Goal: Task Accomplishment & Management: Use online tool/utility

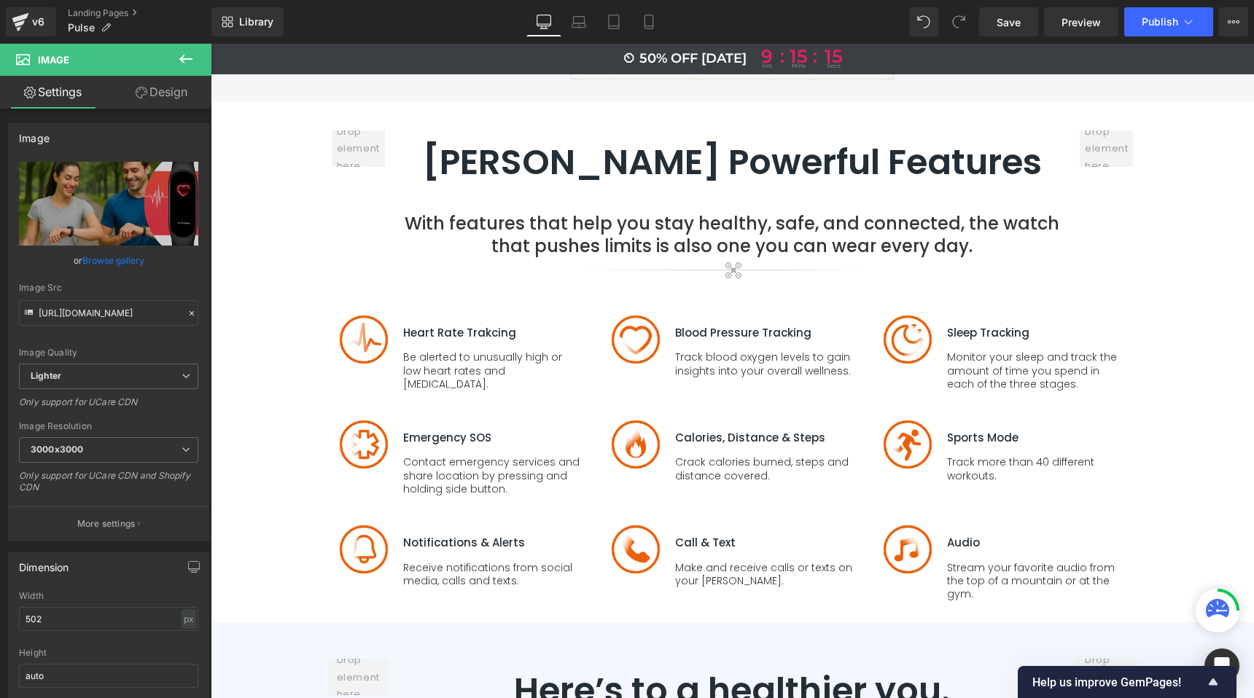
scroll to position [3144, 0]
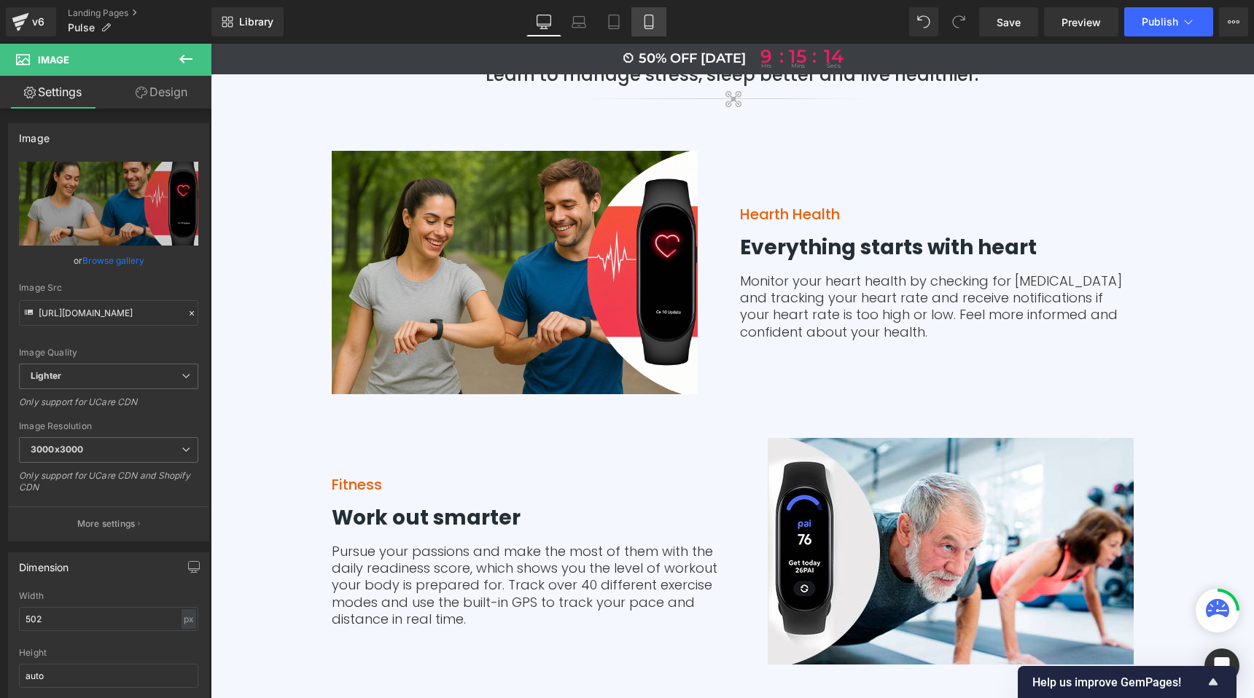
click at [642, 26] on icon at bounding box center [649, 22] width 15 height 15
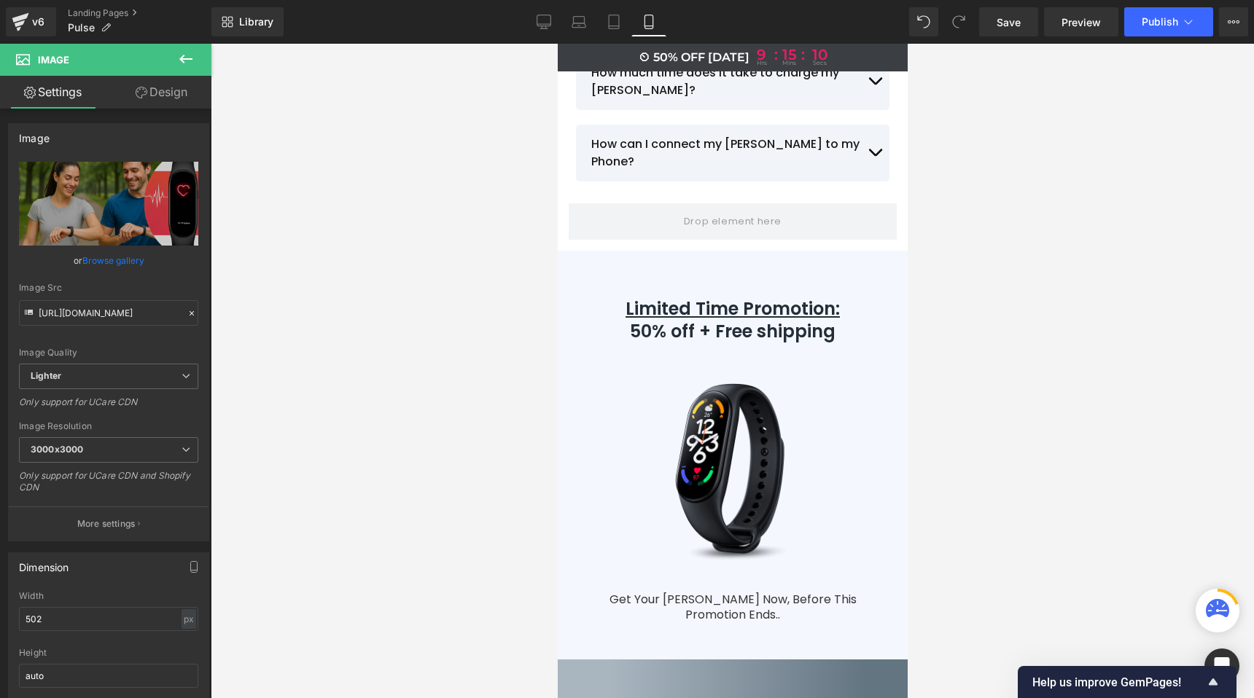
scroll to position [11440, 0]
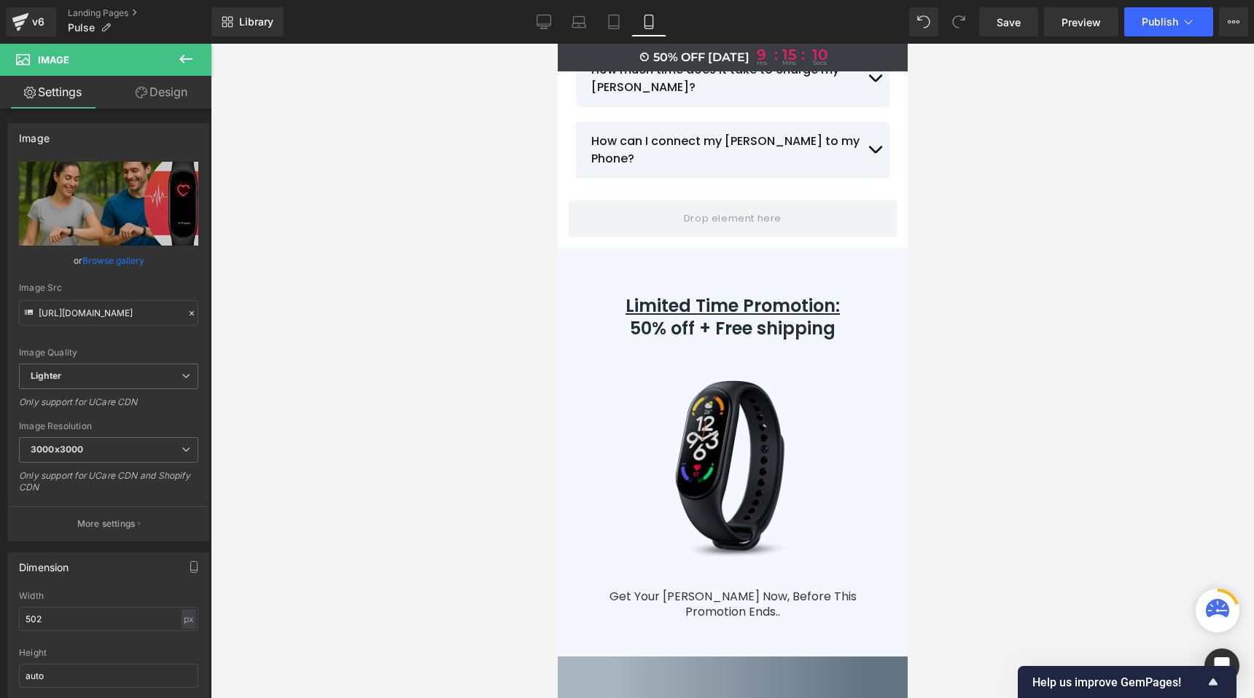
click at [705, 351] on img at bounding box center [731, 470] width 277 height 239
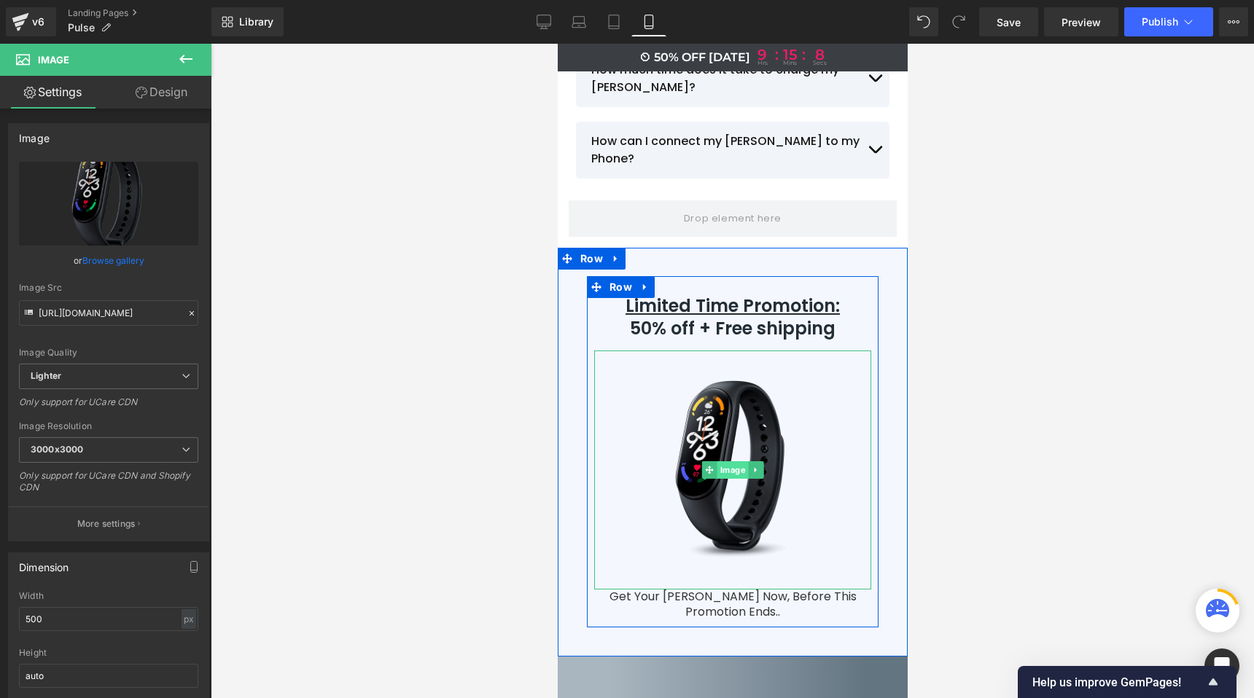
click at [728, 461] on span "Image" at bounding box center [732, 469] width 31 height 17
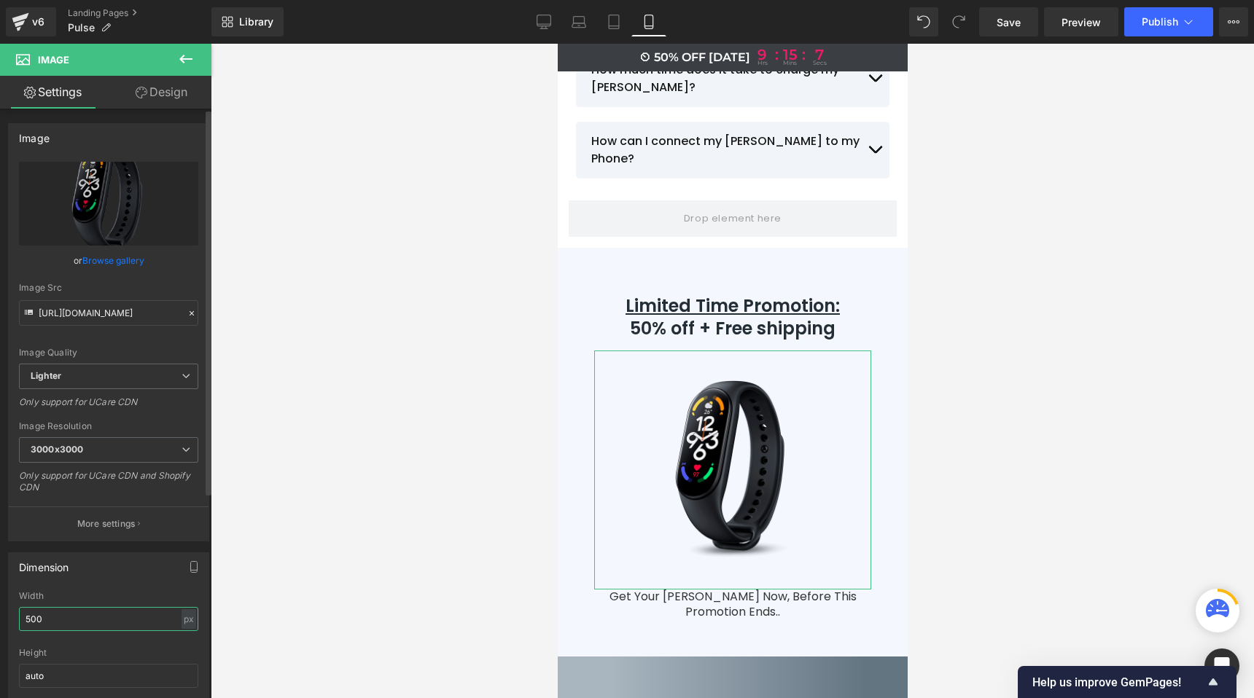
click at [36, 611] on input "500" at bounding box center [108, 619] width 179 height 24
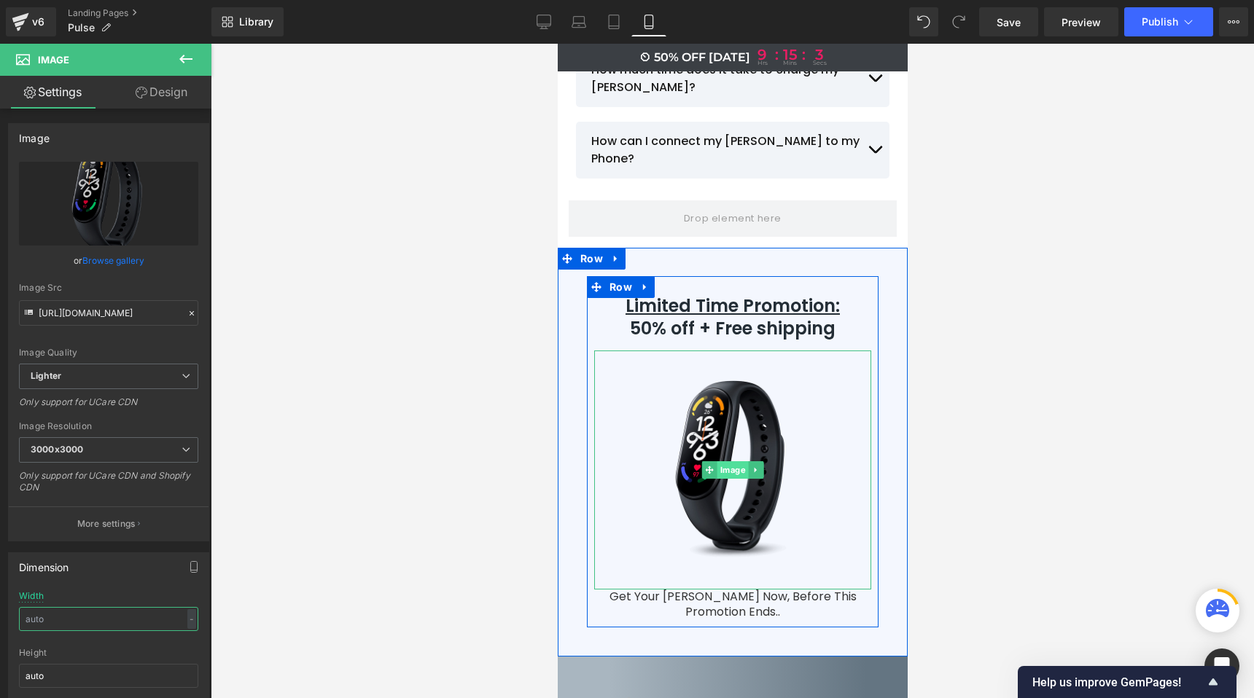
click at [725, 461] on span "Image" at bounding box center [732, 469] width 31 height 17
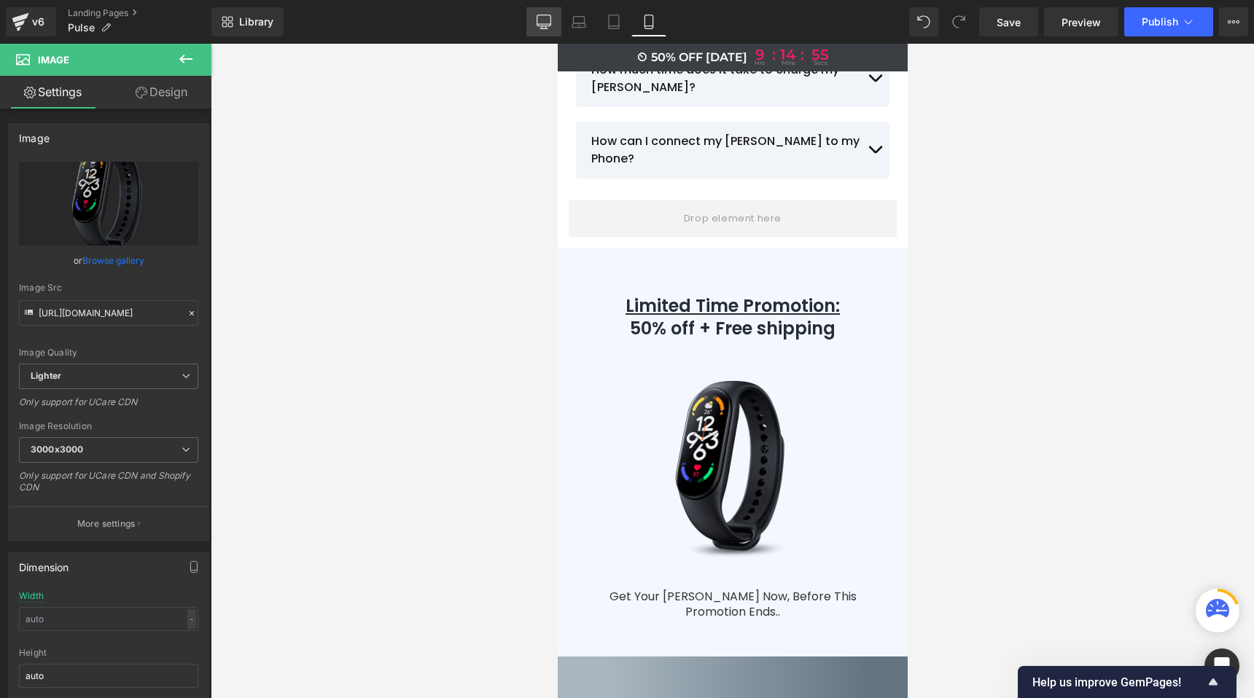
click at [545, 23] on icon at bounding box center [544, 22] width 15 height 15
type input "500"
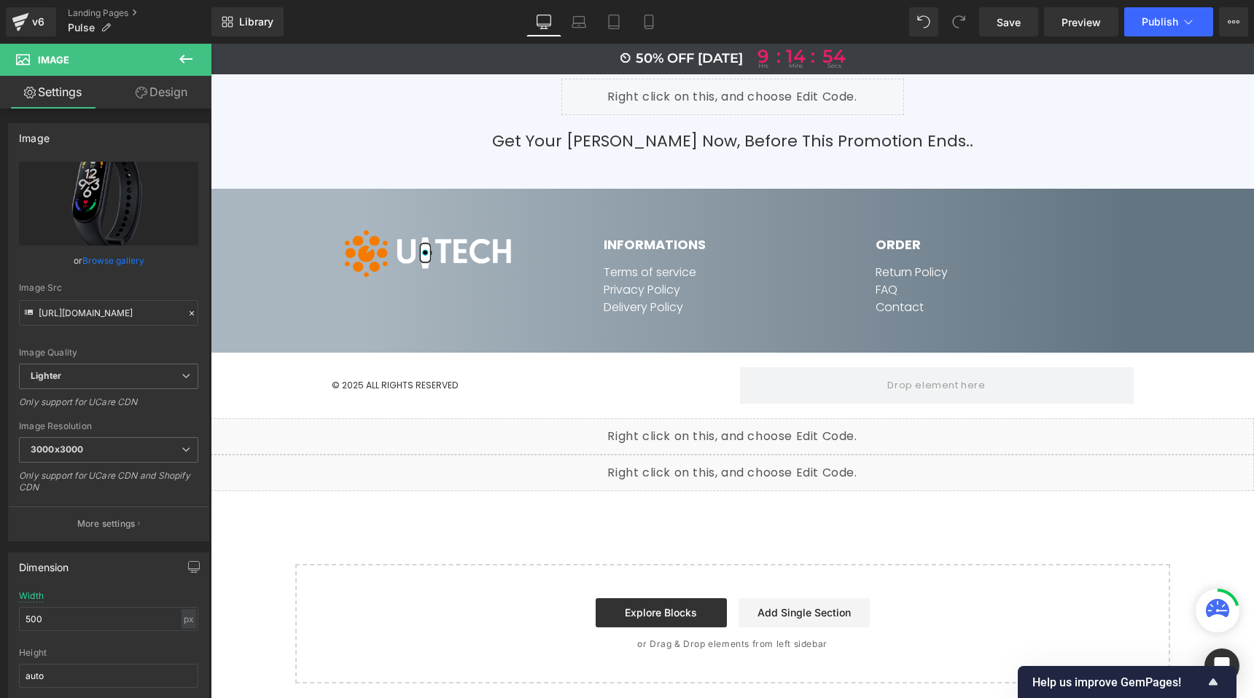
scroll to position [6538, 0]
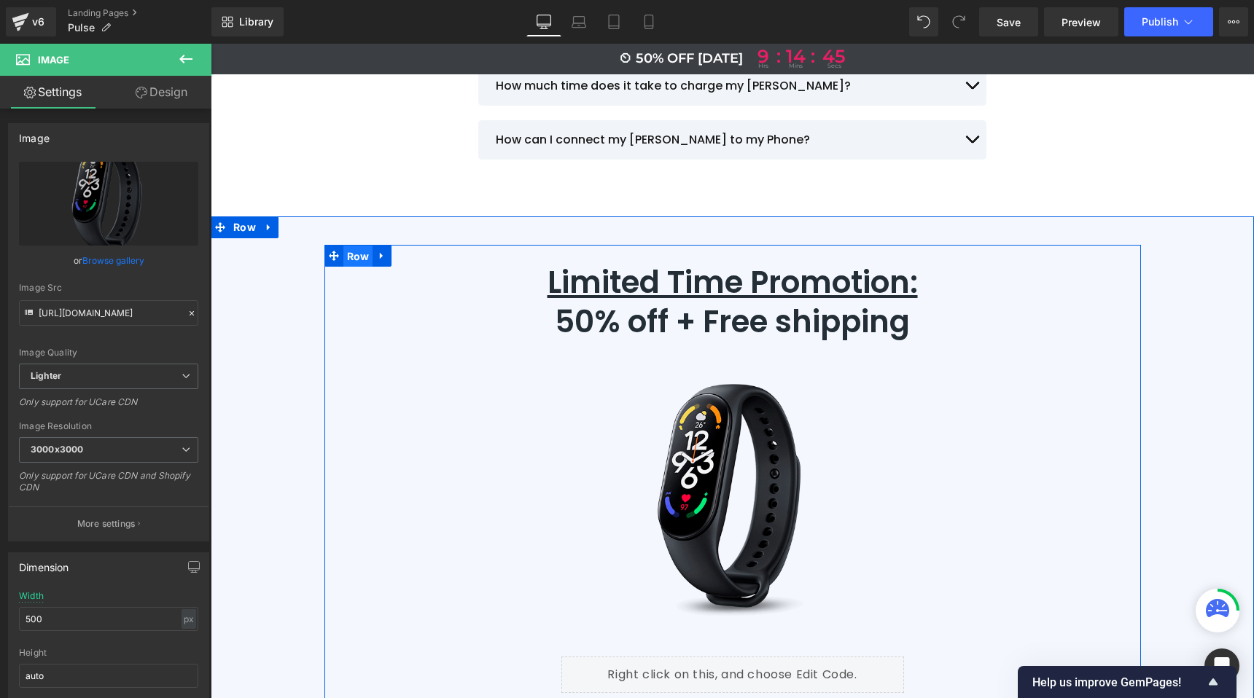
click at [343, 246] on span "Row" at bounding box center [358, 257] width 30 height 22
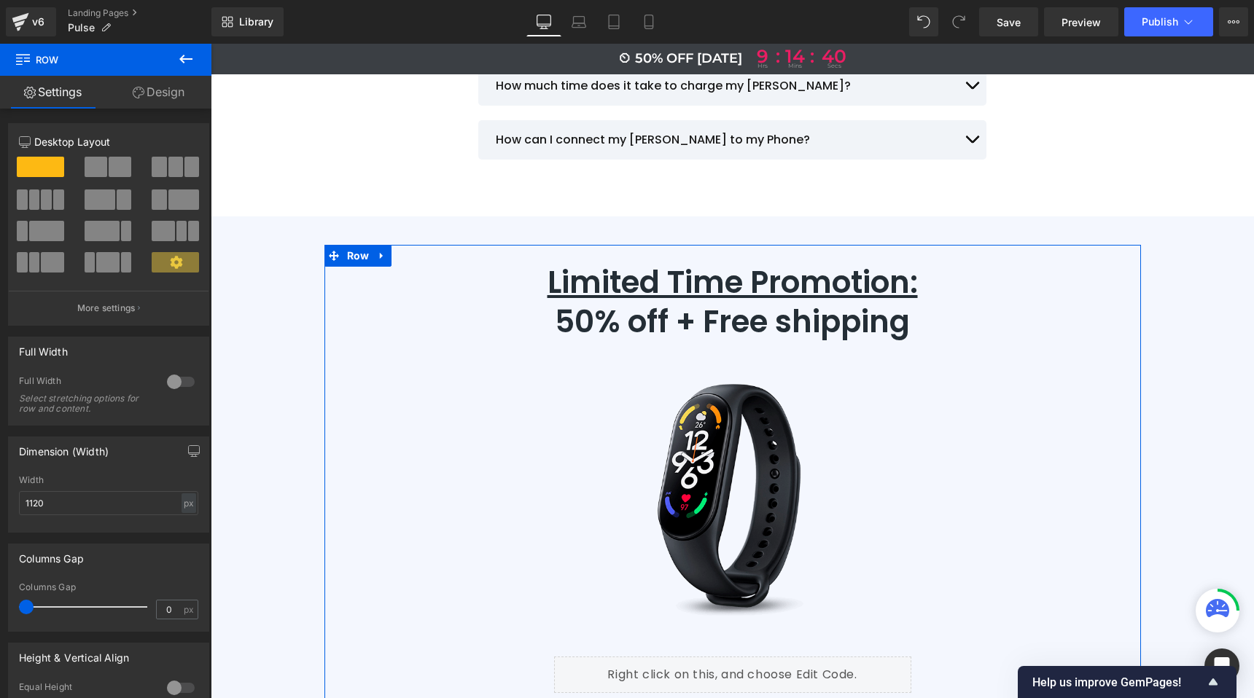
drag, startPoint x: 36, startPoint y: 607, endPoint x: 0, endPoint y: 602, distance: 36.0
click at [0, 602] on div "Columns Gap 0px Columns Gap 0 px" at bounding box center [109, 582] width 218 height 99
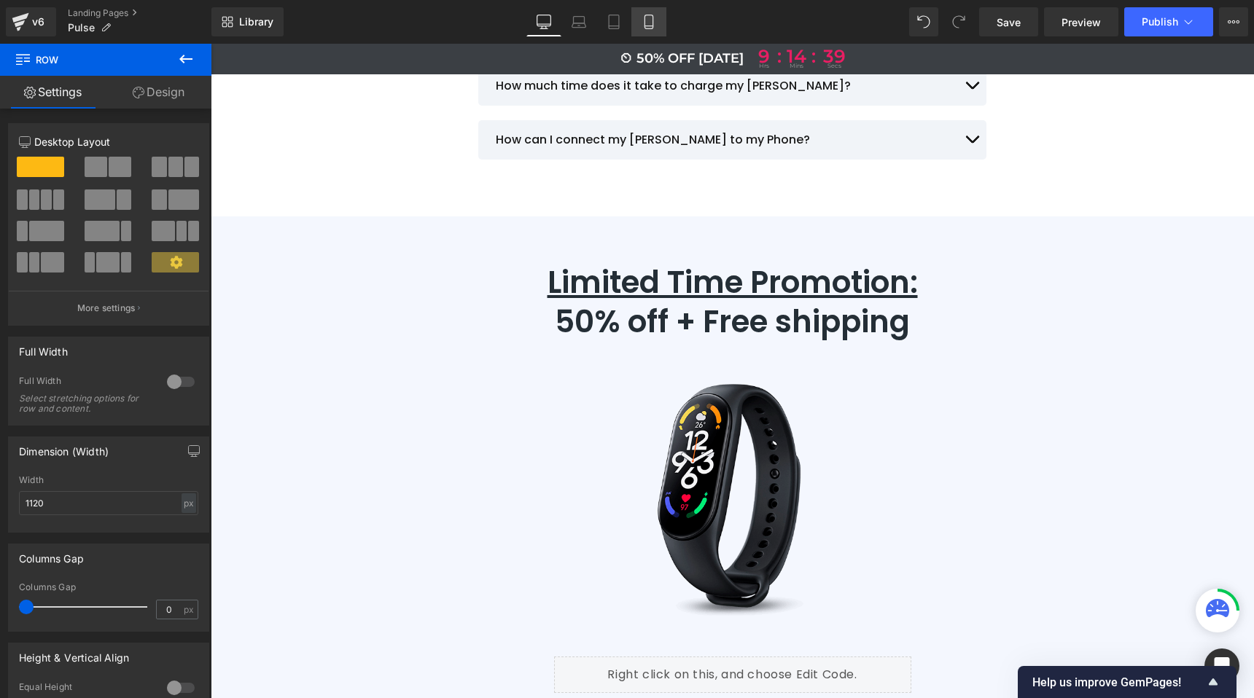
click at [644, 33] on link "Mobile" at bounding box center [648, 21] width 35 height 29
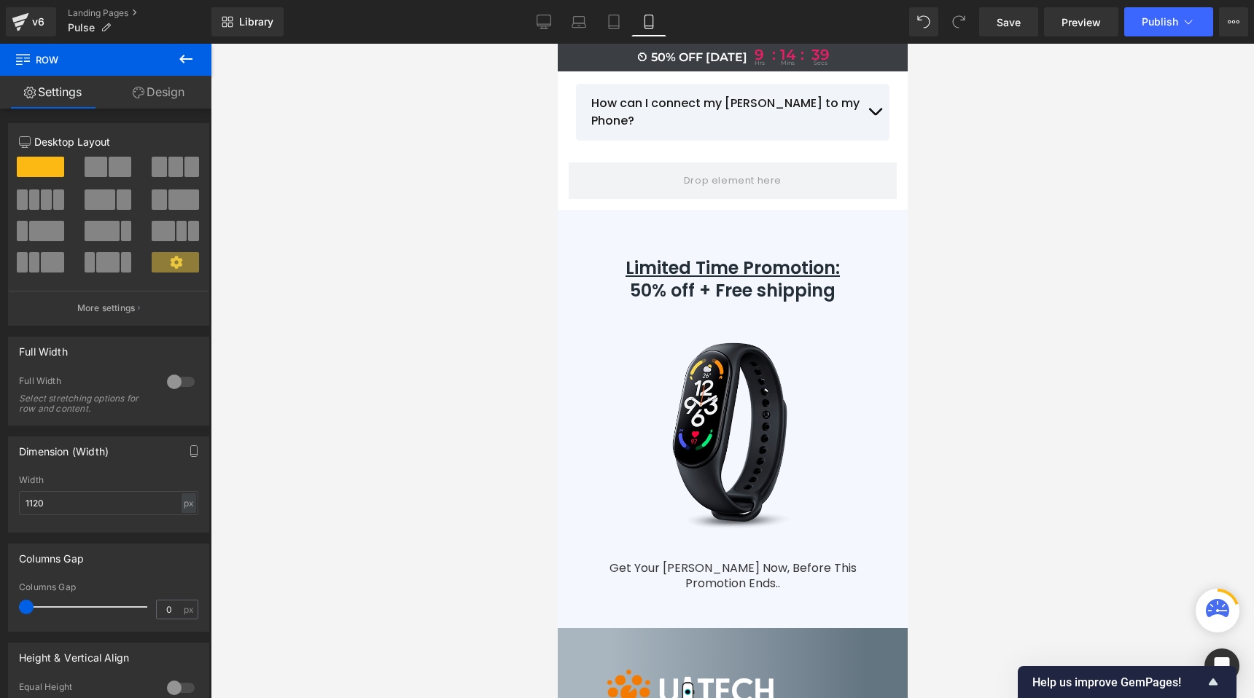
scroll to position [11474, 0]
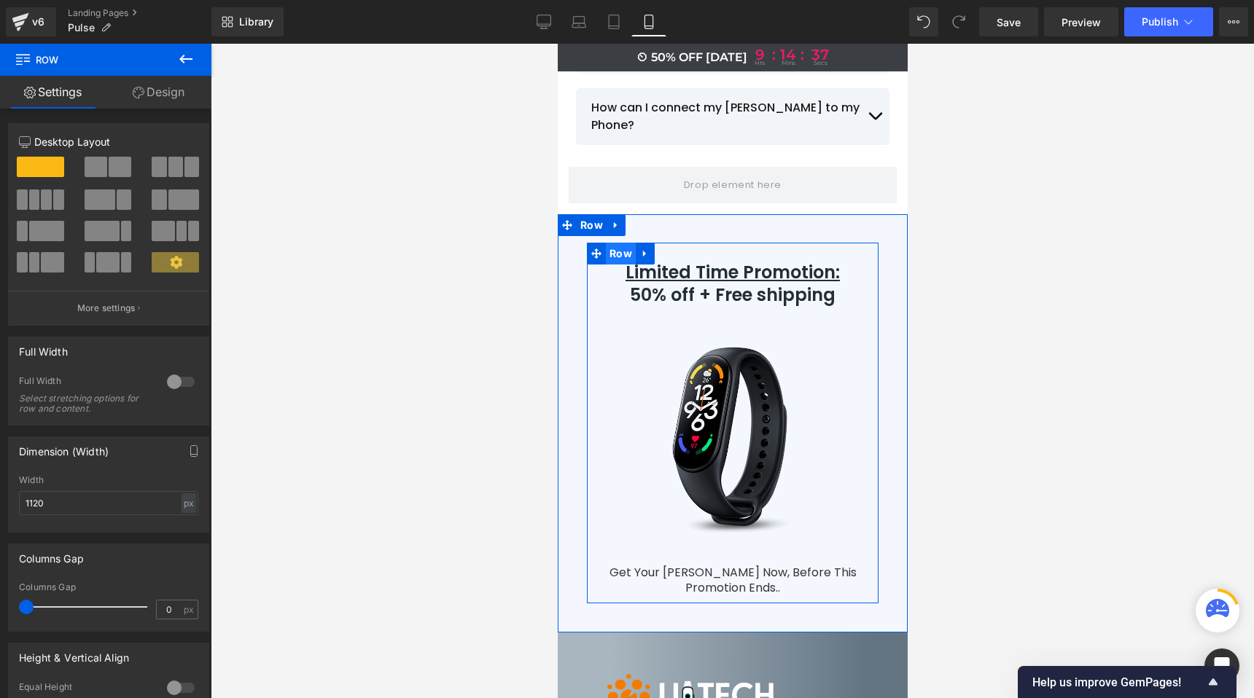
click at [610, 243] on span "Row" at bounding box center [620, 254] width 30 height 22
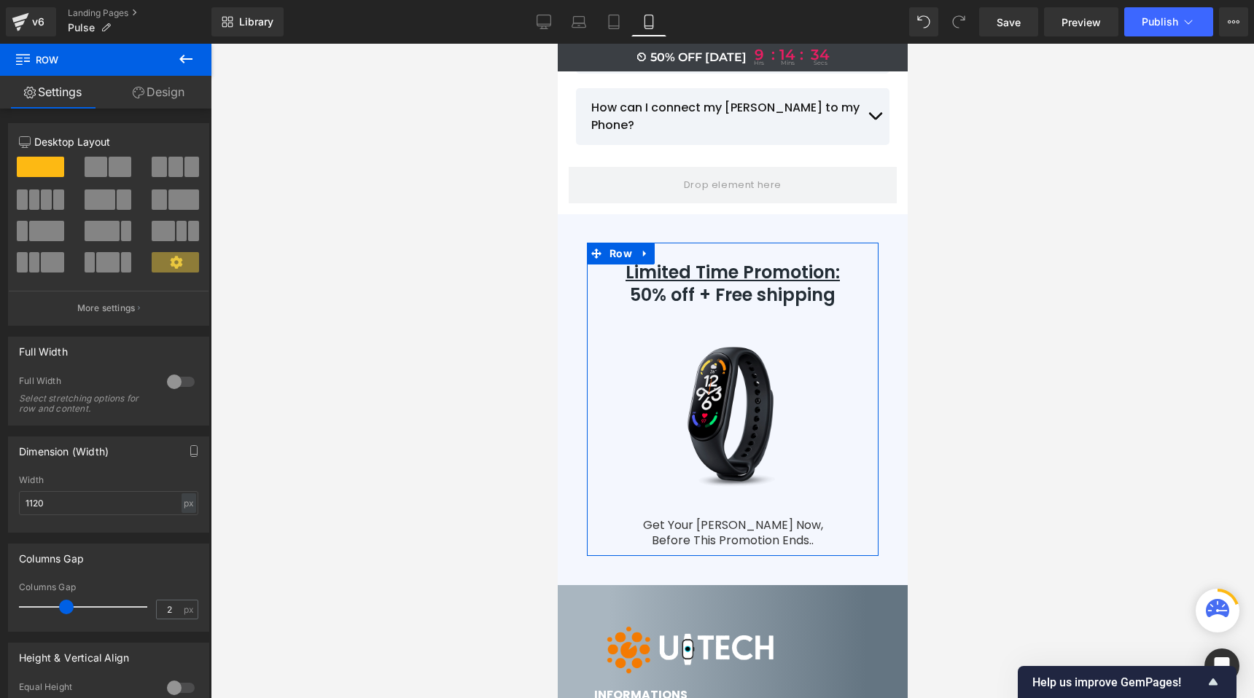
type input "0"
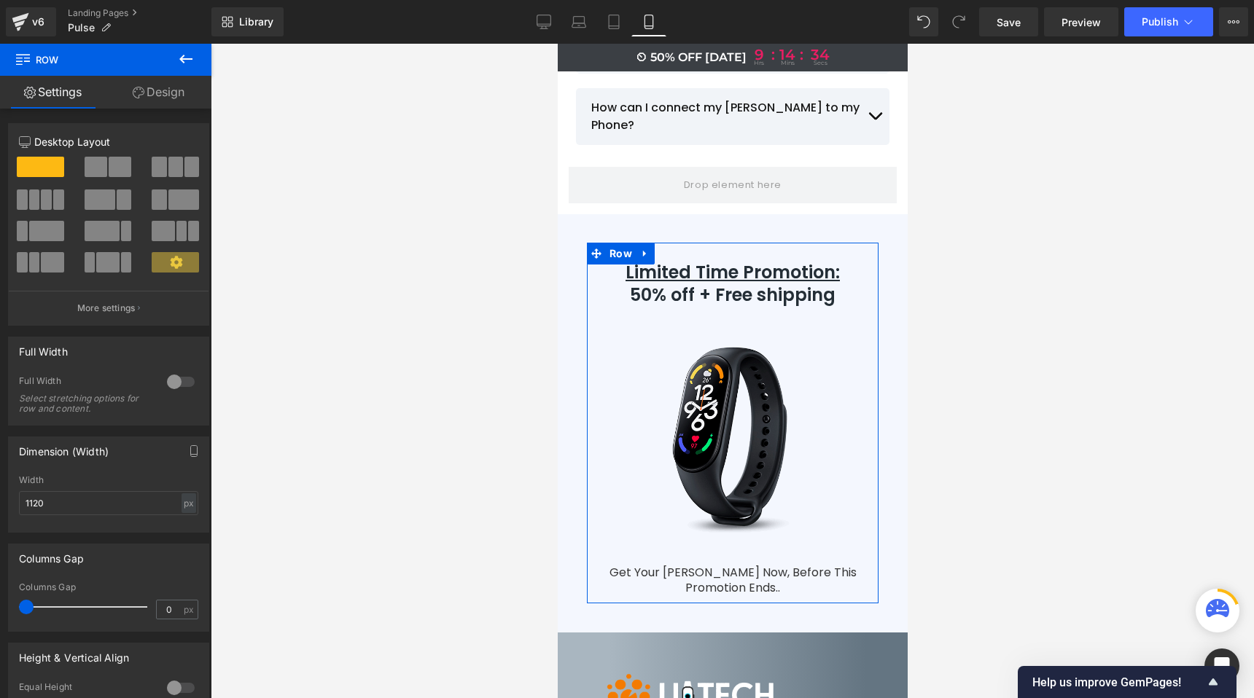
drag, startPoint x: 19, startPoint y: 607, endPoint x: 0, endPoint y: 601, distance: 19.8
click at [0, 601] on div "Columns Gap 0px Columns Gap 0 px" at bounding box center [109, 582] width 218 height 99
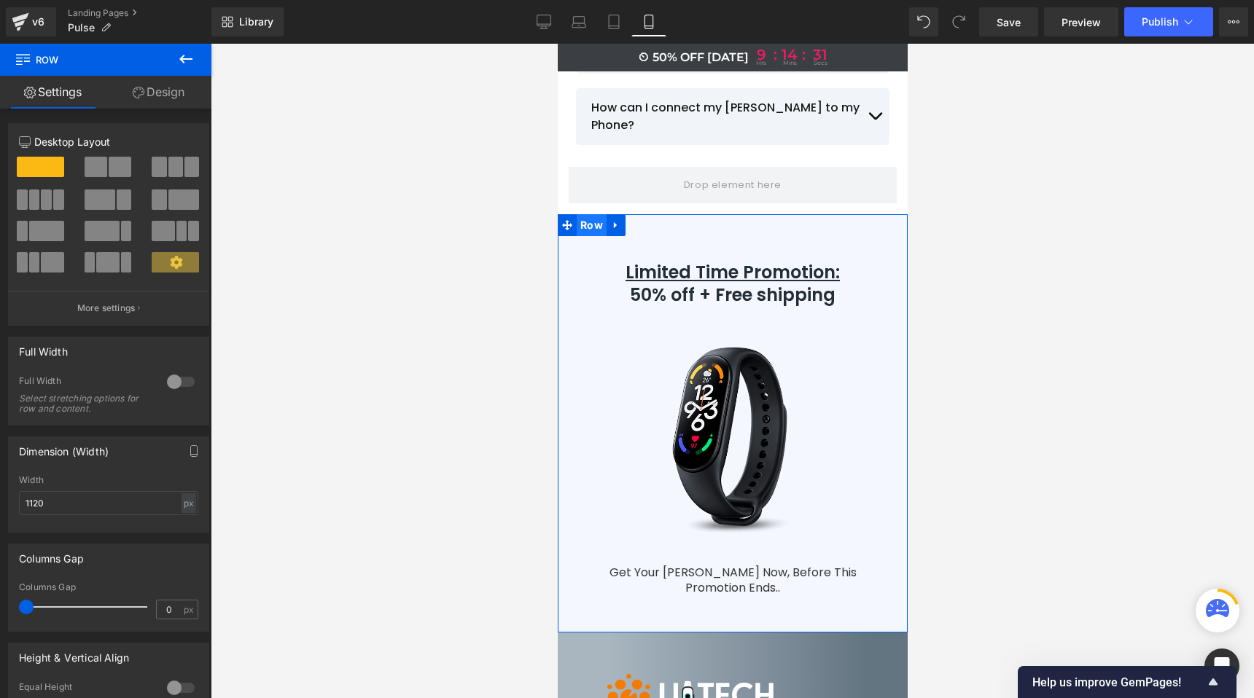
click at [576, 214] on span "Row" at bounding box center [591, 225] width 30 height 22
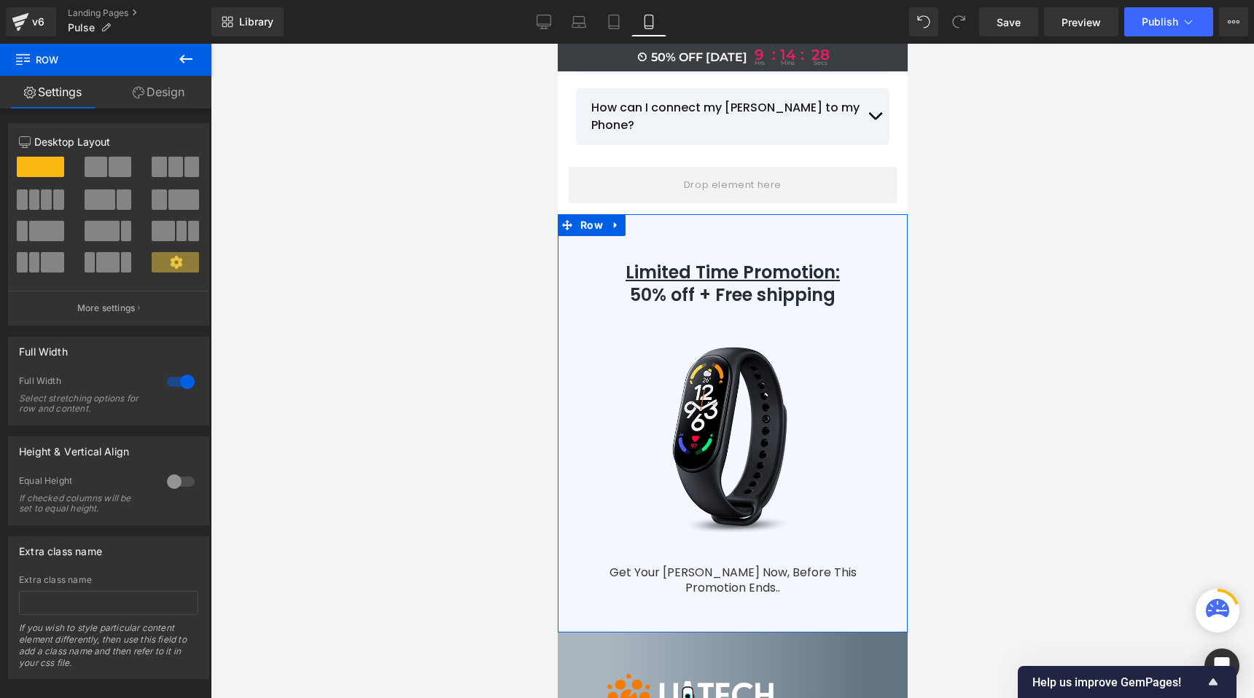
click at [171, 383] on div at bounding box center [180, 381] width 35 height 23
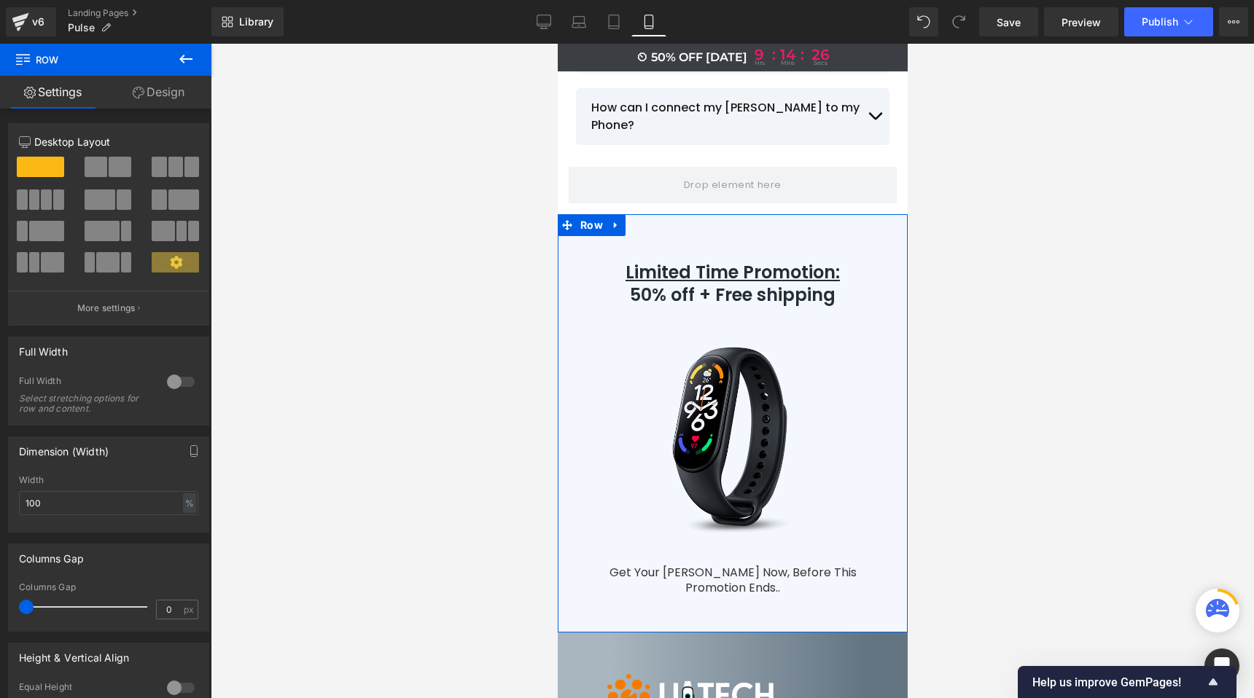
click at [182, 383] on div at bounding box center [180, 381] width 35 height 23
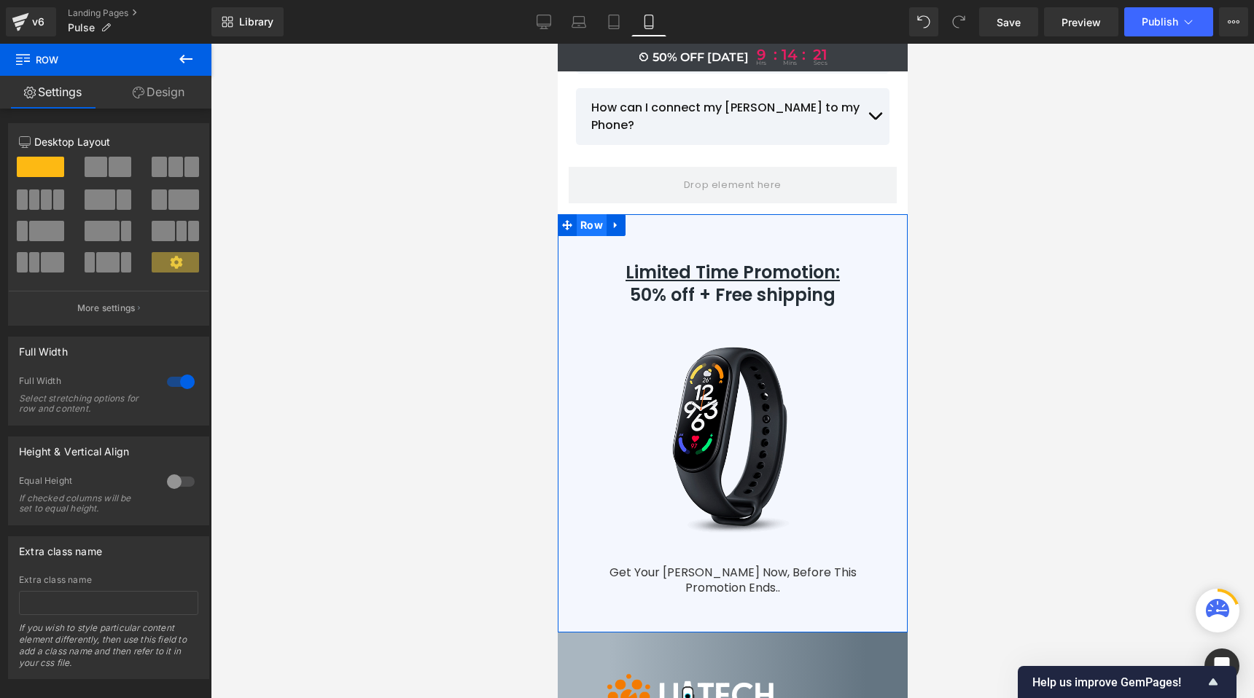
click at [593, 214] on span "Row" at bounding box center [591, 225] width 30 height 22
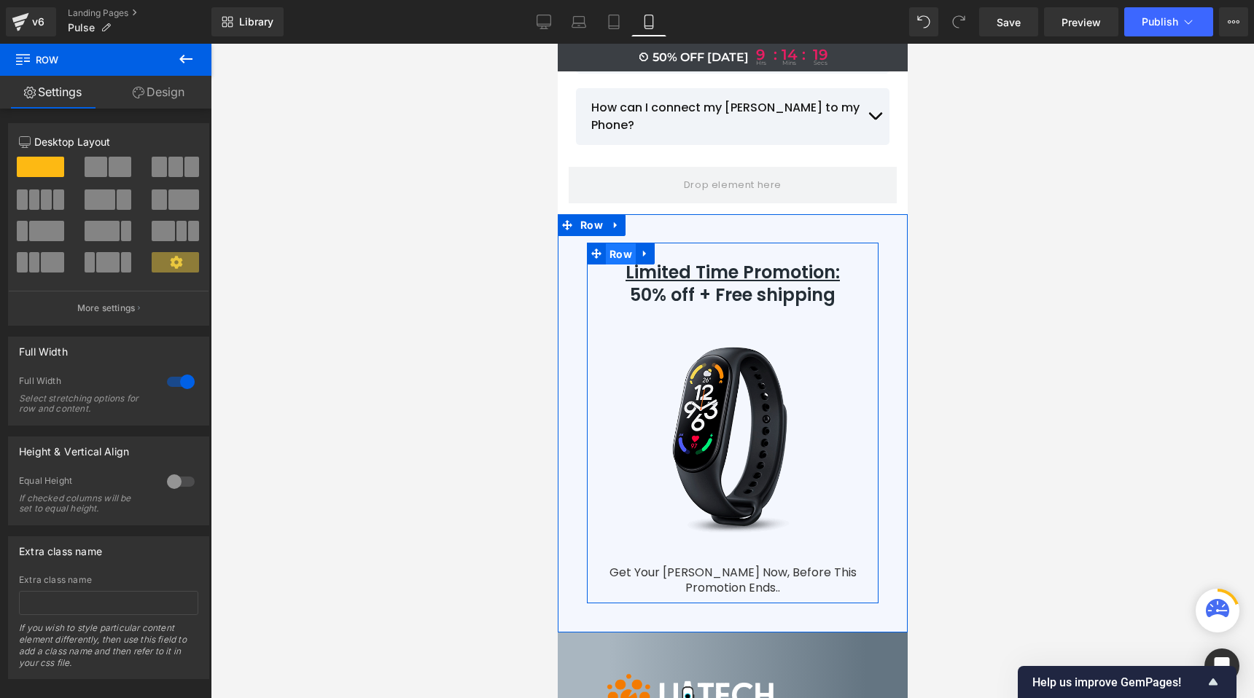
click at [607, 243] on span "Row" at bounding box center [620, 254] width 30 height 22
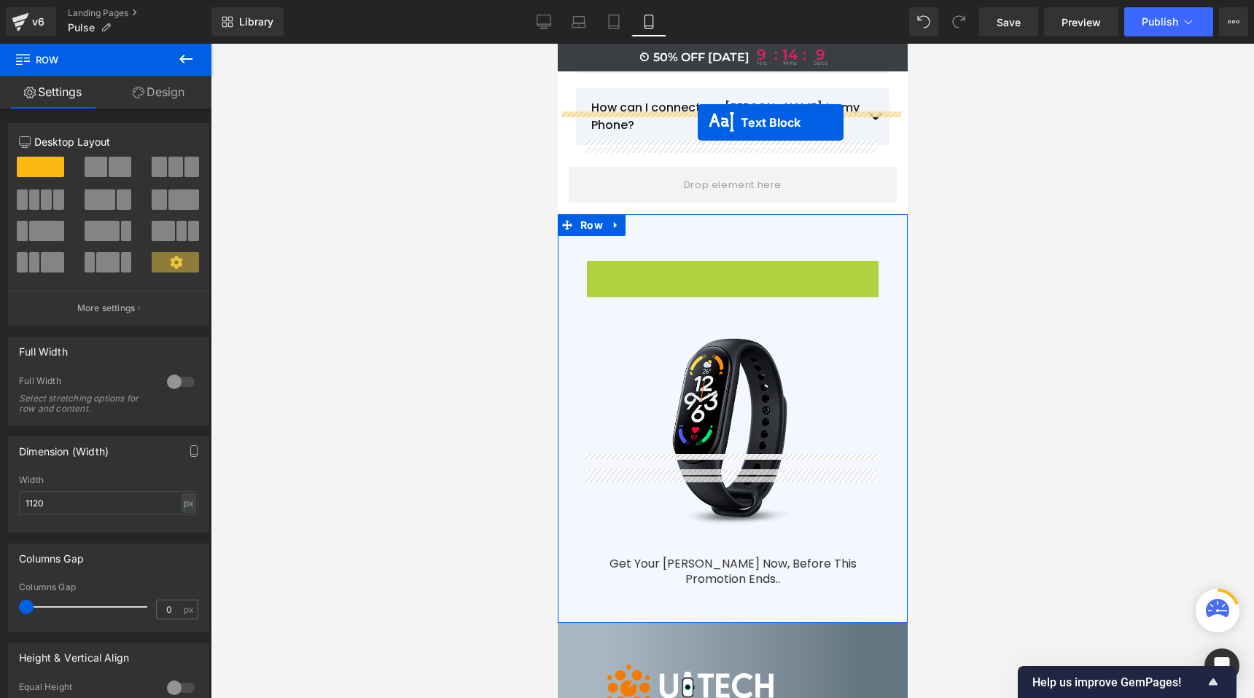
drag, startPoint x: 685, startPoint y: 182, endPoint x: 697, endPoint y: 122, distance: 60.9
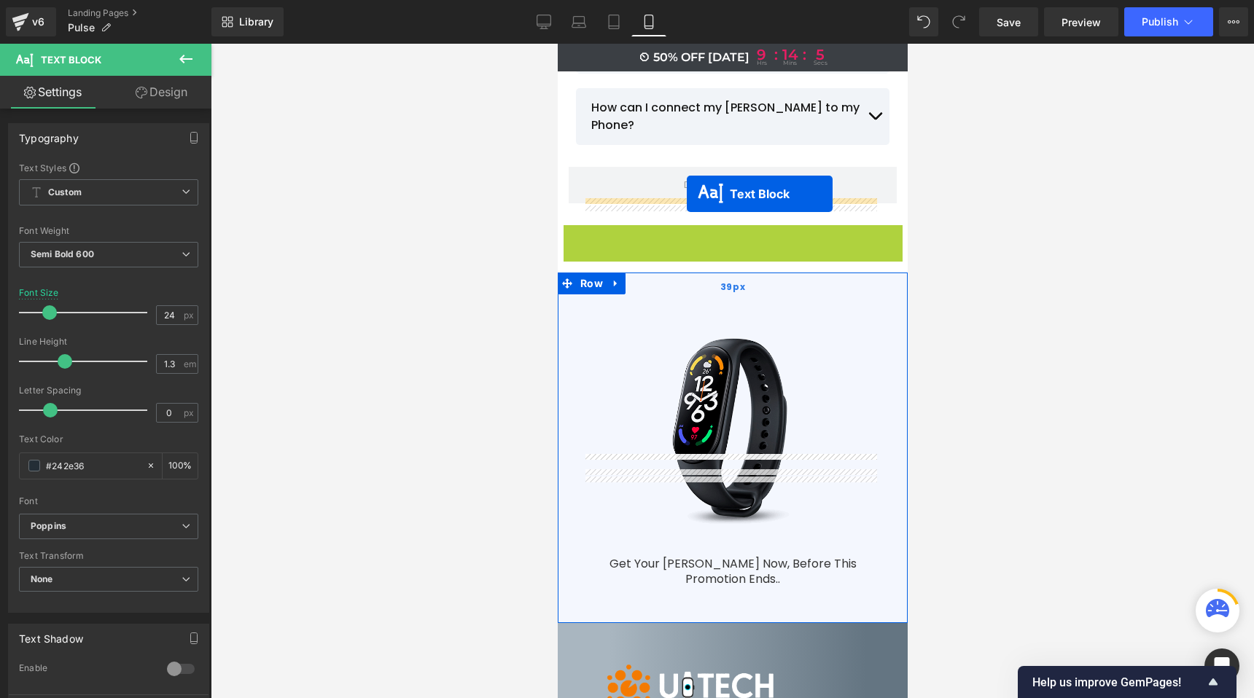
drag, startPoint x: 685, startPoint y: 182, endPoint x: 686, endPoint y: 193, distance: 11.8
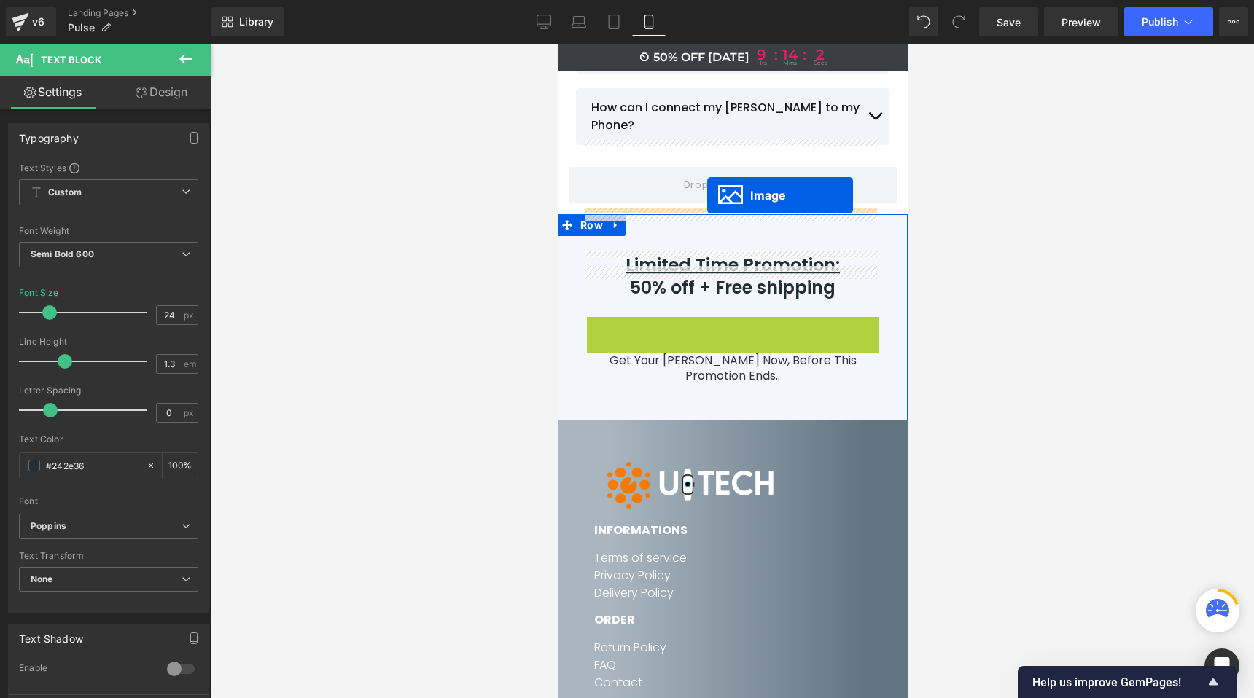
drag, startPoint x: 697, startPoint y: 332, endPoint x: 706, endPoint y: 195, distance: 136.7
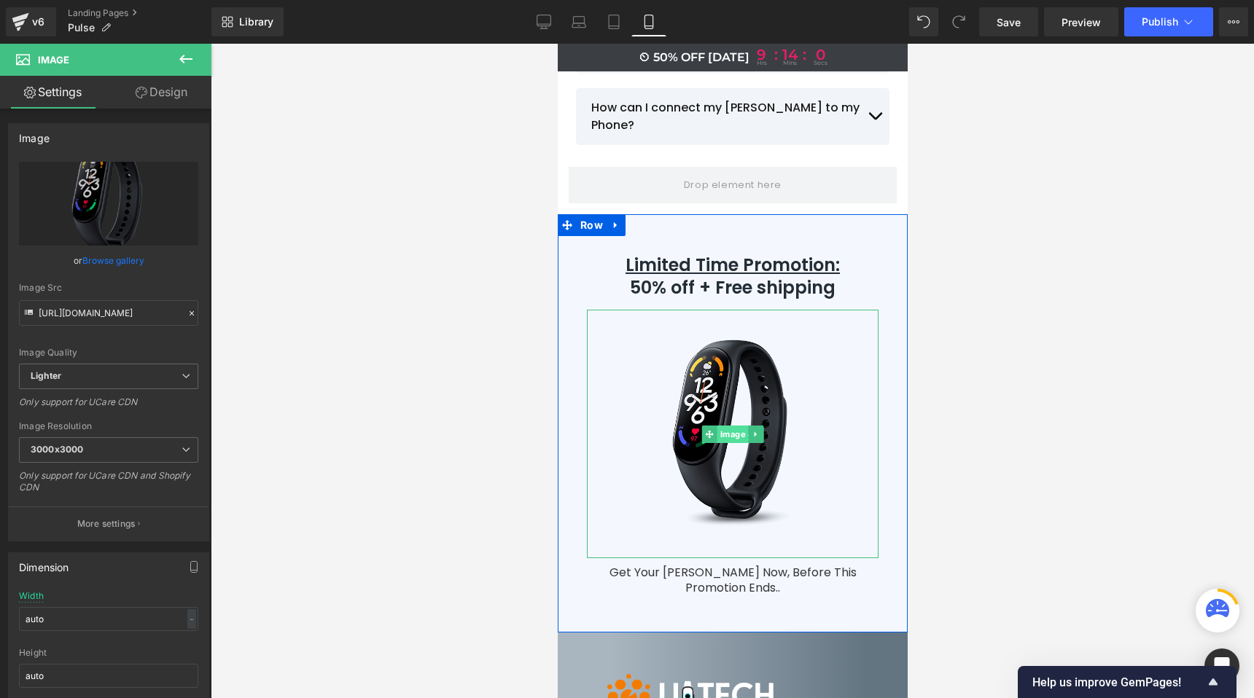
click at [725, 426] on span "Image" at bounding box center [732, 434] width 31 height 17
click at [643, 310] on img at bounding box center [732, 434] width 292 height 249
click at [721, 426] on span "Image" at bounding box center [732, 434] width 31 height 17
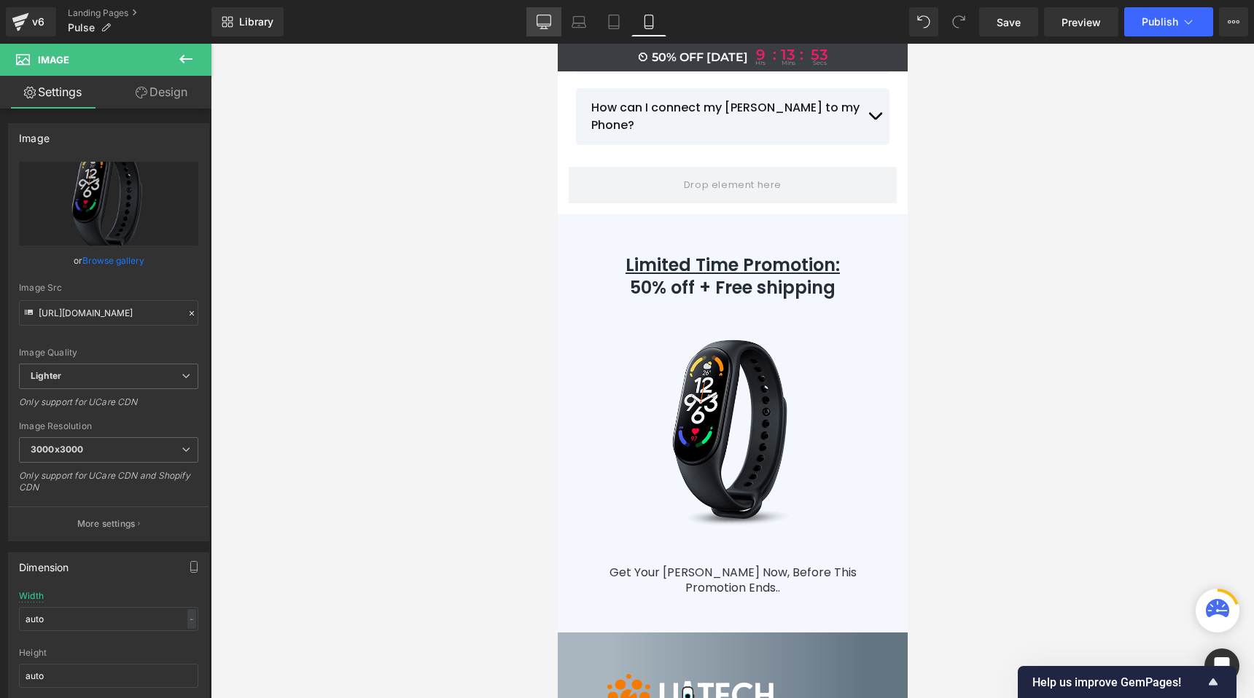
click at [553, 20] on link "Desktop" at bounding box center [543, 21] width 35 height 29
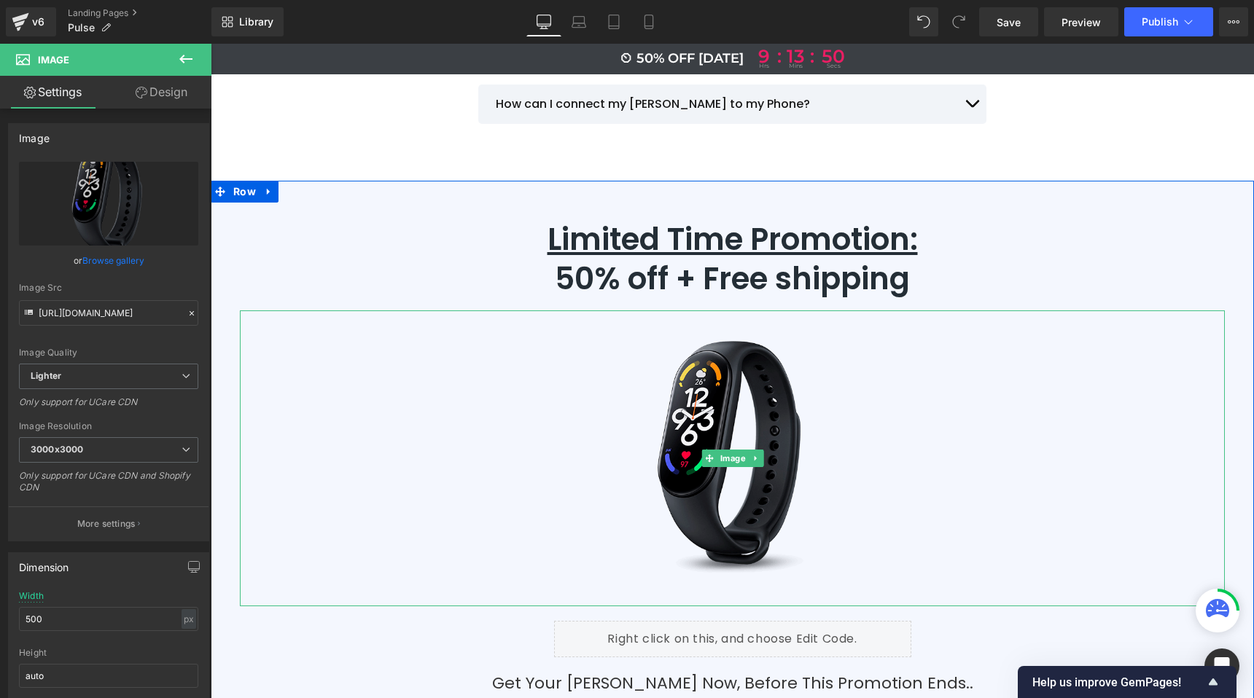
scroll to position [6660, 0]
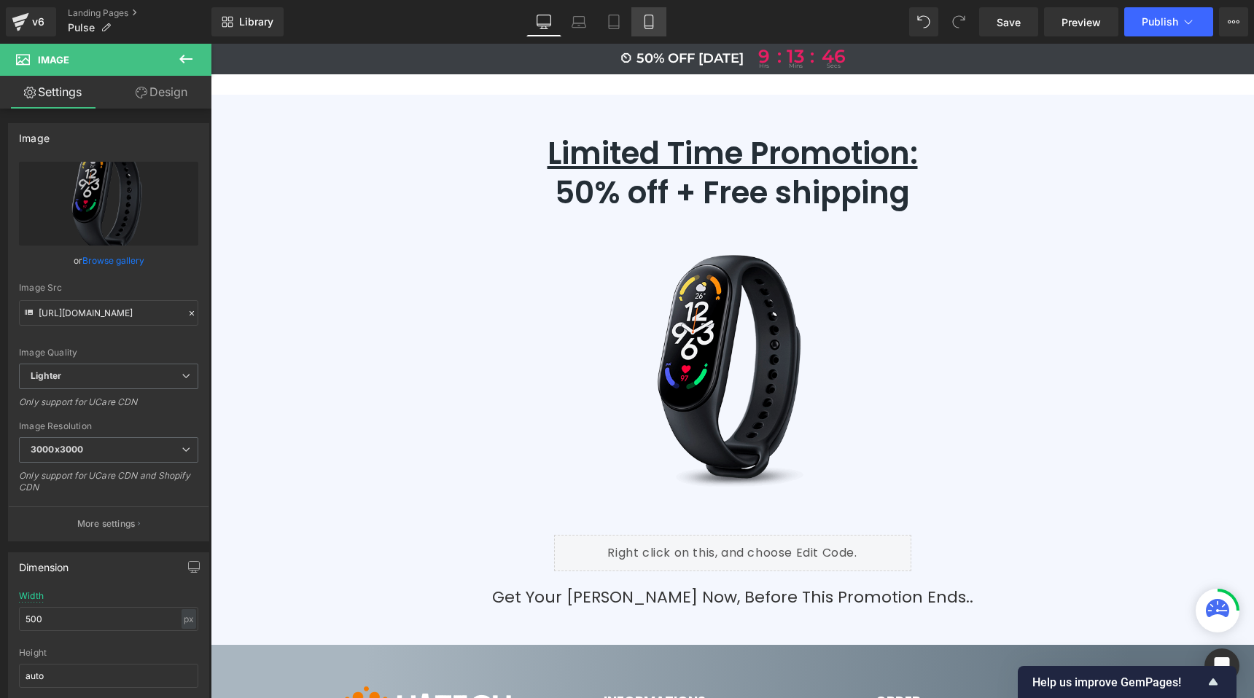
click at [652, 25] on icon at bounding box center [649, 22] width 15 height 15
type input "auto"
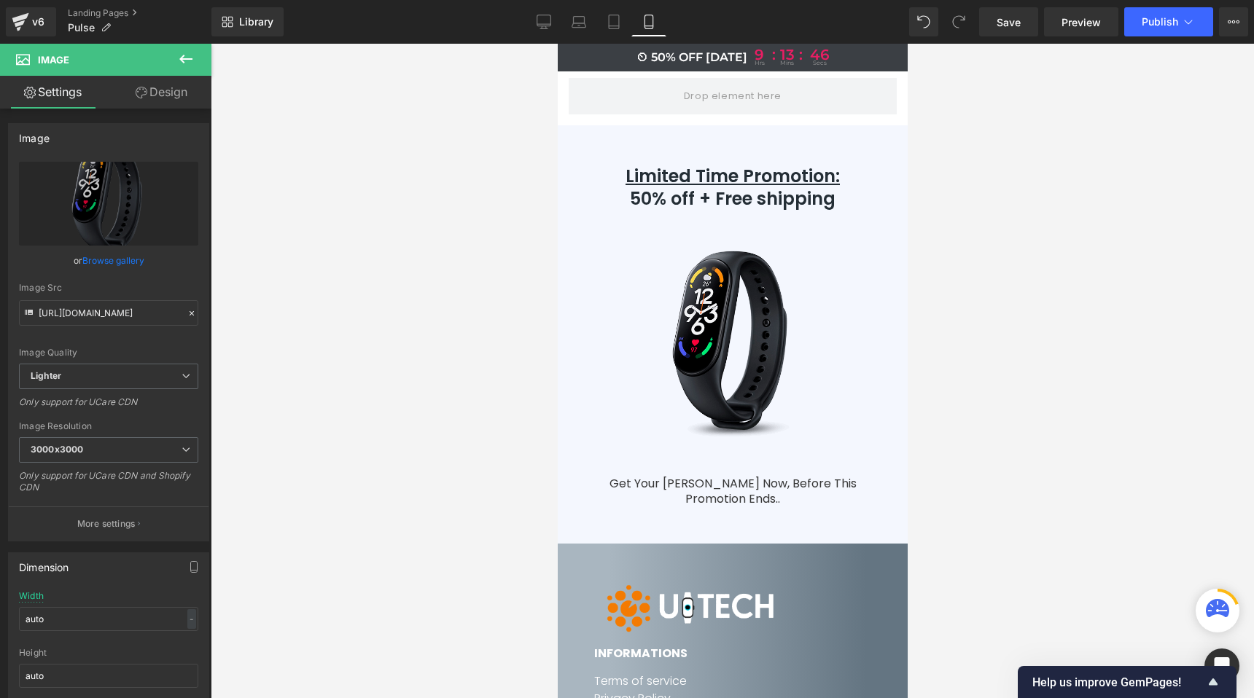
scroll to position [11562, 0]
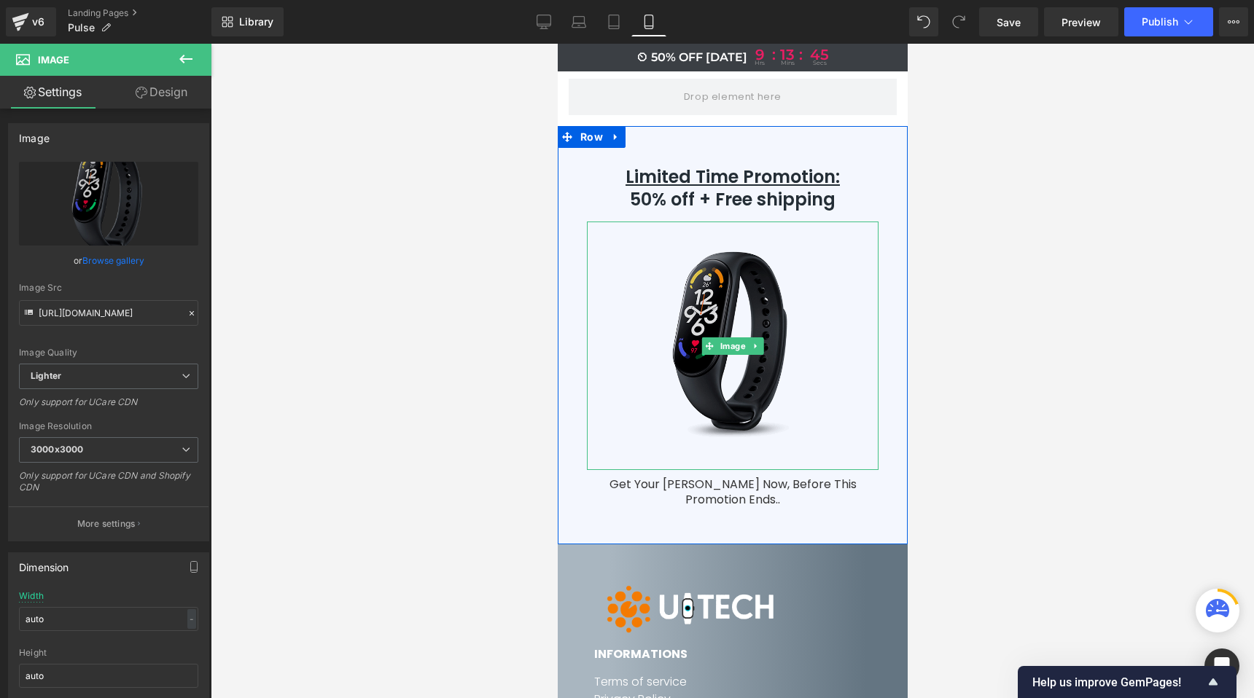
click at [717, 235] on div "Image" at bounding box center [732, 346] width 292 height 249
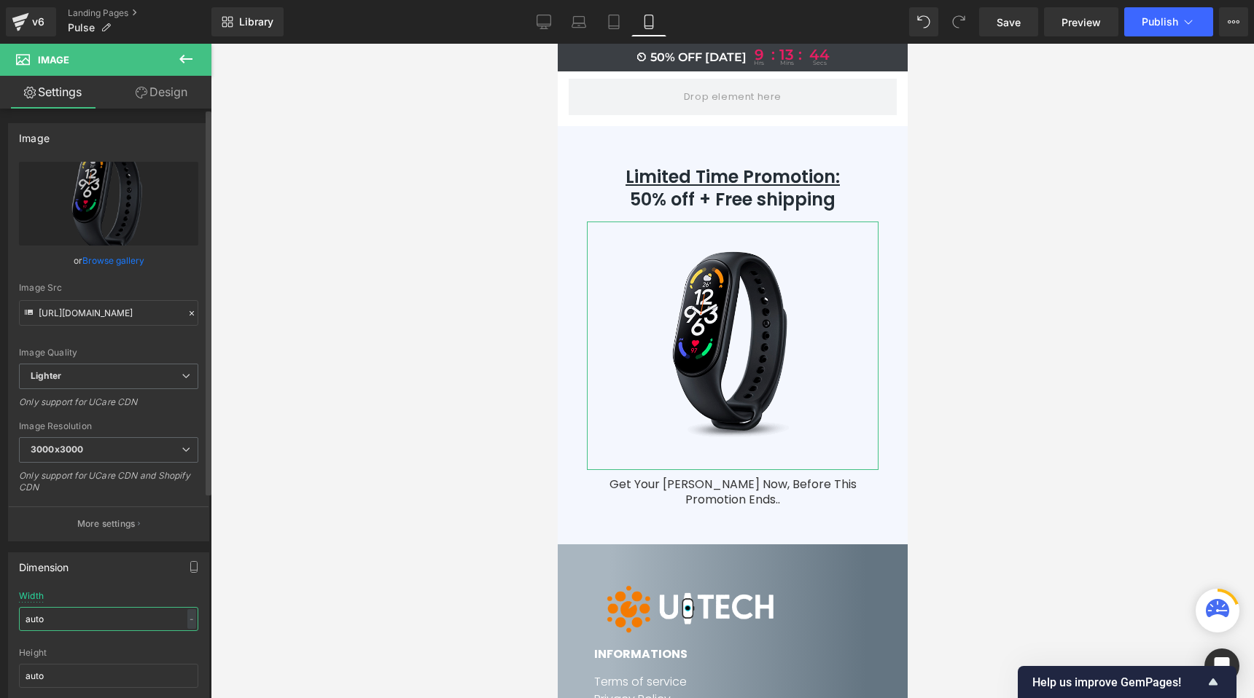
click at [59, 615] on input "auto" at bounding box center [108, 619] width 179 height 24
click at [1024, 22] on link "Save" at bounding box center [1008, 21] width 59 height 29
click at [542, 28] on icon at bounding box center [544, 27] width 4 height 3
type input "500"
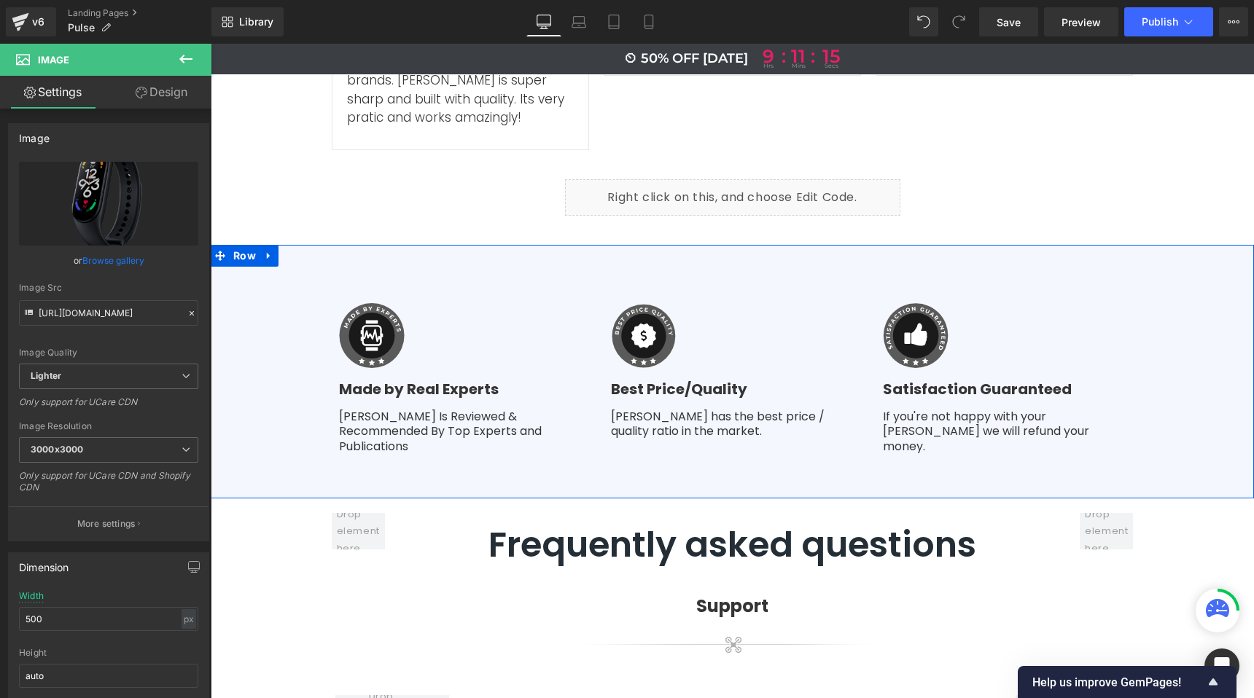
scroll to position [5688, 0]
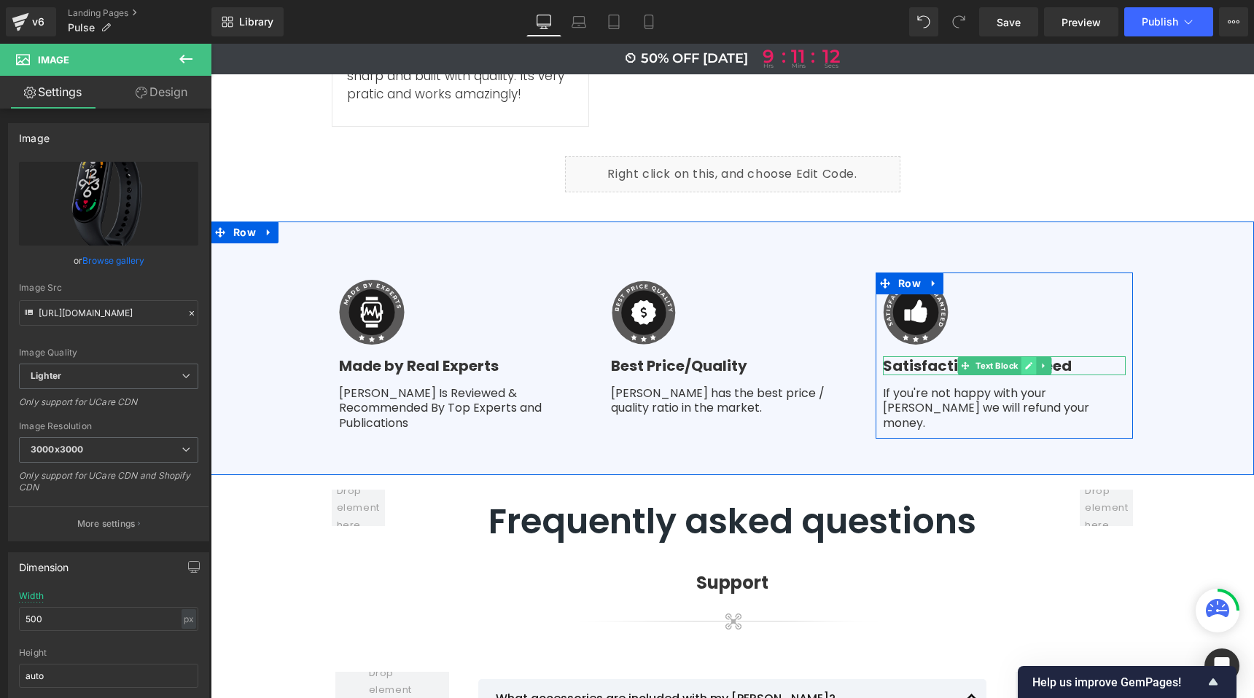
click at [1024, 362] on icon at bounding box center [1028, 366] width 8 height 9
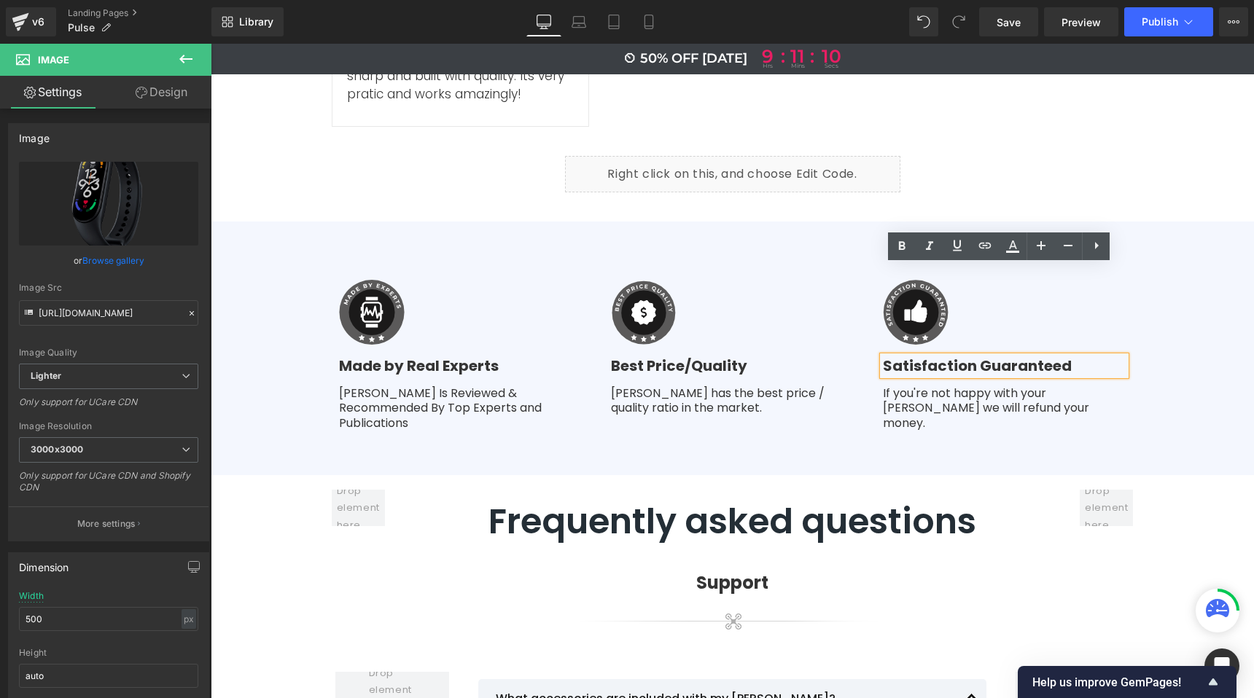
click at [883, 356] on b "Satisfaction Guaranteed" at bounding box center [977, 366] width 189 height 20
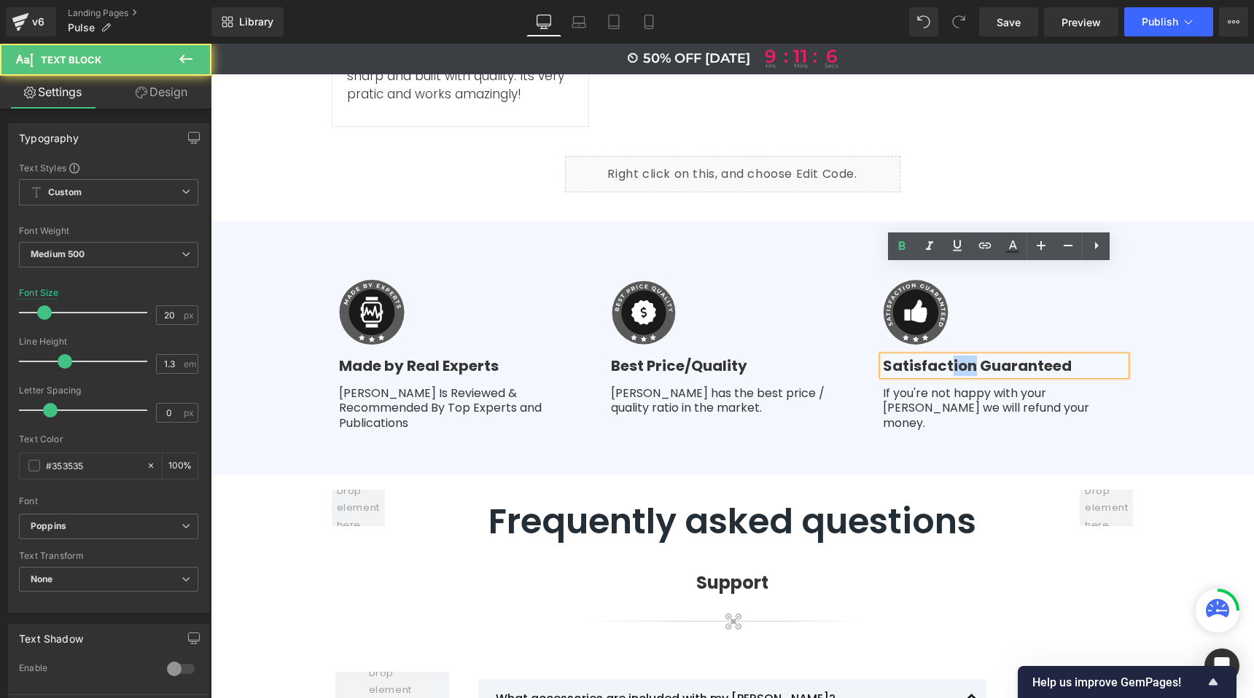
drag, startPoint x: 965, startPoint y: 273, endPoint x: 946, endPoint y: 273, distance: 19.7
click at [946, 356] on b "Satisfaction Guaranteed" at bounding box center [977, 366] width 189 height 20
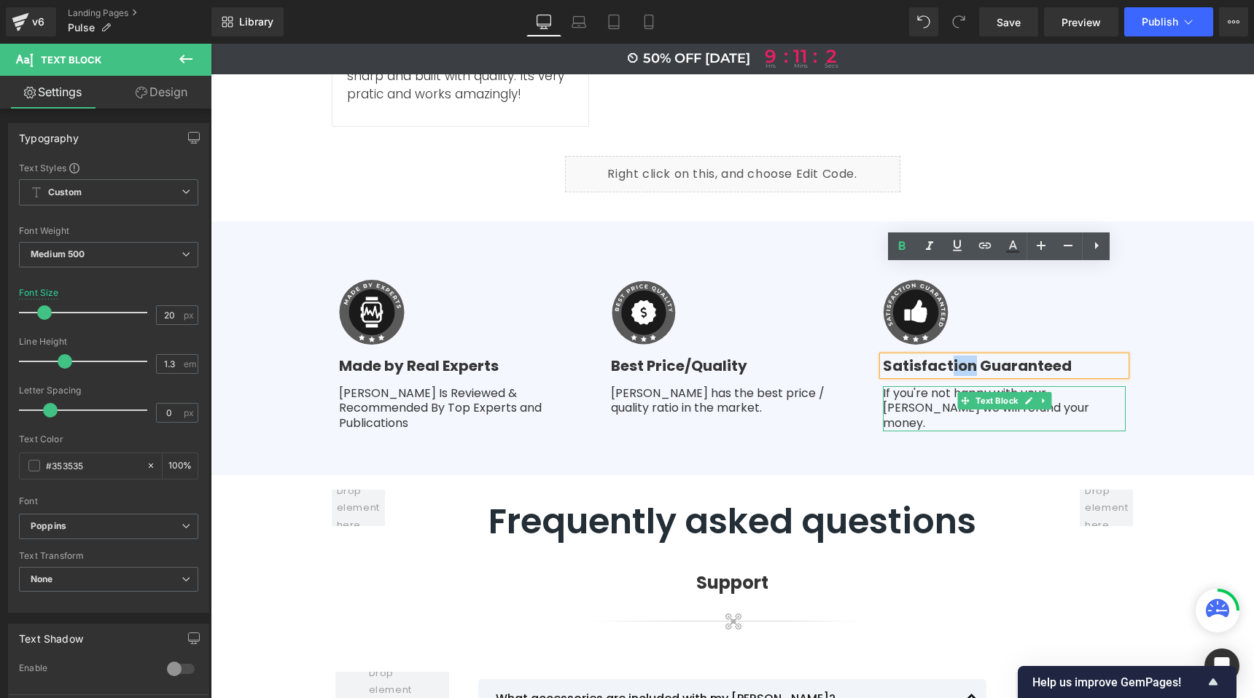
click at [1008, 386] on p "If you're not happy with your [PERSON_NAME] we will refund your money." at bounding box center [1004, 408] width 243 height 45
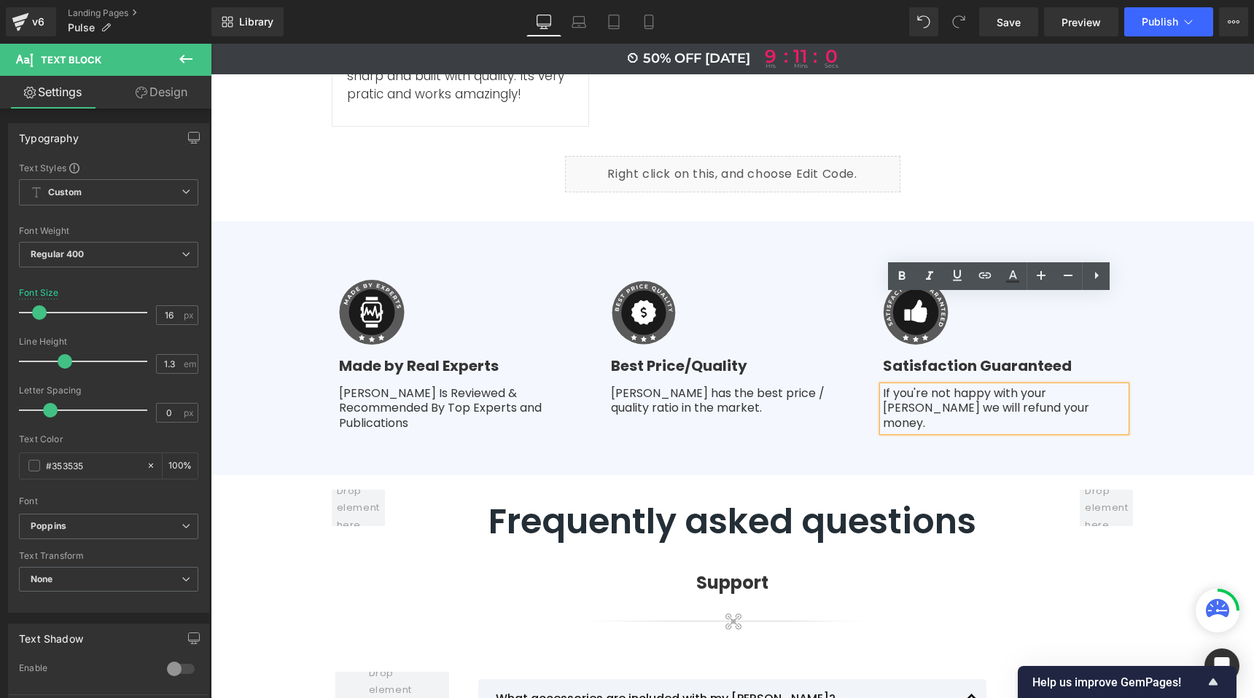
click at [1010, 386] on p "If you're not happy with your [PERSON_NAME] we will refund your money." at bounding box center [1004, 408] width 243 height 45
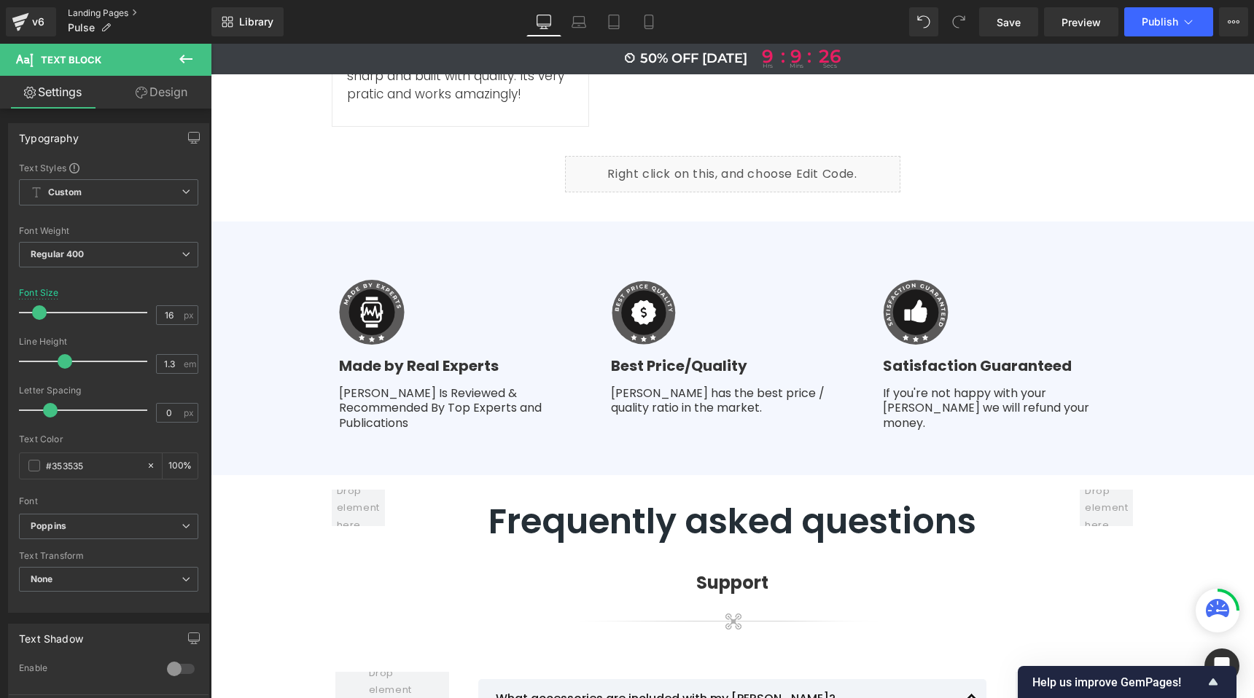
click at [94, 9] on link "Landing Pages" at bounding box center [140, 13] width 144 height 12
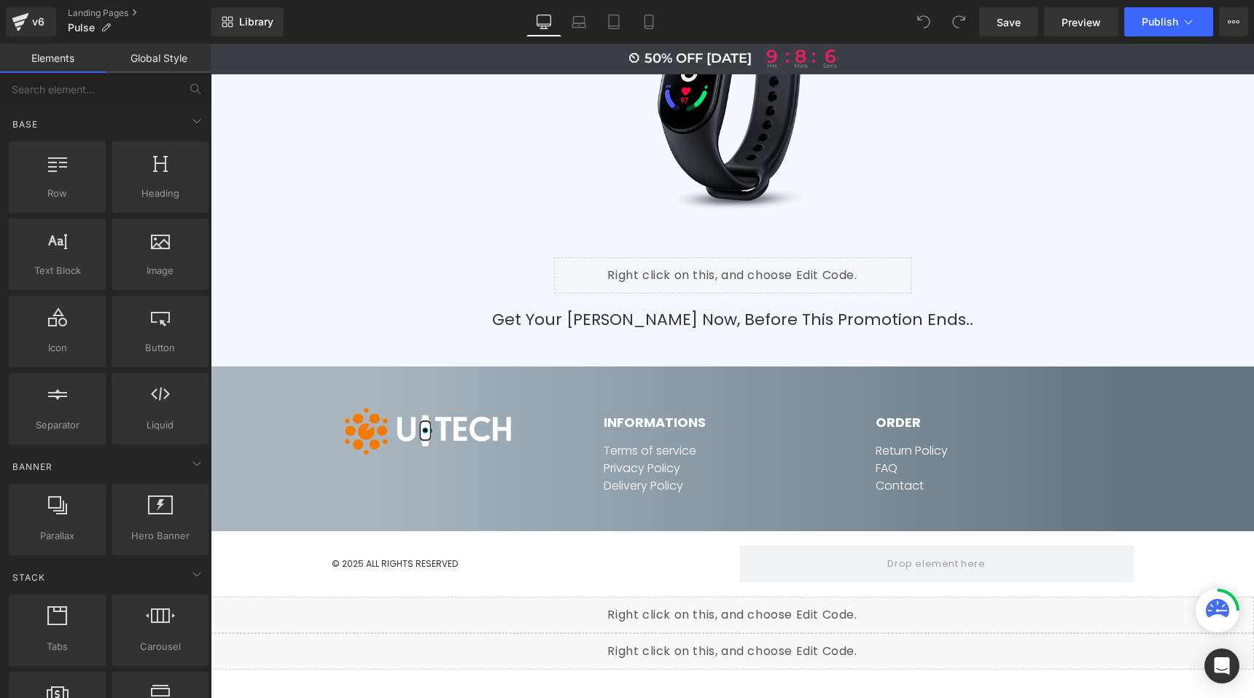
scroll to position [7018, 0]
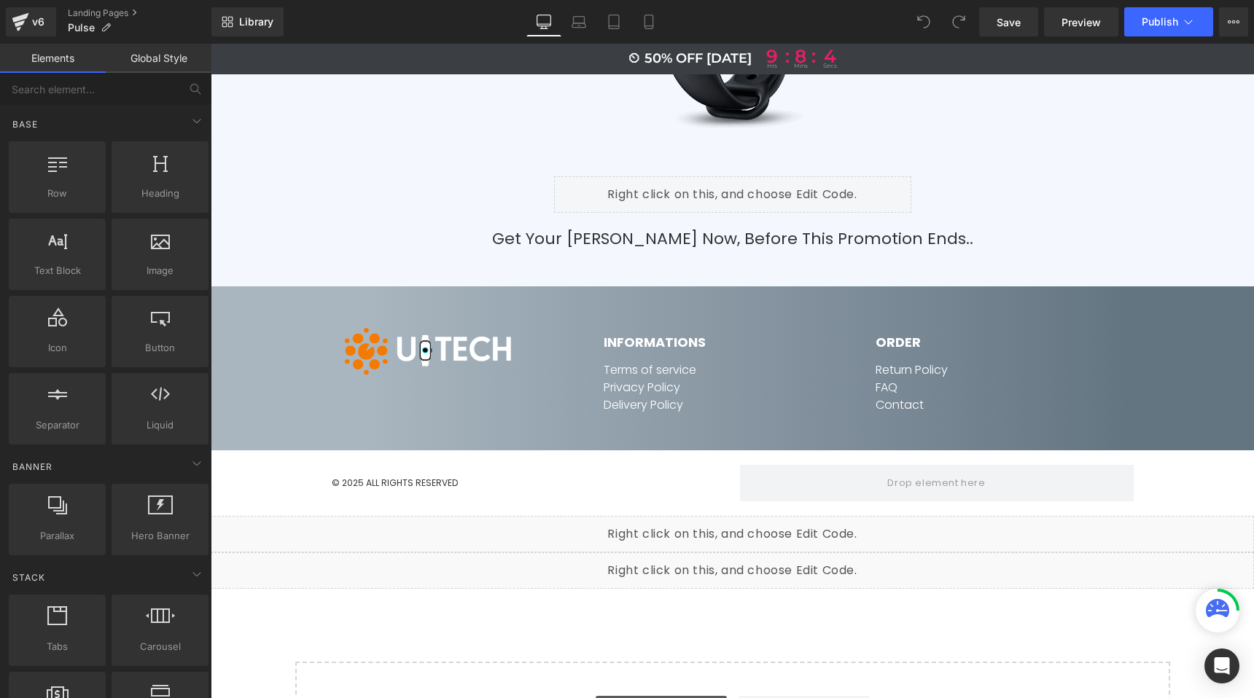
click at [693, 696] on link "Explore Blocks" at bounding box center [661, 710] width 131 height 29
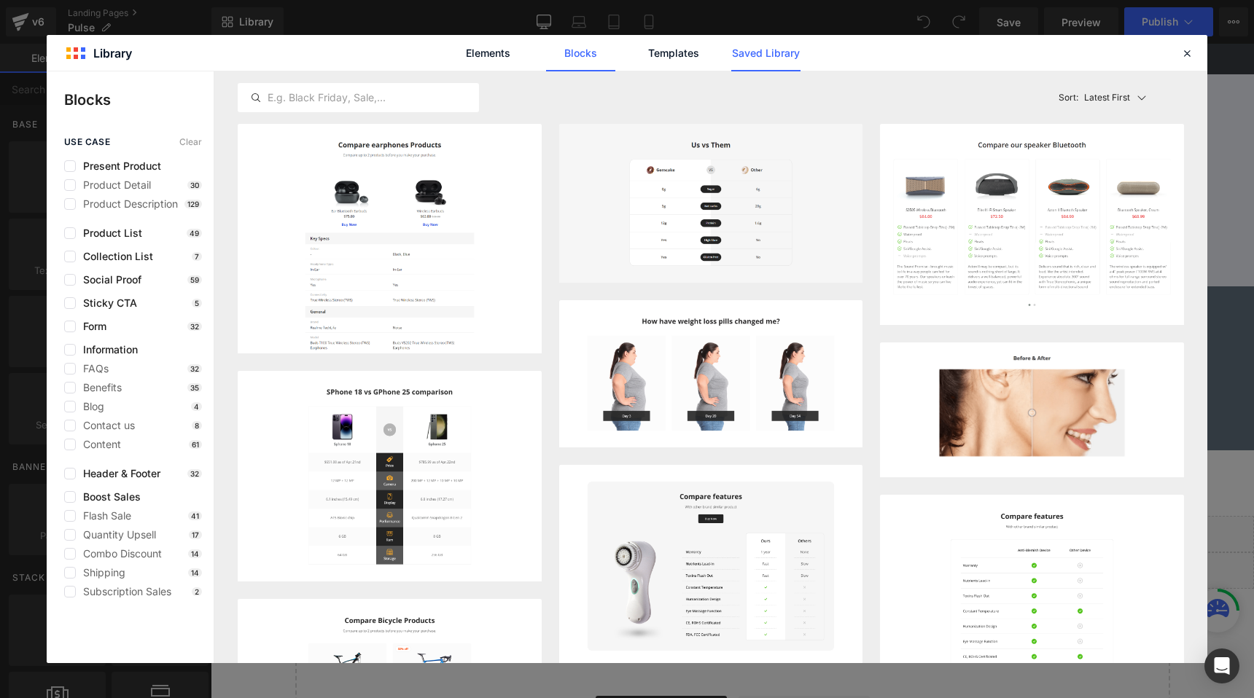
click at [782, 55] on link "Saved Library" at bounding box center [765, 53] width 69 height 36
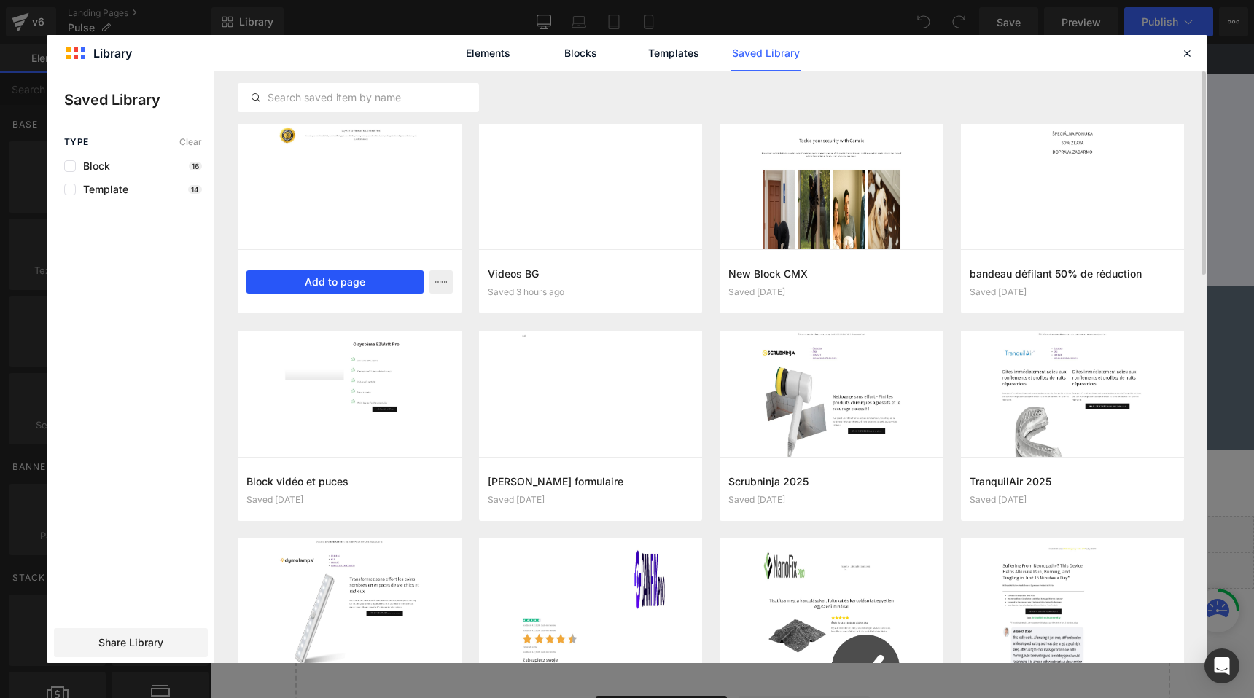
click at [367, 278] on button "Add to page" at bounding box center [334, 281] width 177 height 23
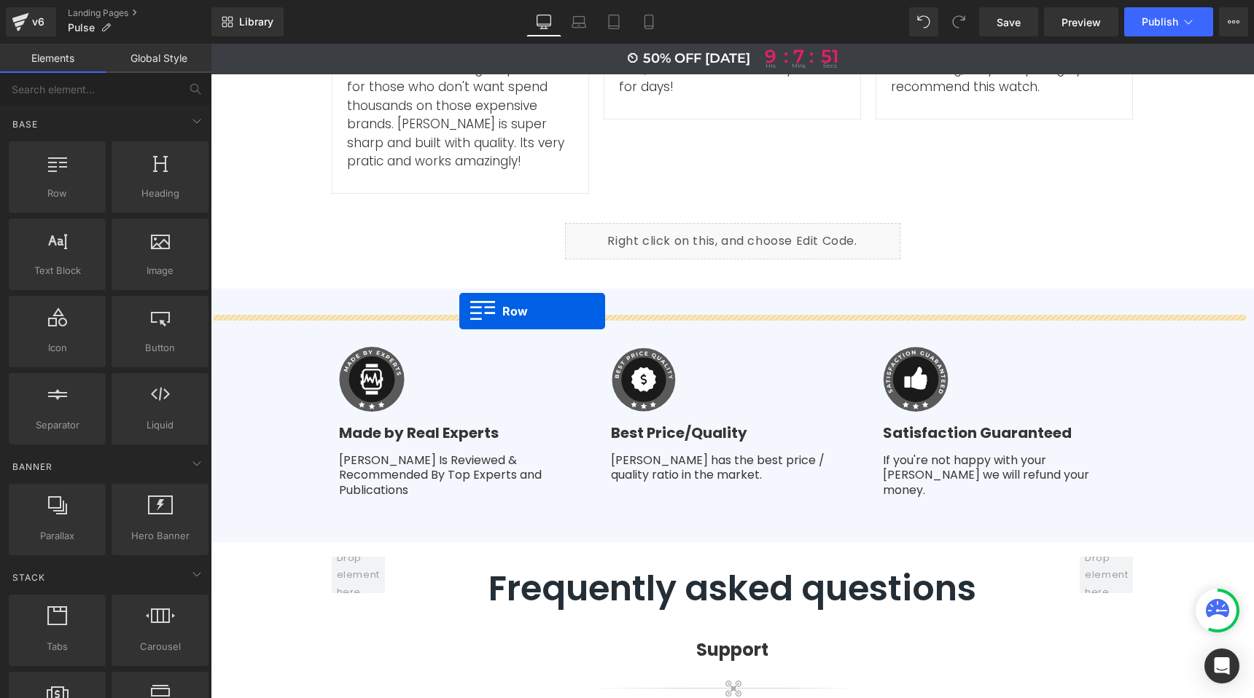
scroll to position [5616, 0]
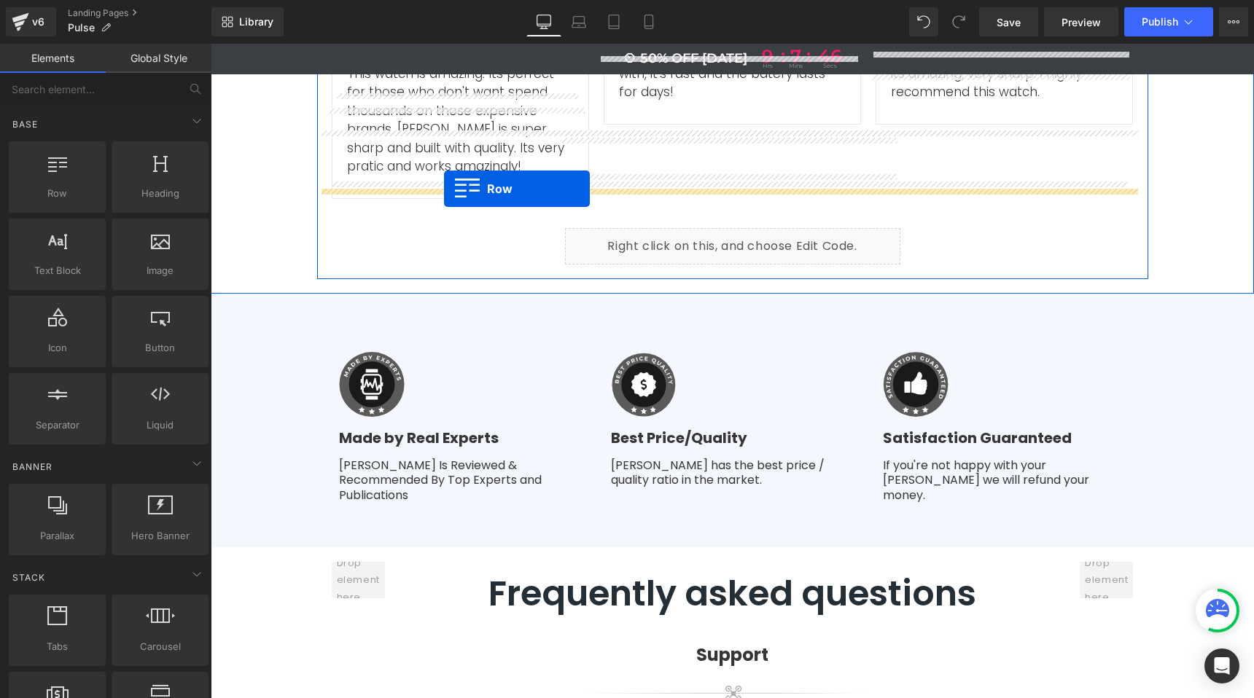
drag, startPoint x: 225, startPoint y: 426, endPoint x: 444, endPoint y: 189, distance: 322.4
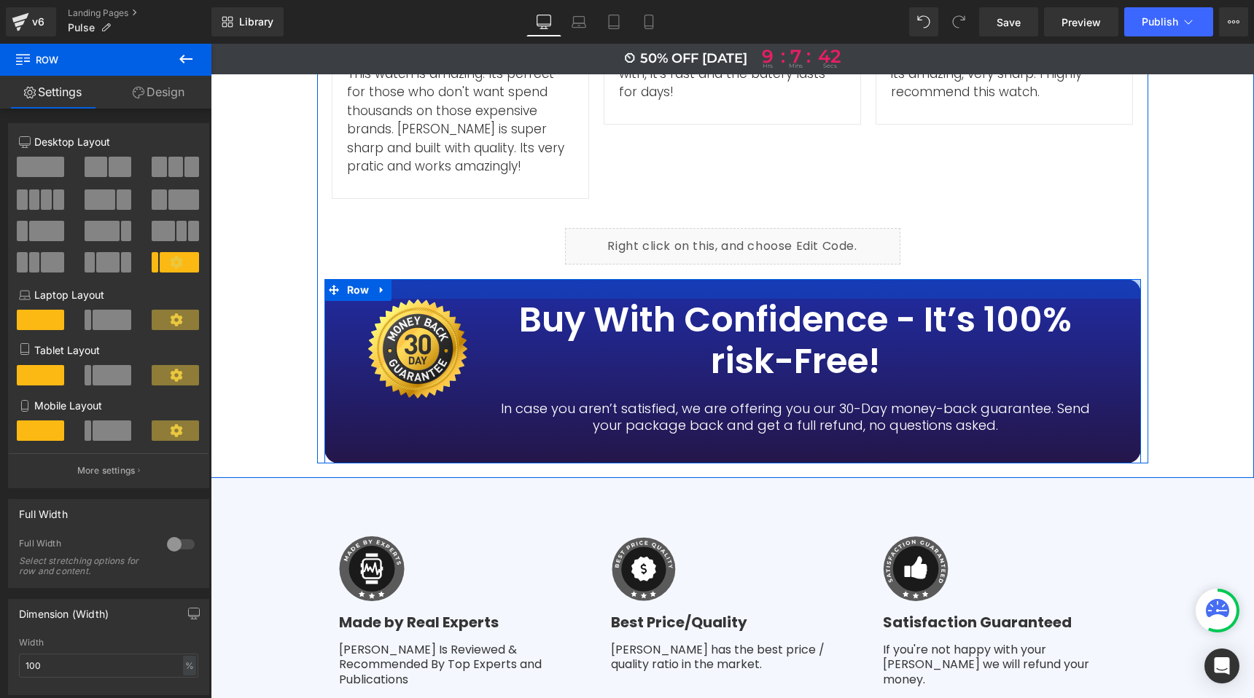
drag, startPoint x: 475, startPoint y: 205, endPoint x: 480, endPoint y: 195, distance: 10.4
click at [480, 279] on div at bounding box center [732, 289] width 817 height 20
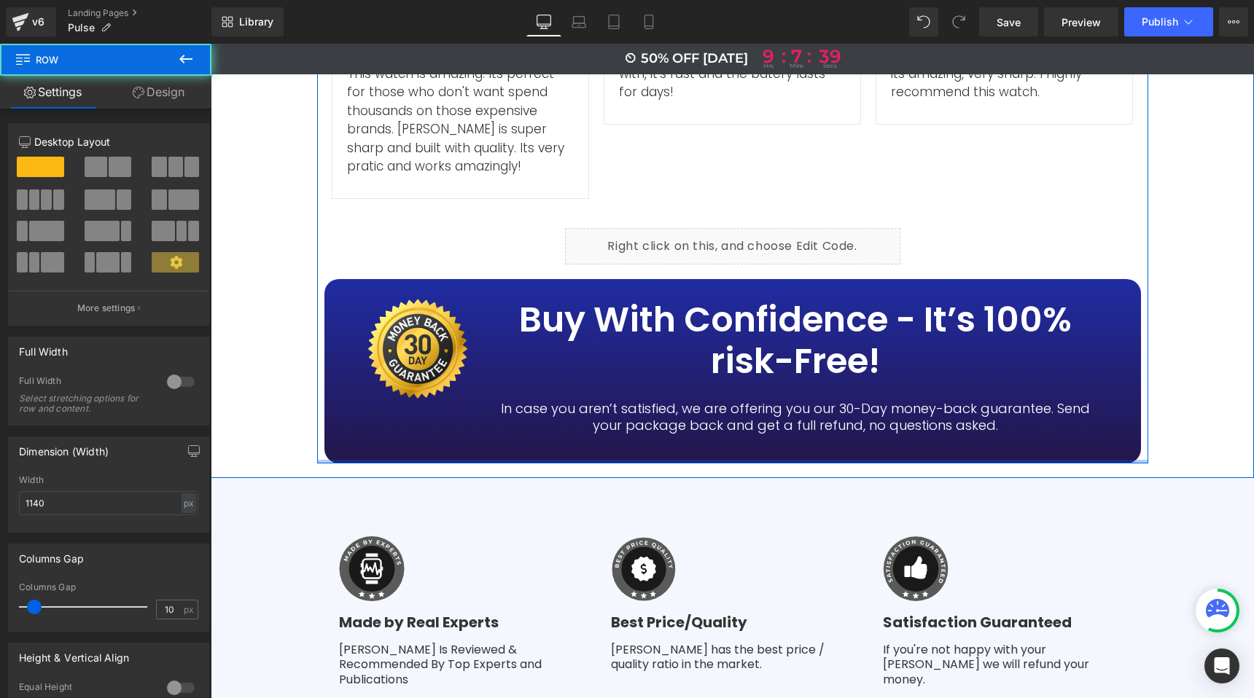
drag, startPoint x: 566, startPoint y: 370, endPoint x: 571, endPoint y: 352, distance: 18.9
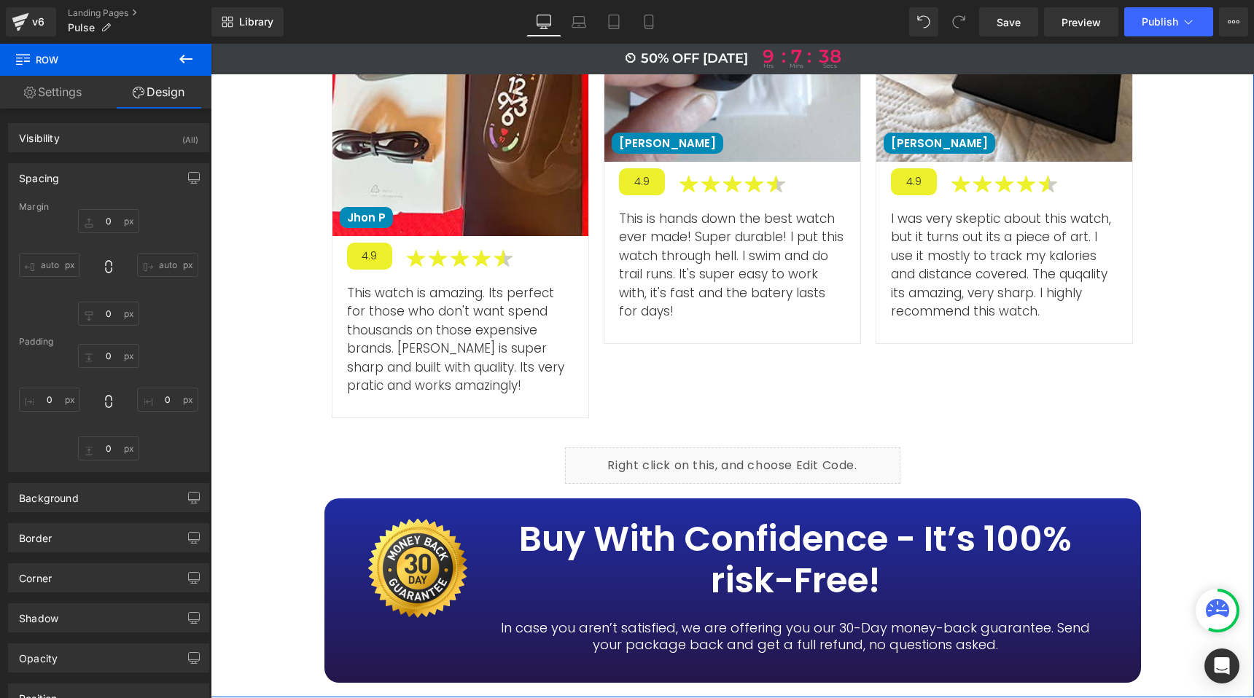
scroll to position [5605, 0]
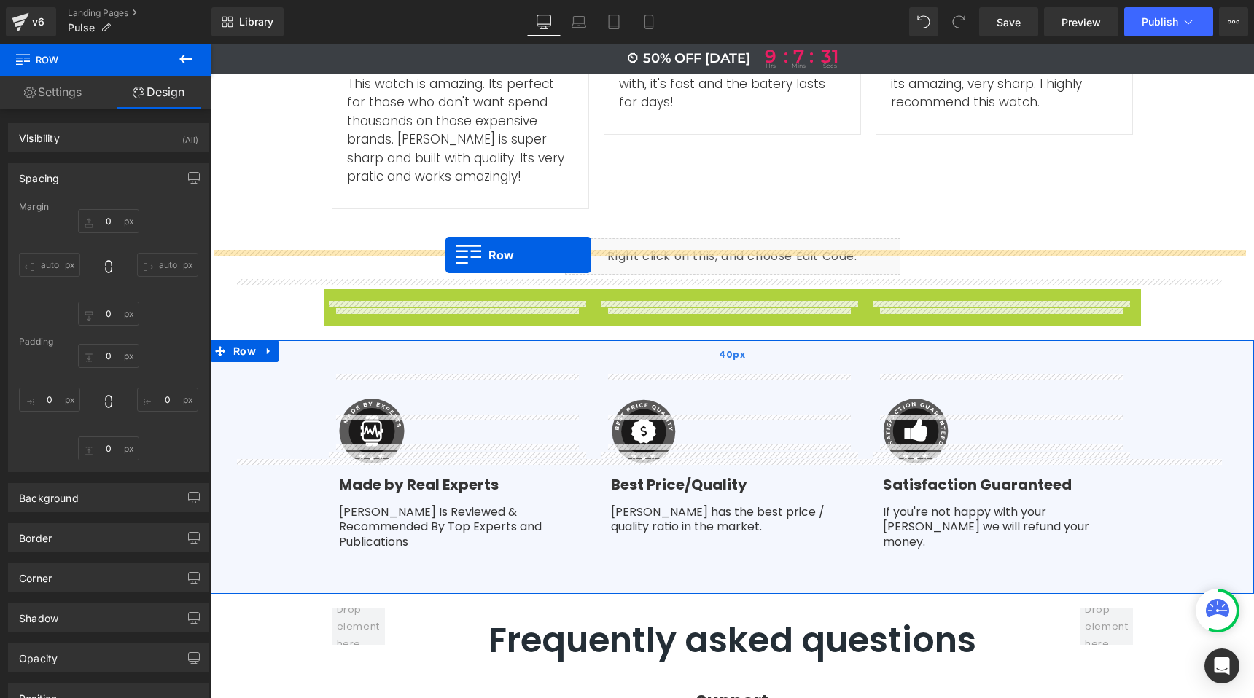
drag, startPoint x: 329, startPoint y: 210, endPoint x: 445, endPoint y: 255, distance: 125.1
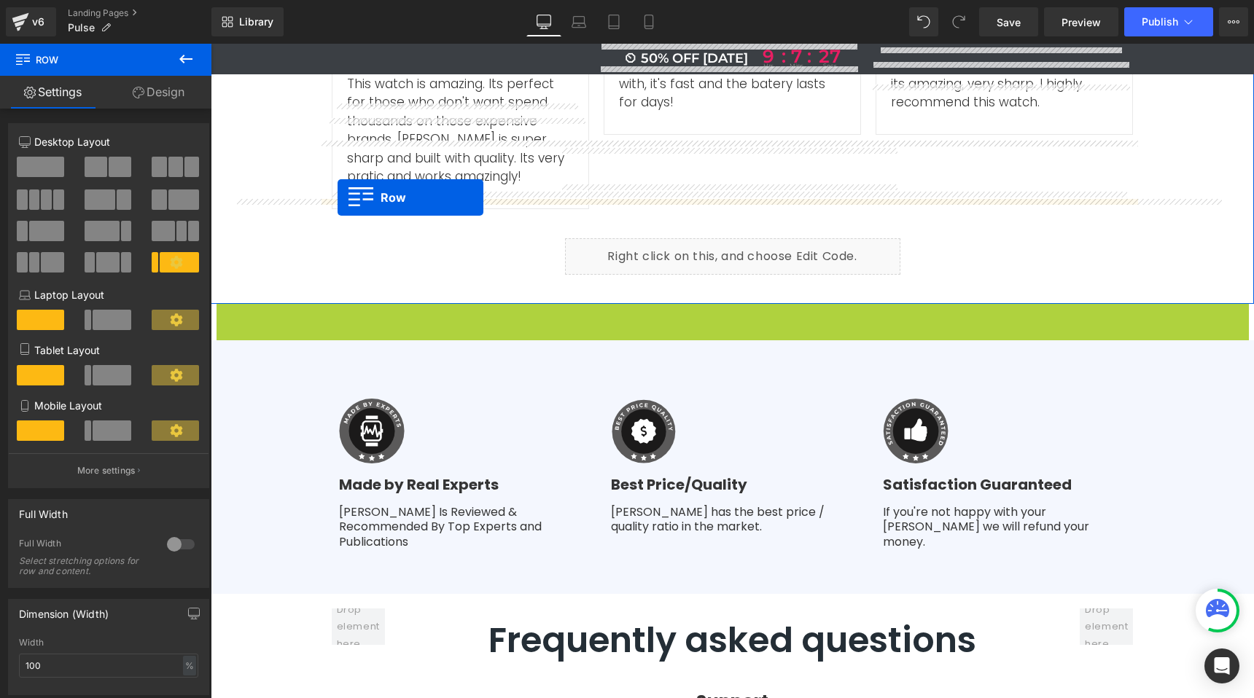
drag, startPoint x: 216, startPoint y: 223, endPoint x: 338, endPoint y: 198, distance: 124.4
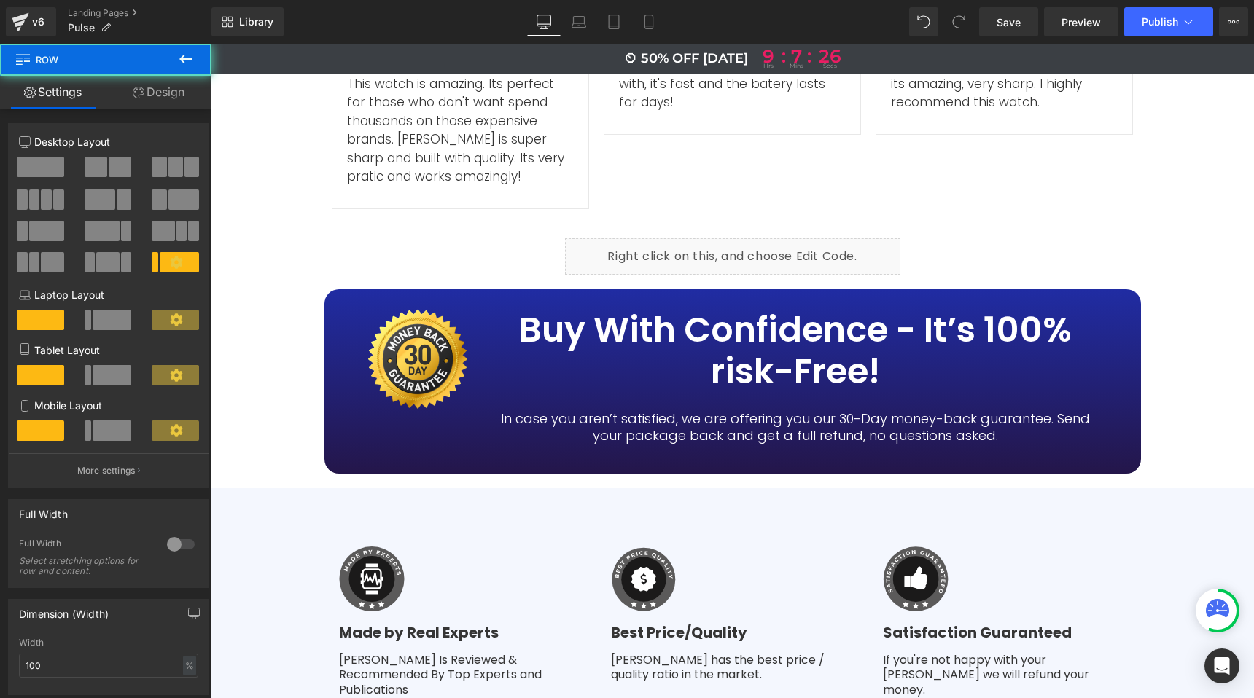
click at [187, 62] on icon at bounding box center [185, 58] width 17 height 17
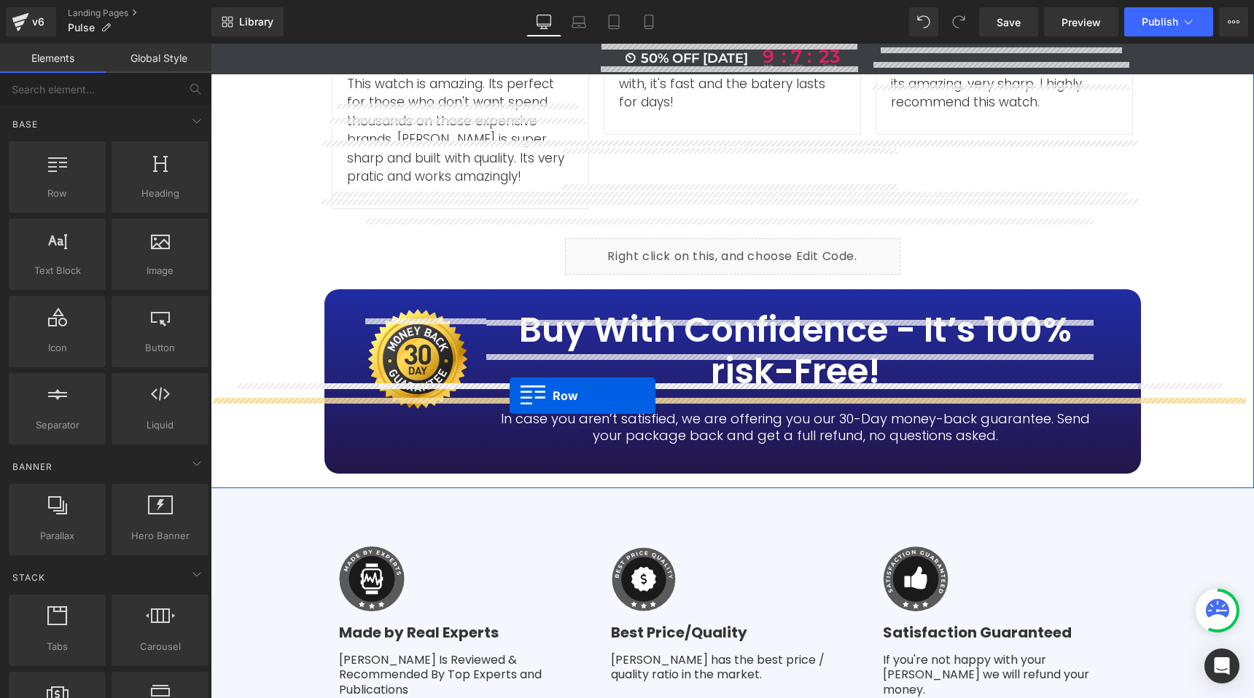
drag, startPoint x: 284, startPoint y: 222, endPoint x: 510, endPoint y: 396, distance: 285.4
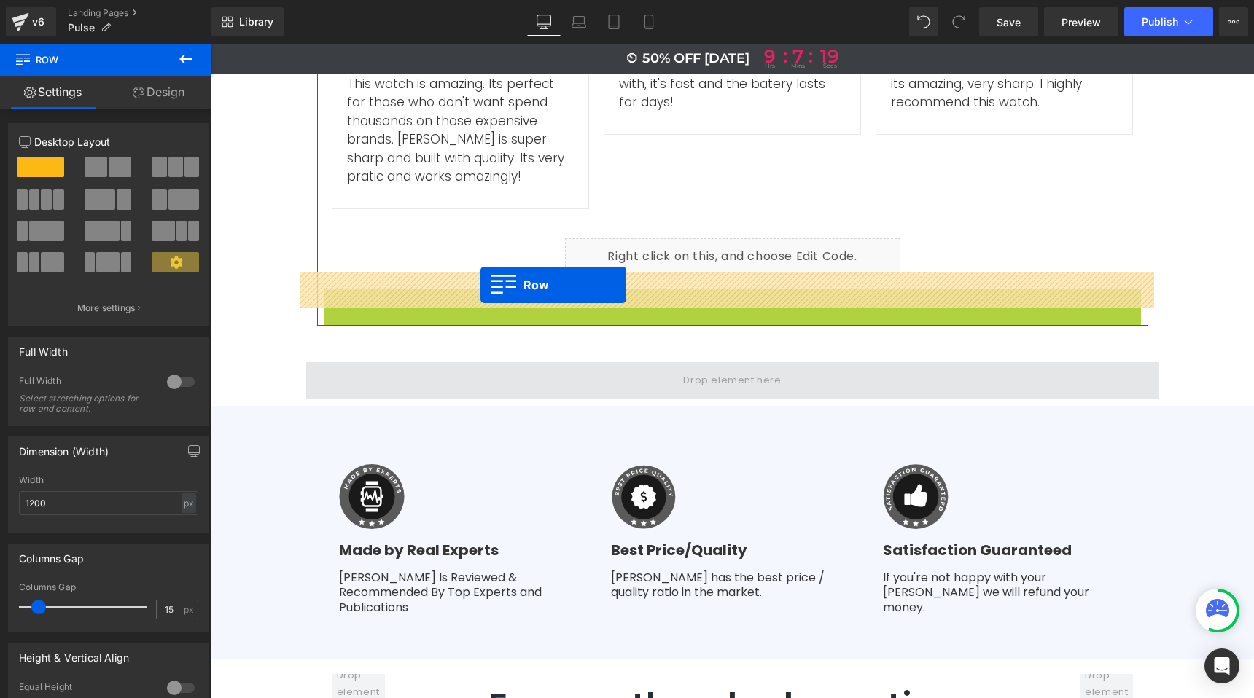
drag, startPoint x: 326, startPoint y: 209, endPoint x: 480, endPoint y: 285, distance: 172.1
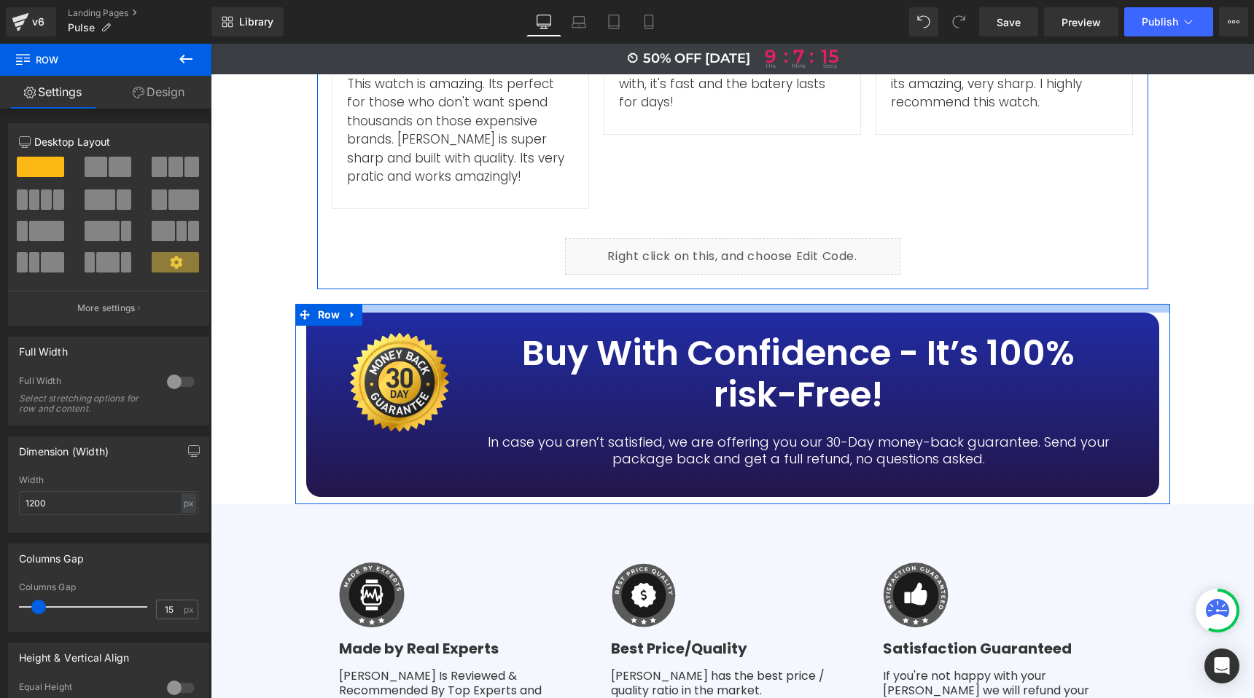
drag, startPoint x: 483, startPoint y: 217, endPoint x: 489, endPoint y: 223, distance: 9.3
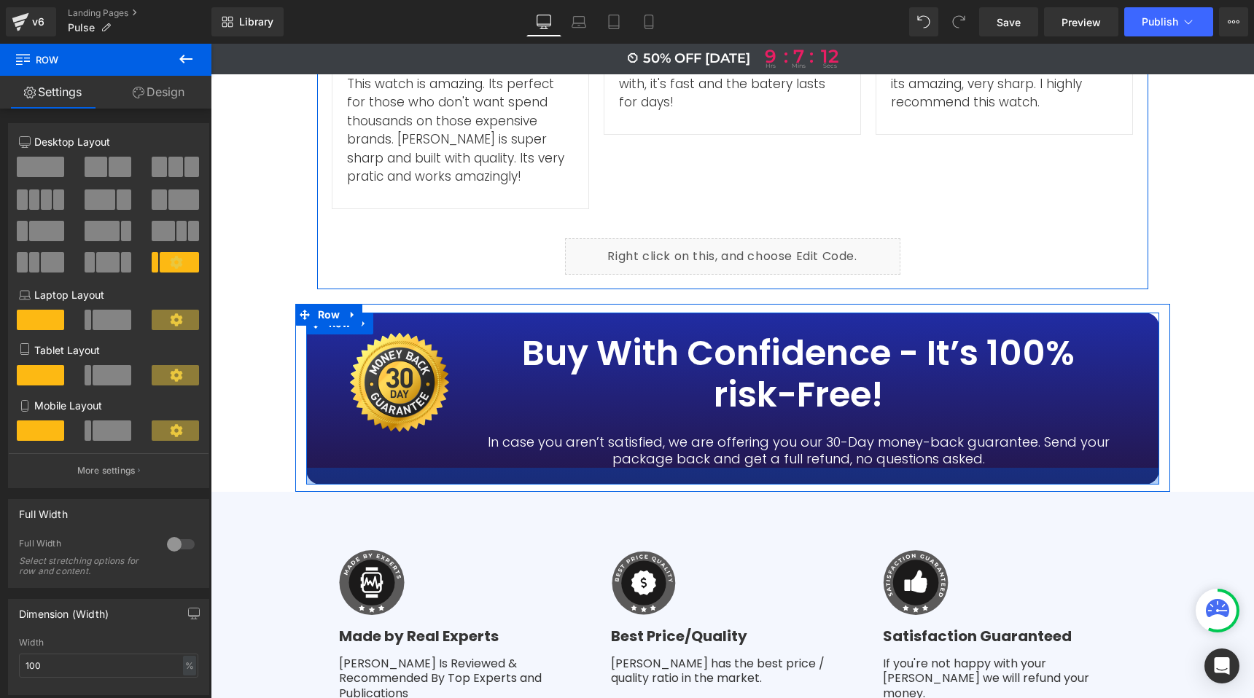
drag, startPoint x: 506, startPoint y: 405, endPoint x: 509, endPoint y: 393, distance: 12.7
click at [509, 468] on div at bounding box center [732, 476] width 853 height 17
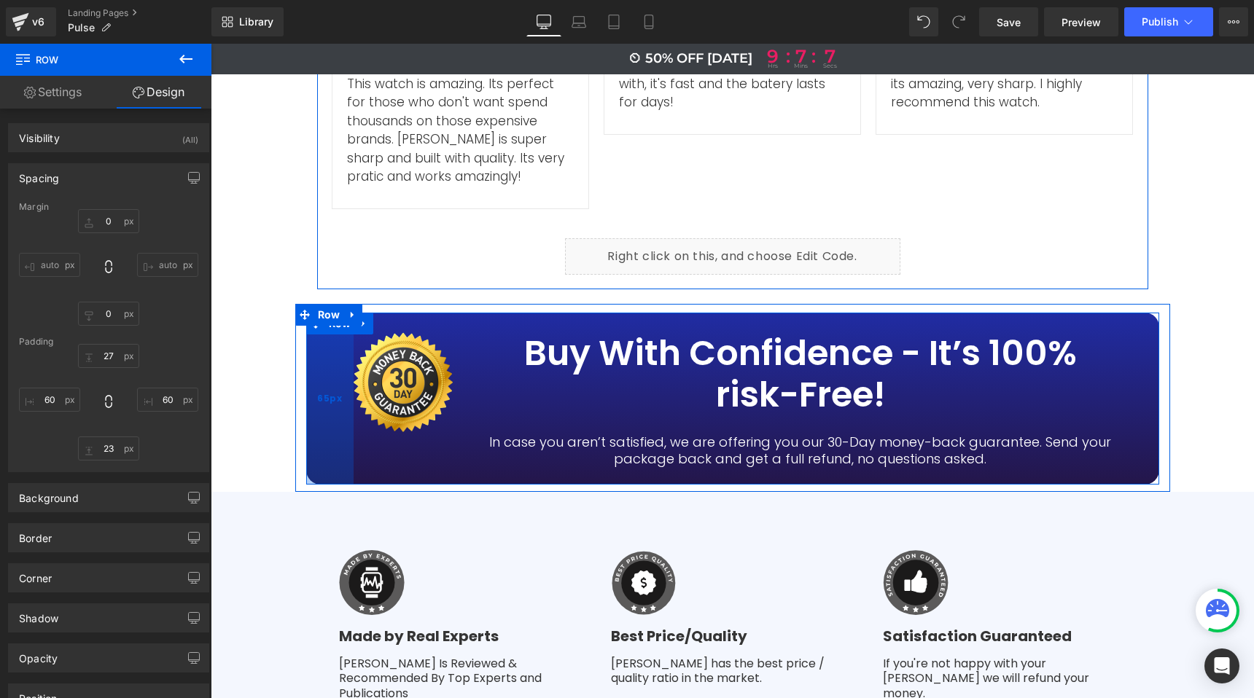
click at [307, 313] on div "65px" at bounding box center [329, 399] width 47 height 172
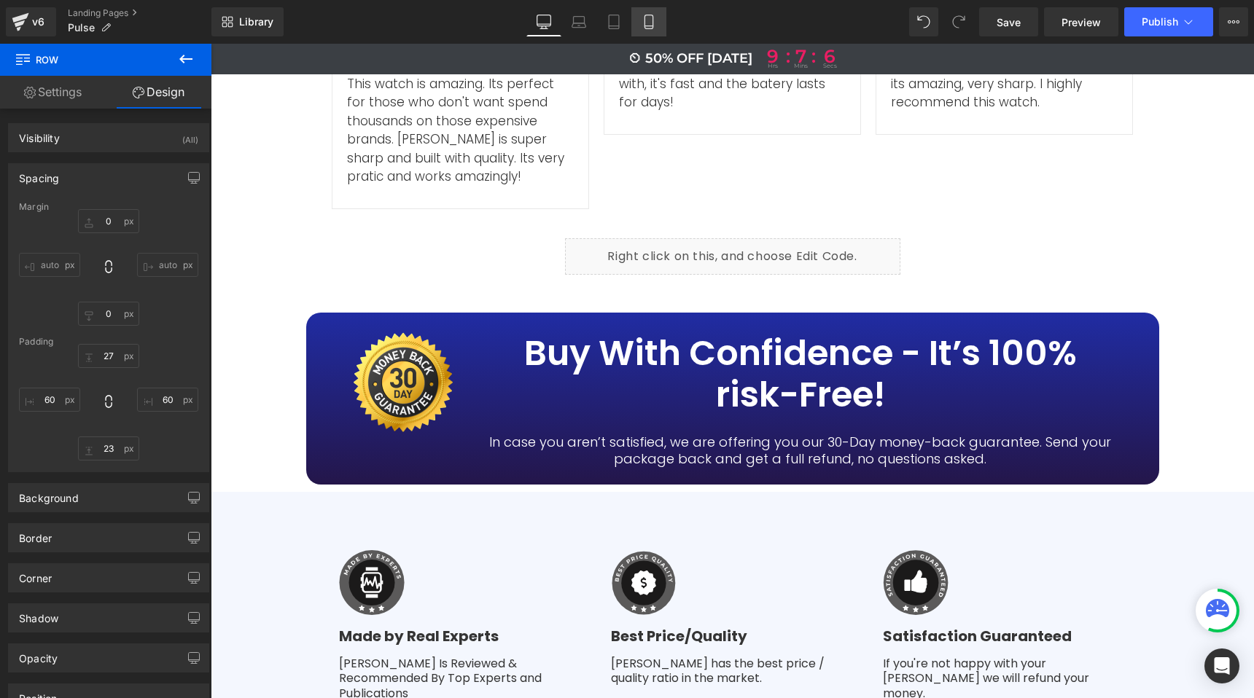
click at [652, 22] on icon at bounding box center [648, 22] width 8 height 14
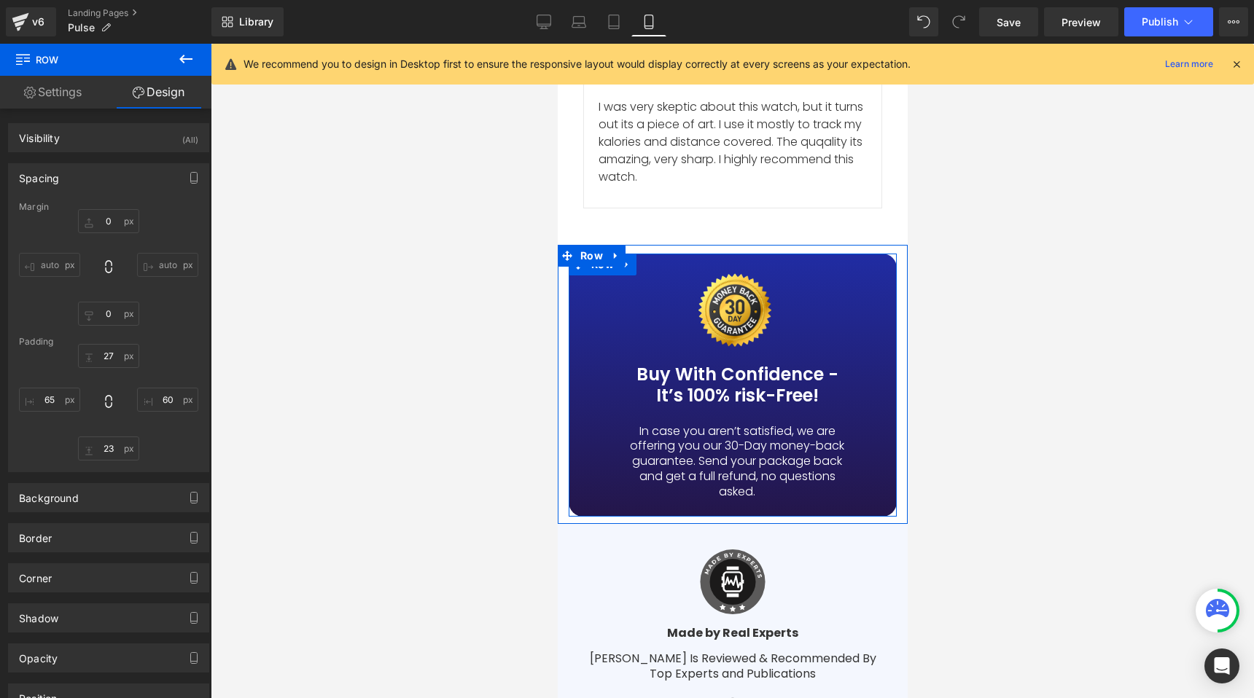
scroll to position [10270, 0]
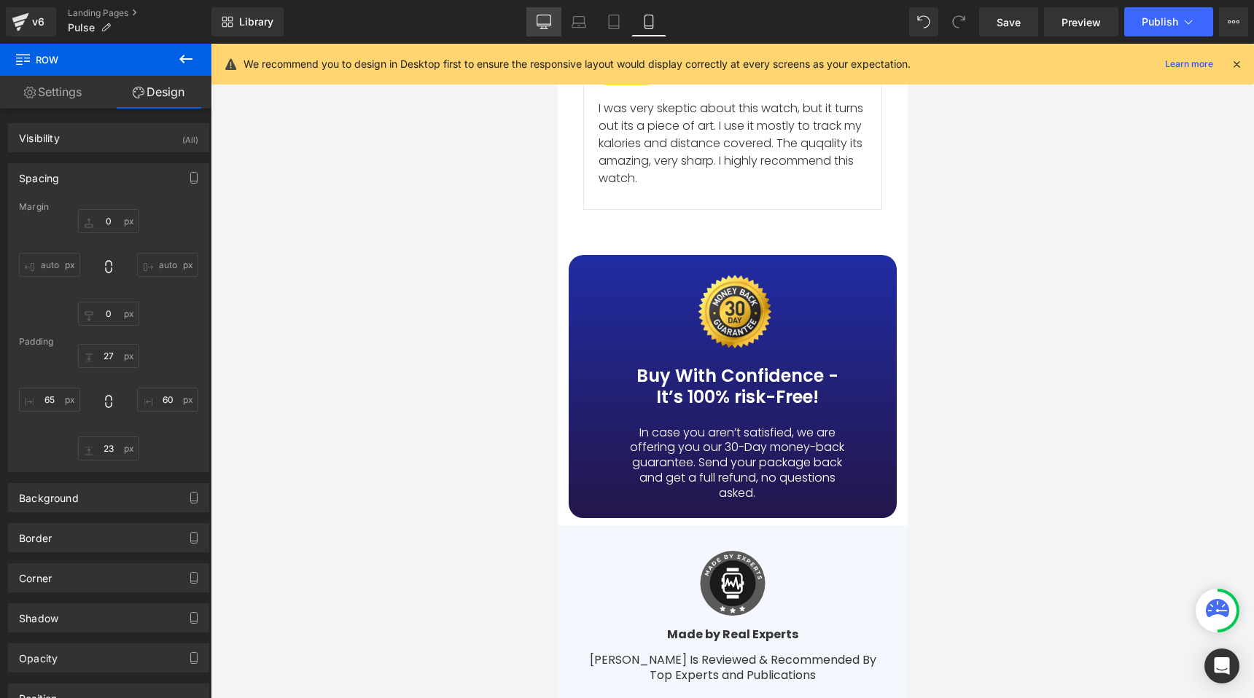
click at [539, 25] on icon at bounding box center [544, 22] width 15 height 15
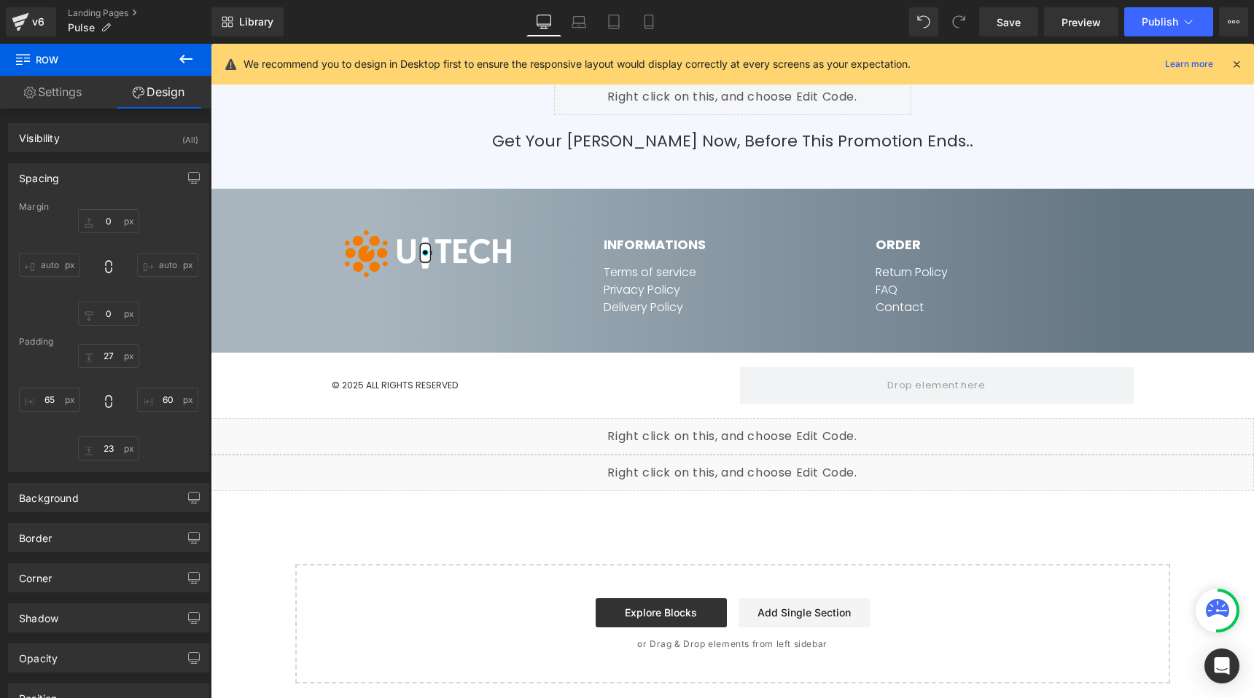
scroll to position [5657, 0]
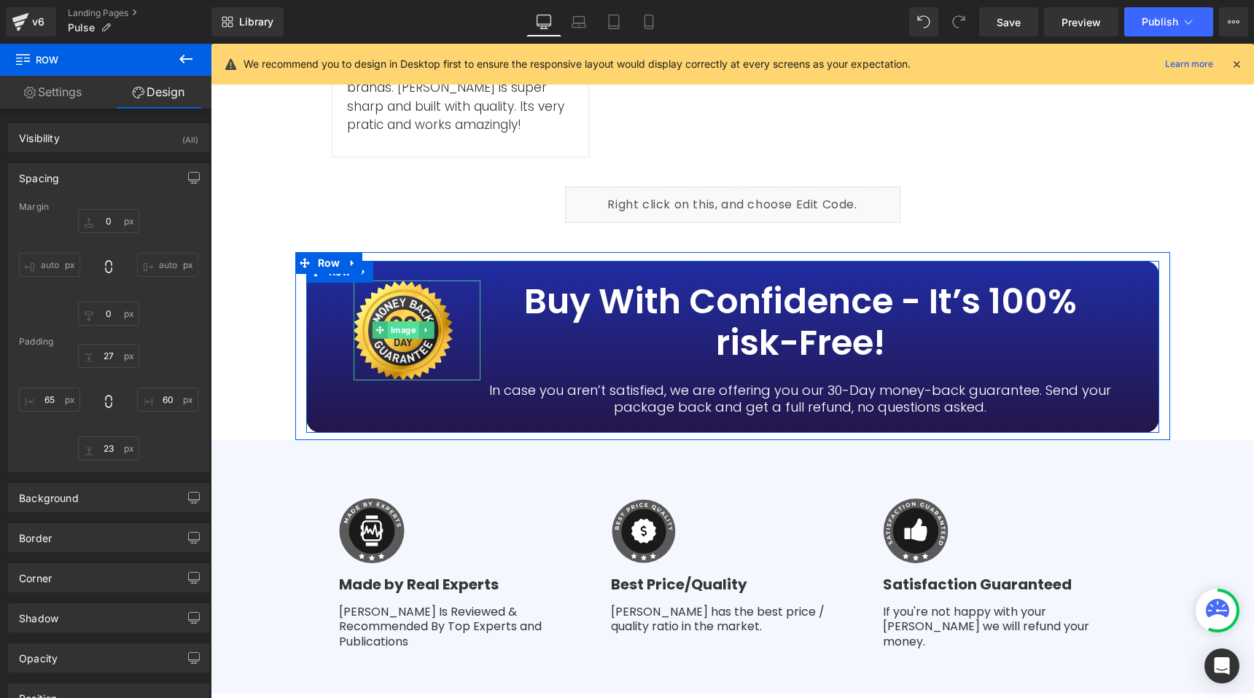
click at [391, 321] on span "Image" at bounding box center [402, 329] width 31 height 17
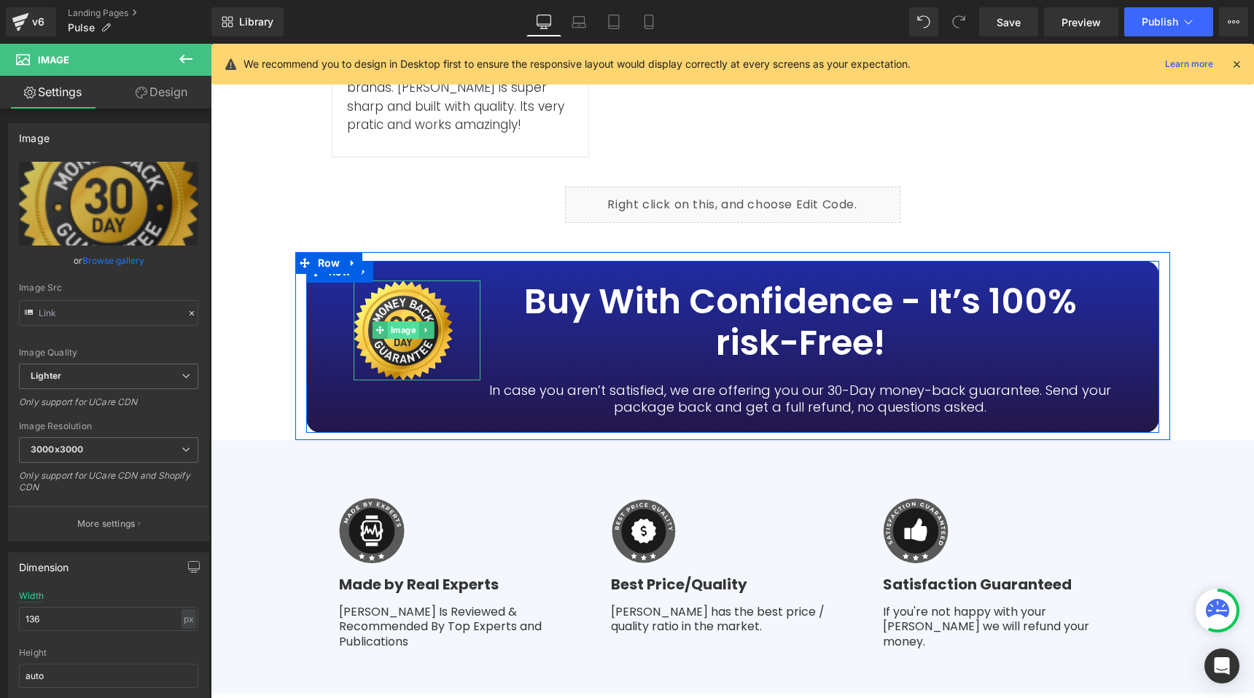
click at [400, 321] on span "Image" at bounding box center [402, 329] width 31 height 17
click at [402, 321] on span "Image" at bounding box center [402, 329] width 31 height 17
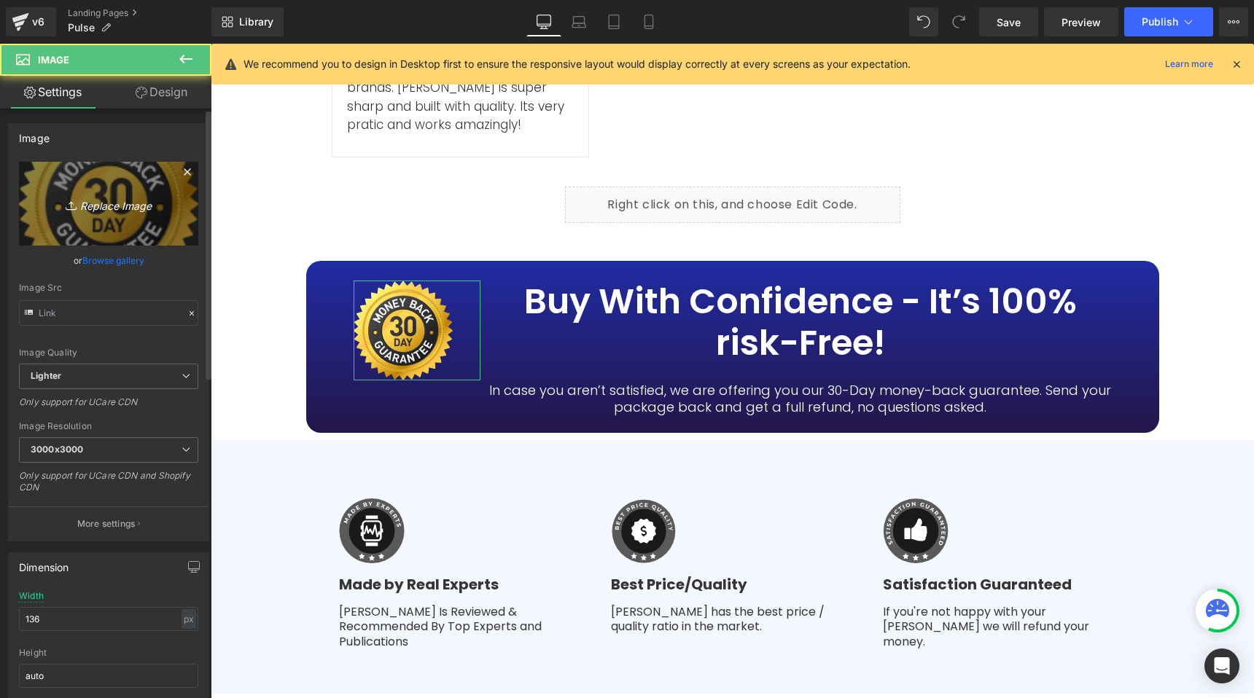
click at [128, 208] on icon "Replace Image" at bounding box center [108, 204] width 117 height 18
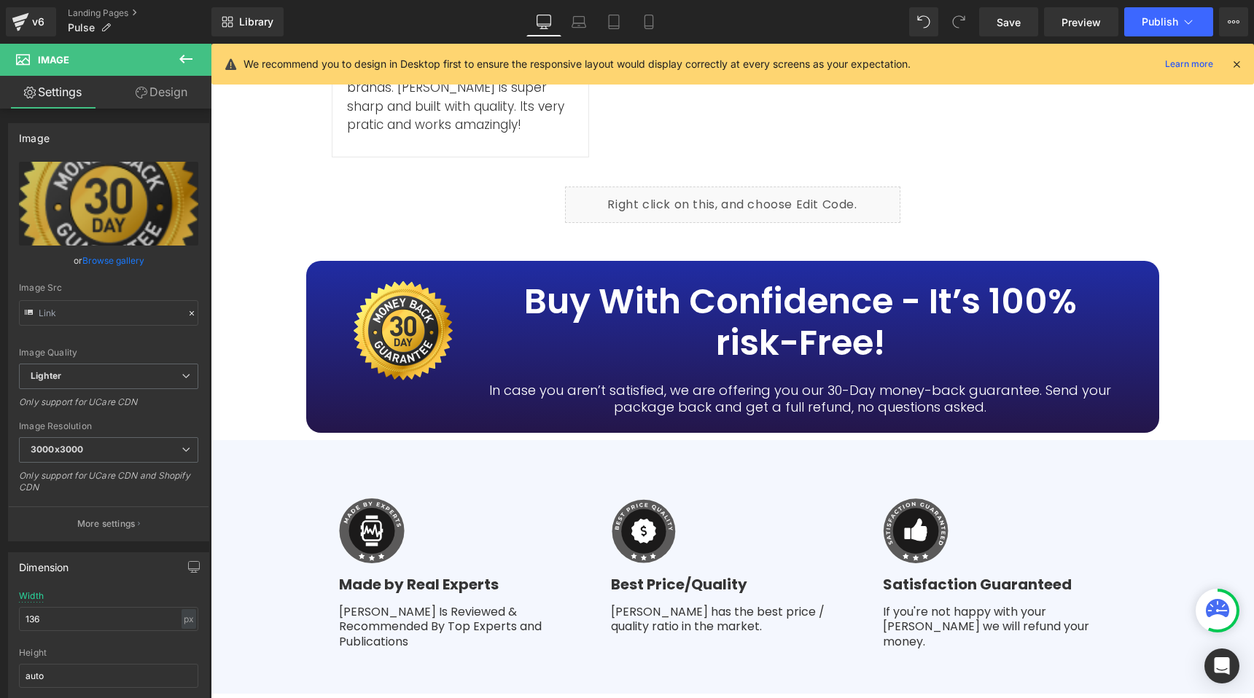
type input "C:\fakepath\badge 30 Days garantie BG.png"
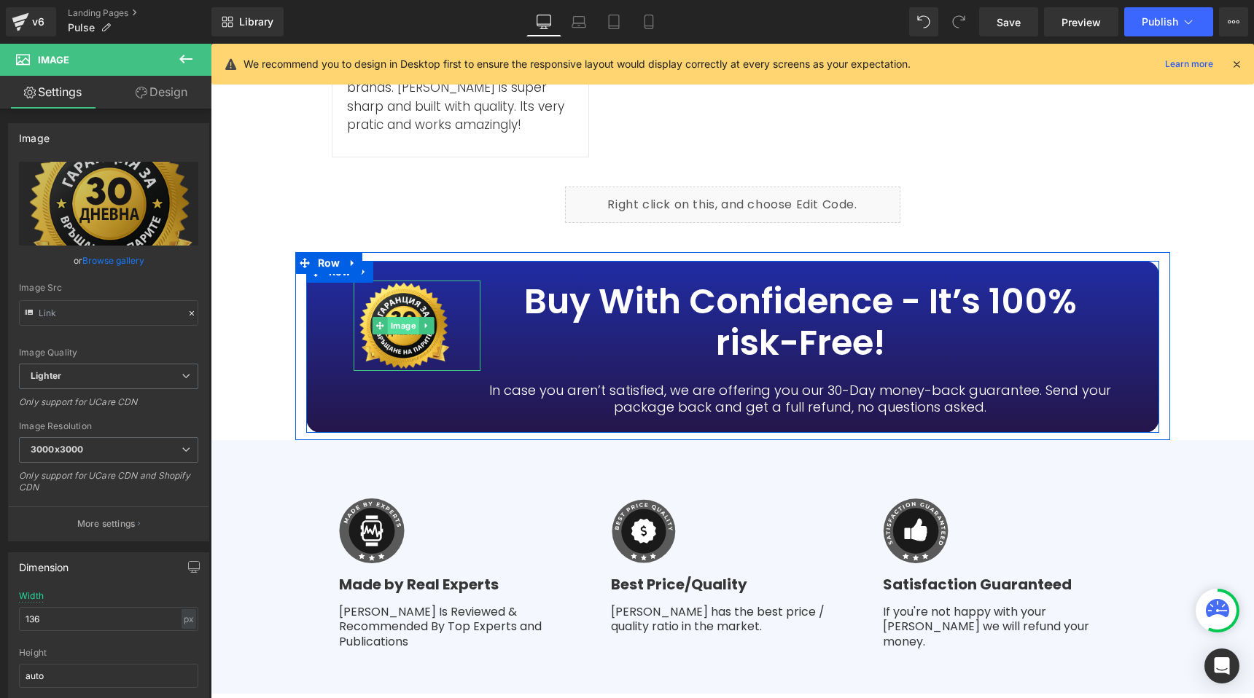
click at [397, 317] on span "Image" at bounding box center [402, 325] width 31 height 17
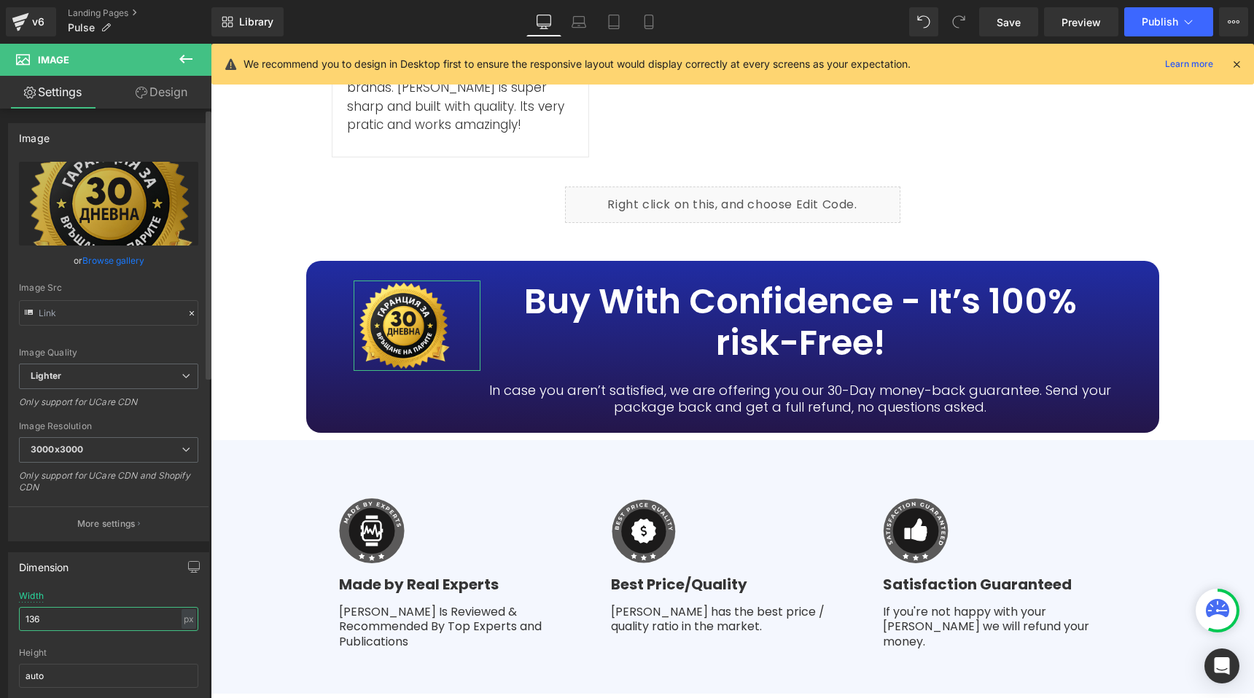
click at [44, 615] on input "136" at bounding box center [108, 619] width 179 height 24
type input "180"
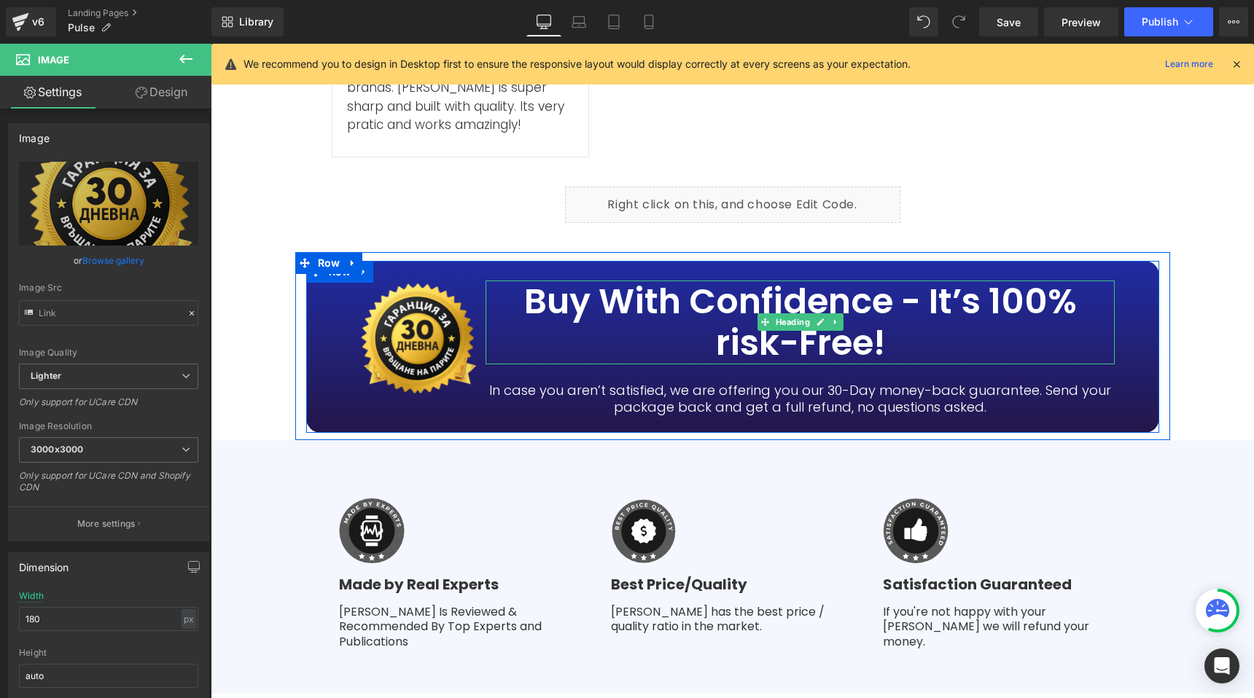
click at [701, 281] on h3 "Buy With Confidence - It’s 100% risk-Free!" at bounding box center [801, 323] width 630 height 84
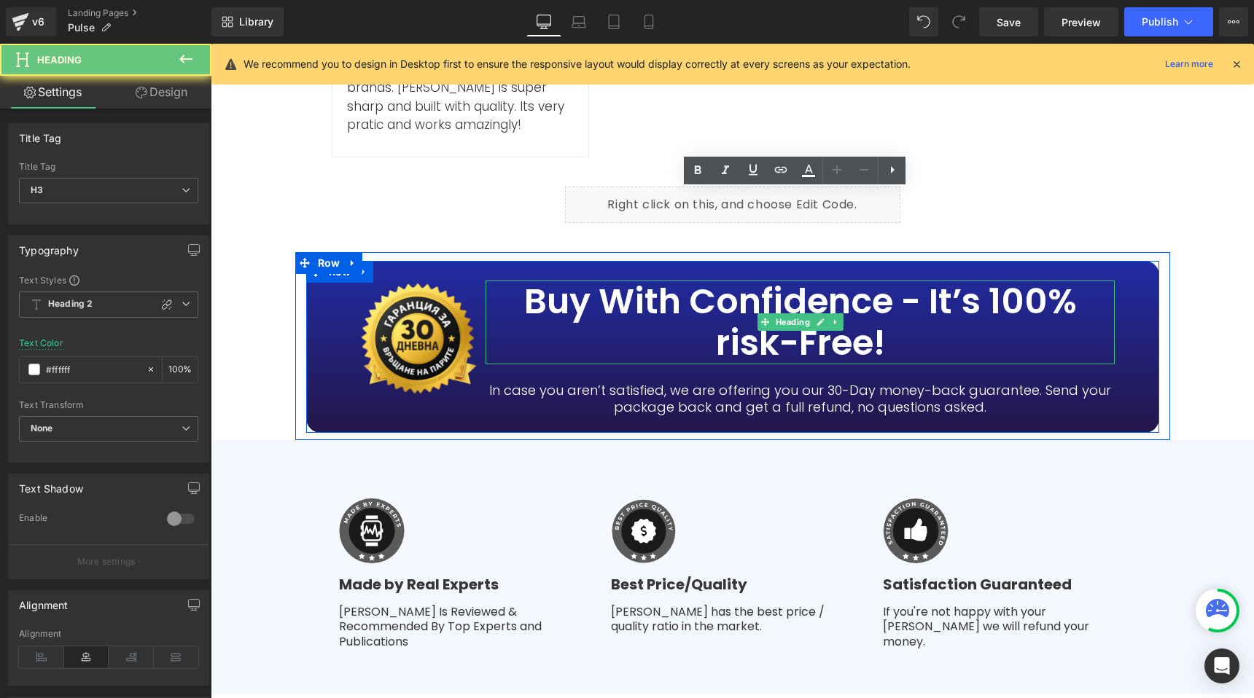
click at [701, 281] on h3 "Buy With Confidence - It’s 100% risk-Free!" at bounding box center [801, 323] width 630 height 84
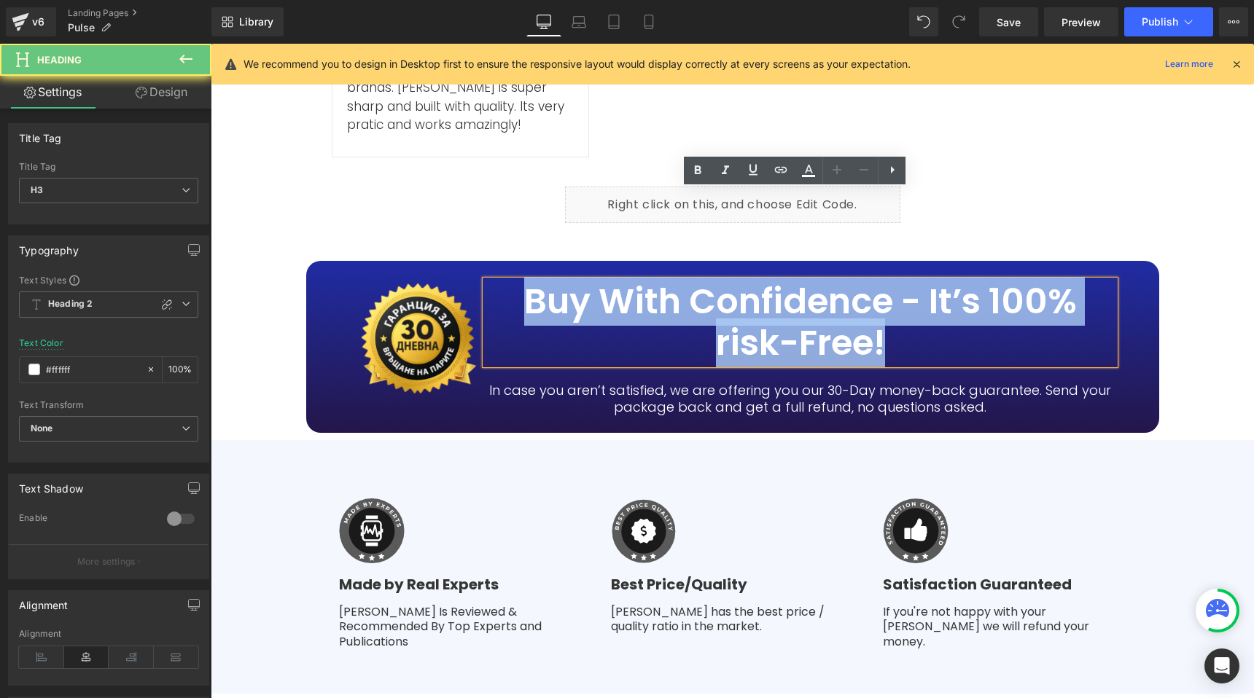
click at [701, 281] on h3 "Buy With Confidence - It’s 100% risk-Free!" at bounding box center [801, 323] width 630 height 84
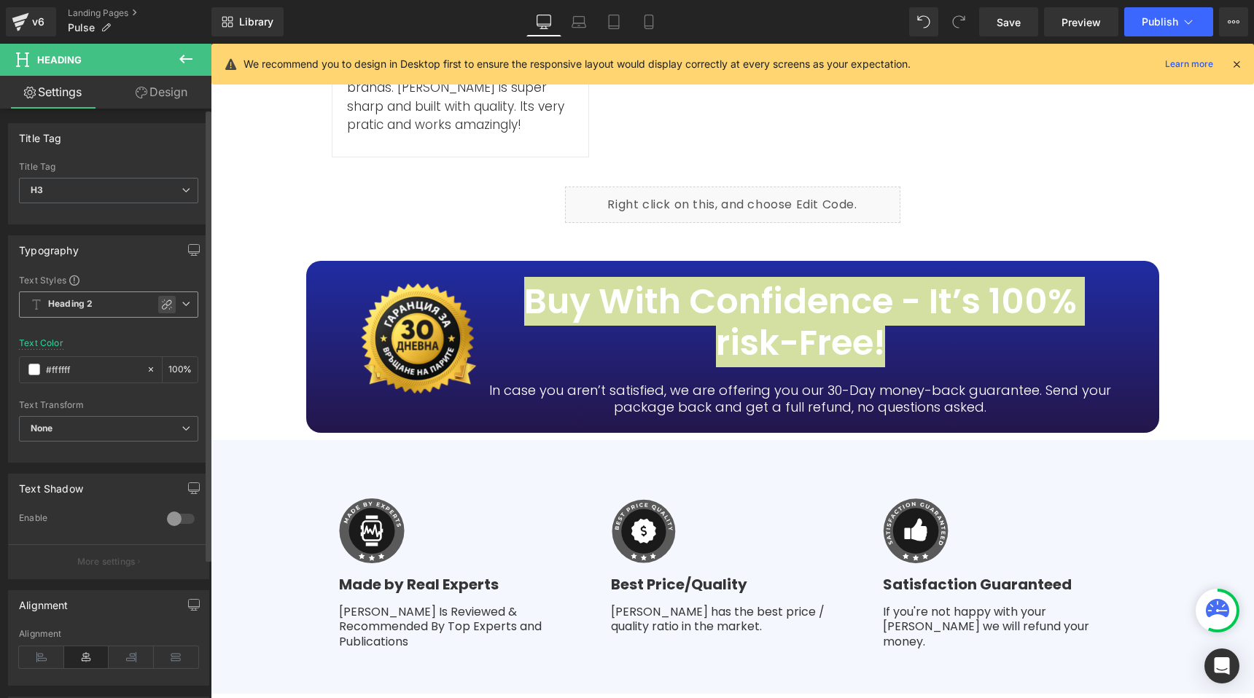
click at [163, 299] on icon at bounding box center [167, 305] width 12 height 12
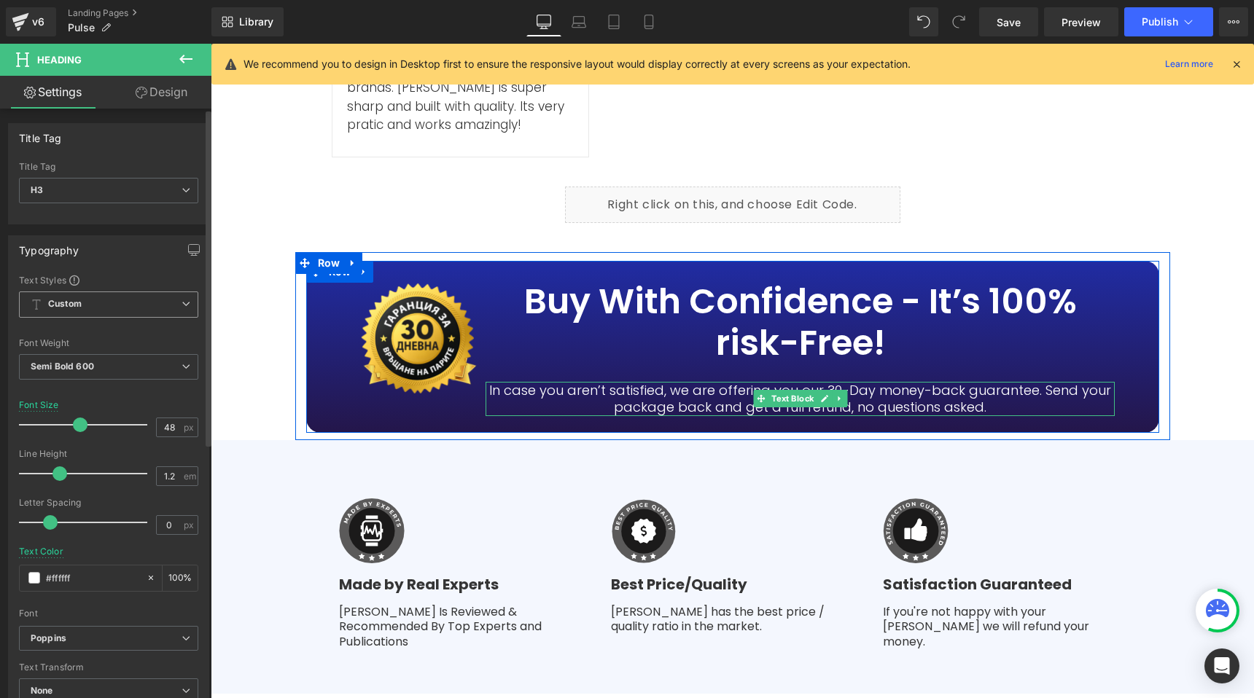
click at [720, 382] on div at bounding box center [801, 384] width 630 height 4
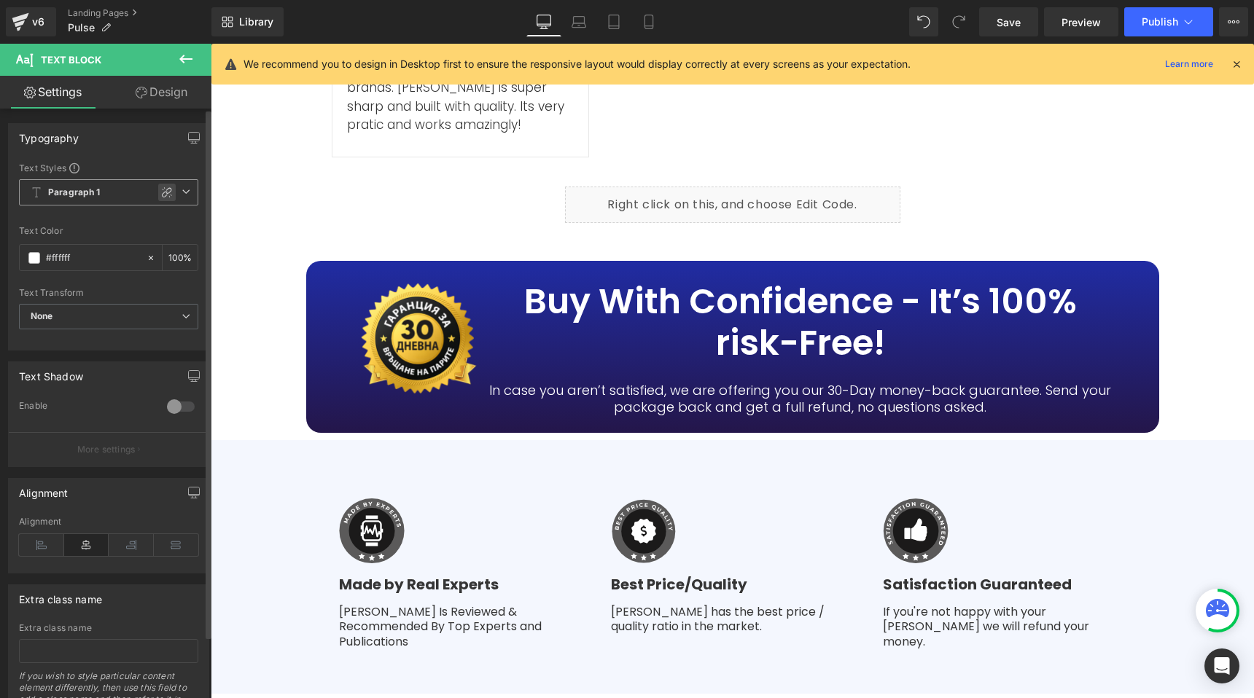
click at [162, 184] on div at bounding box center [166, 192] width 17 height 17
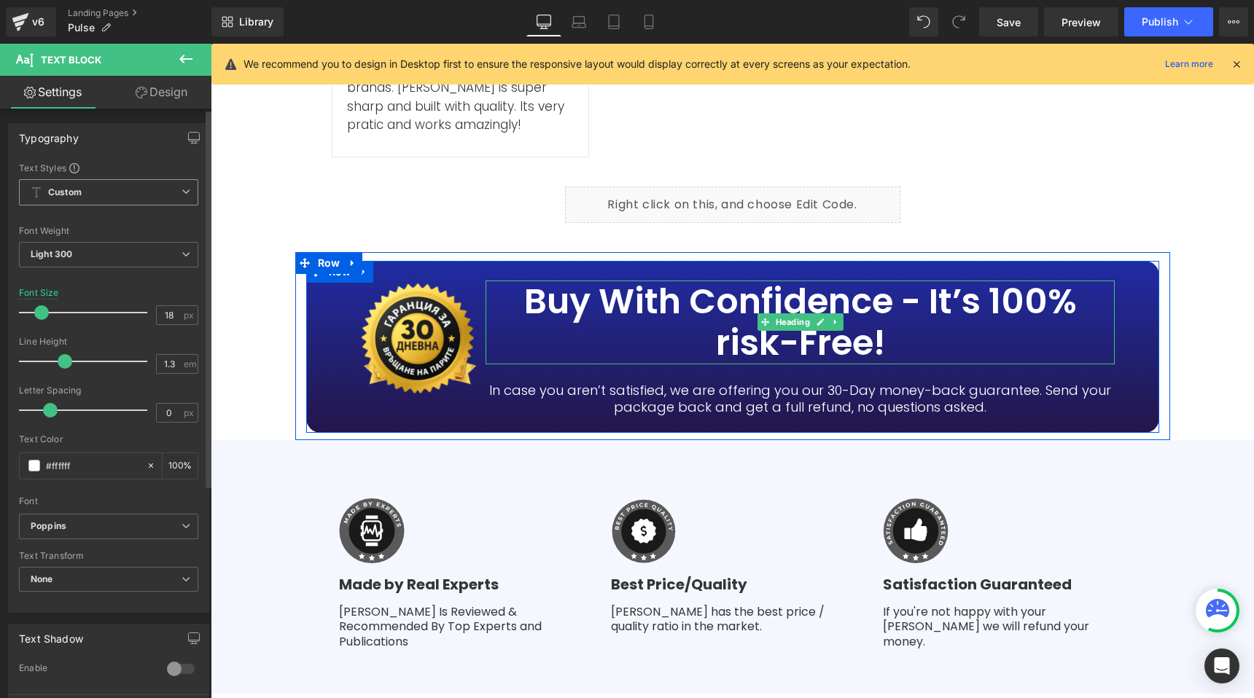
click at [658, 281] on h3 "Buy With Confidence - It’s 100% risk-Free!" at bounding box center [801, 323] width 630 height 84
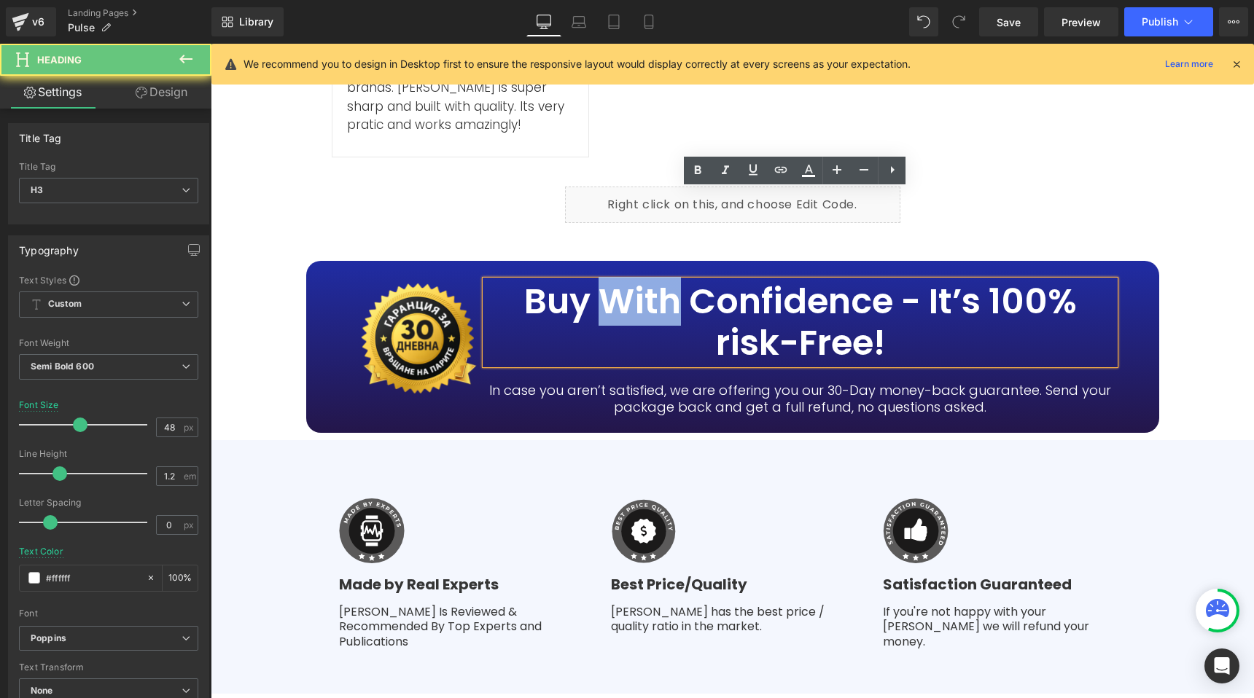
click at [658, 281] on h3 "Buy With Confidence - It’s 100% risk-Free!" at bounding box center [801, 323] width 630 height 84
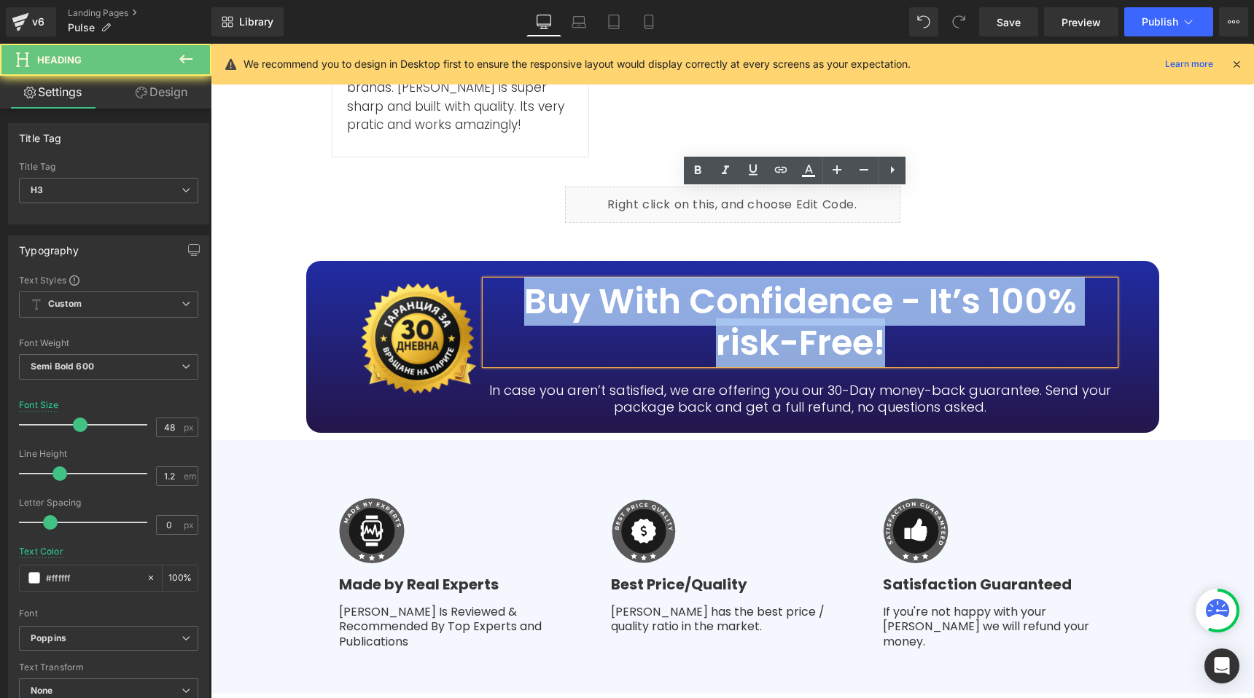
click at [658, 281] on h3 "Buy With Confidence - It’s 100% risk-Free!" at bounding box center [801, 323] width 630 height 84
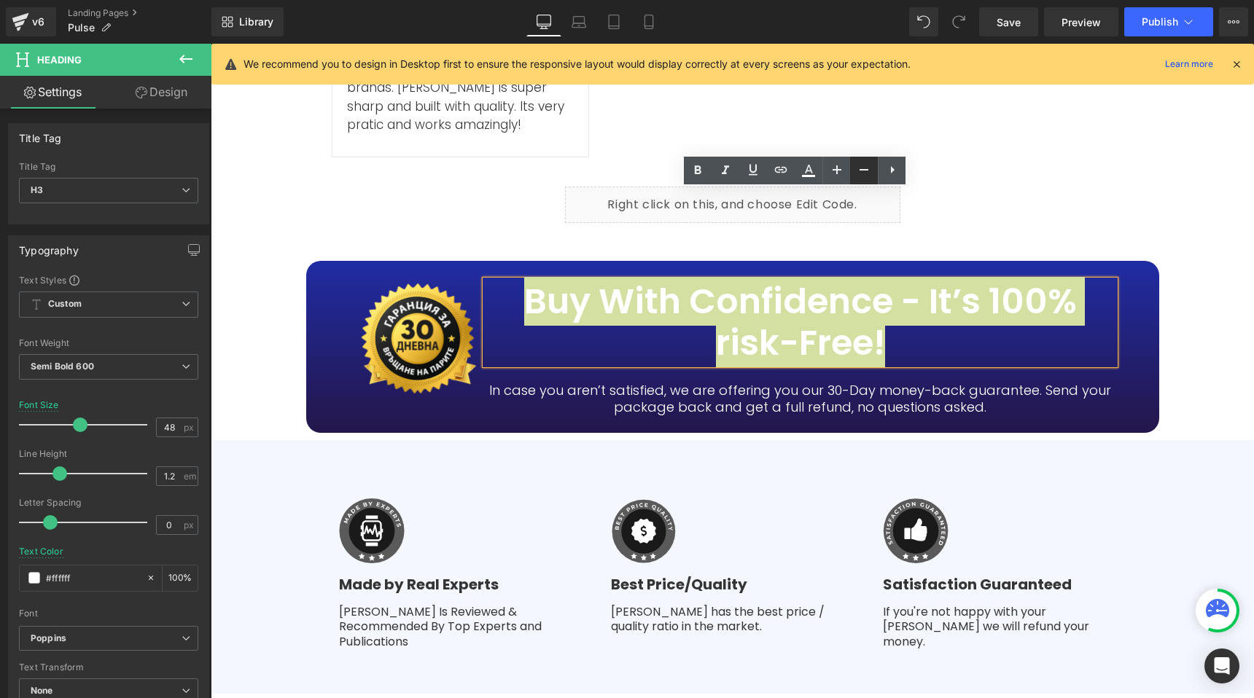
click at [862, 171] on icon at bounding box center [863, 169] width 17 height 17
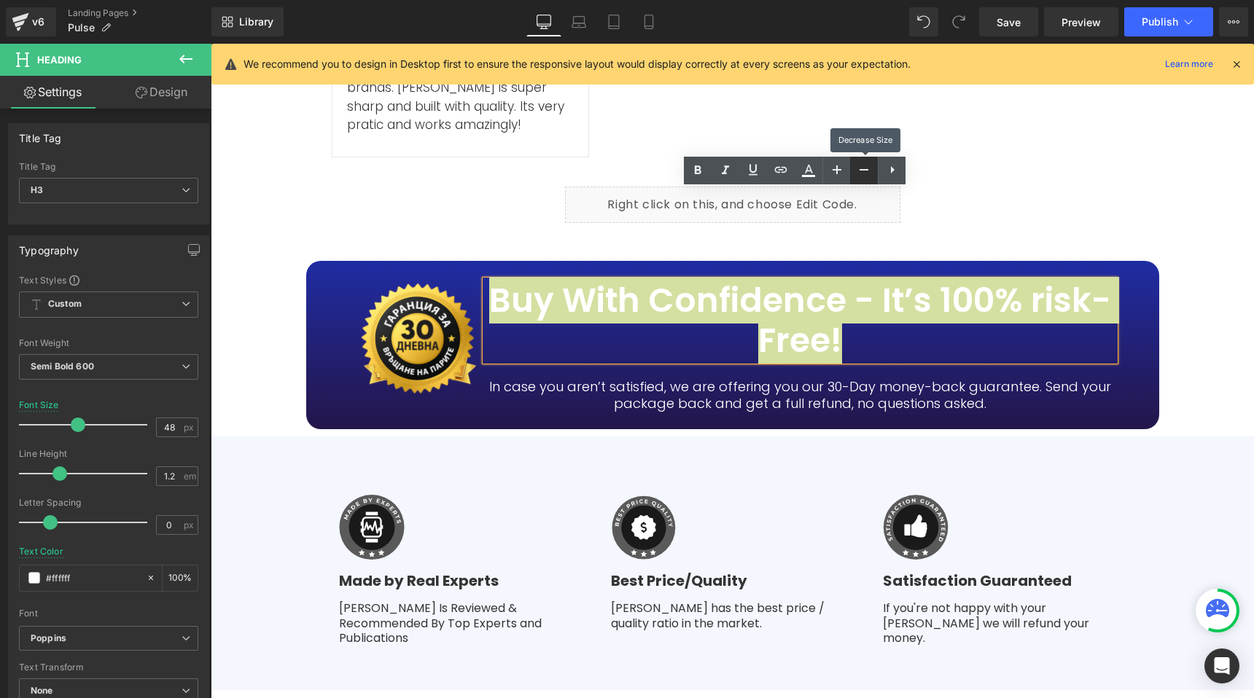
click at [862, 171] on icon at bounding box center [863, 169] width 17 height 17
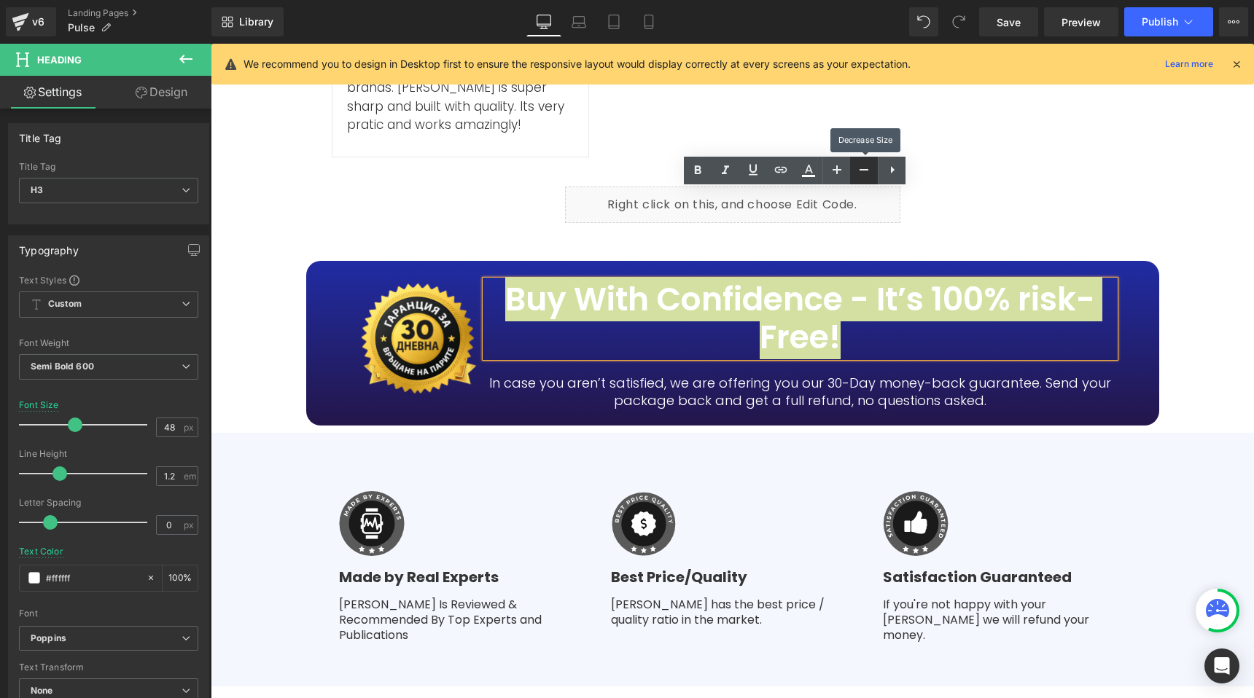
click at [862, 171] on icon at bounding box center [863, 169] width 17 height 17
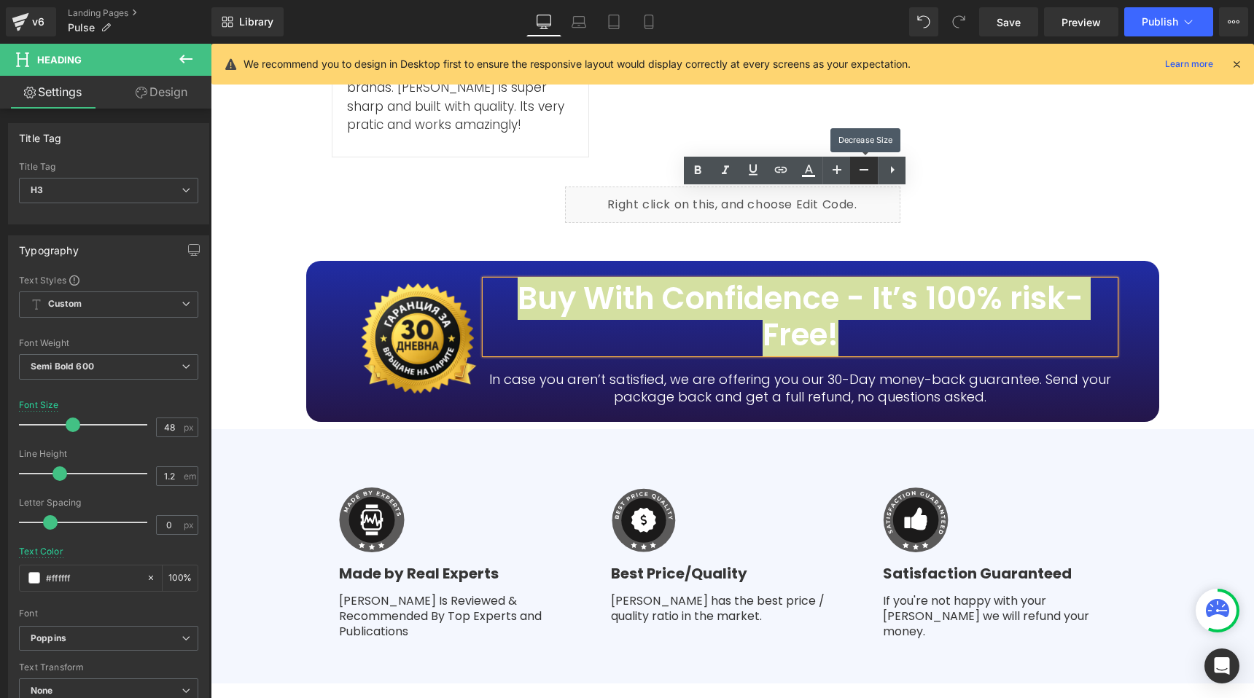
click at [862, 171] on icon at bounding box center [863, 169] width 17 height 17
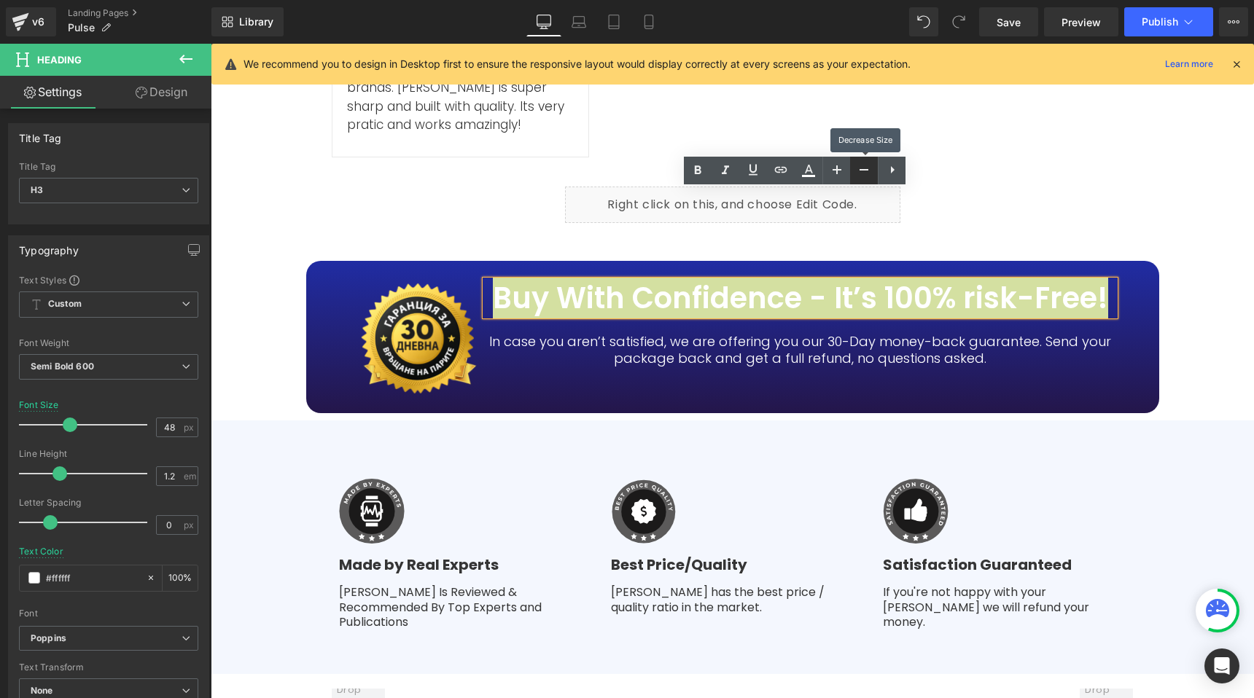
click at [862, 171] on icon at bounding box center [863, 169] width 17 height 17
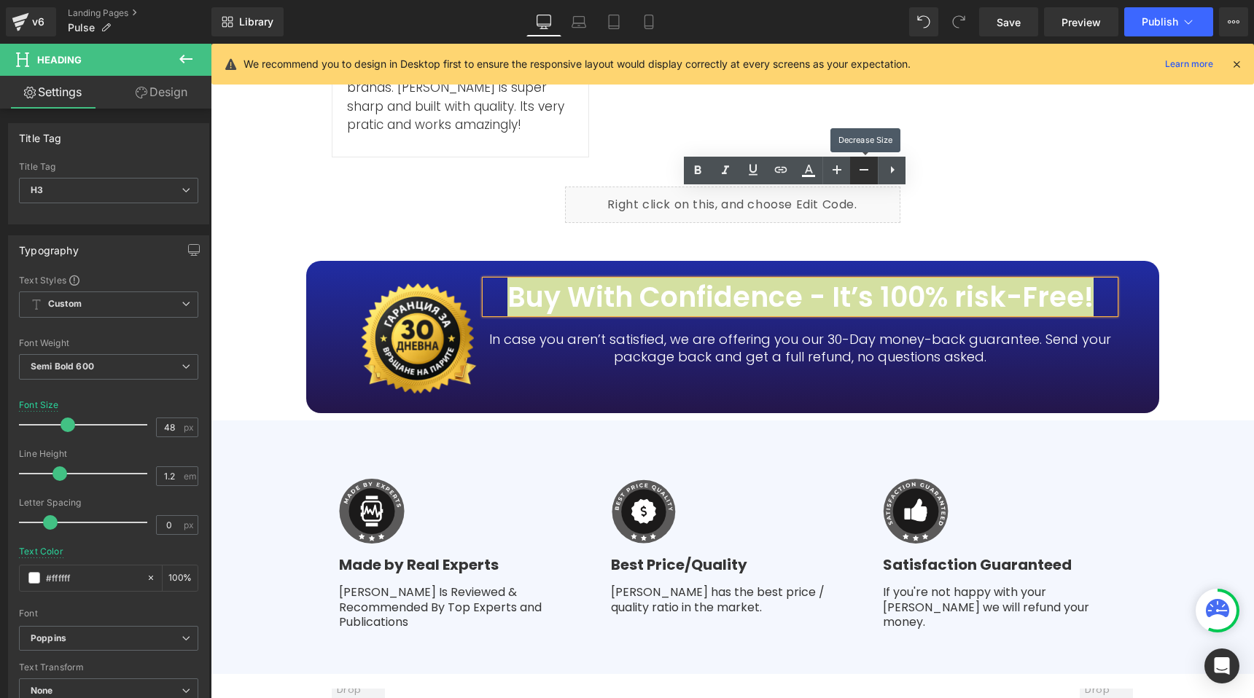
click at [862, 171] on icon at bounding box center [863, 169] width 17 height 17
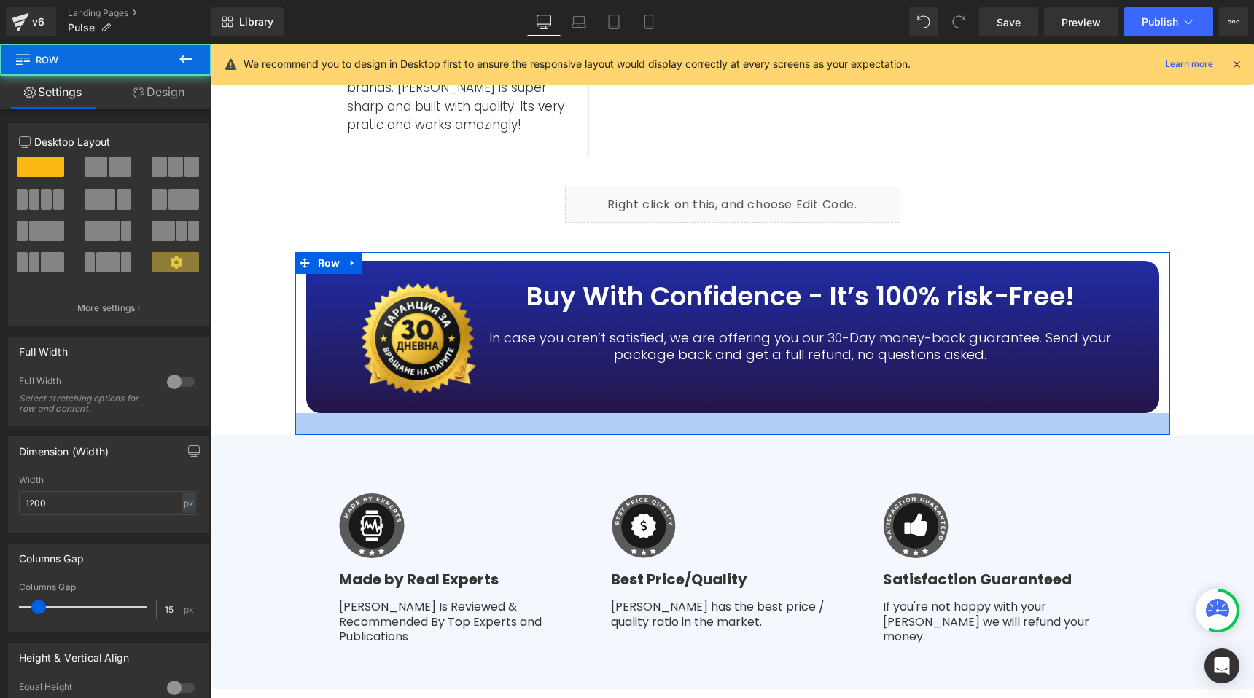
drag, startPoint x: 434, startPoint y: 327, endPoint x: 433, endPoint y: 342, distance: 14.7
click at [433, 413] on div at bounding box center [732, 424] width 875 height 22
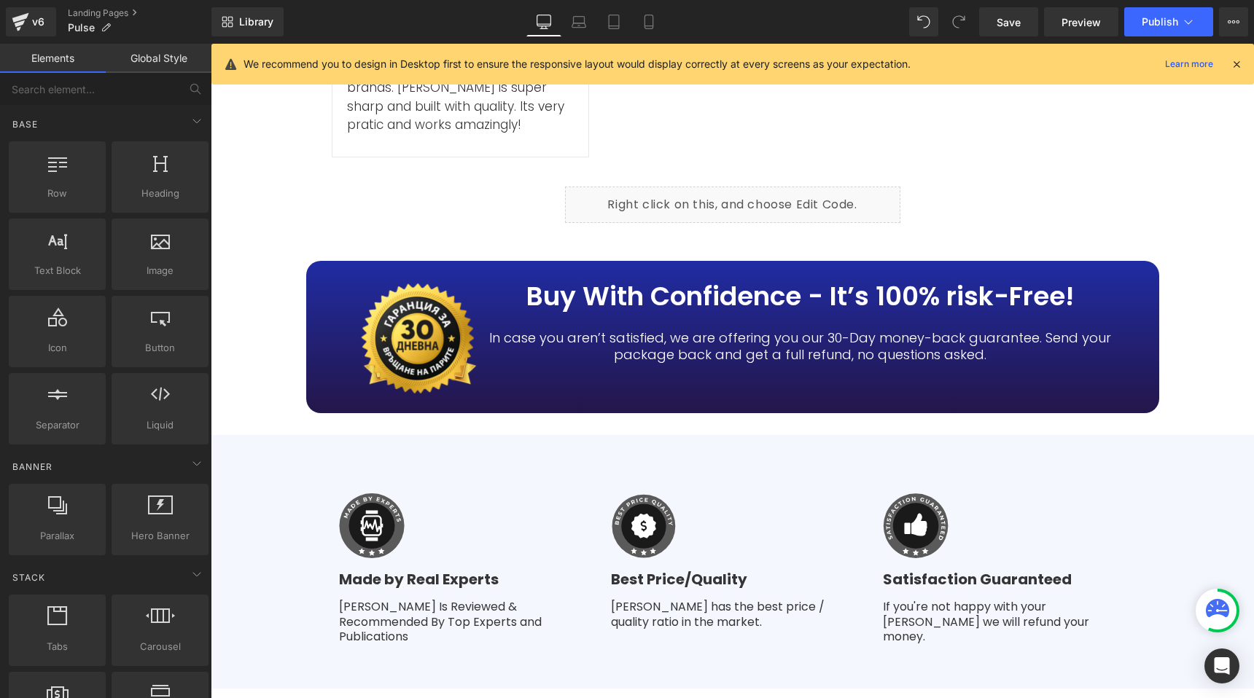
click at [656, 20] on icon at bounding box center [649, 22] width 15 height 15
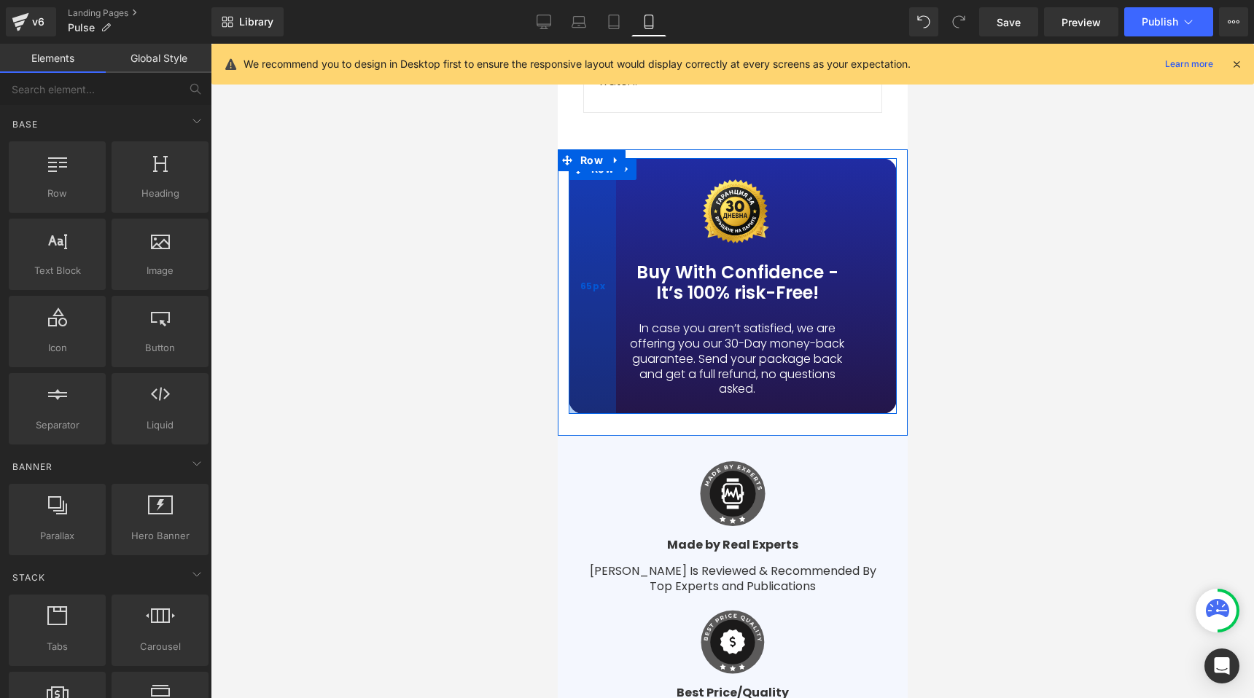
scroll to position [10120, 0]
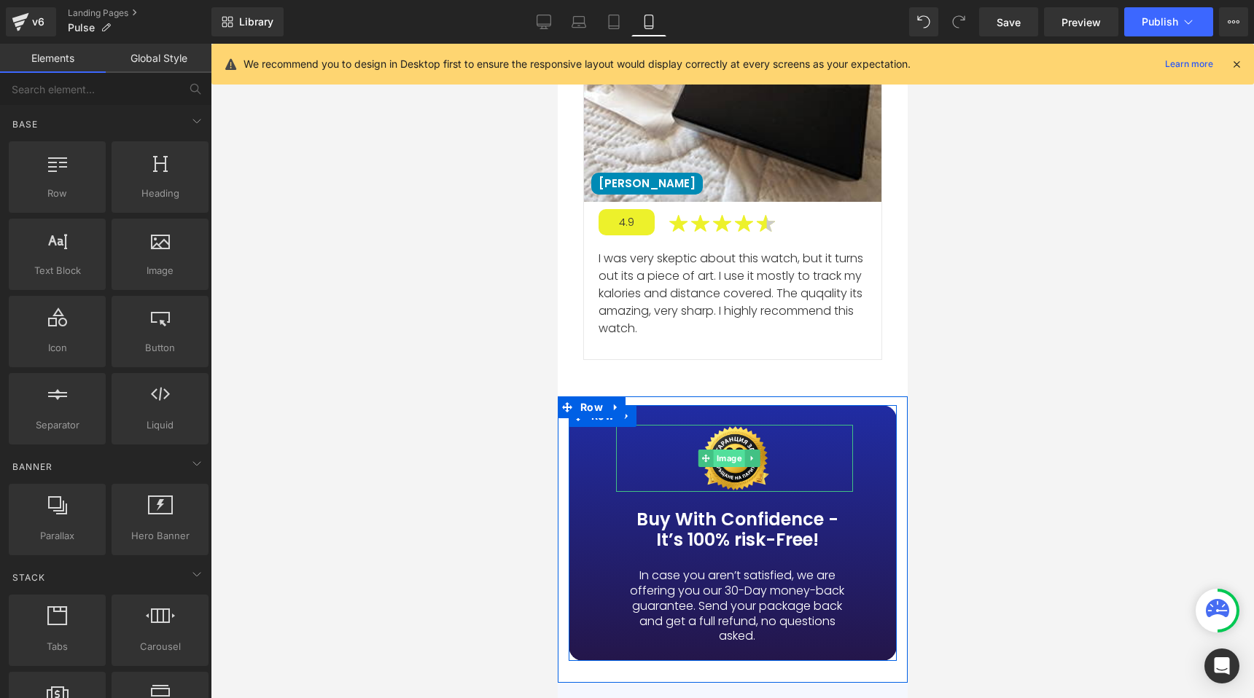
click at [730, 450] on span "Image" at bounding box center [728, 458] width 31 height 17
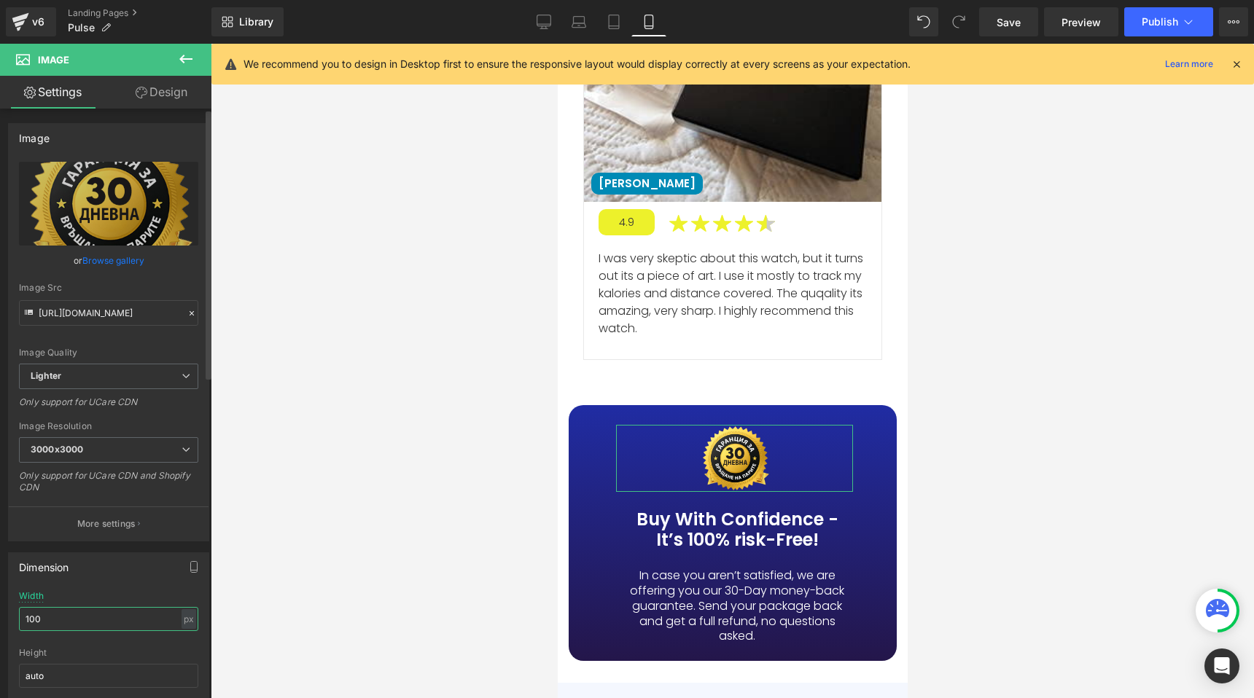
click at [49, 616] on input "100" at bounding box center [108, 619] width 179 height 24
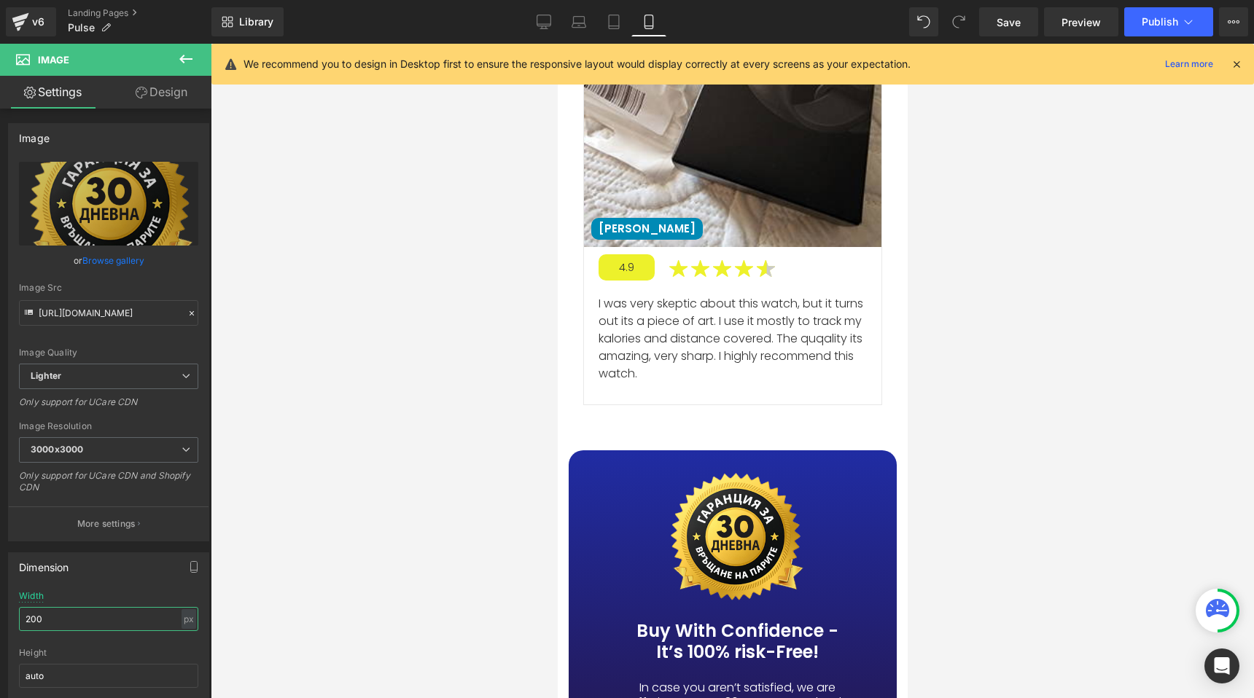
scroll to position [10040, 0]
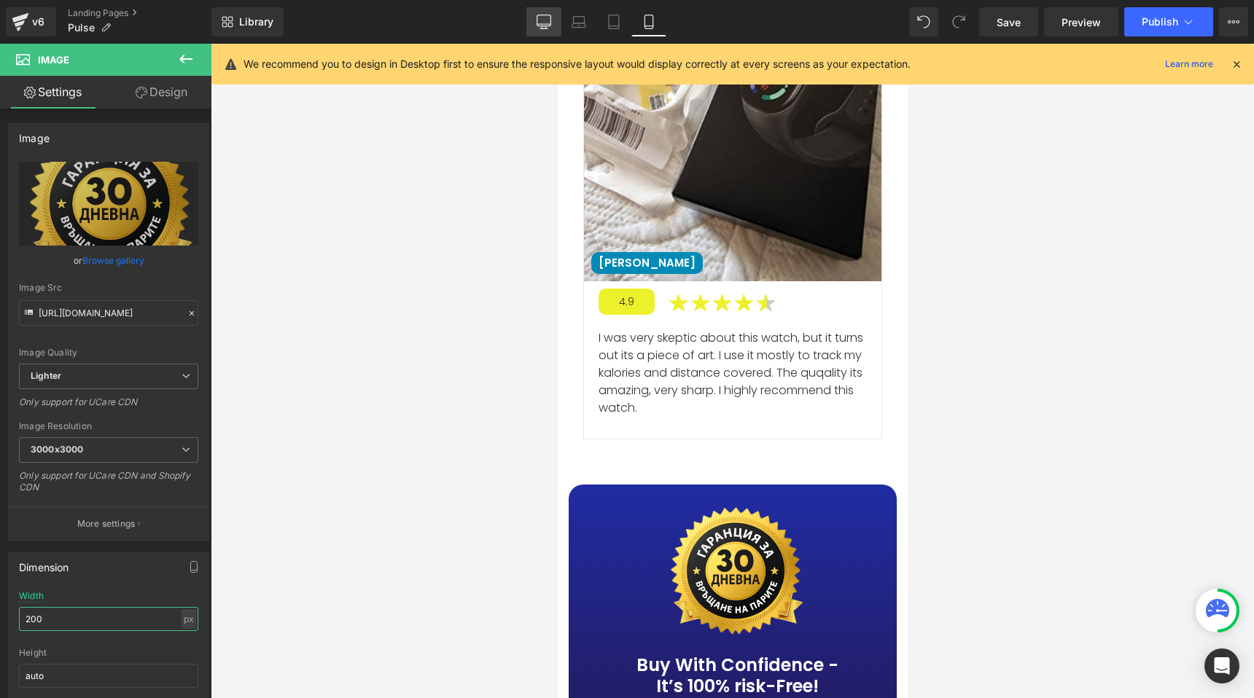
type input "200"
click at [542, 24] on icon at bounding box center [544, 24] width 14 height 0
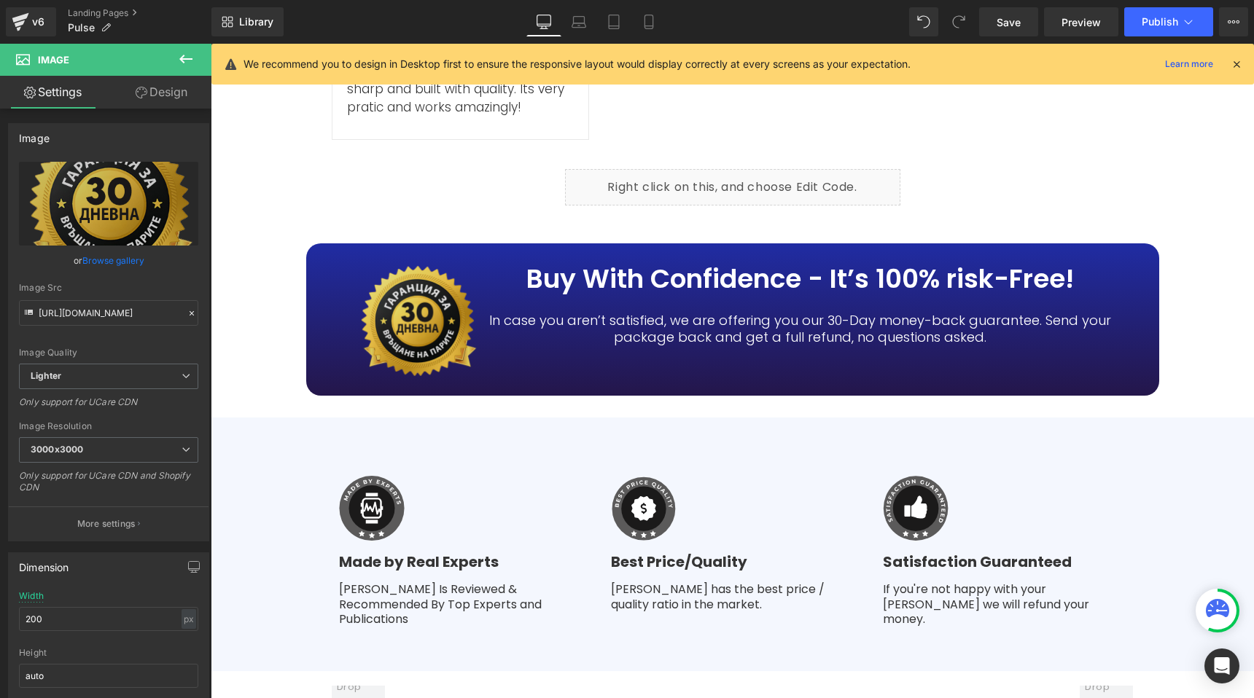
scroll to position [5539, 0]
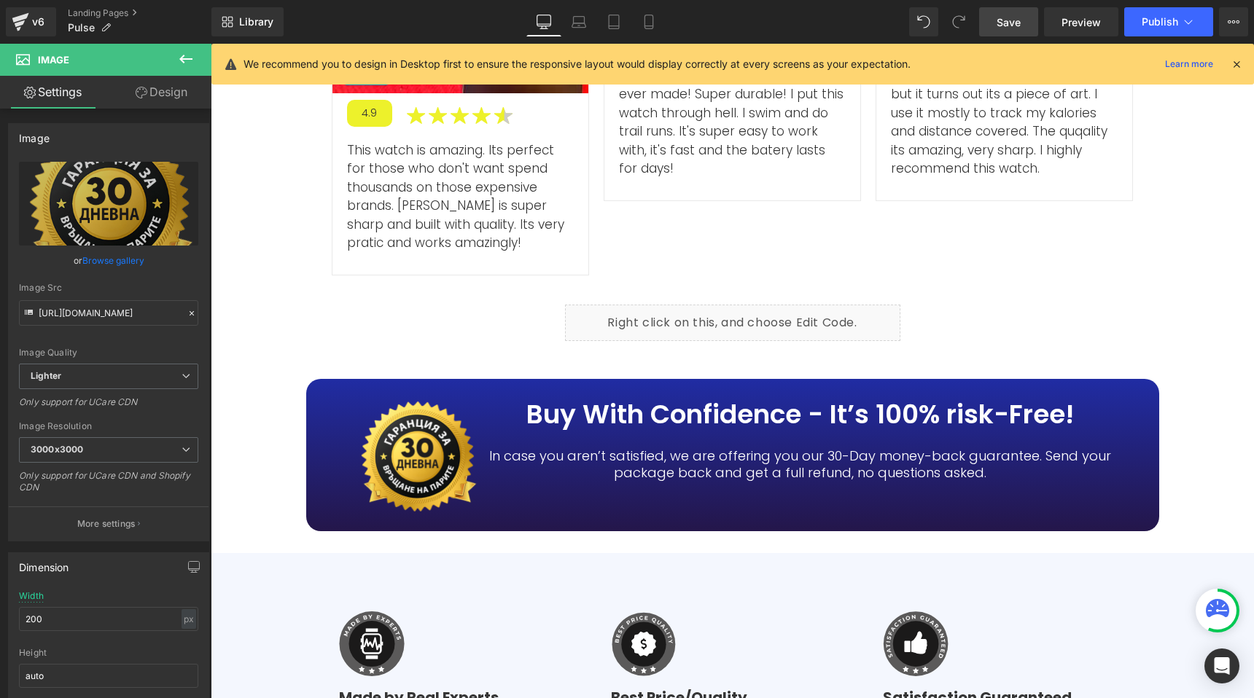
click at [1005, 22] on span "Save" at bounding box center [1009, 22] width 24 height 15
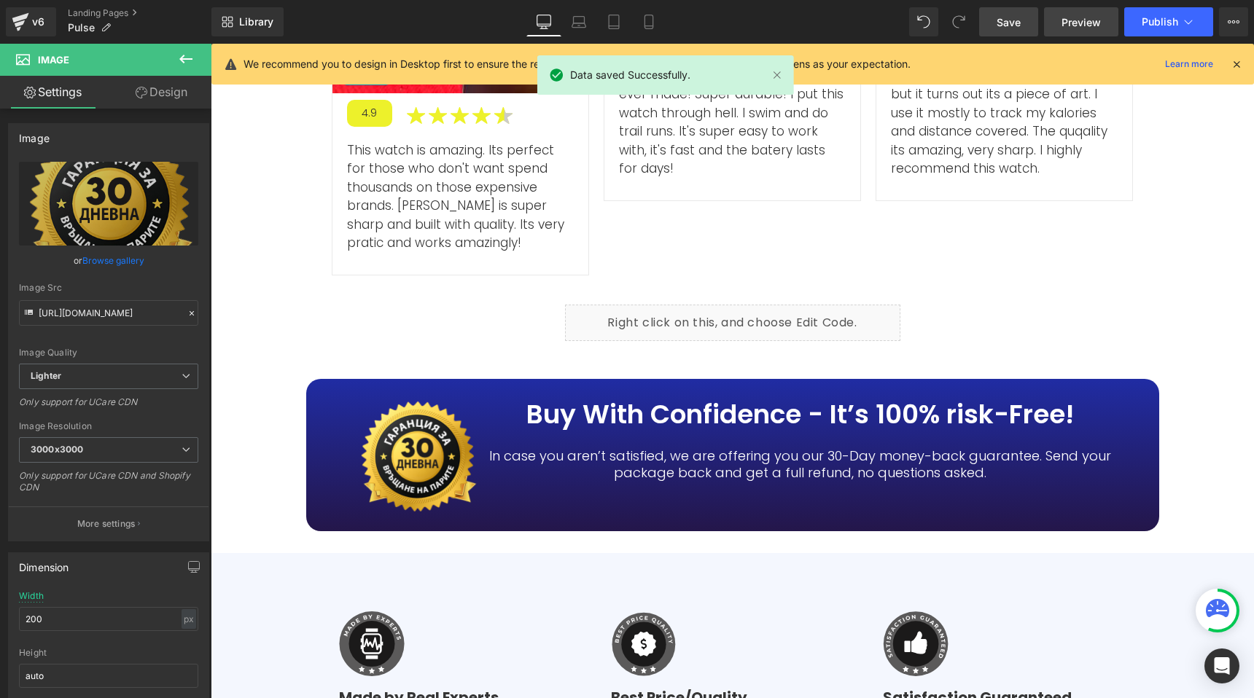
click at [1093, 28] on span "Preview" at bounding box center [1080, 22] width 39 height 15
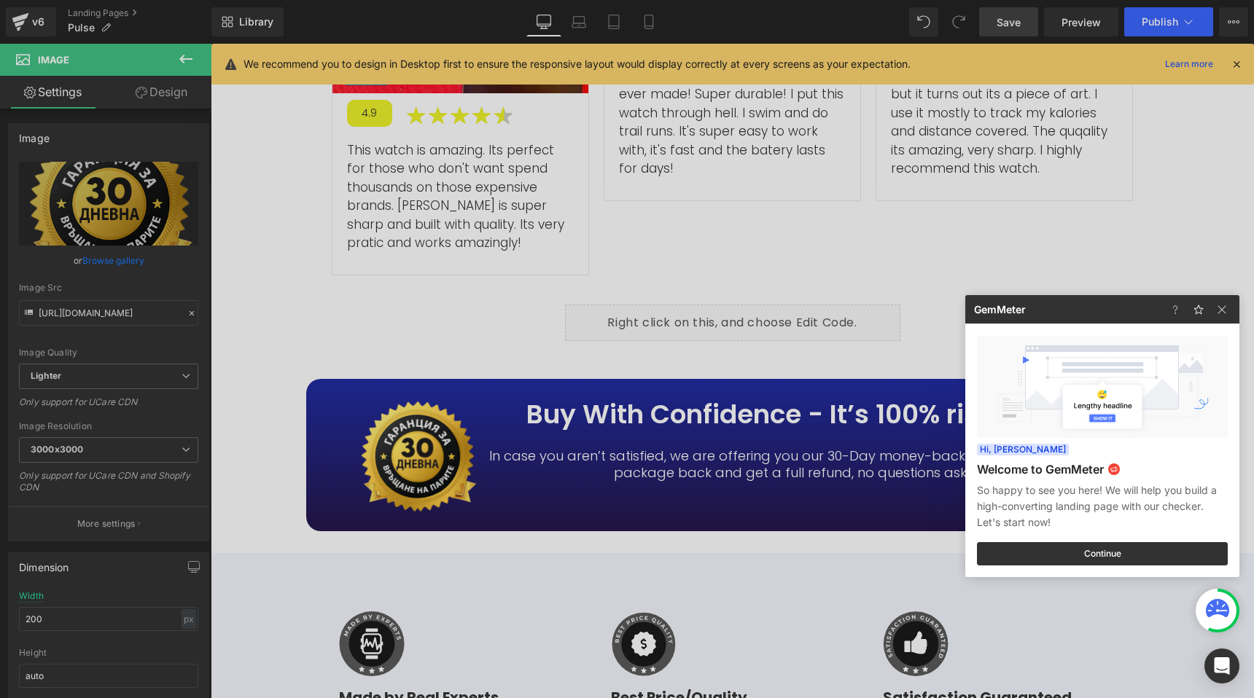
click at [386, 249] on div at bounding box center [627, 349] width 1254 height 698
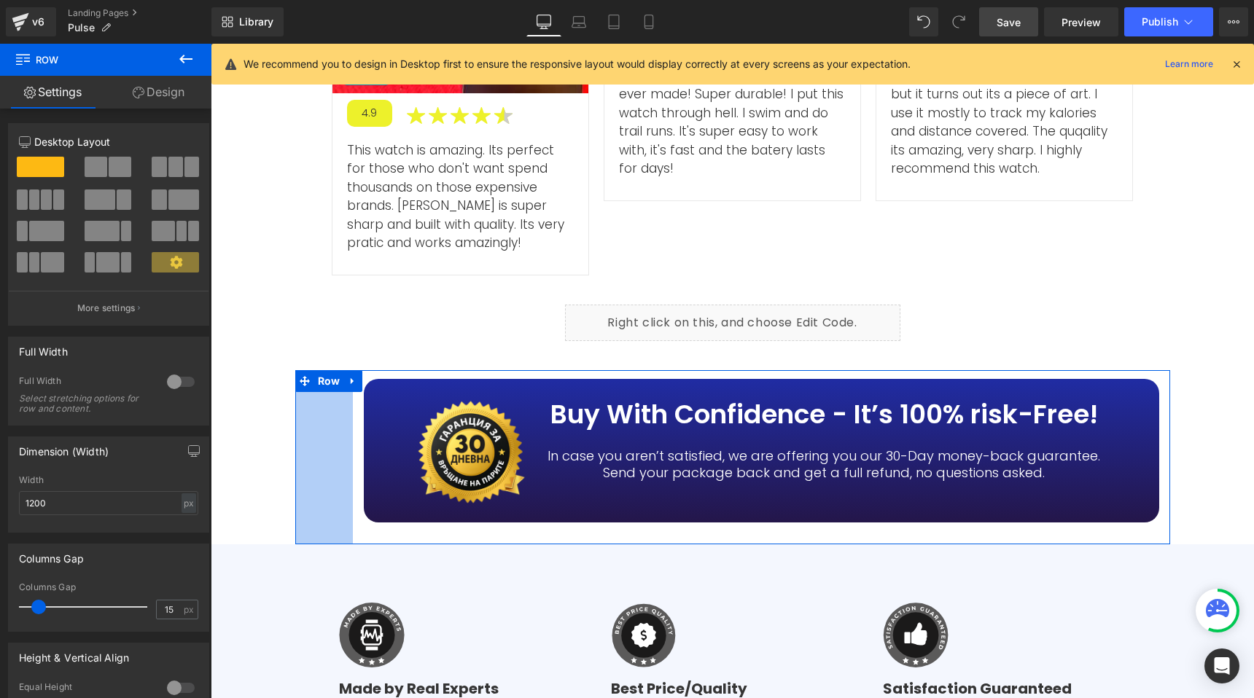
drag, startPoint x: 289, startPoint y: 369, endPoint x: 347, endPoint y: 368, distance: 57.6
click at [347, 370] on div "Image Buy With Confidence - It’s 100% risk-Free! Heading In case you aren’t sat…" at bounding box center [732, 457] width 875 height 174
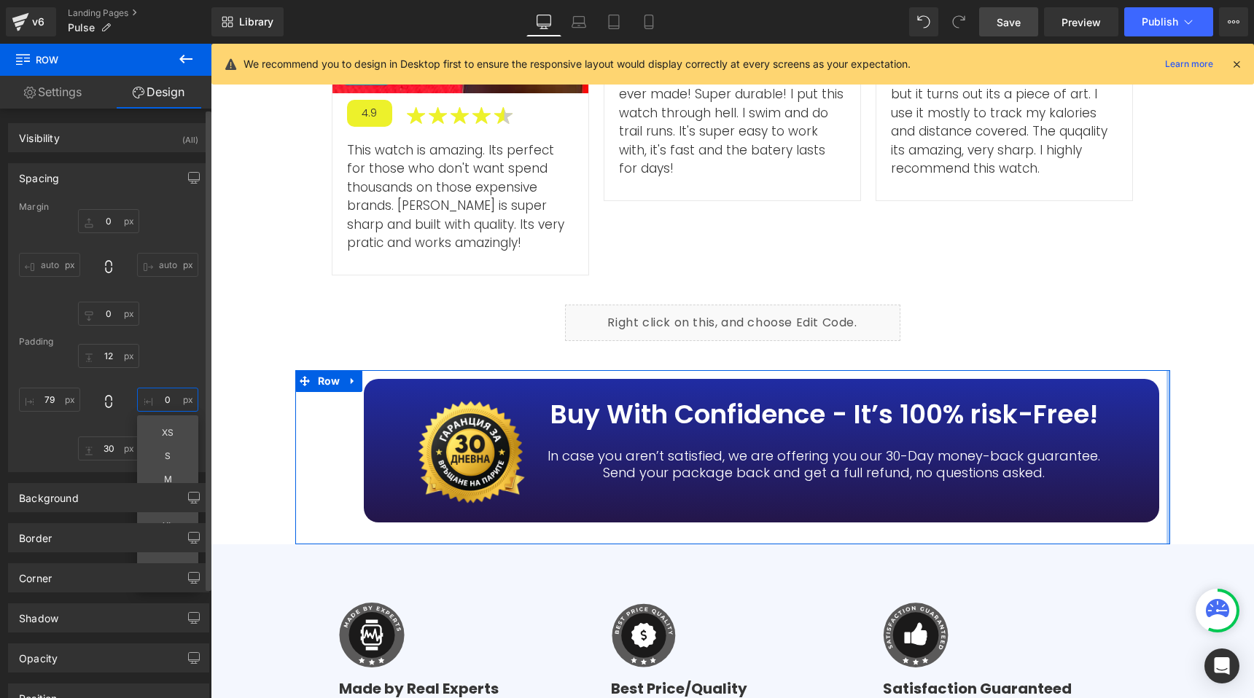
click at [170, 398] on input "0" at bounding box center [167, 400] width 61 height 24
type input "79"
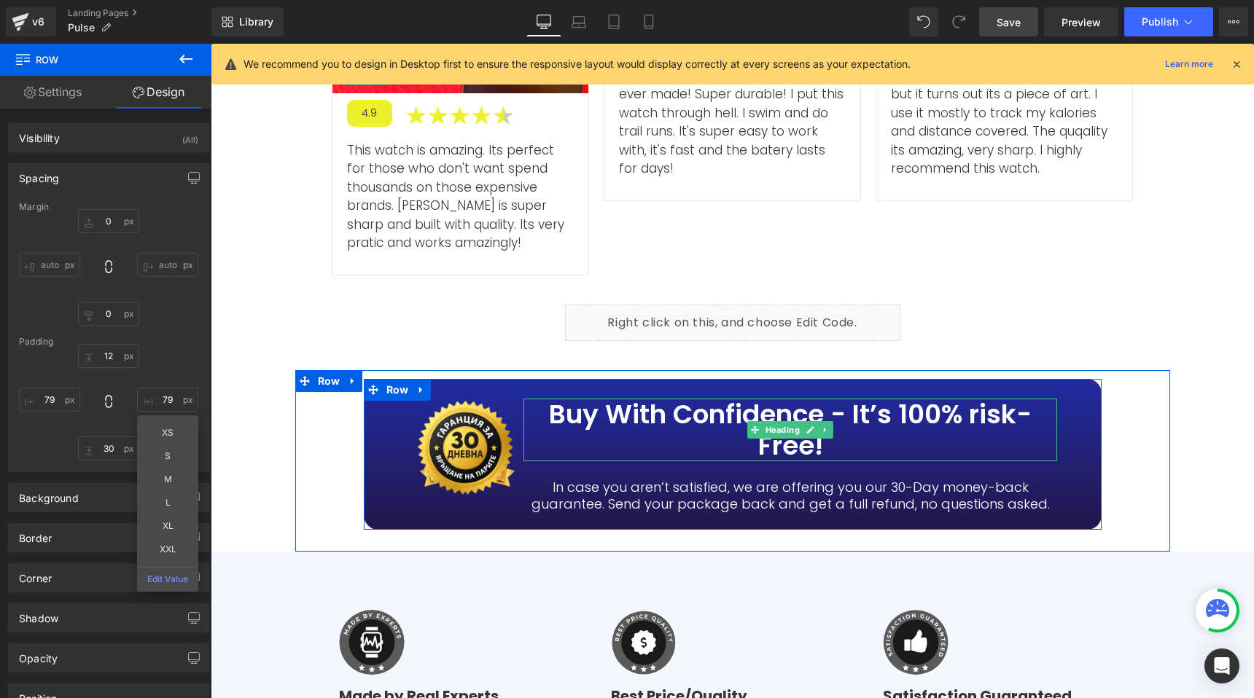
click at [699, 399] on h3 "Buy With Confidence - It’s 100% risk-Free!" at bounding box center [790, 430] width 534 height 63
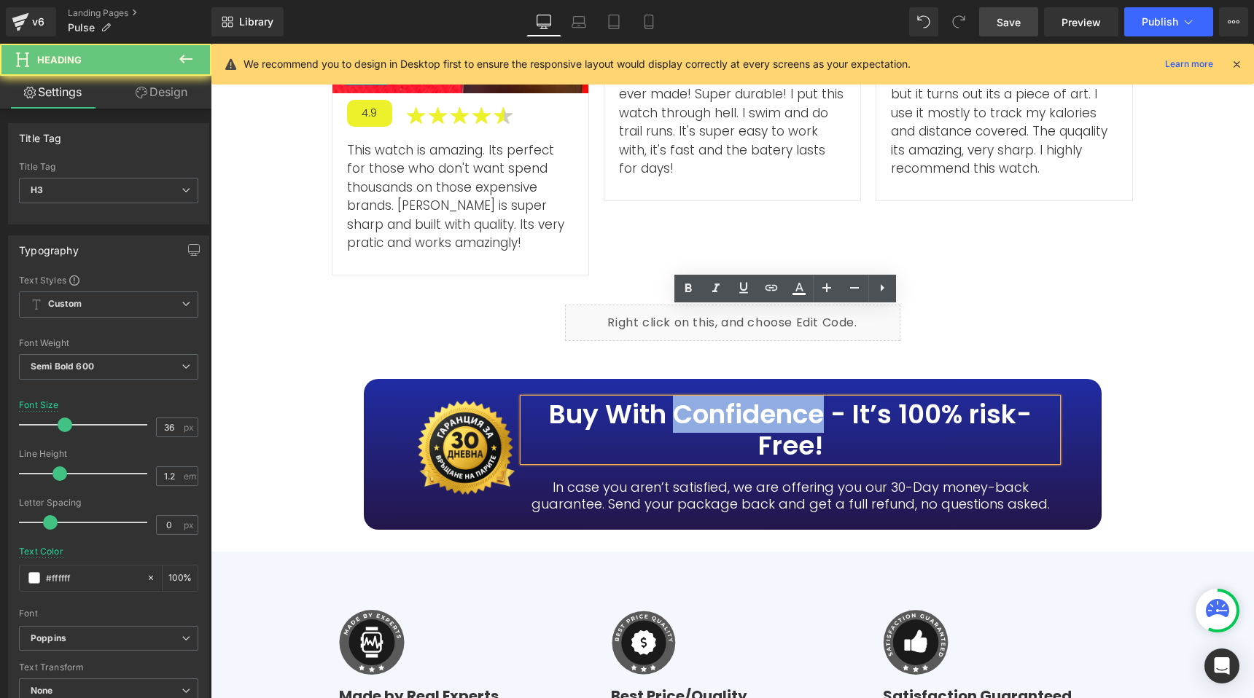
click at [699, 399] on h3 "Buy With Confidence - It’s 100% risk-Free!" at bounding box center [790, 430] width 534 height 63
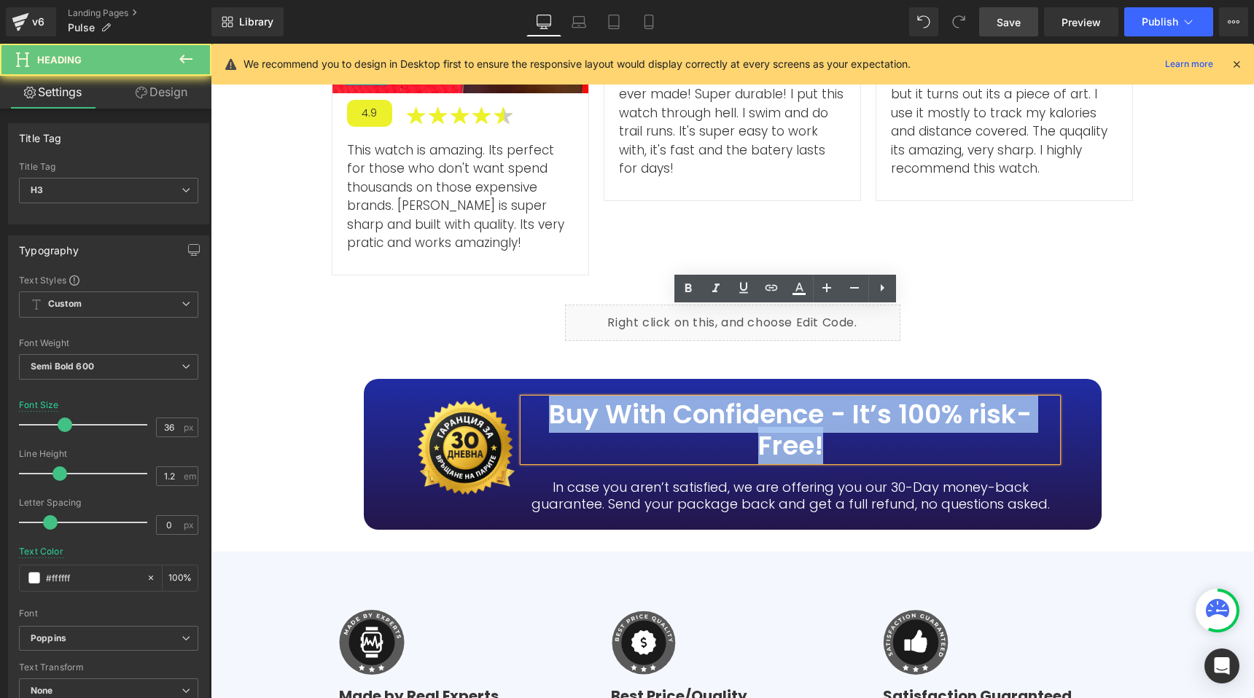
click at [699, 399] on h3 "Buy With Confidence - It’s 100% risk-Free!" at bounding box center [790, 430] width 534 height 63
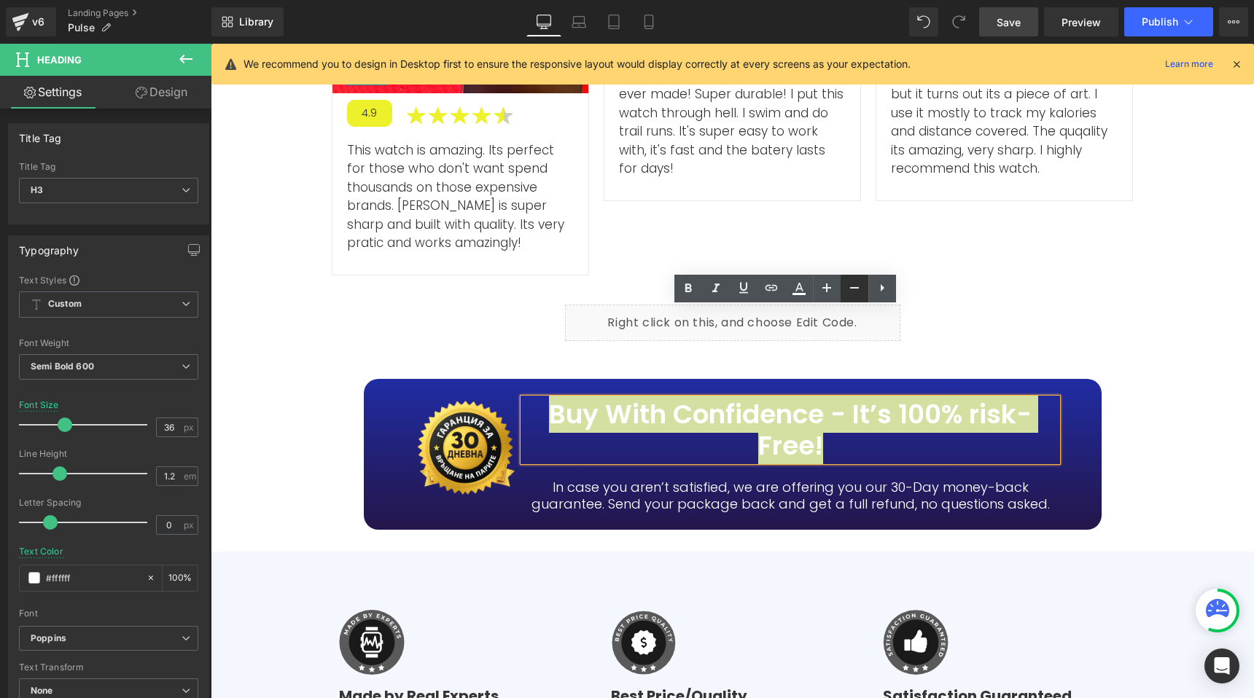
click at [851, 288] on icon at bounding box center [854, 287] width 9 height 1
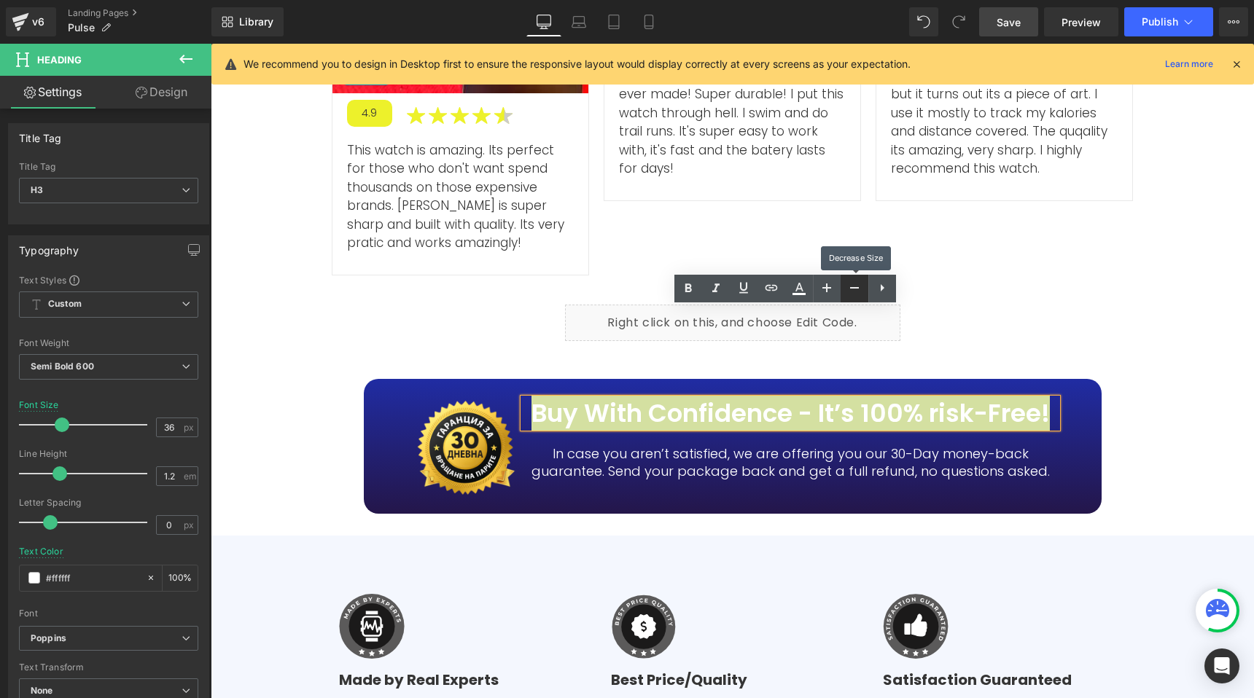
click at [851, 288] on icon at bounding box center [854, 287] width 9 height 1
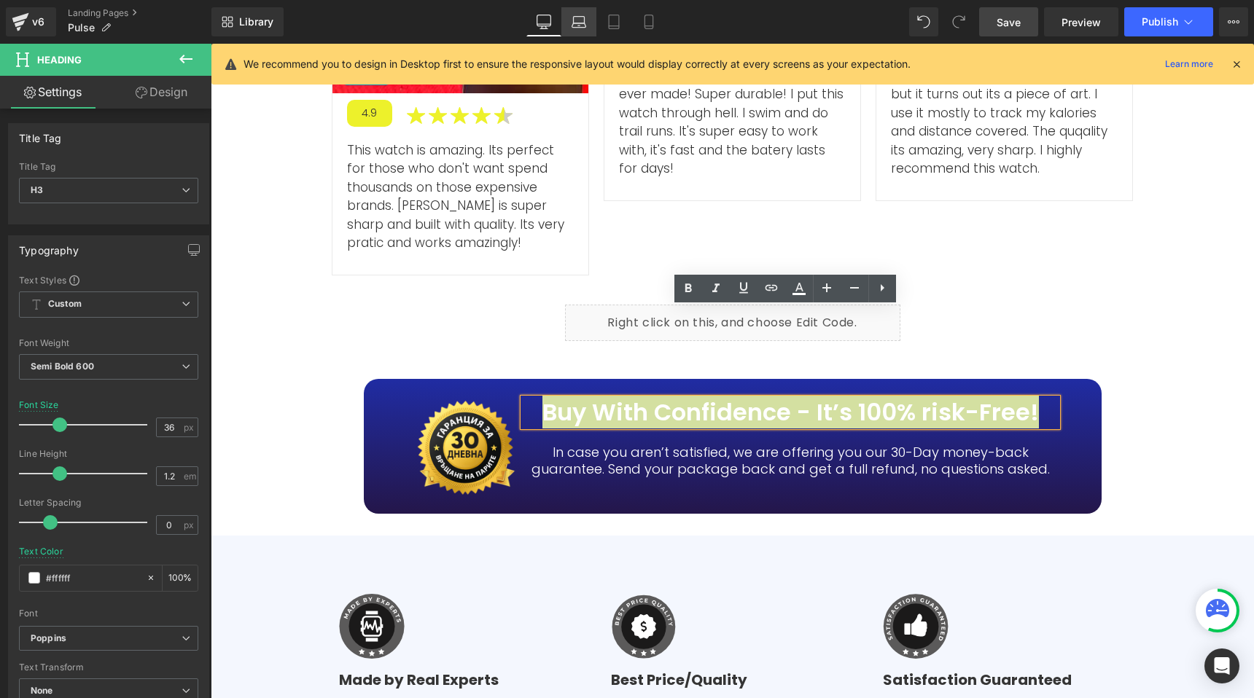
click at [582, 24] on icon at bounding box center [579, 22] width 15 height 15
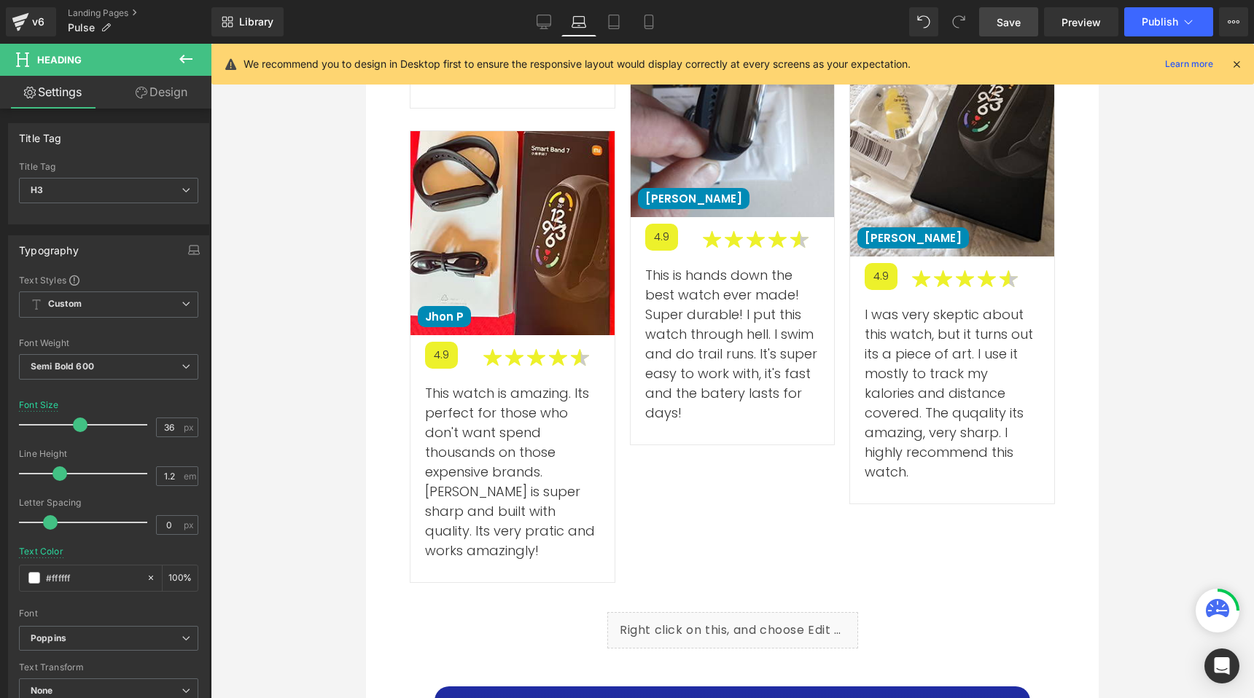
scroll to position [5877, 0]
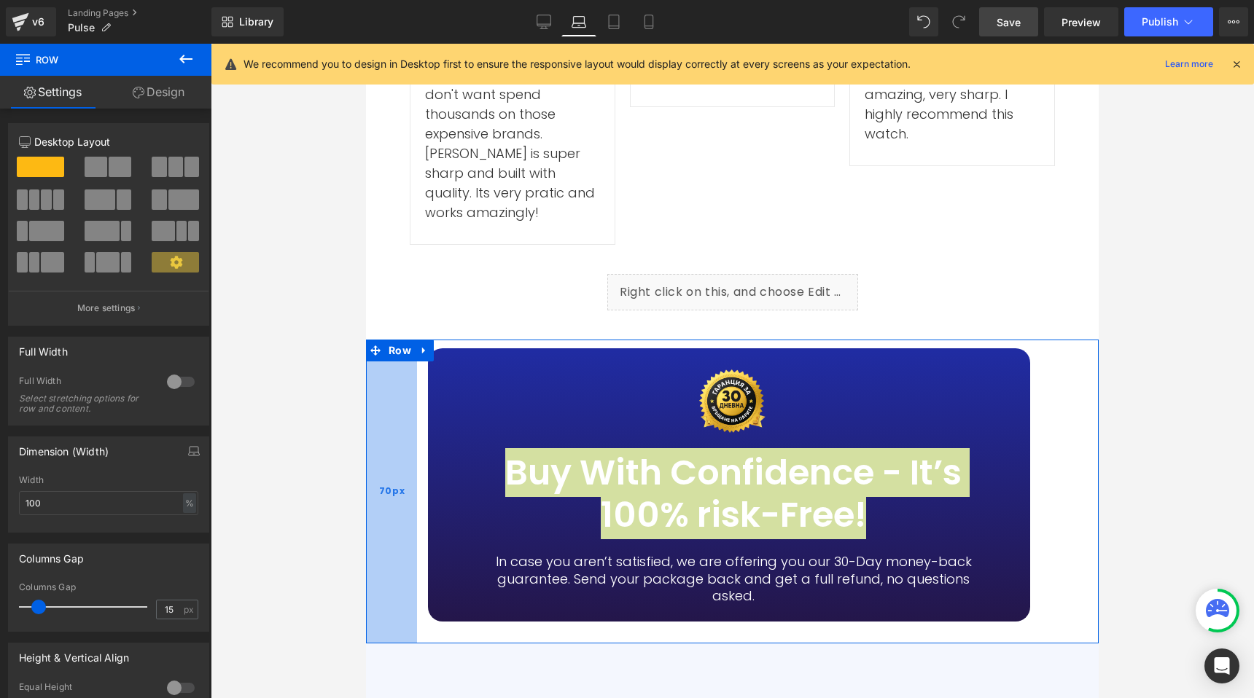
click at [409, 340] on div "70px" at bounding box center [391, 492] width 51 height 304
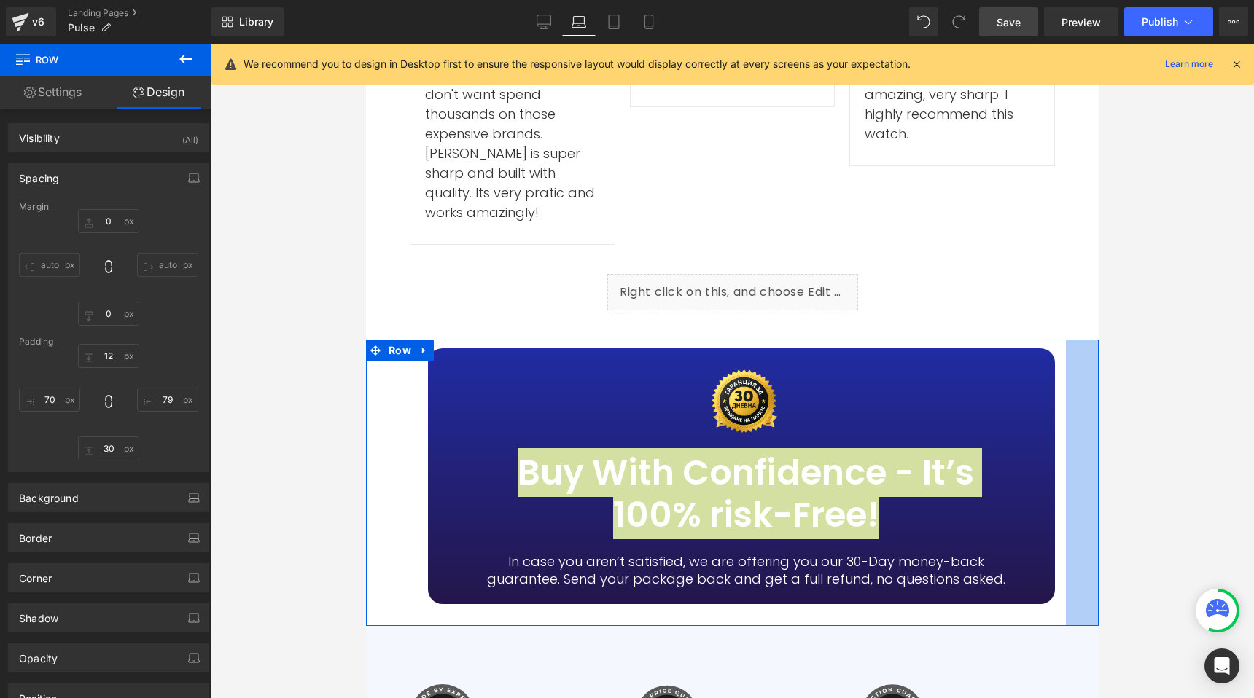
drag, startPoint x: 1062, startPoint y: 233, endPoint x: 1088, endPoint y: 229, distance: 25.8
click at [1084, 340] on div "50px" at bounding box center [1080, 483] width 36 height 287
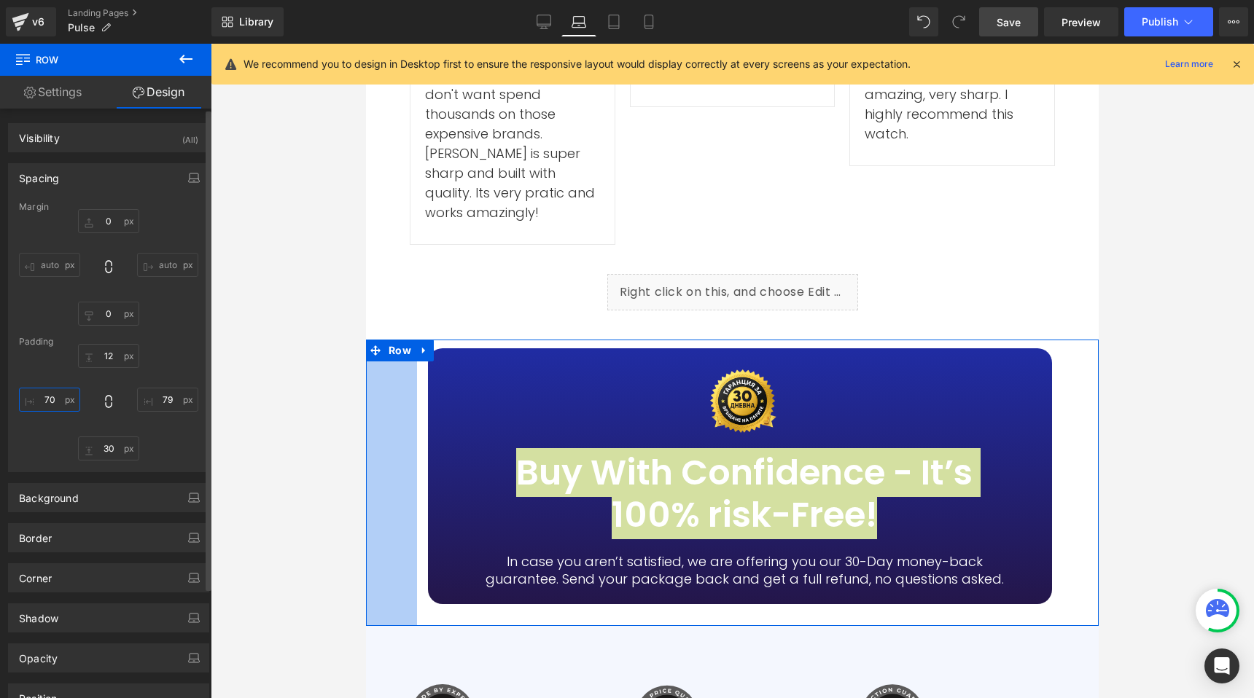
click at [52, 396] on input "70" at bounding box center [49, 400] width 61 height 24
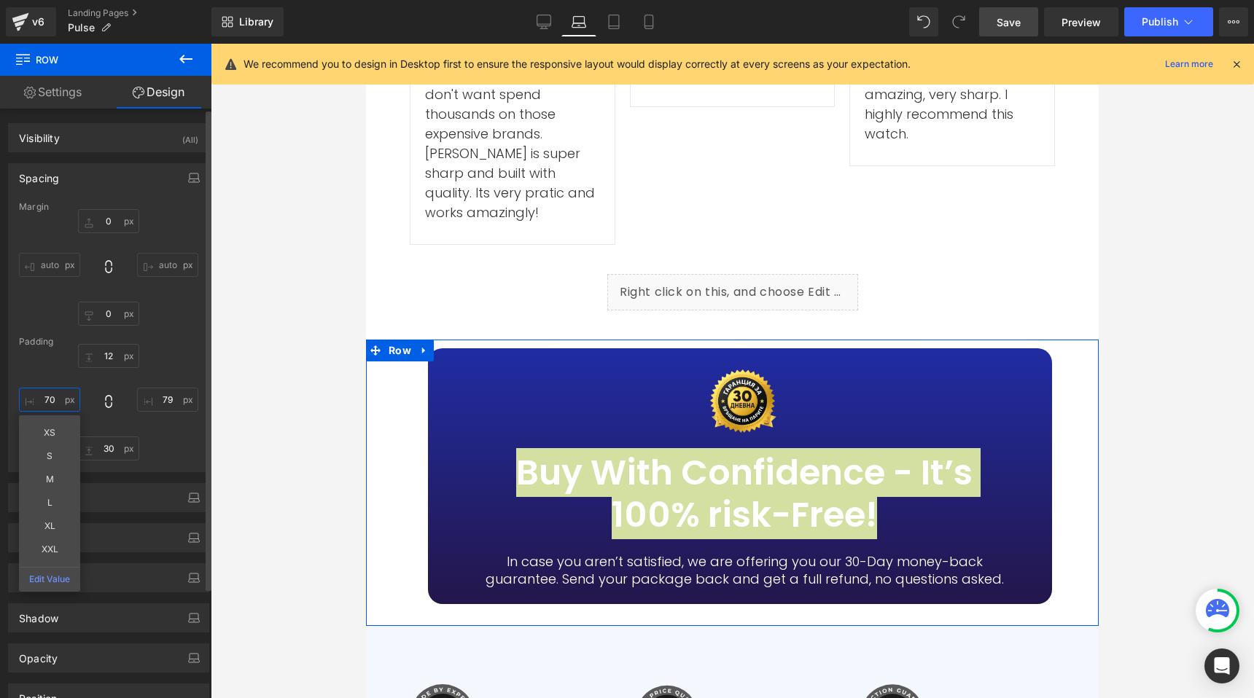
click at [52, 396] on input "70" at bounding box center [49, 400] width 61 height 24
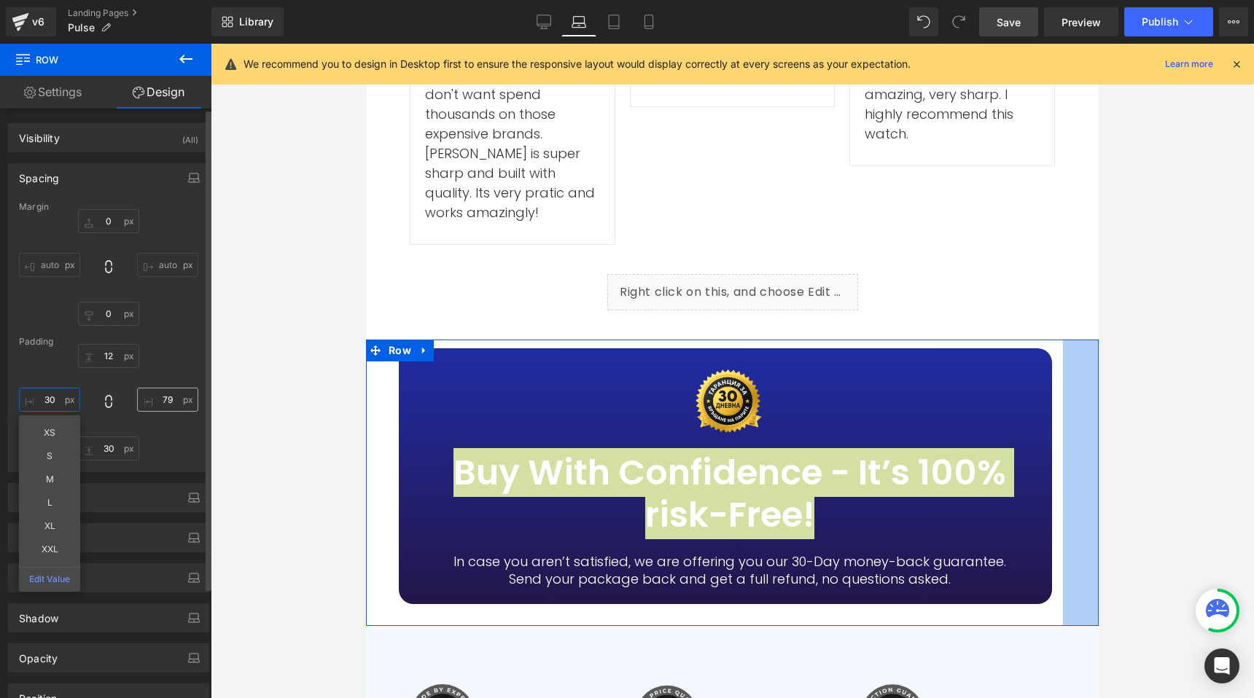
type input "30"
click at [156, 398] on input "79" at bounding box center [167, 400] width 61 height 24
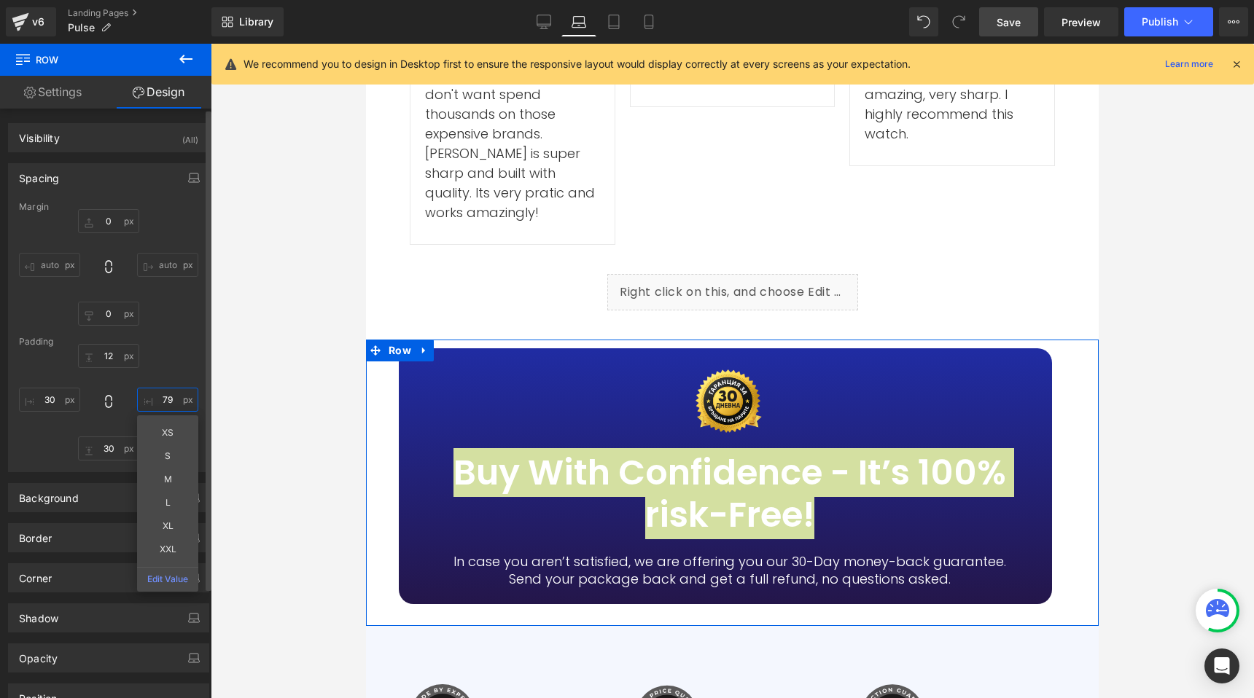
click at [156, 398] on input "79" at bounding box center [167, 400] width 61 height 24
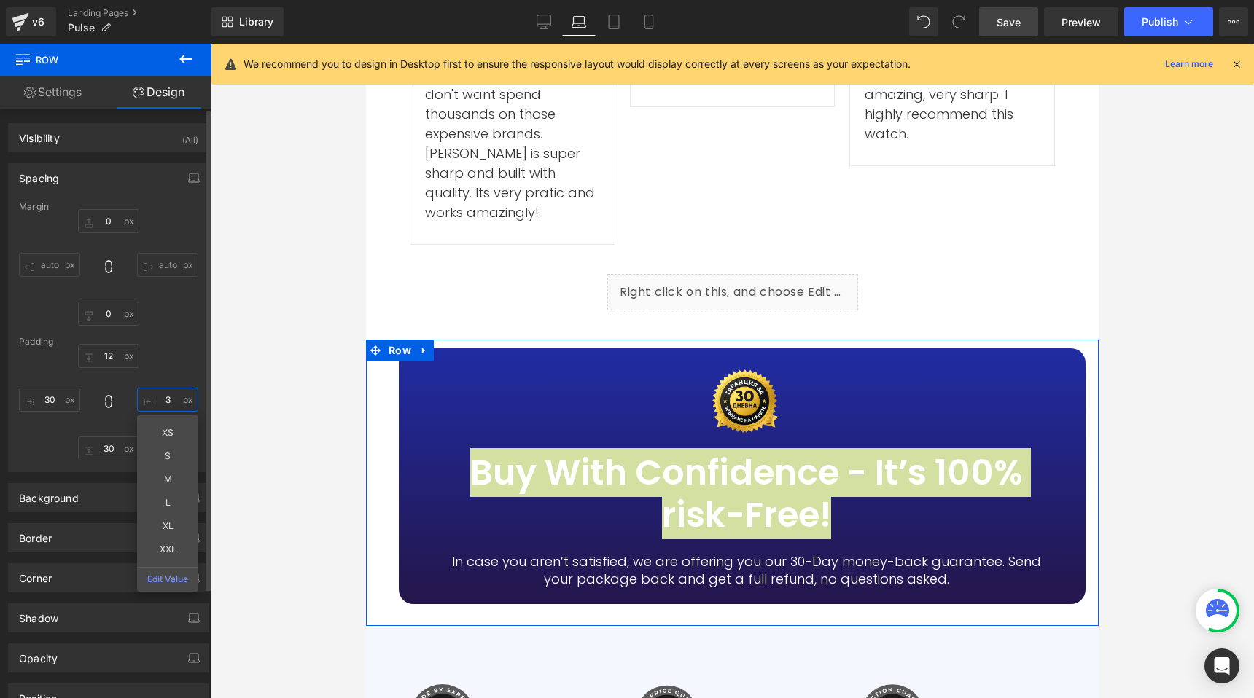
type input "30"
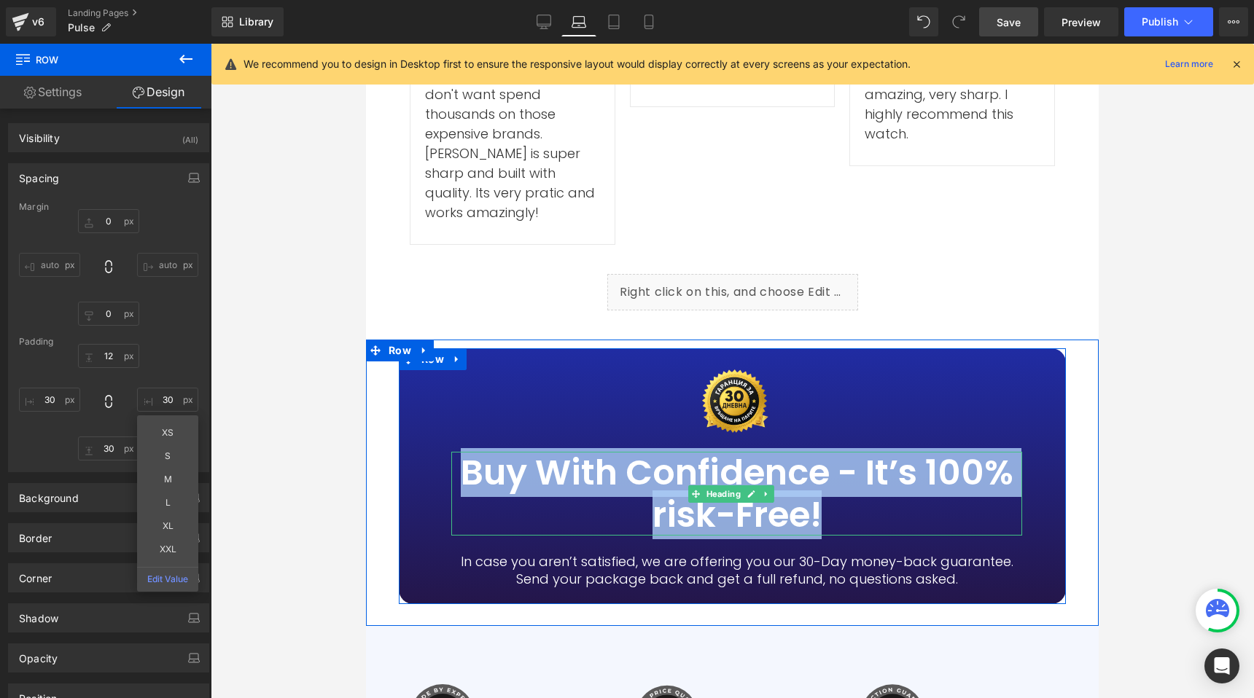
click at [678, 452] on h3 "Buy With Confidence - It’s 100% risk-Free!" at bounding box center [736, 494] width 571 height 84
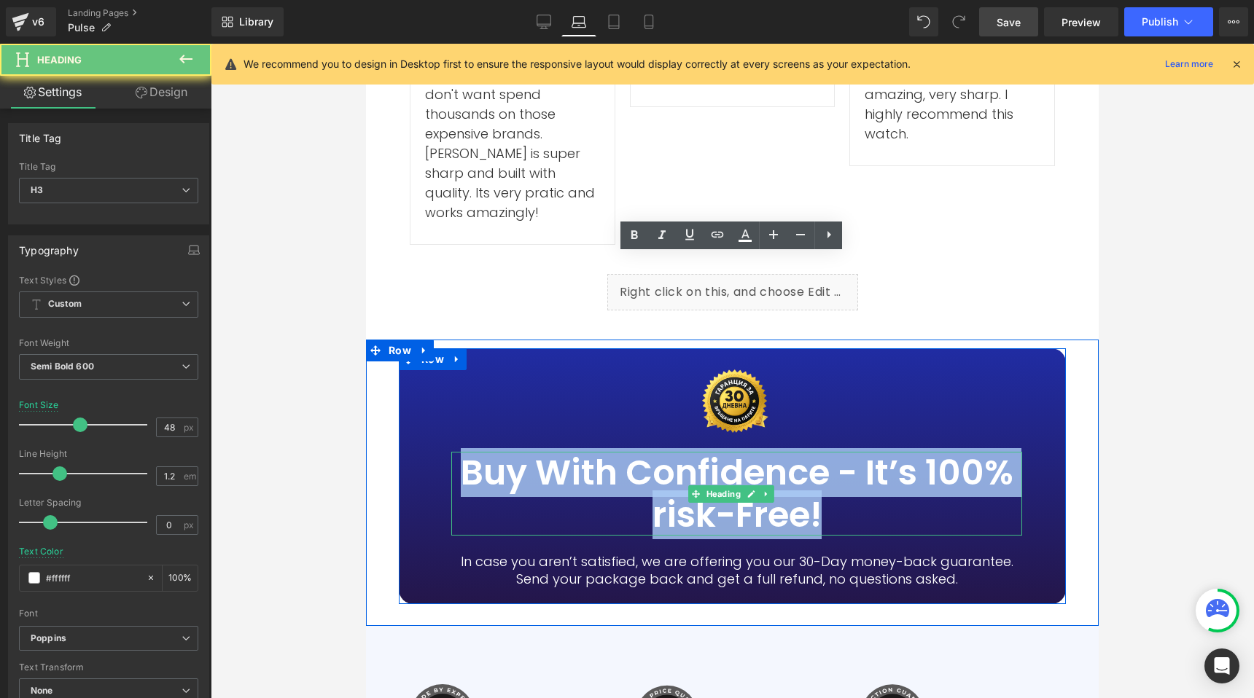
click at [678, 452] on h3 "Buy With Confidence - It’s 100% risk-Free!" at bounding box center [736, 494] width 571 height 84
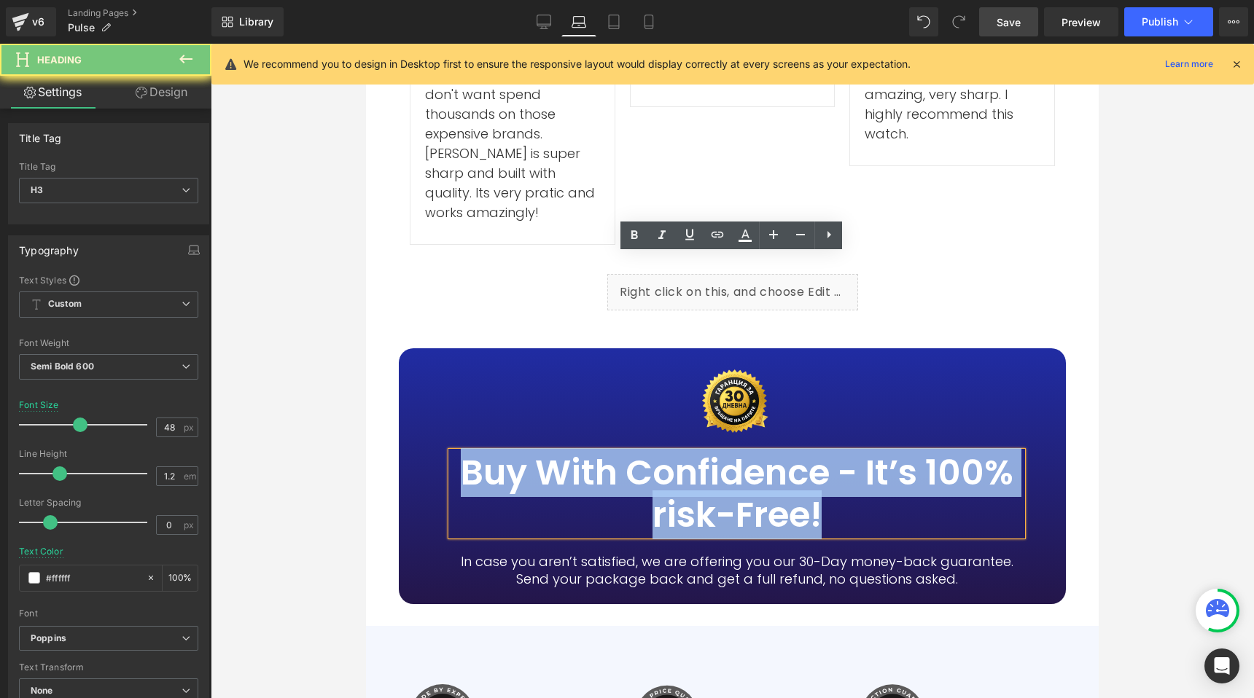
click at [678, 452] on h3 "Buy With Confidence - It’s 100% risk-Free!" at bounding box center [736, 494] width 571 height 84
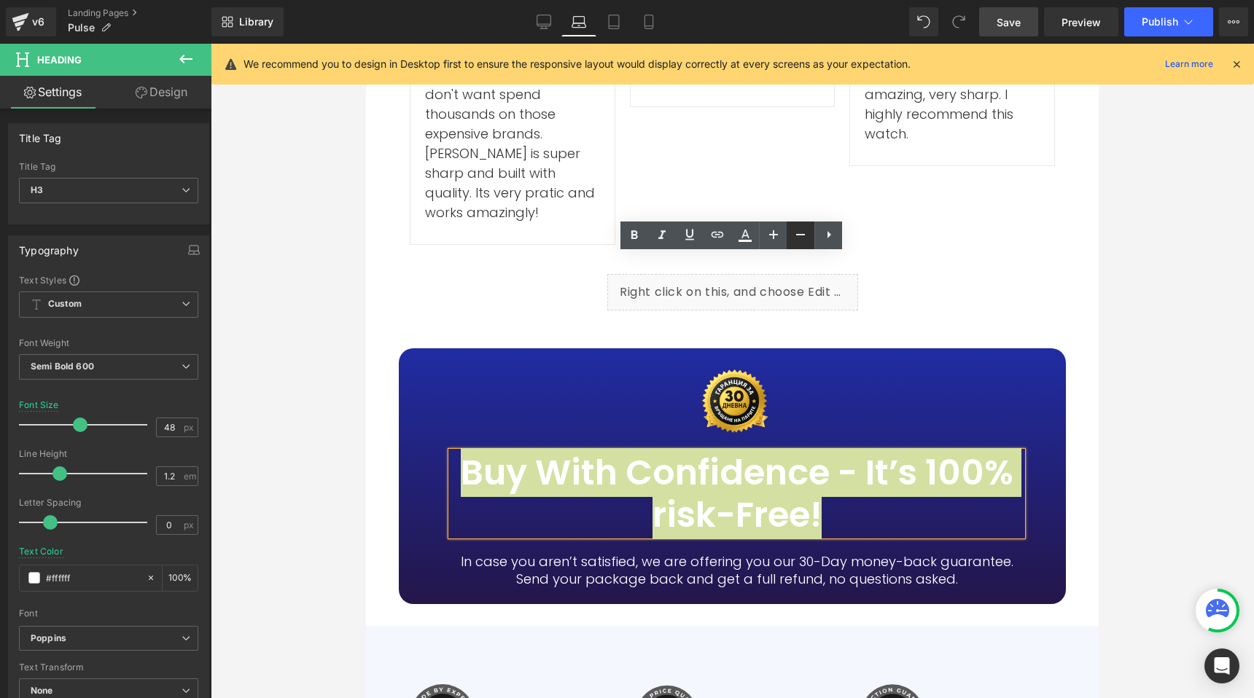
click at [796, 238] on icon at bounding box center [800, 234] width 17 height 17
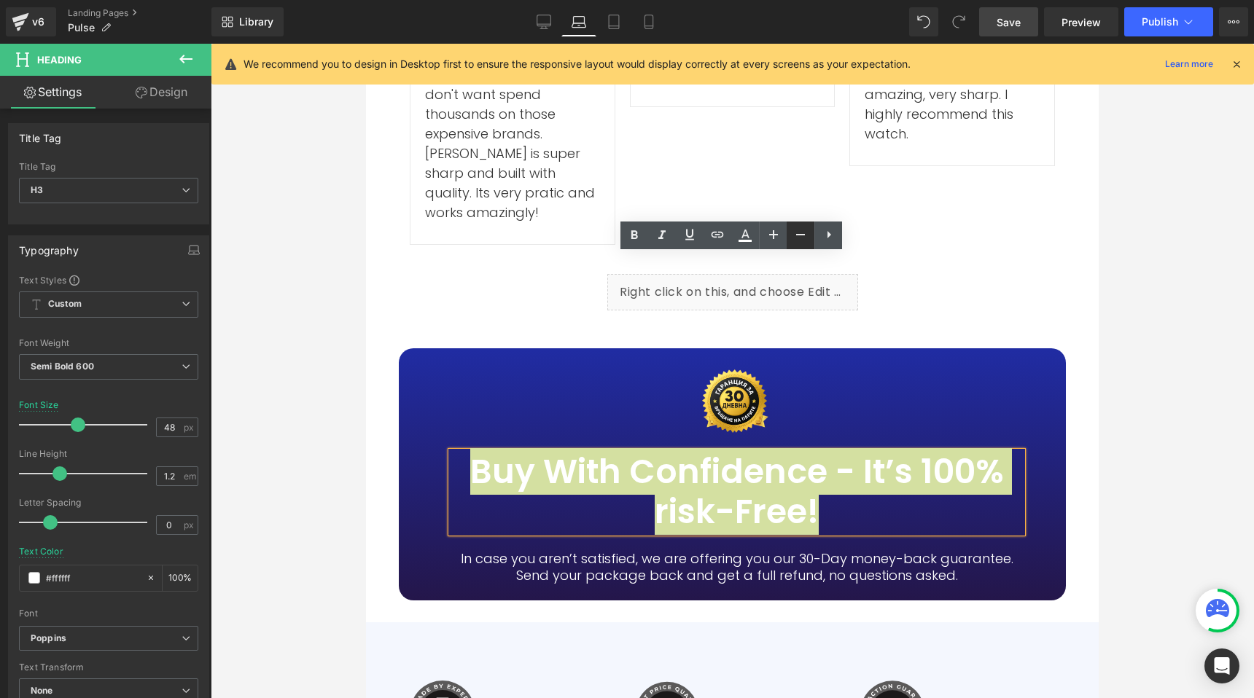
click at [796, 238] on icon at bounding box center [800, 234] width 17 height 17
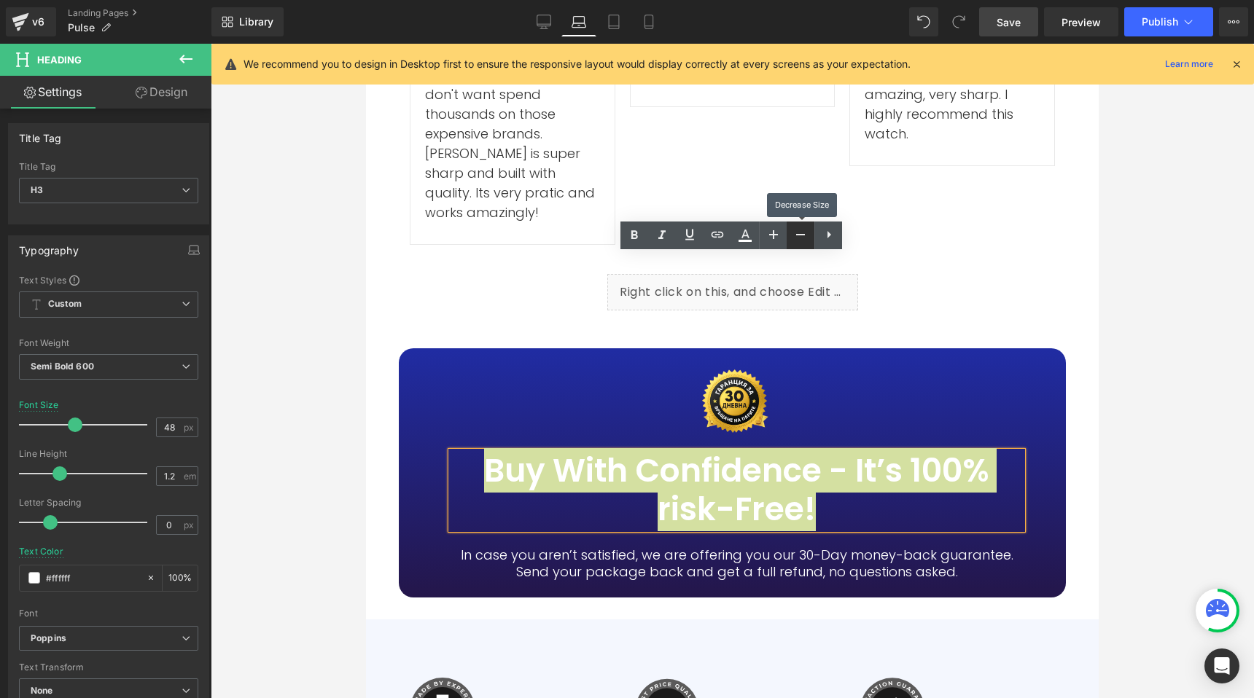
click at [796, 238] on icon at bounding box center [800, 234] width 17 height 17
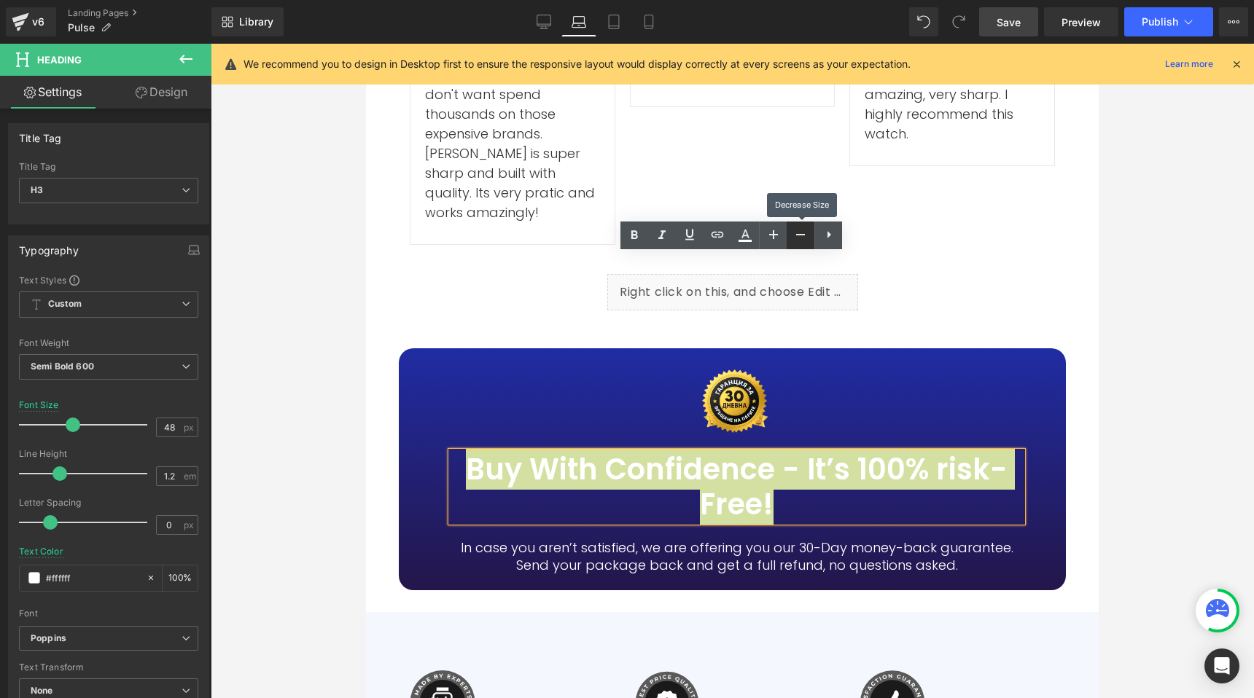
click at [796, 238] on icon at bounding box center [800, 234] width 17 height 17
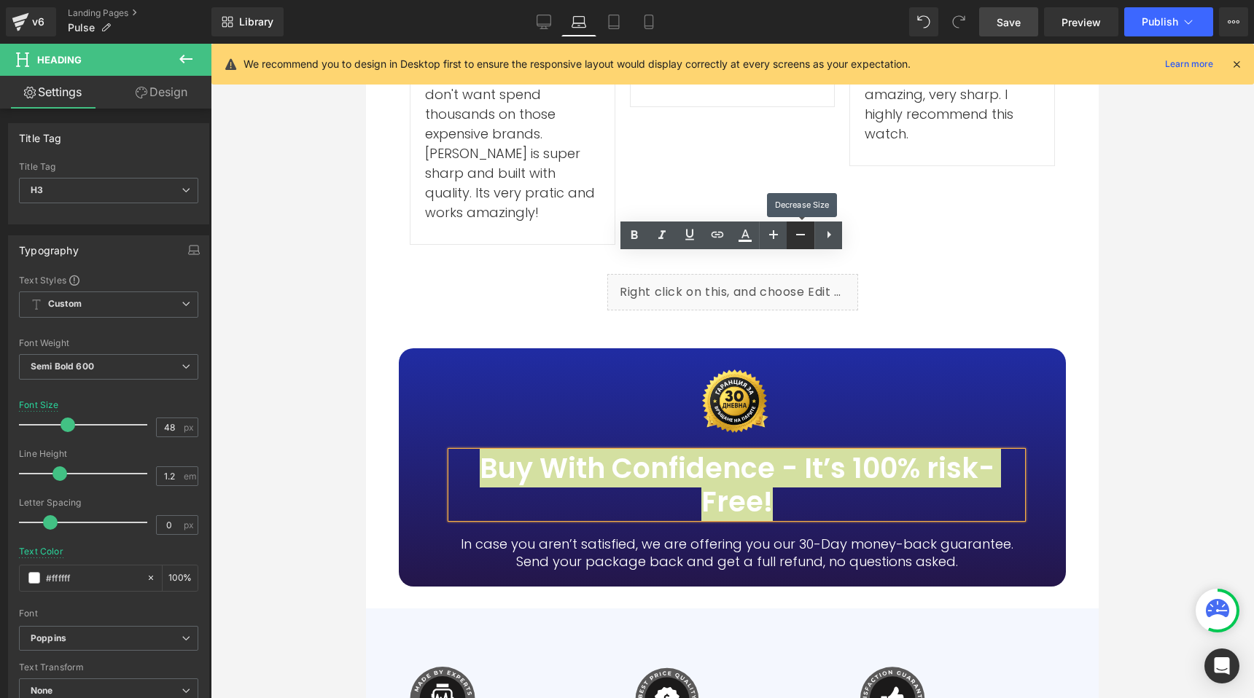
click at [796, 238] on icon at bounding box center [800, 234] width 17 height 17
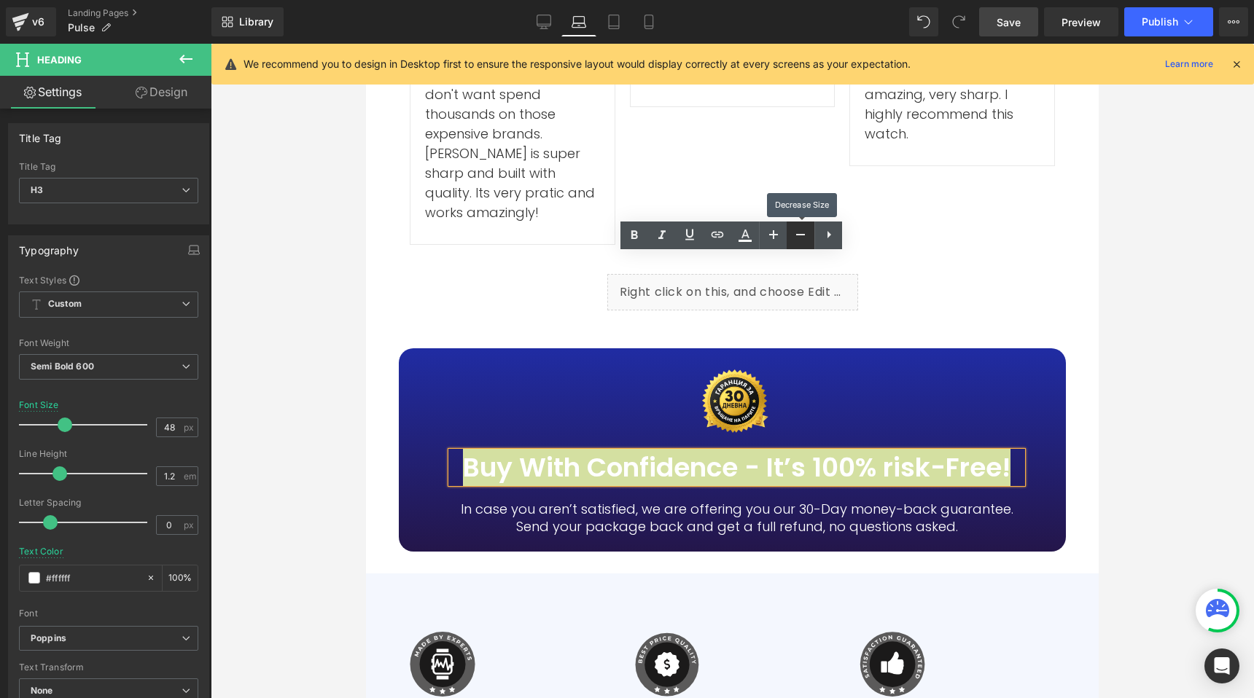
click at [795, 238] on icon at bounding box center [800, 234] width 17 height 17
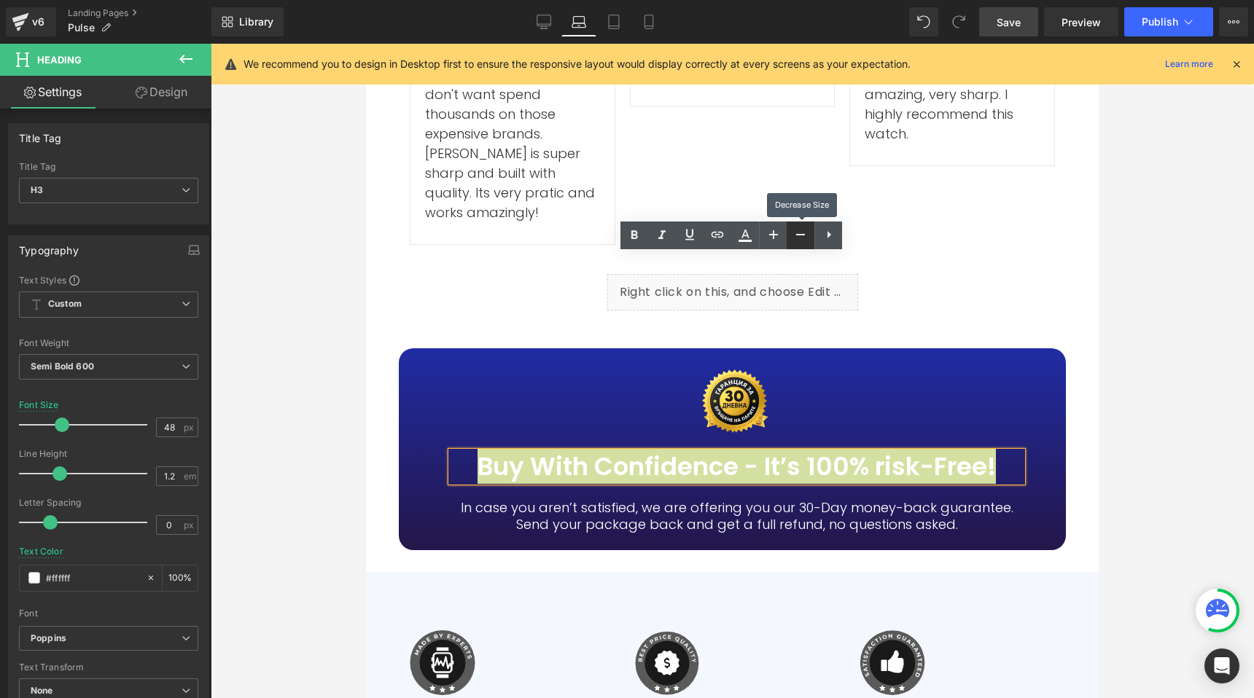
click at [795, 237] on icon at bounding box center [800, 234] width 17 height 17
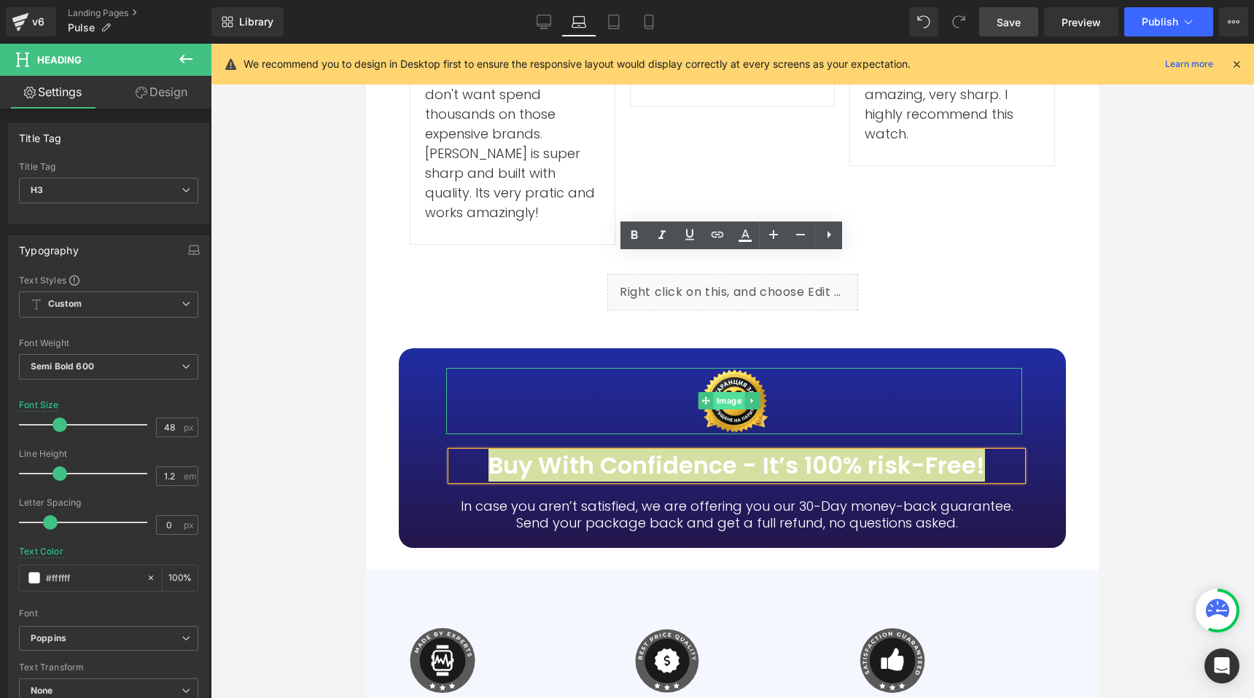
click at [731, 392] on span "Image" at bounding box center [728, 400] width 31 height 17
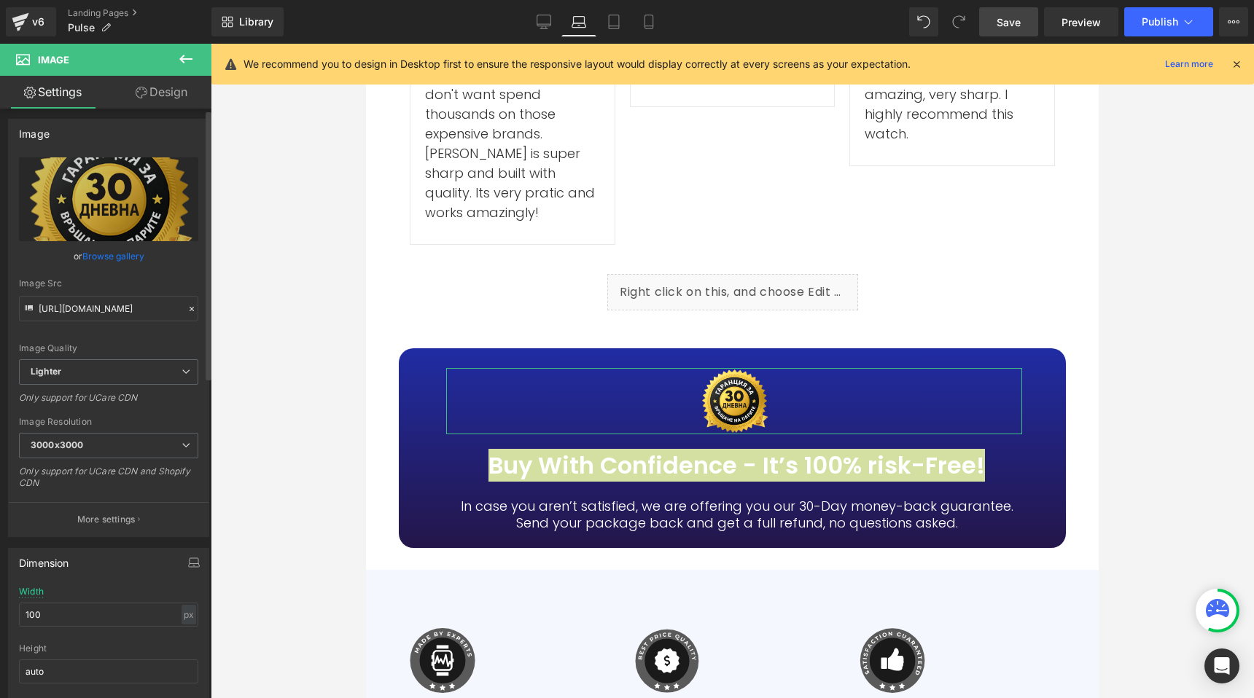
scroll to position [101, 0]
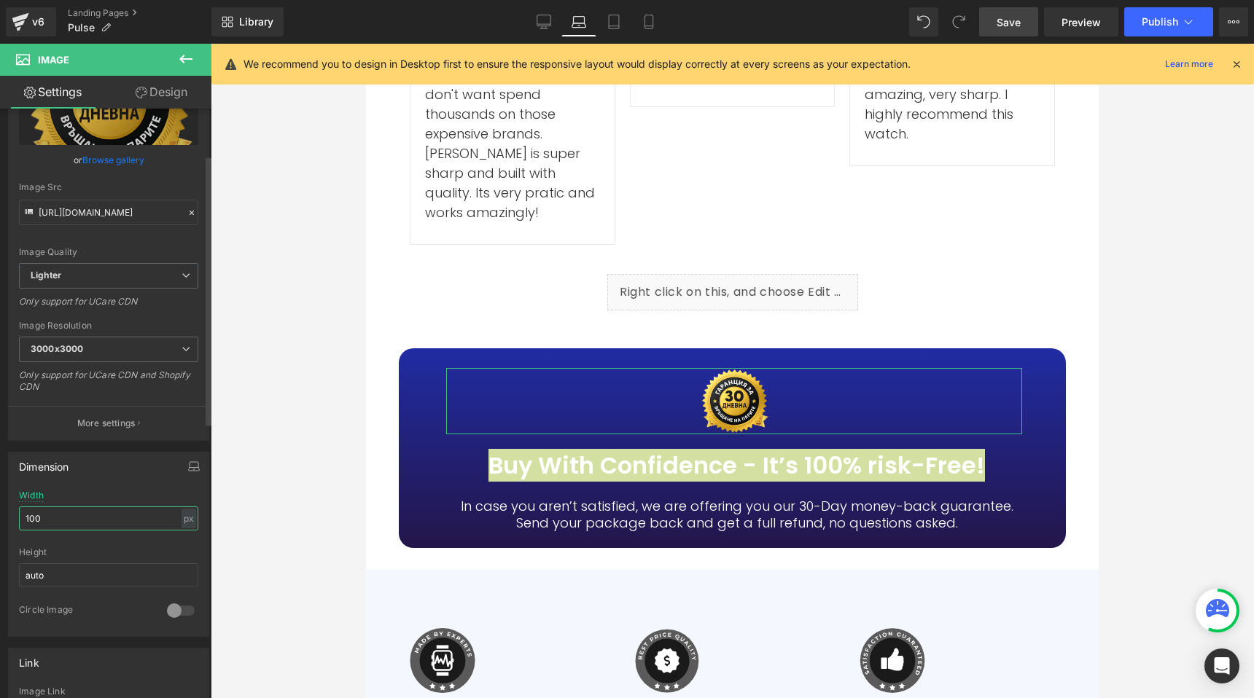
click at [47, 518] on input "100" at bounding box center [108, 519] width 179 height 24
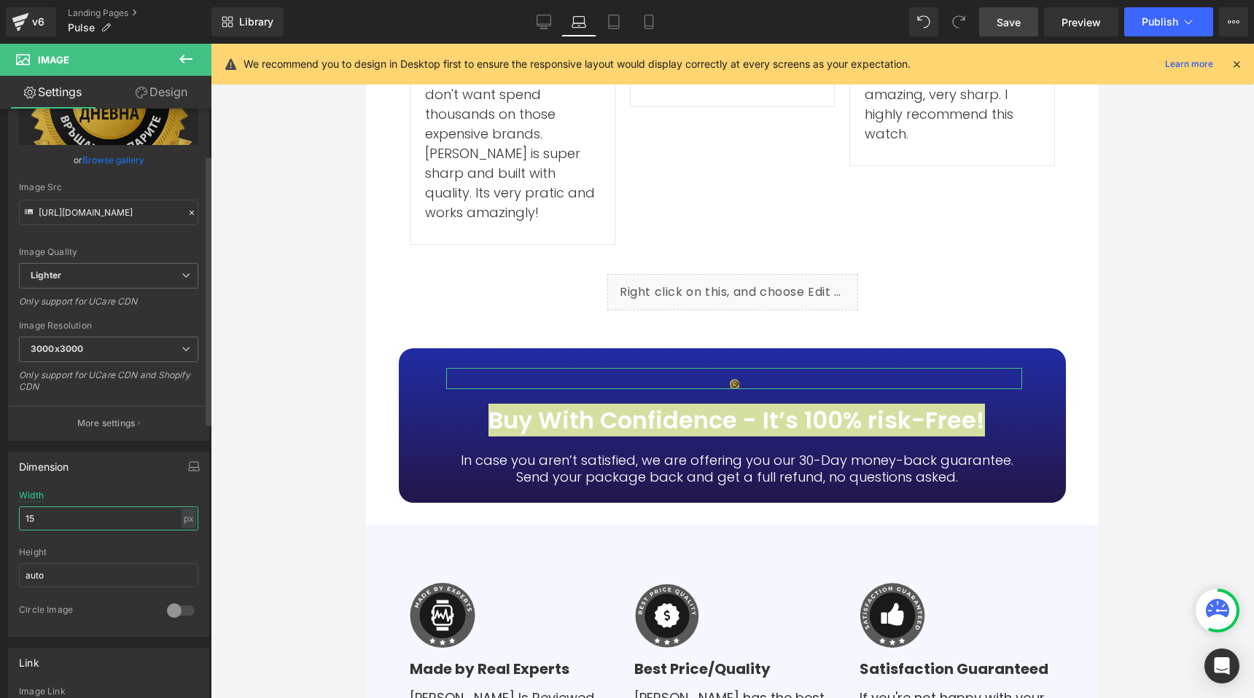
type input "150"
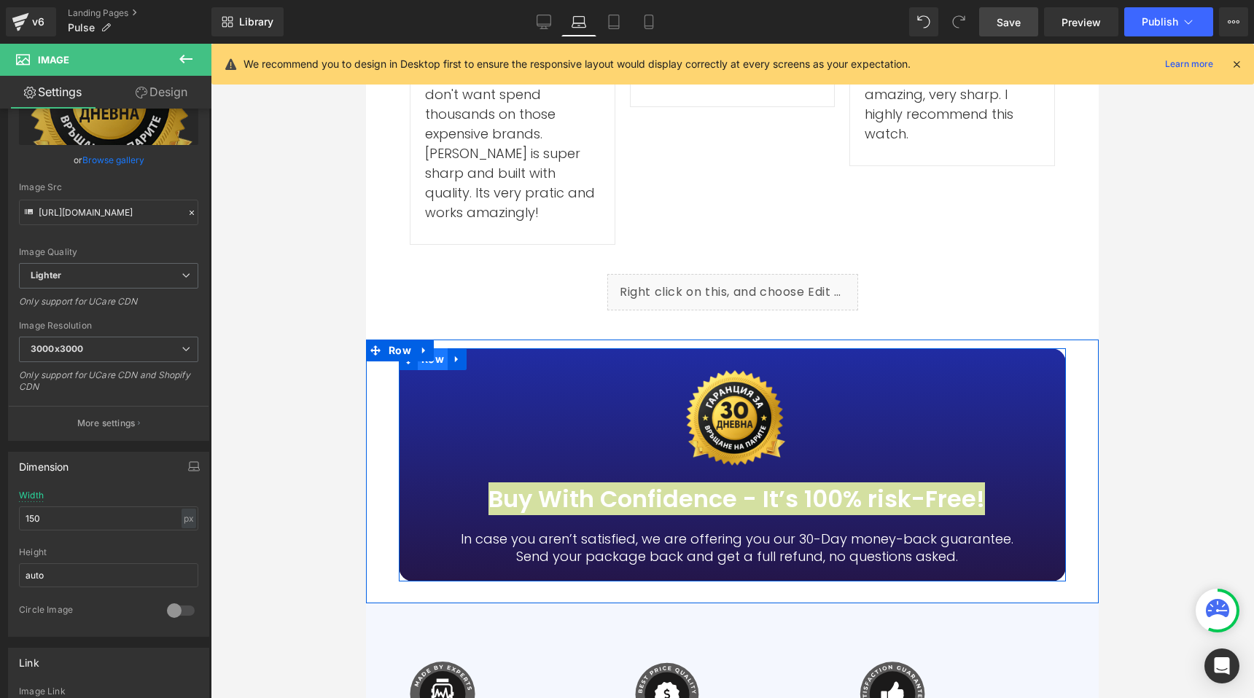
click at [429, 348] on span "Row" at bounding box center [433, 359] width 30 height 22
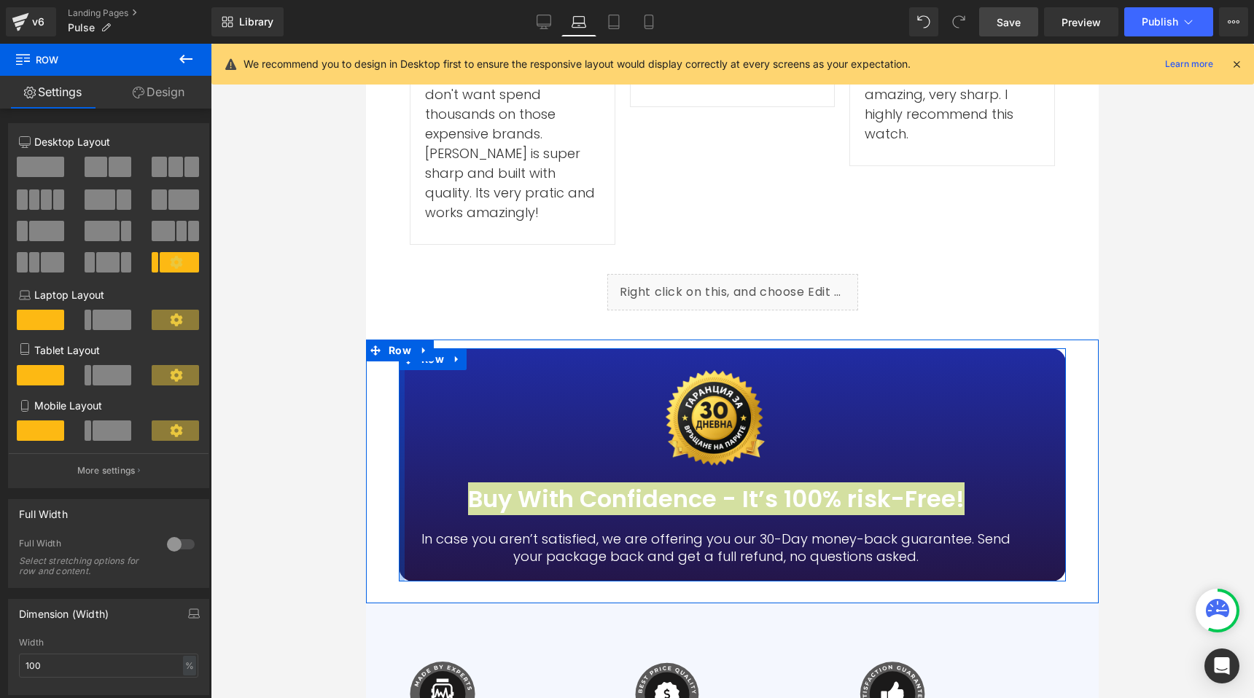
drag, startPoint x: 425, startPoint y: 259, endPoint x: 383, endPoint y: 255, distance: 41.7
click at [383, 340] on div "Image Buy With Confidence - It’s 100% risk-Free! Heading In case you aren’t sat…" at bounding box center [732, 472] width 733 height 264
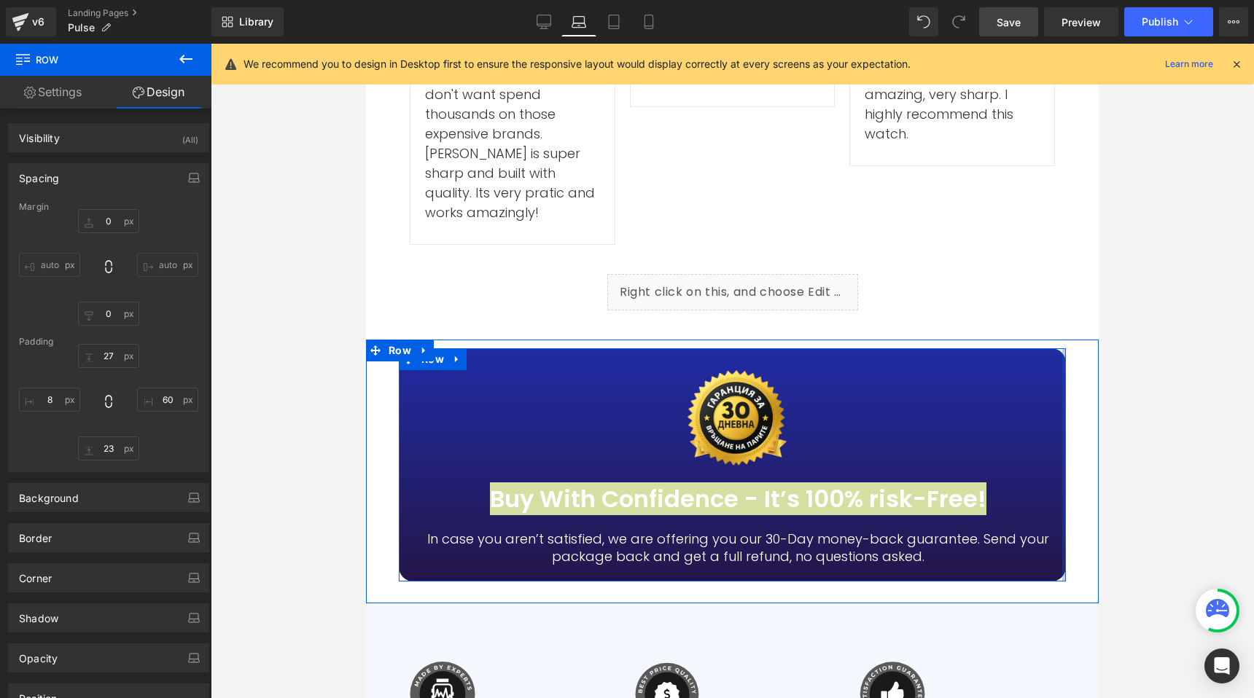
drag, startPoint x: 1042, startPoint y: 234, endPoint x: 1087, endPoint y: 230, distance: 45.3
click at [1087, 340] on div "Image Buy With Confidence - It’s 100% risk-Free! Heading In case you aren’t sat…" at bounding box center [732, 472] width 733 height 264
click at [432, 349] on span "Row" at bounding box center [433, 360] width 30 height 22
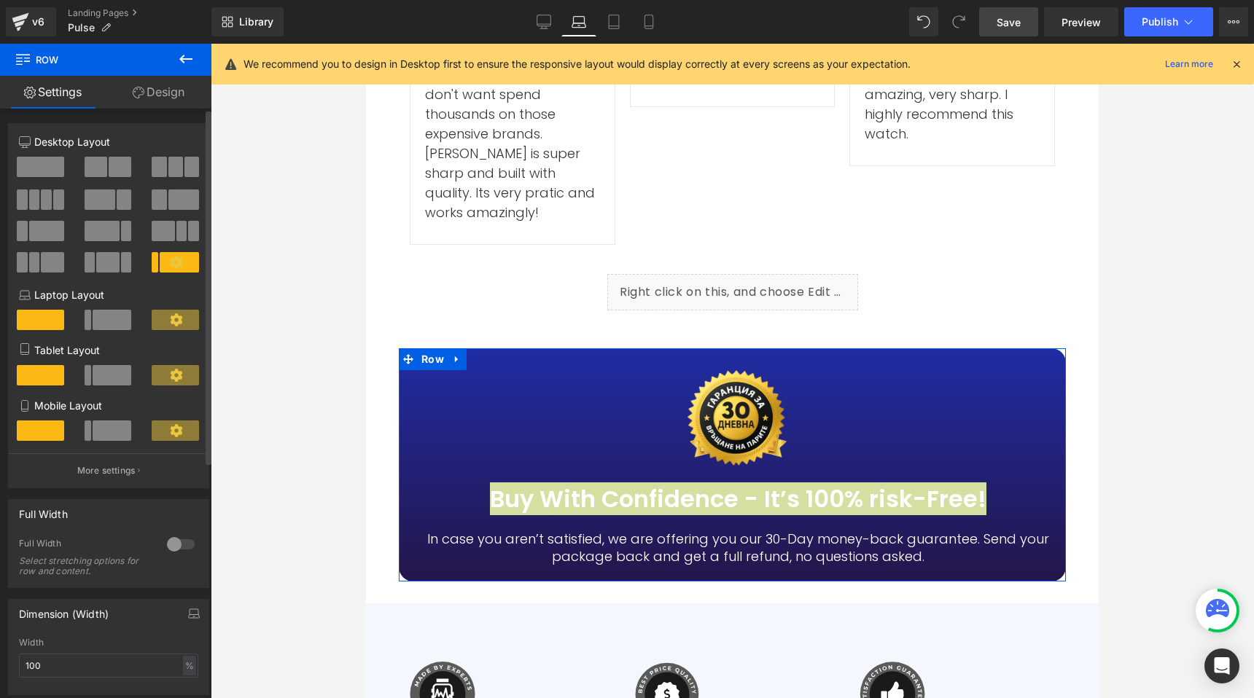
click at [100, 317] on span at bounding box center [112, 320] width 39 height 20
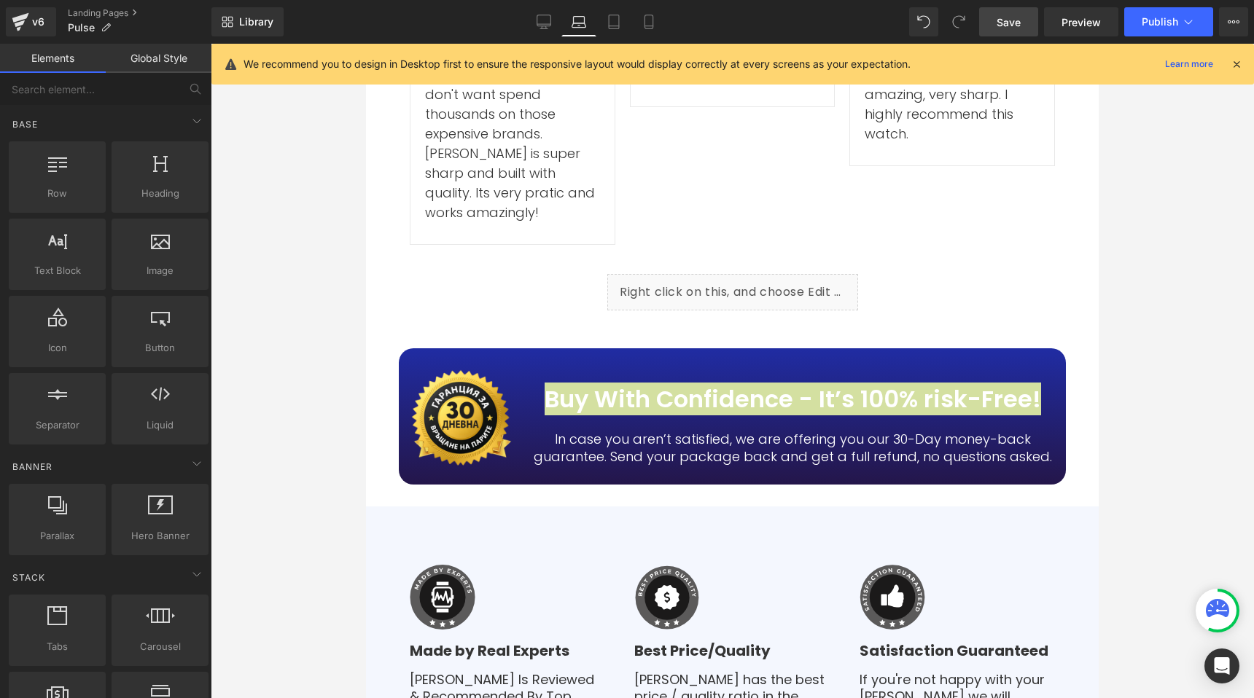
click at [330, 224] on div at bounding box center [732, 371] width 1043 height 655
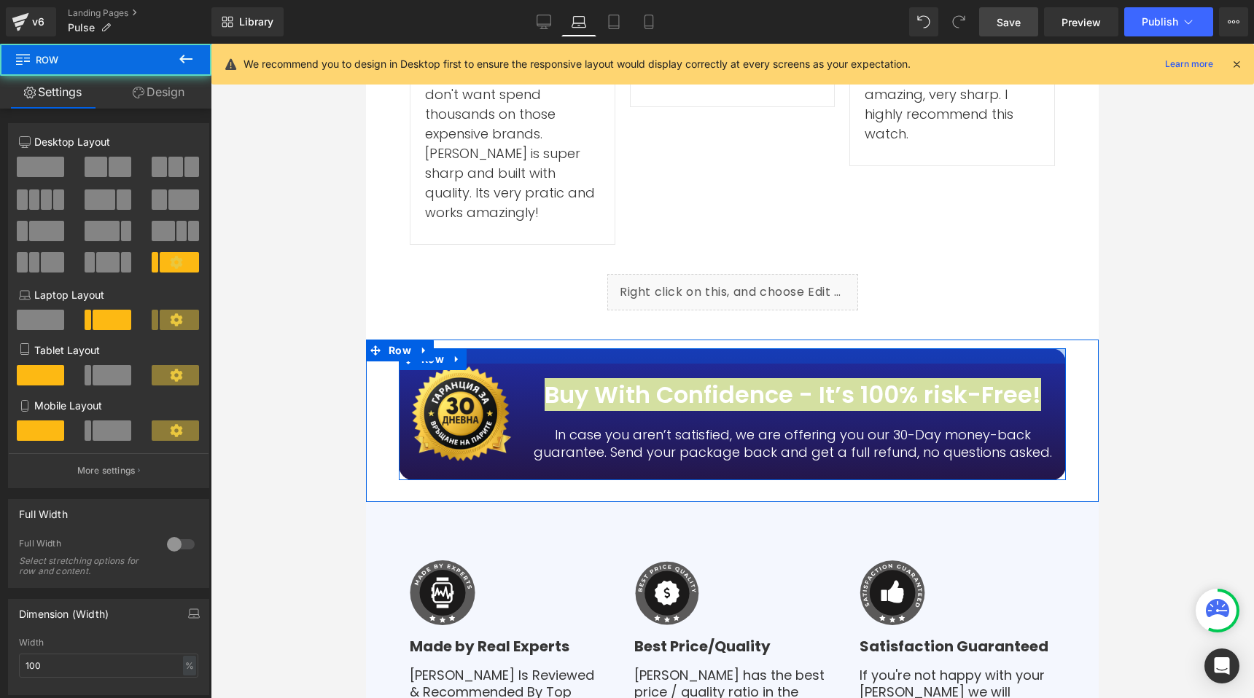
click at [599, 340] on div "Image Buy With Confidence - It’s 100% risk-Free! Heading In case you aren’t sat…" at bounding box center [732, 421] width 733 height 163
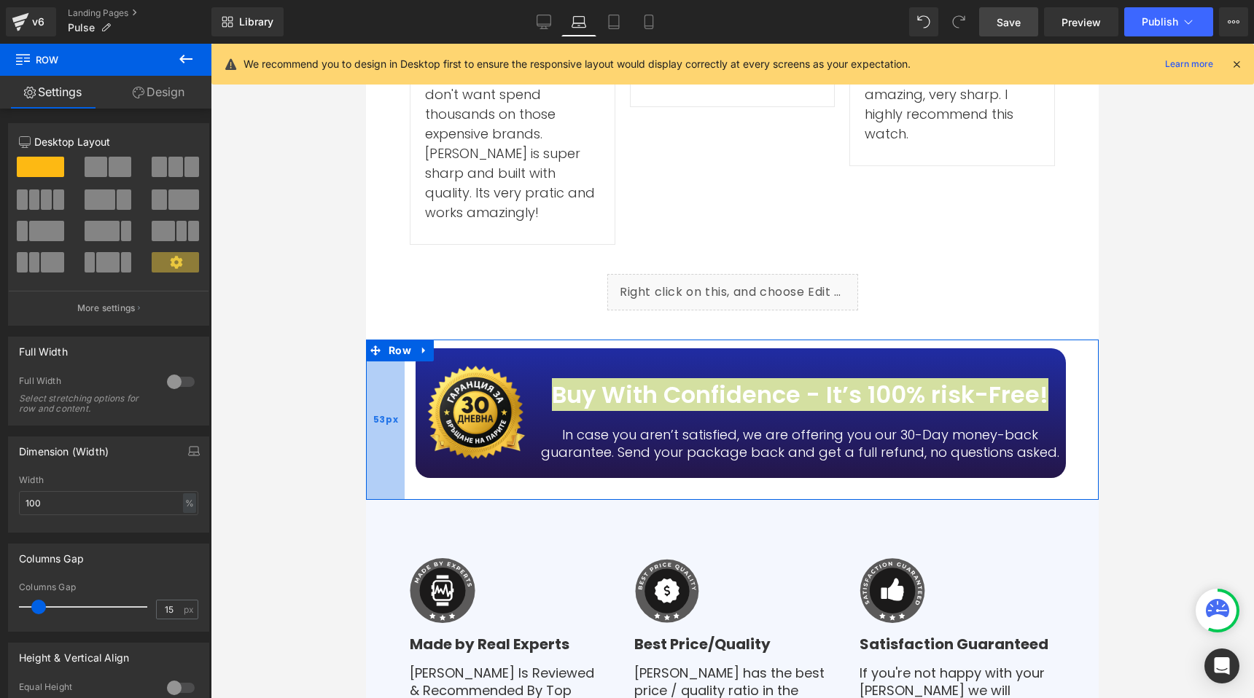
drag, startPoint x: 375, startPoint y: 210, endPoint x: 391, endPoint y: 207, distance: 17.0
click at [391, 340] on div "53px" at bounding box center [385, 420] width 39 height 161
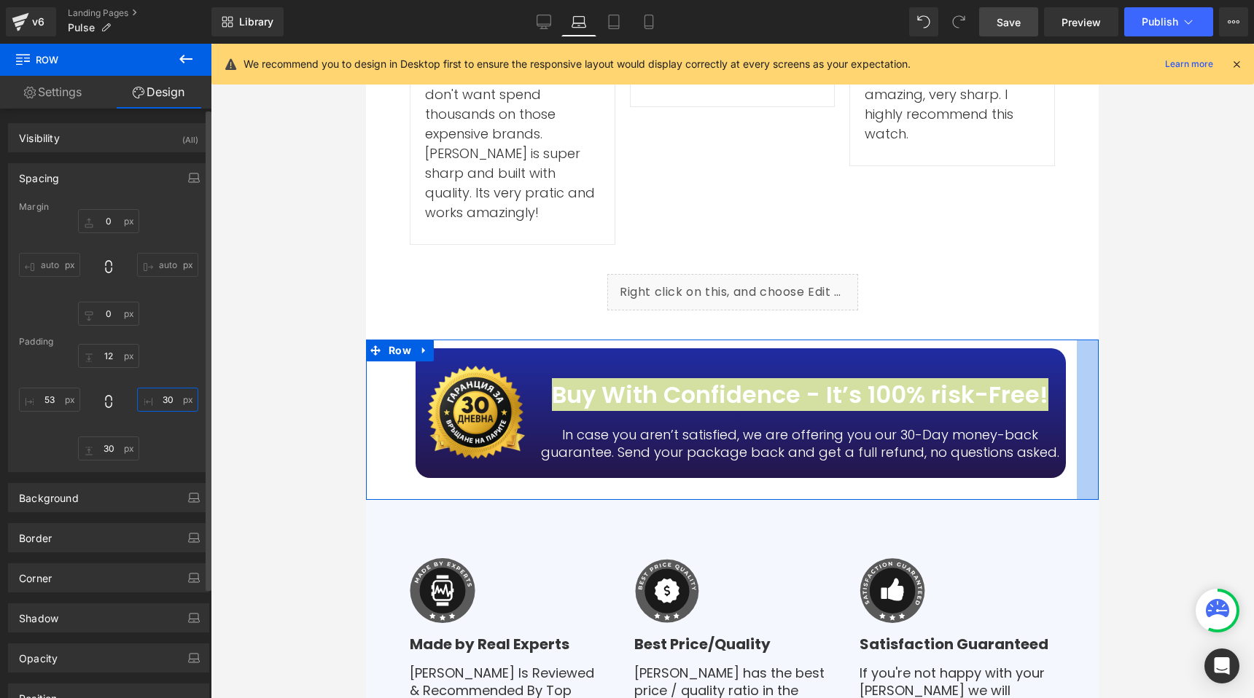
click at [158, 397] on input "30" at bounding box center [167, 400] width 61 height 24
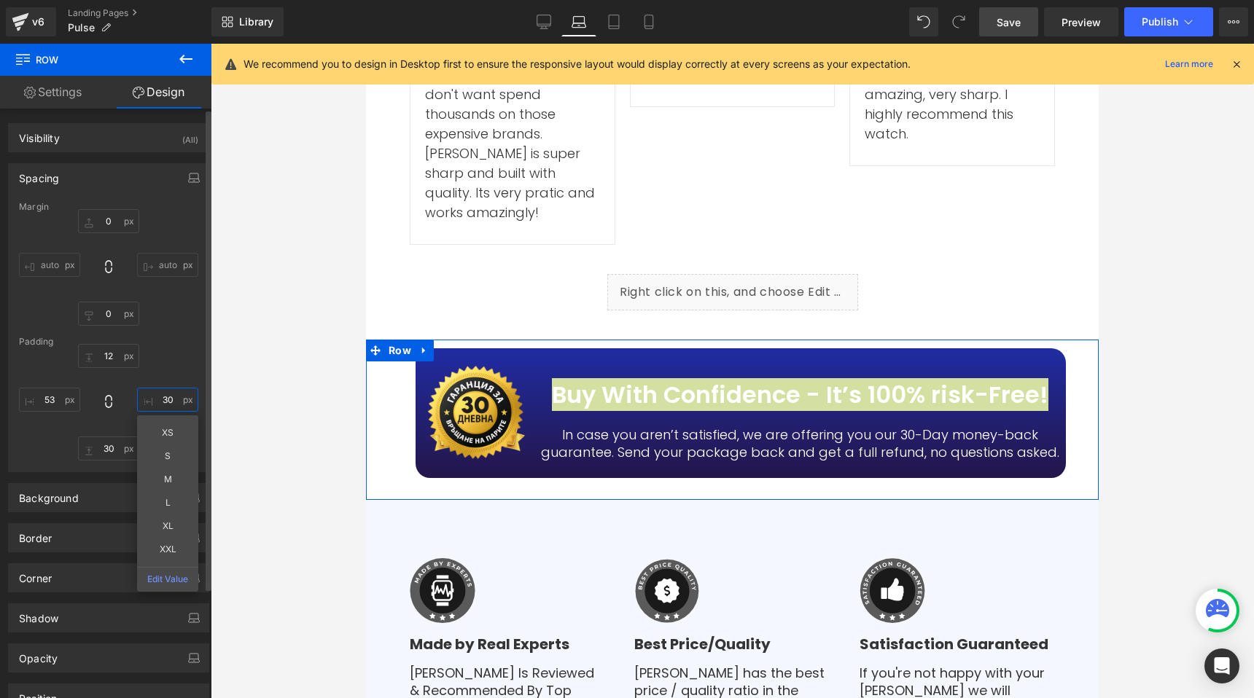
click at [158, 397] on input "30" at bounding box center [167, 400] width 61 height 24
type input "53"
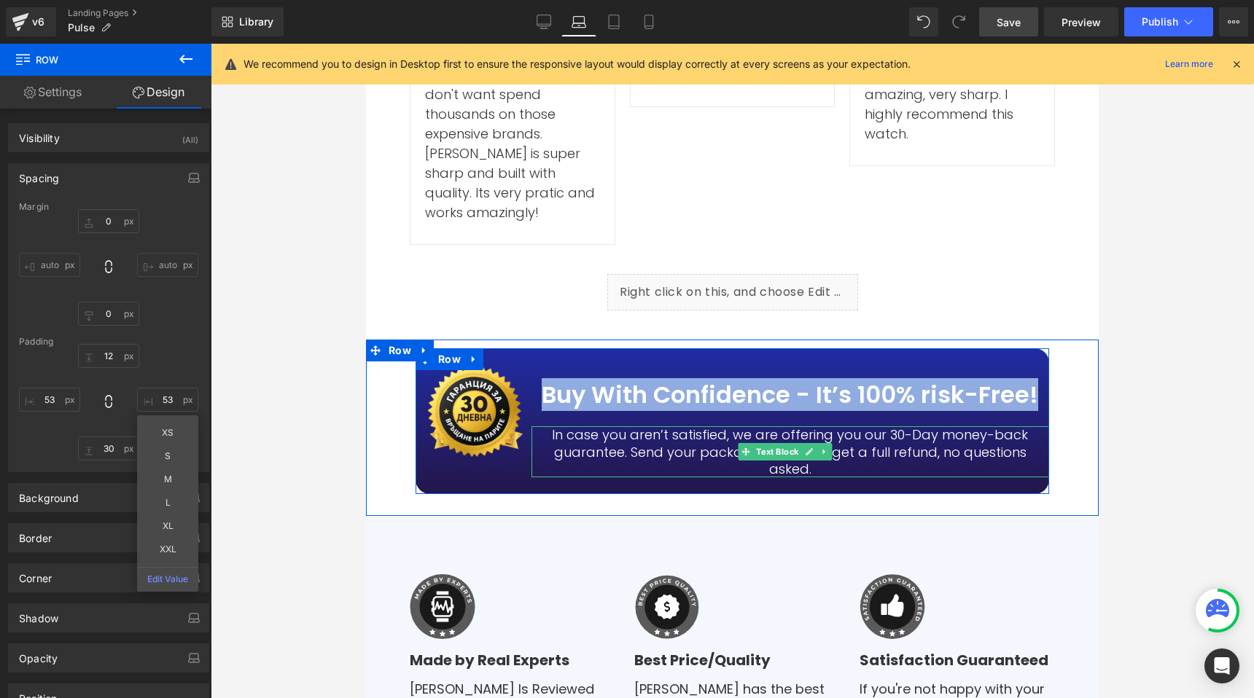
click at [676, 426] on p "In case you aren’t satisfied, we are offering you our 30-Day money-back guarant…" at bounding box center [790, 451] width 518 height 51
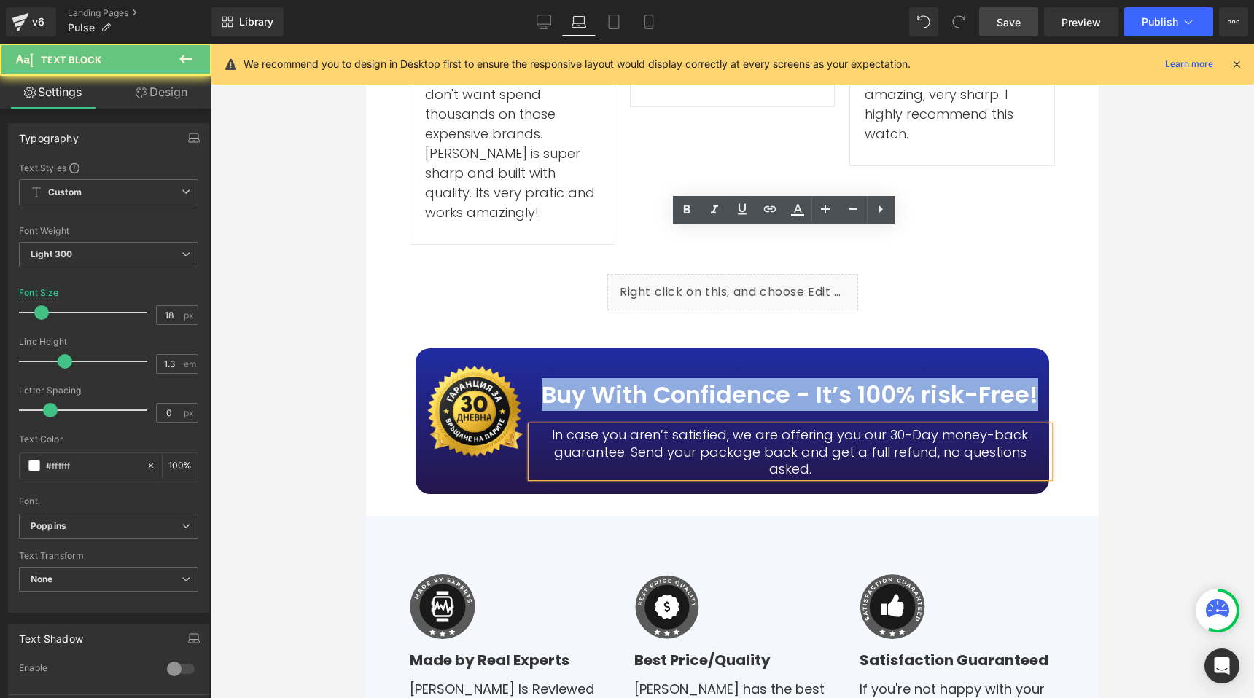
click at [676, 426] on p "In case you aren’t satisfied, we are offering you our 30-Day money-back guarant…" at bounding box center [790, 451] width 518 height 51
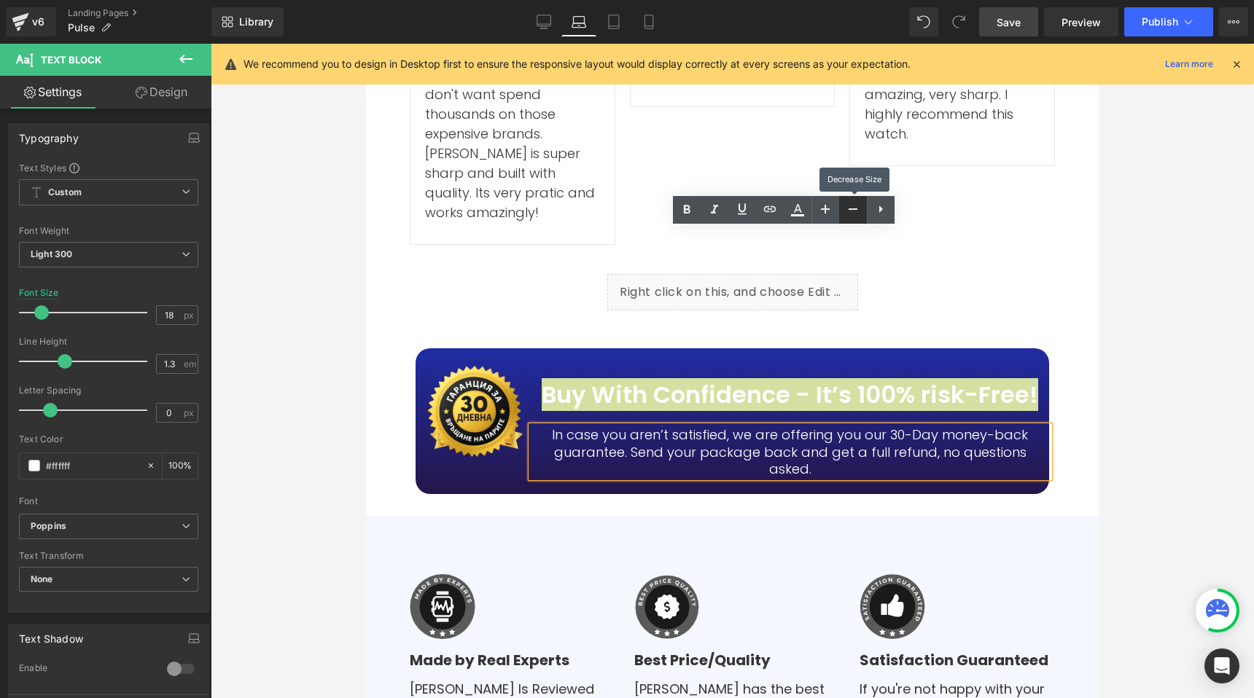
click at [853, 212] on icon at bounding box center [852, 208] width 17 height 17
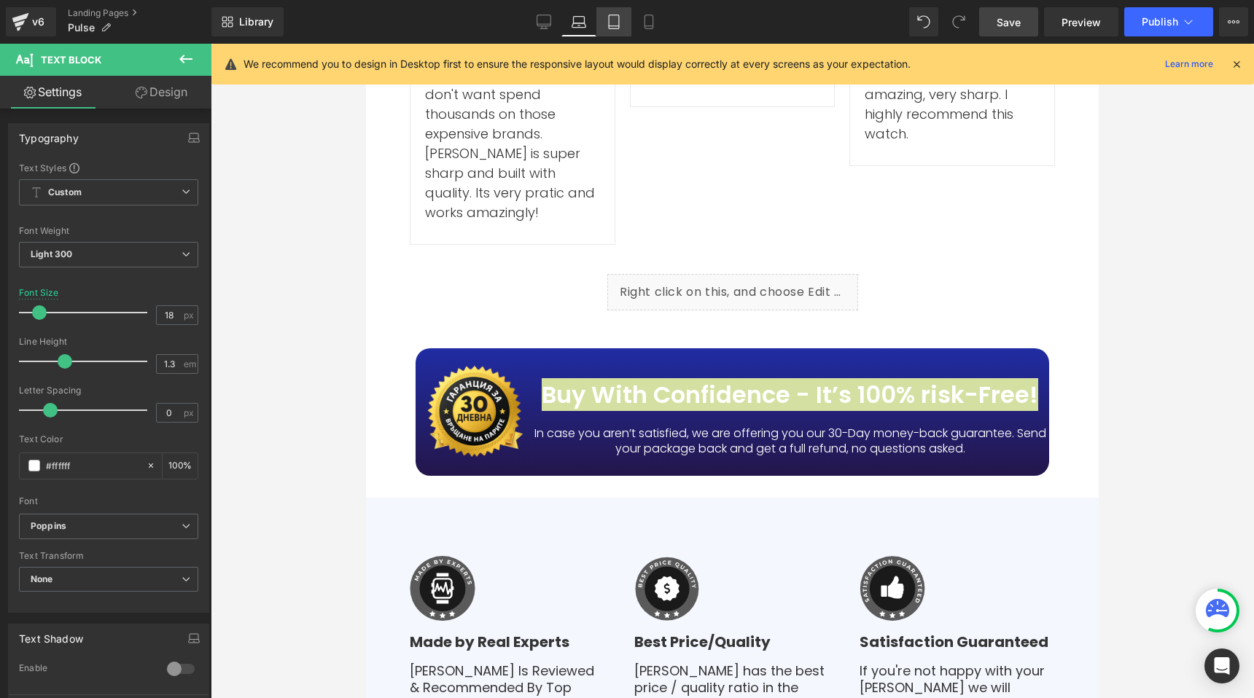
click at [612, 24] on icon at bounding box center [614, 22] width 15 height 15
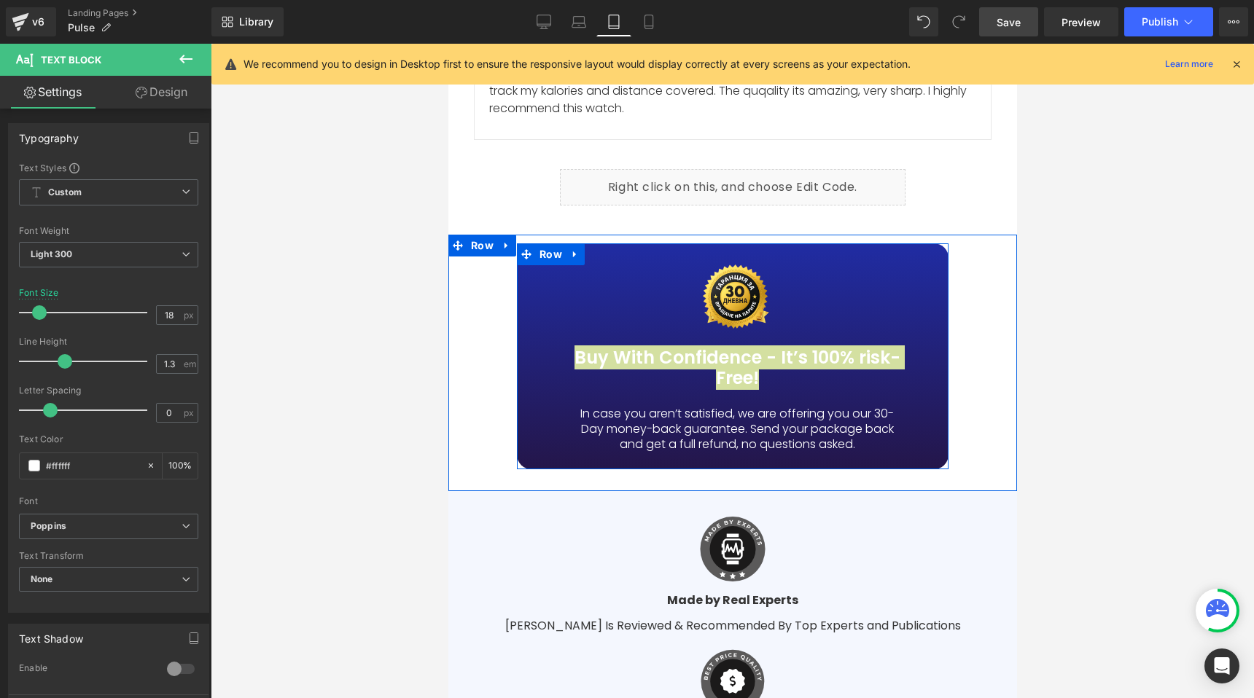
scroll to position [9745, 0]
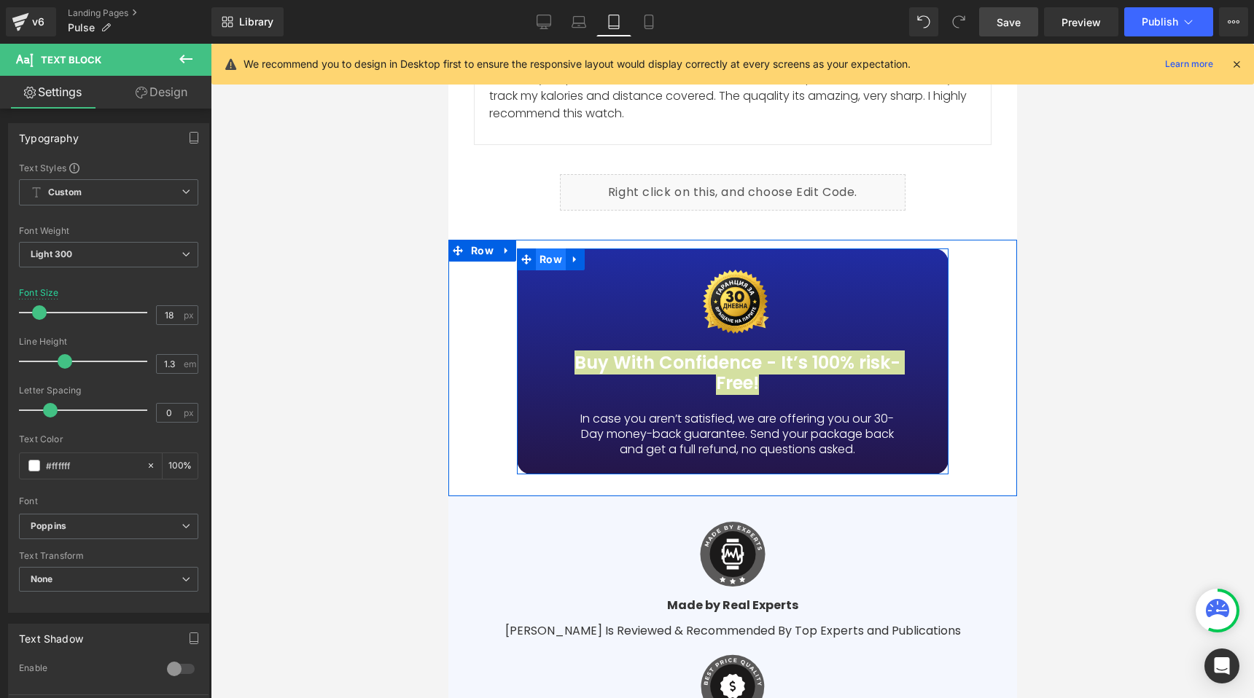
click at [550, 262] on span "Row" at bounding box center [550, 260] width 30 height 22
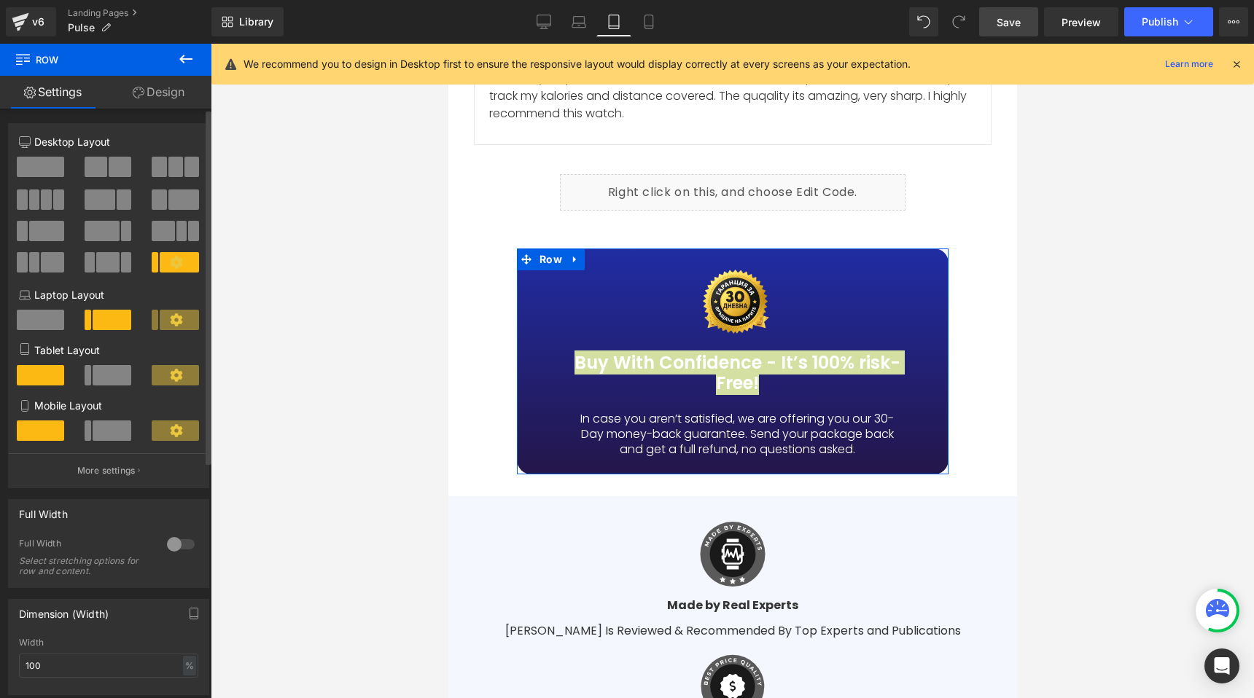
click at [110, 377] on span at bounding box center [112, 375] width 39 height 20
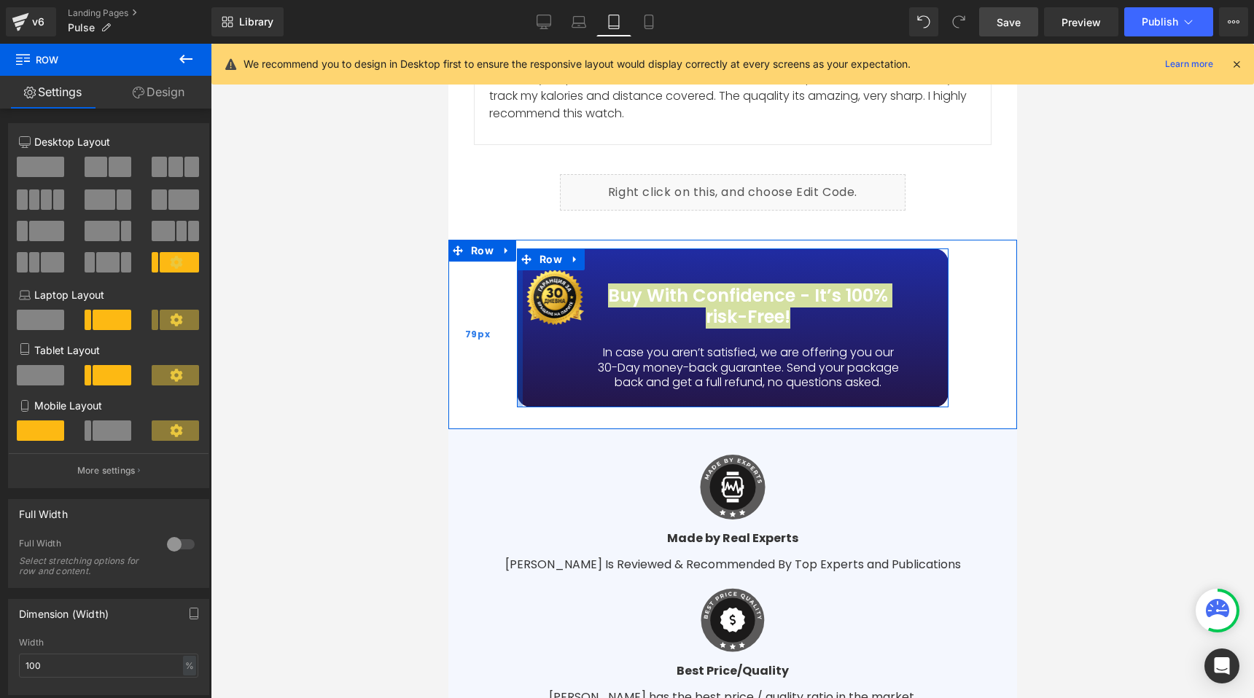
drag, startPoint x: 522, startPoint y: 327, endPoint x: 480, endPoint y: 317, distance: 42.8
click at [480, 317] on div "Image Buy With Confidence - It’s 100% risk-Free! Heading In case you aren’t sat…" at bounding box center [732, 335] width 569 height 190
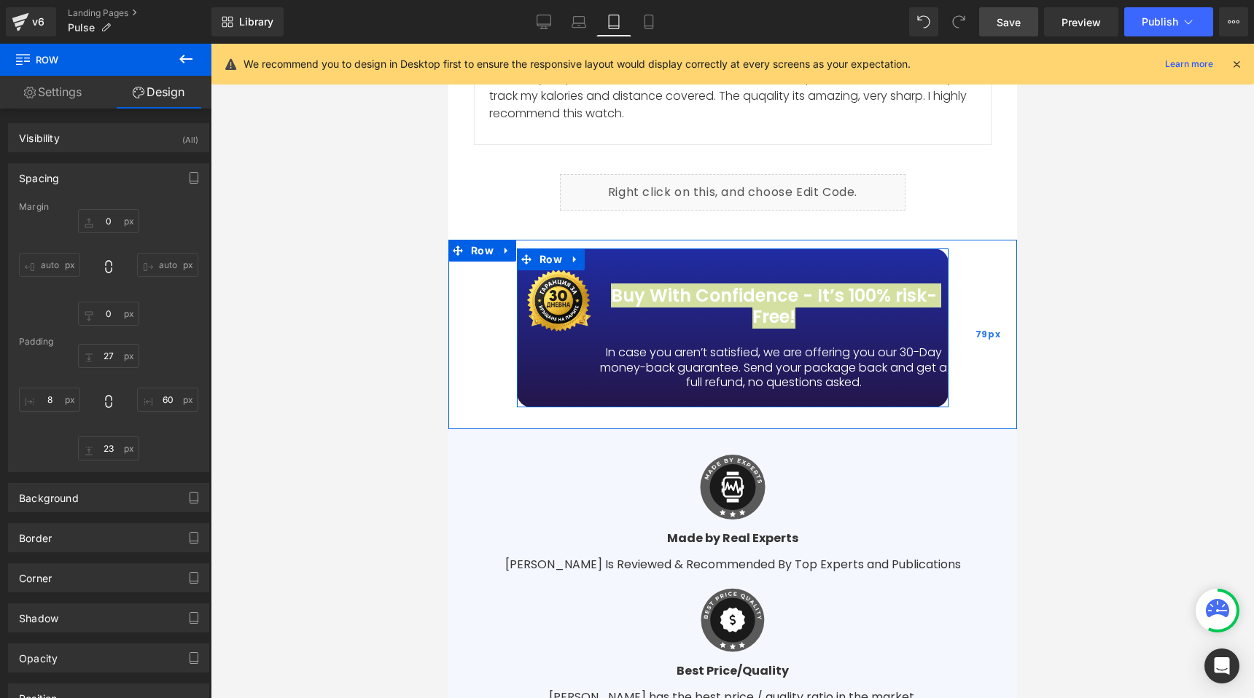
drag, startPoint x: 932, startPoint y: 300, endPoint x: 975, endPoint y: 289, distance: 45.1
click at [975, 289] on div "Image Buy With Confidence - It’s 100% risk-Free! Heading In case you aren’t sat…" at bounding box center [732, 335] width 569 height 190
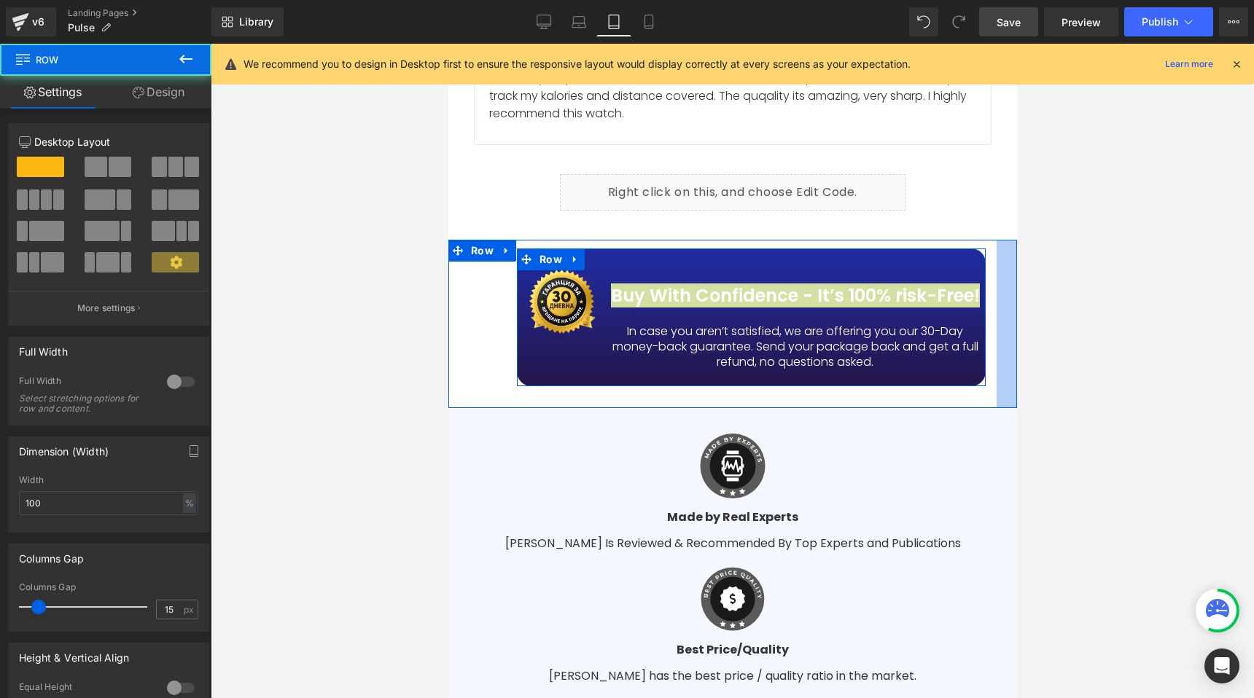
drag, startPoint x: 966, startPoint y: 322, endPoint x: 1465, endPoint y: 356, distance: 499.8
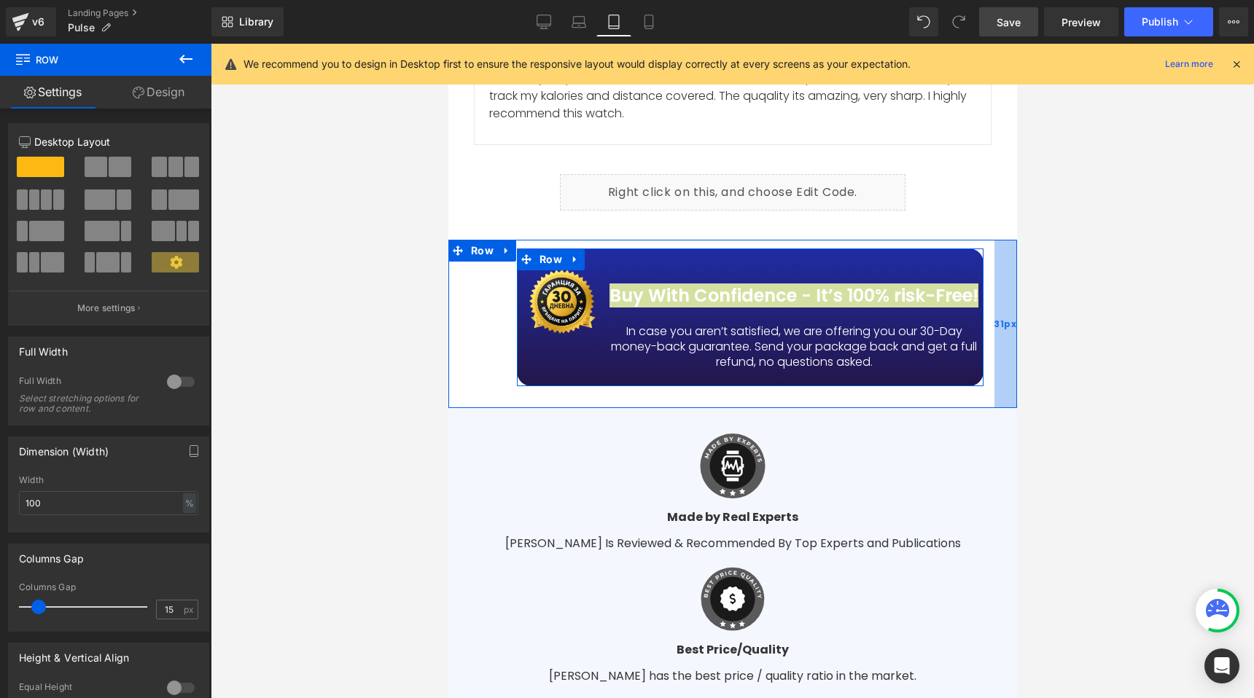
click at [1001, 287] on div "31px" at bounding box center [1005, 324] width 23 height 168
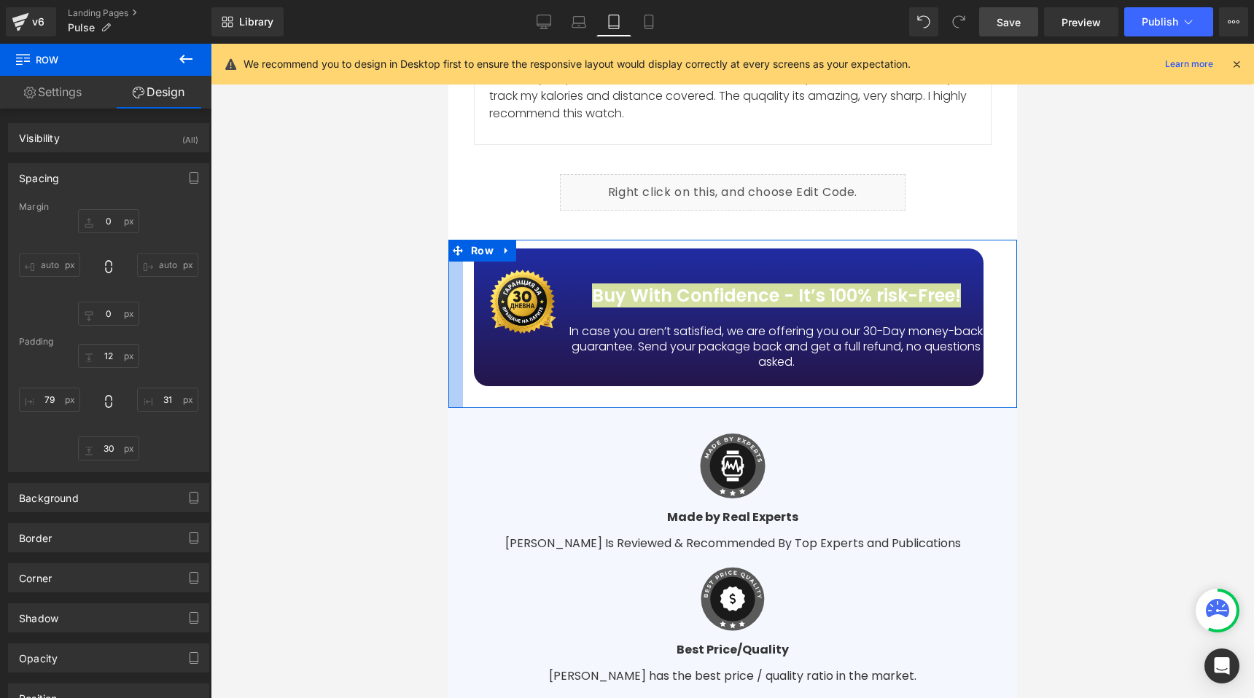
drag, startPoint x: 492, startPoint y: 319, endPoint x: 434, endPoint y: 305, distance: 59.1
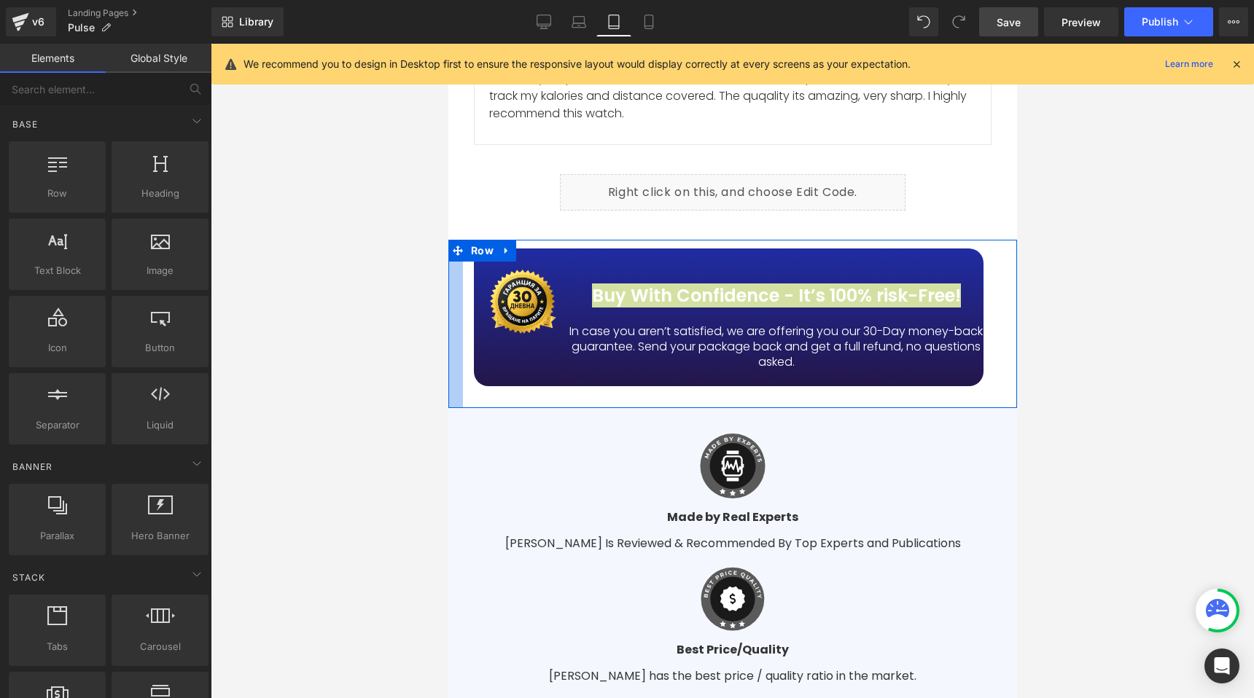
click at [396, 299] on div at bounding box center [732, 371] width 1043 height 655
click at [453, 310] on div at bounding box center [456, 324] width 17 height 168
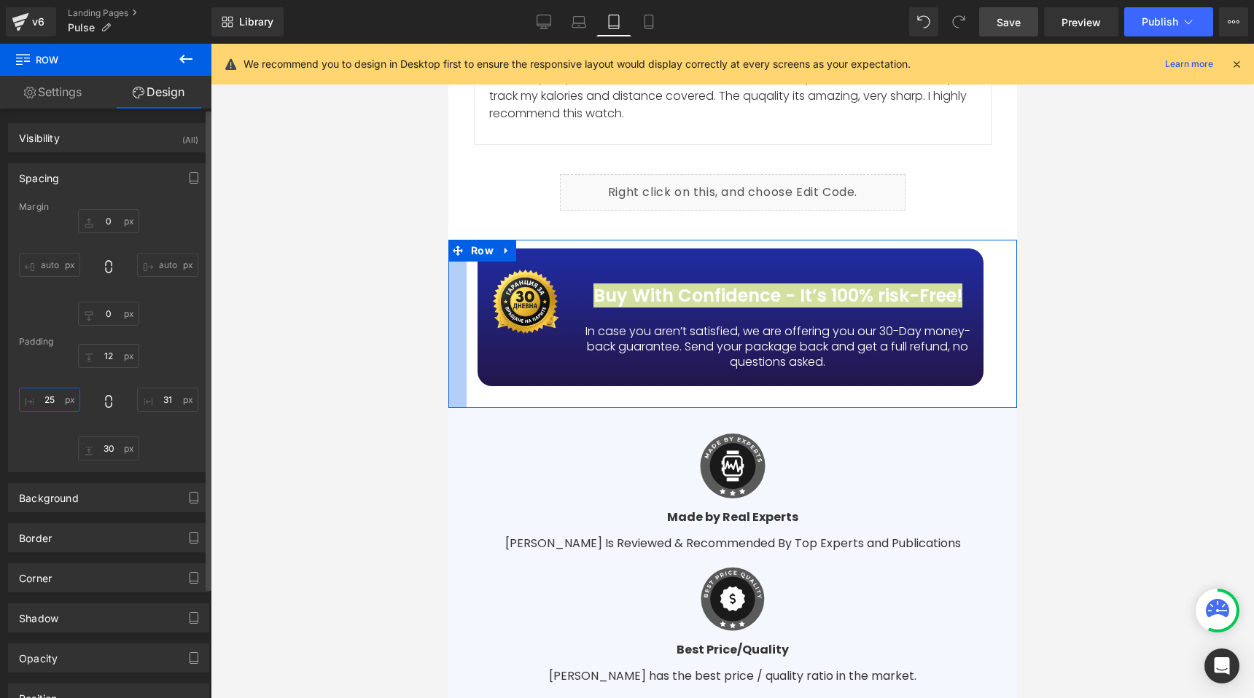
click at [52, 401] on input "25" at bounding box center [49, 400] width 61 height 24
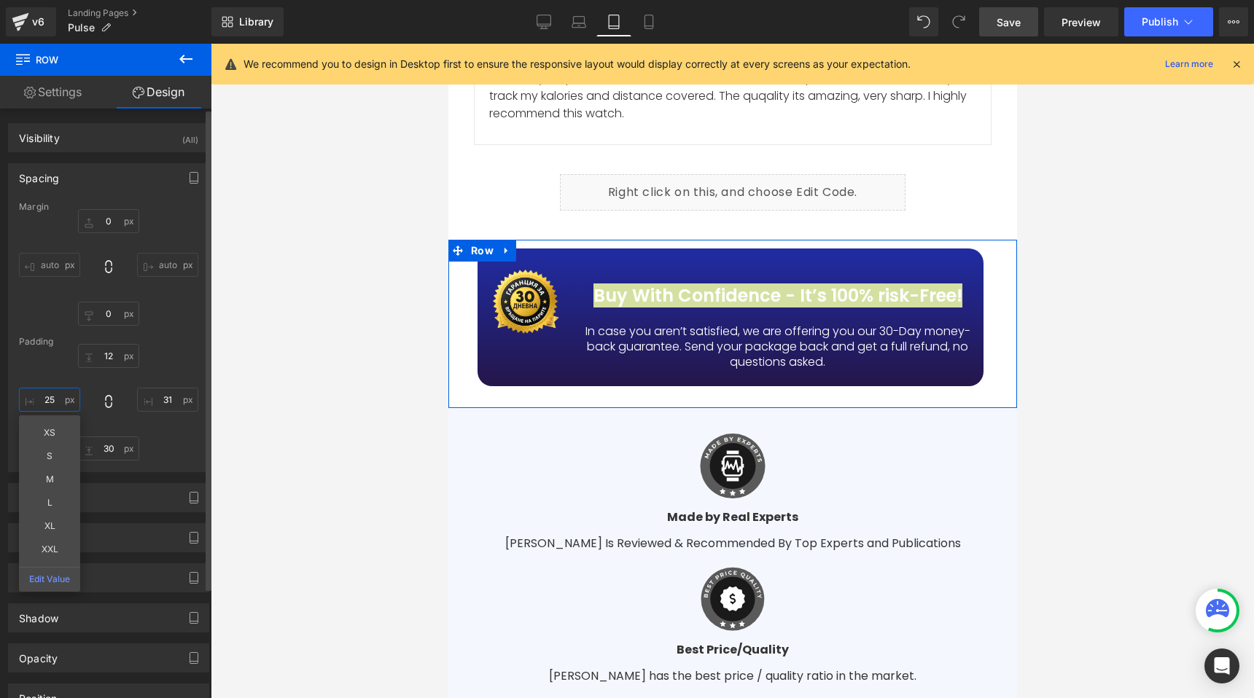
click at [52, 401] on input "25" at bounding box center [49, 400] width 61 height 24
type input "20"
click at [165, 400] on input "31" at bounding box center [167, 400] width 61 height 24
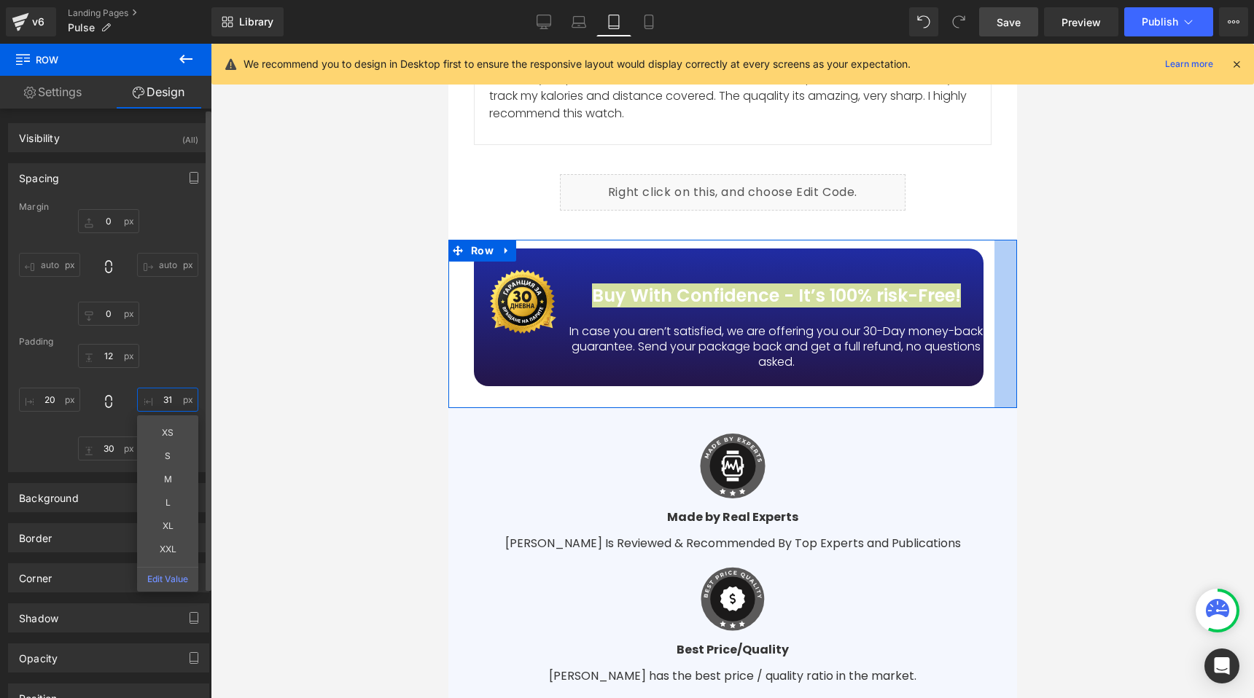
click at [165, 400] on input "31" at bounding box center [167, 400] width 61 height 24
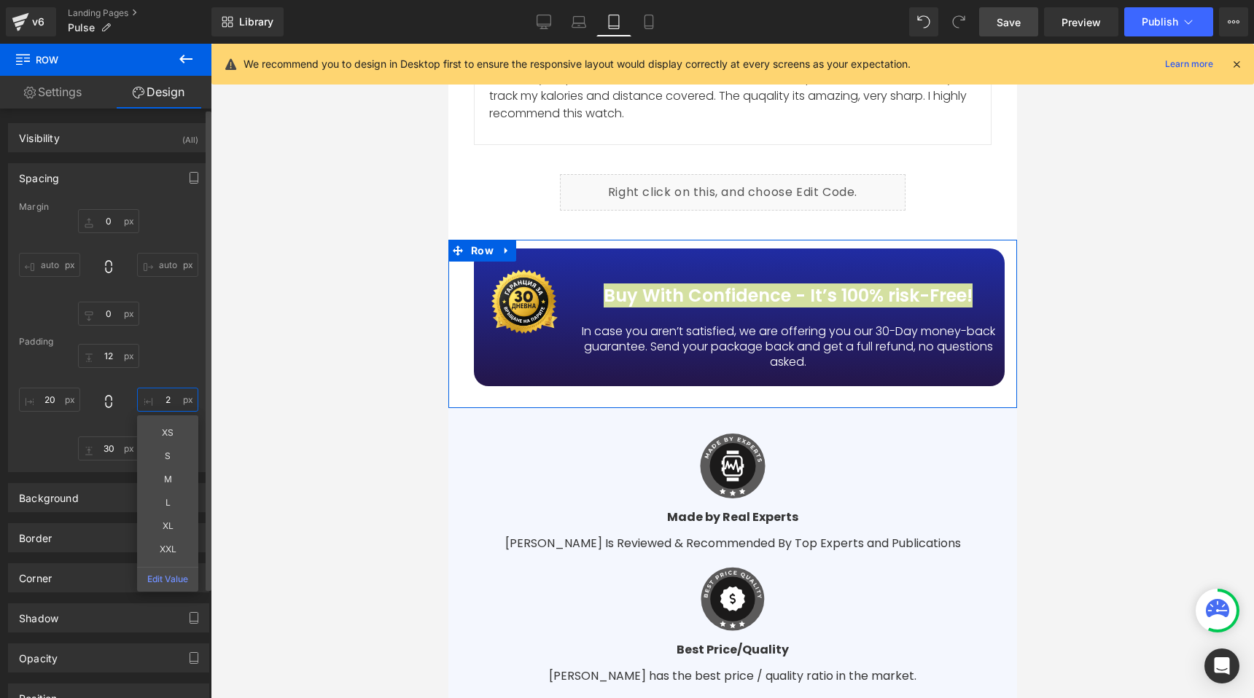
type input "20"
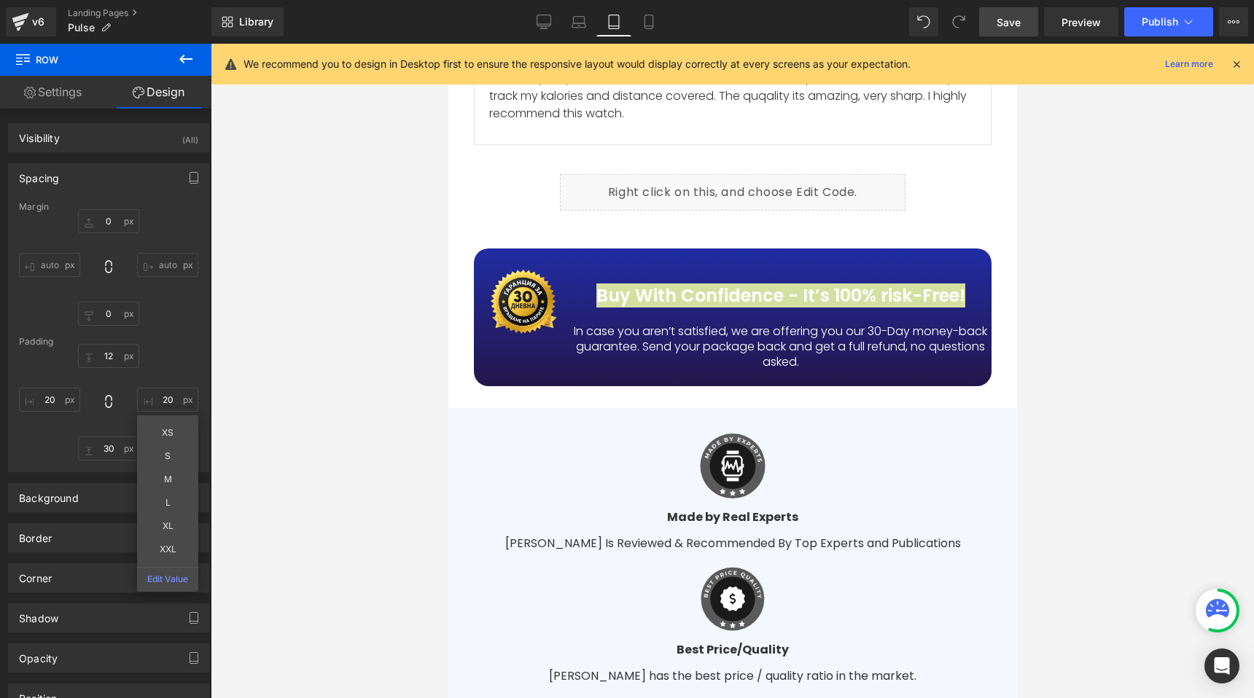
click at [391, 289] on div at bounding box center [732, 371] width 1043 height 655
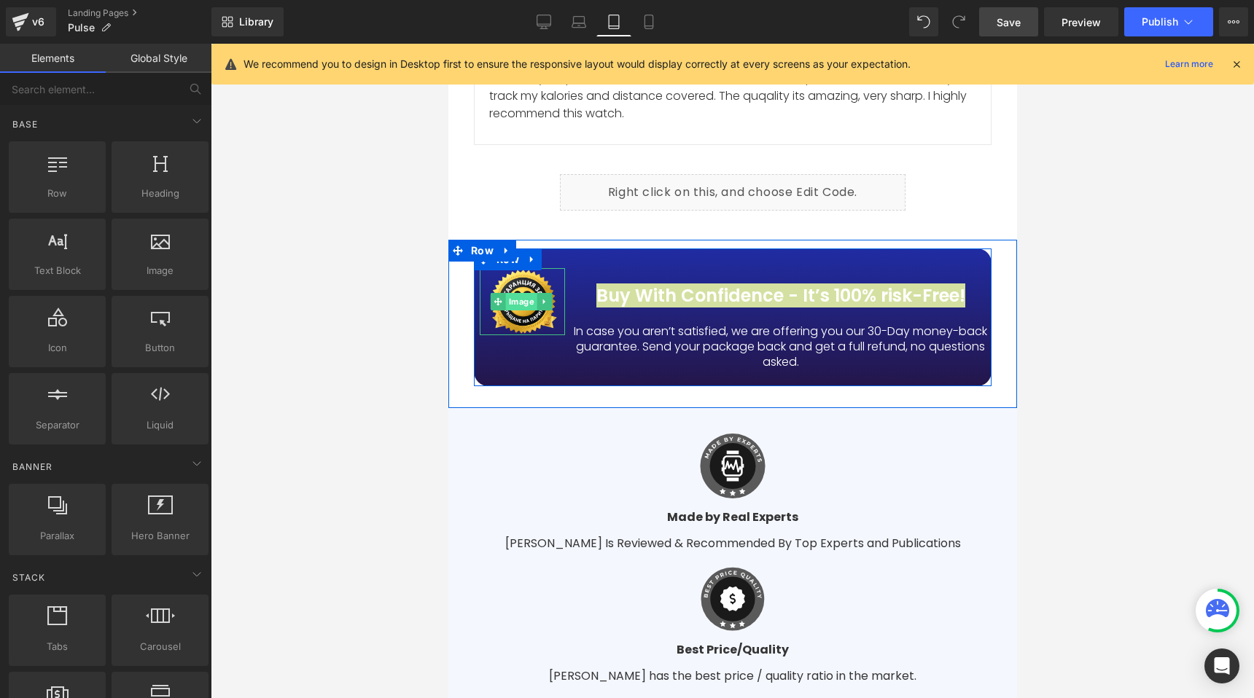
click at [518, 300] on span "Image" at bounding box center [520, 301] width 31 height 17
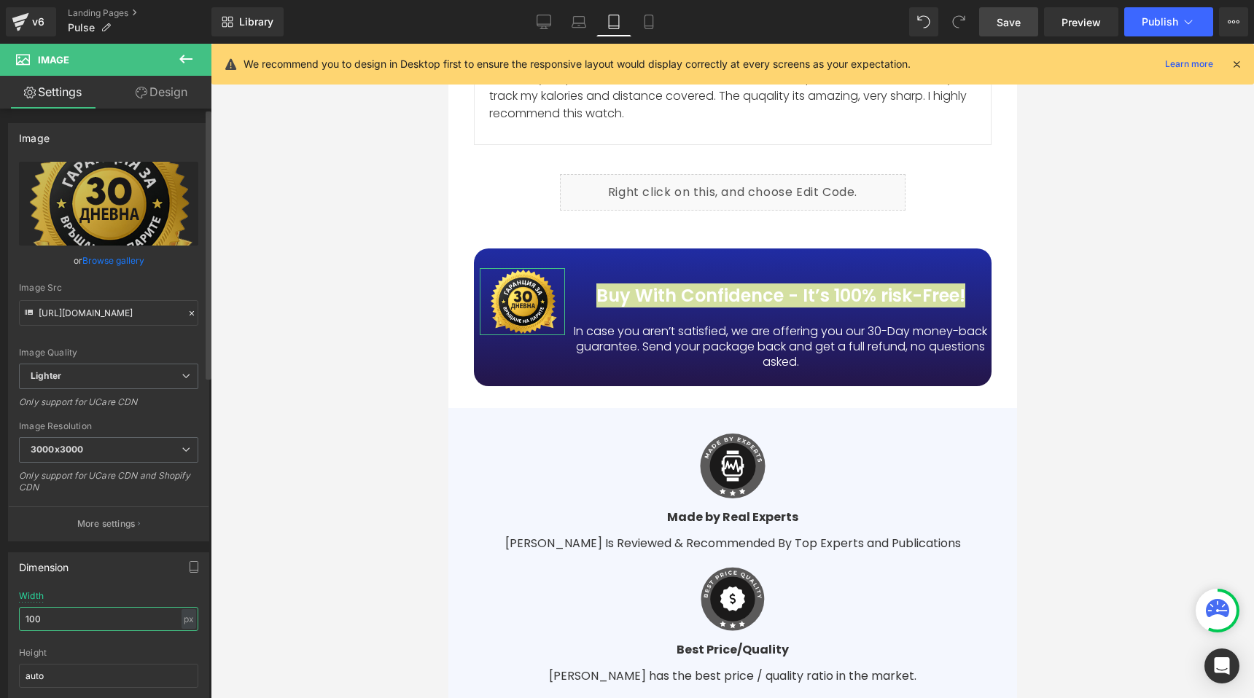
click at [39, 611] on input "100" at bounding box center [108, 619] width 179 height 24
type input "150"
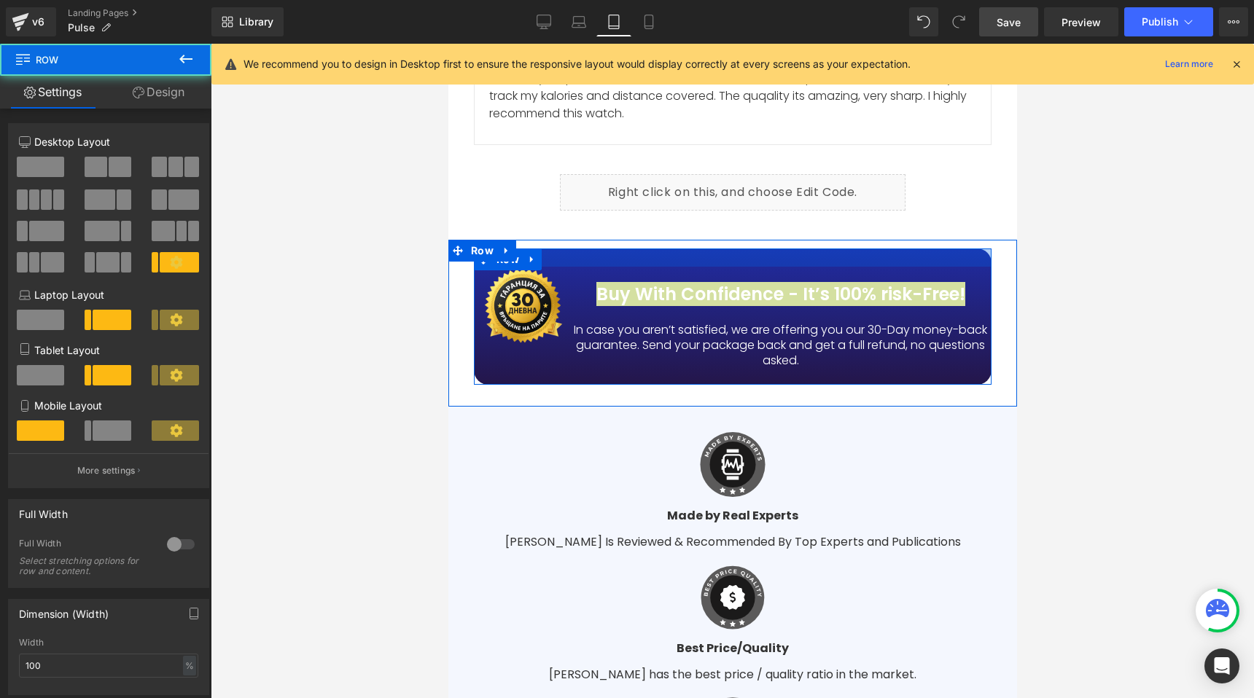
click at [704, 257] on div at bounding box center [732, 258] width 518 height 18
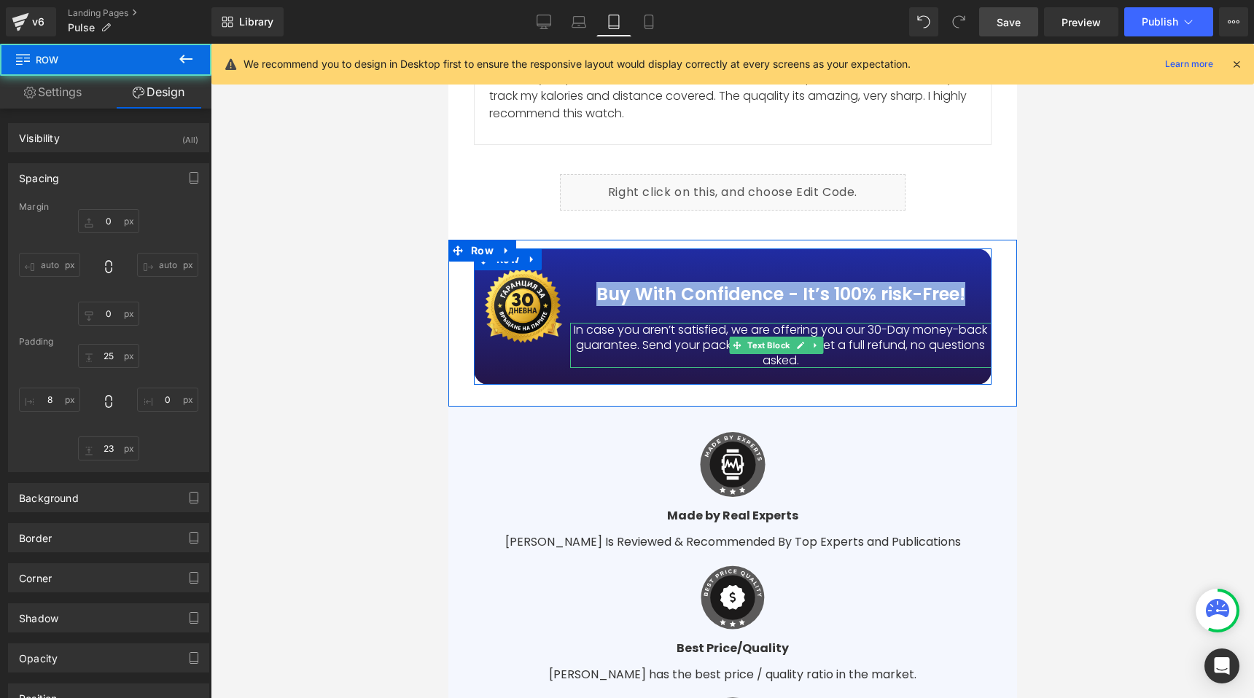
click at [692, 342] on p "In case you aren’t satisfied, we are offering you our 30-Day money-back guarant…" at bounding box center [779, 345] width 421 height 45
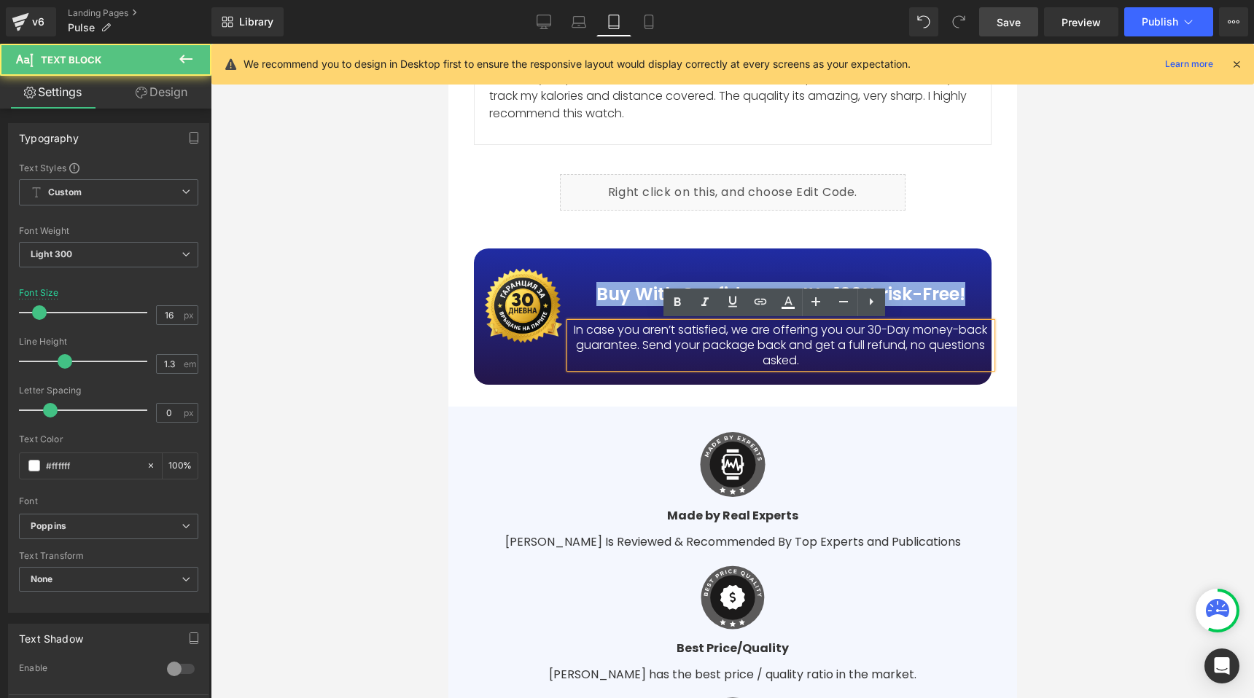
click at [692, 342] on p "In case you aren’t satisfied, we are offering you our 30-Day money-back guarant…" at bounding box center [779, 345] width 421 height 45
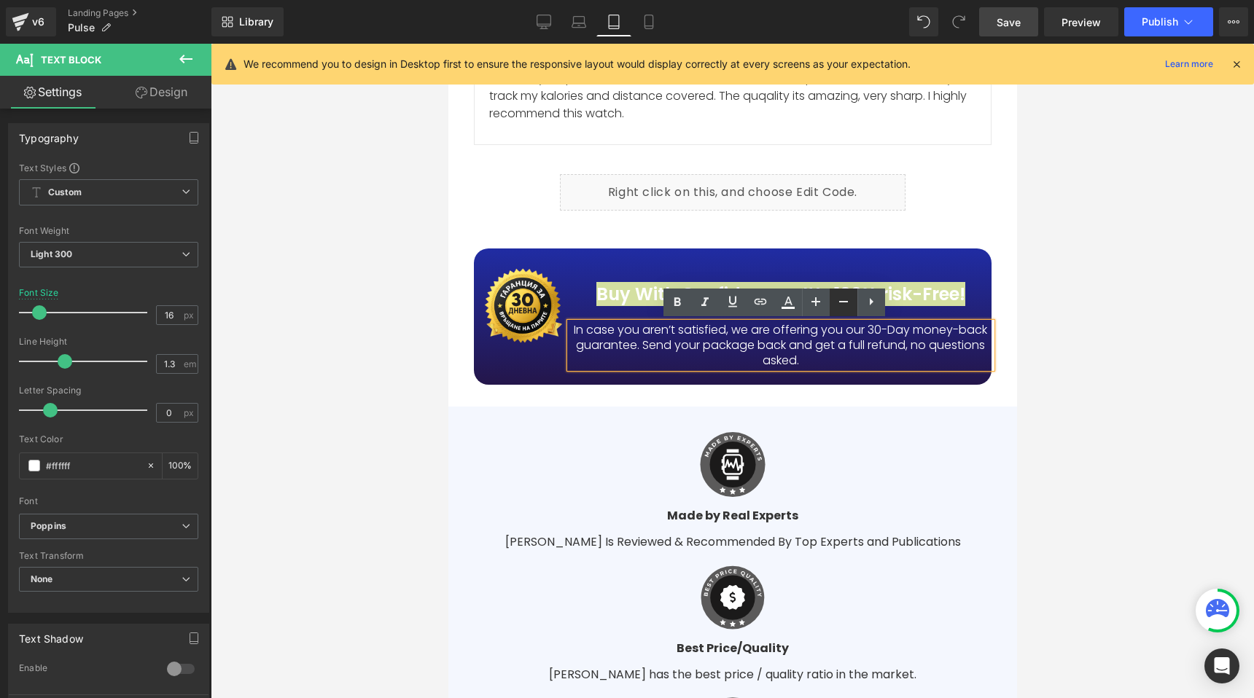
click at [839, 305] on icon at bounding box center [843, 301] width 17 height 17
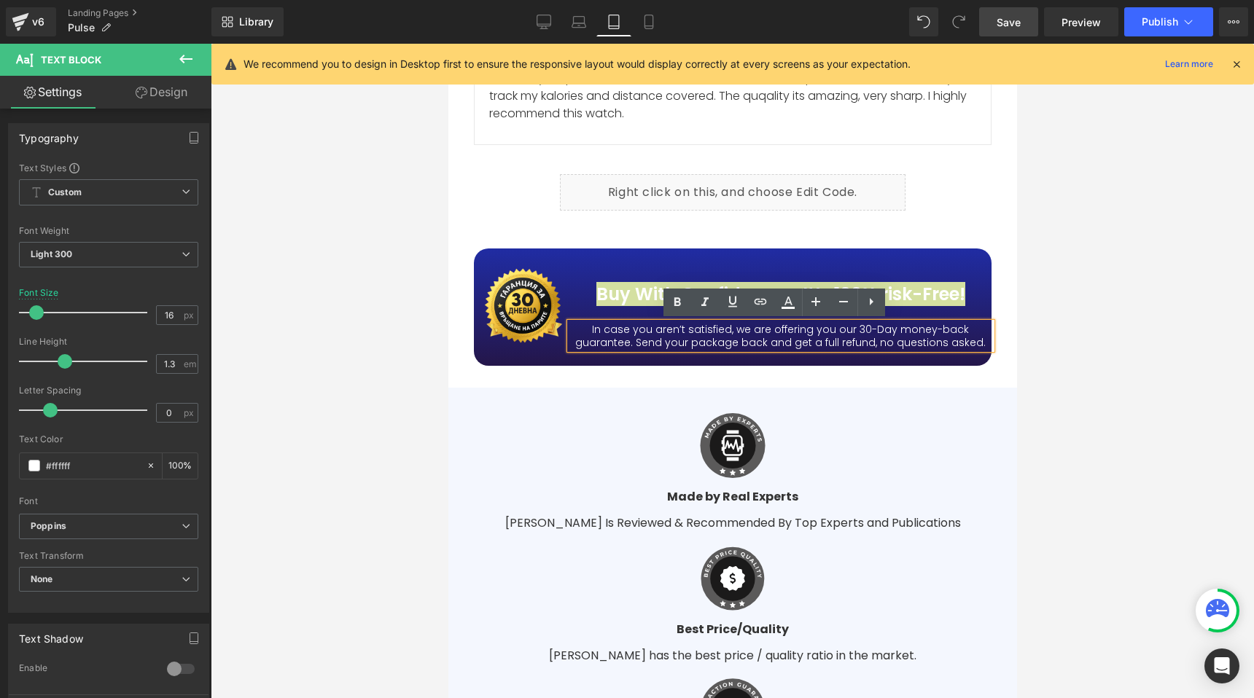
click at [399, 325] on div at bounding box center [732, 371] width 1043 height 655
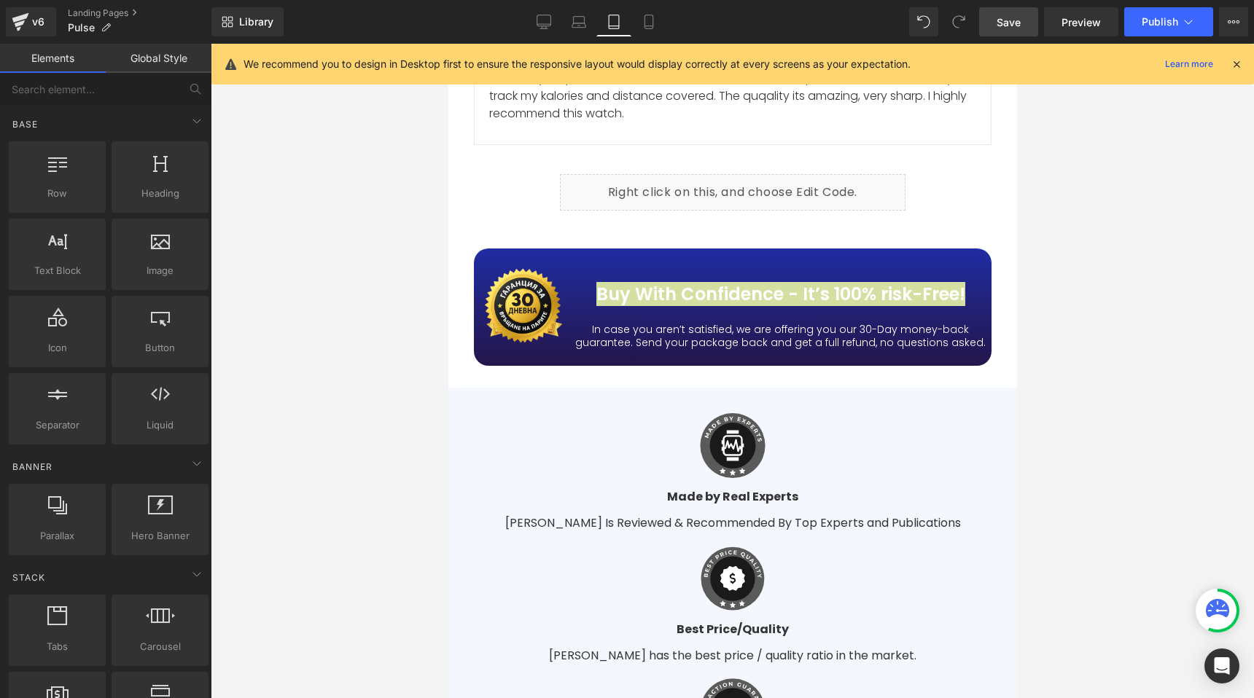
click at [413, 323] on div at bounding box center [732, 371] width 1043 height 655
click at [649, 15] on icon at bounding box center [649, 22] width 15 height 15
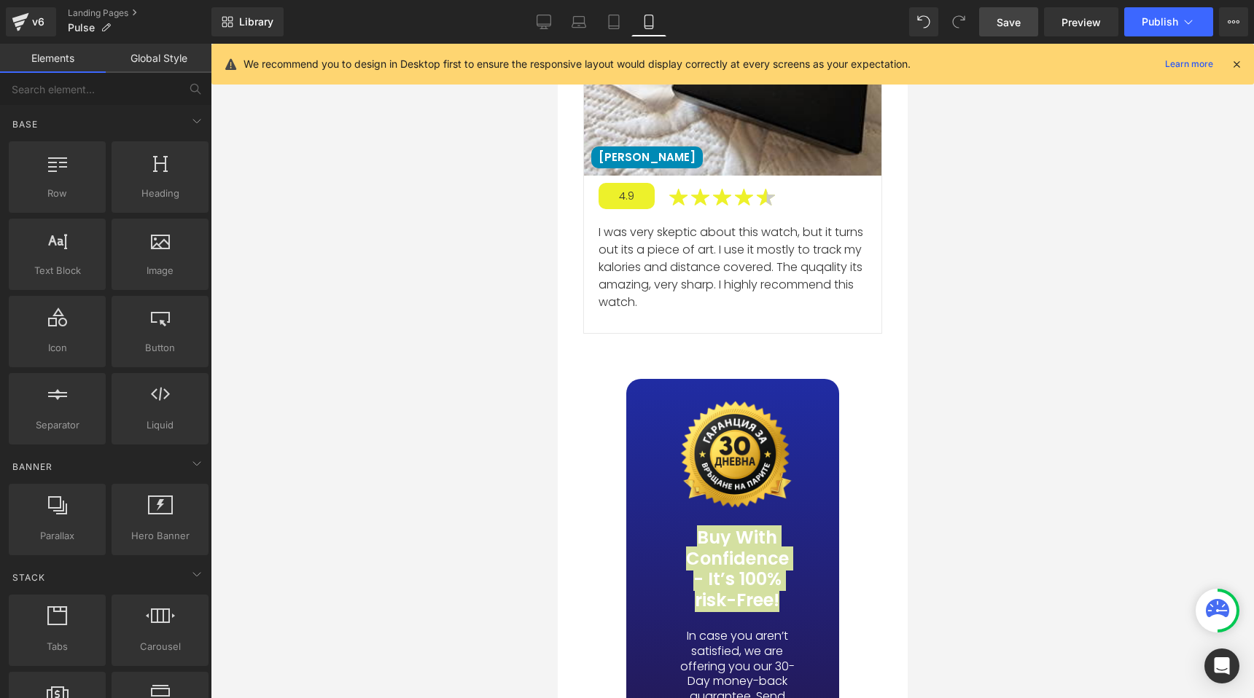
scroll to position [10229, 0]
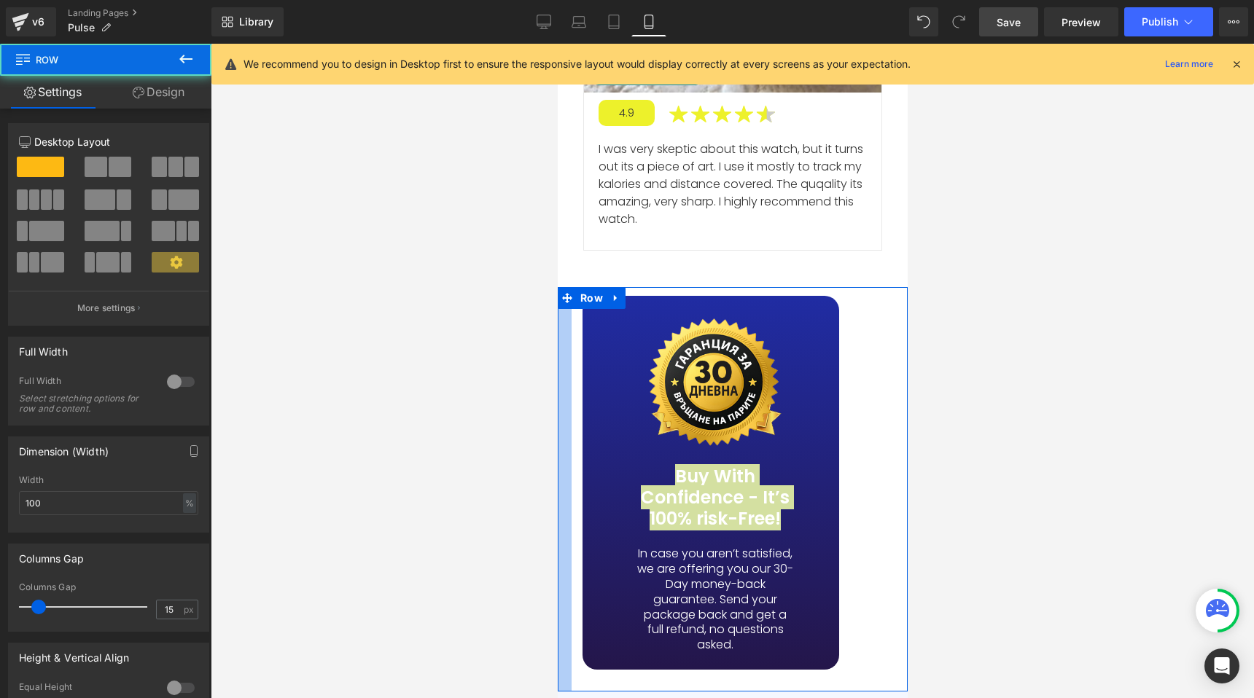
drag, startPoint x: 566, startPoint y: 370, endPoint x: 525, endPoint y: 364, distance: 42.0
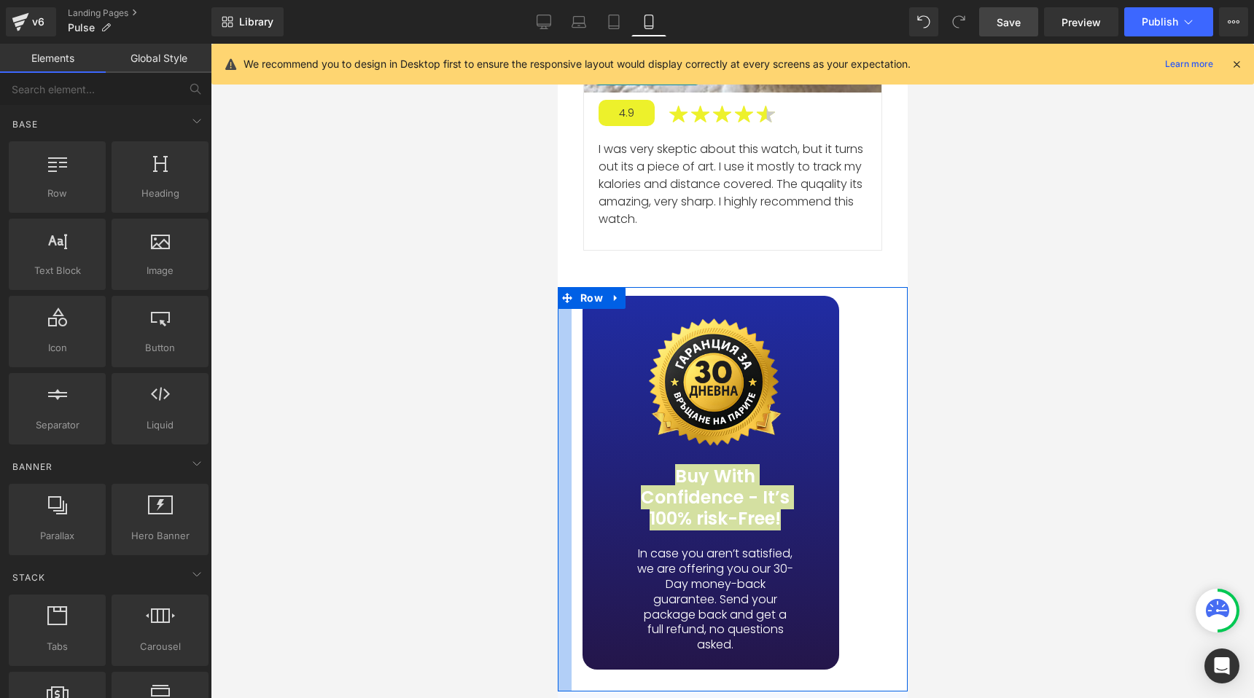
click at [525, 364] on div at bounding box center [732, 371] width 1043 height 655
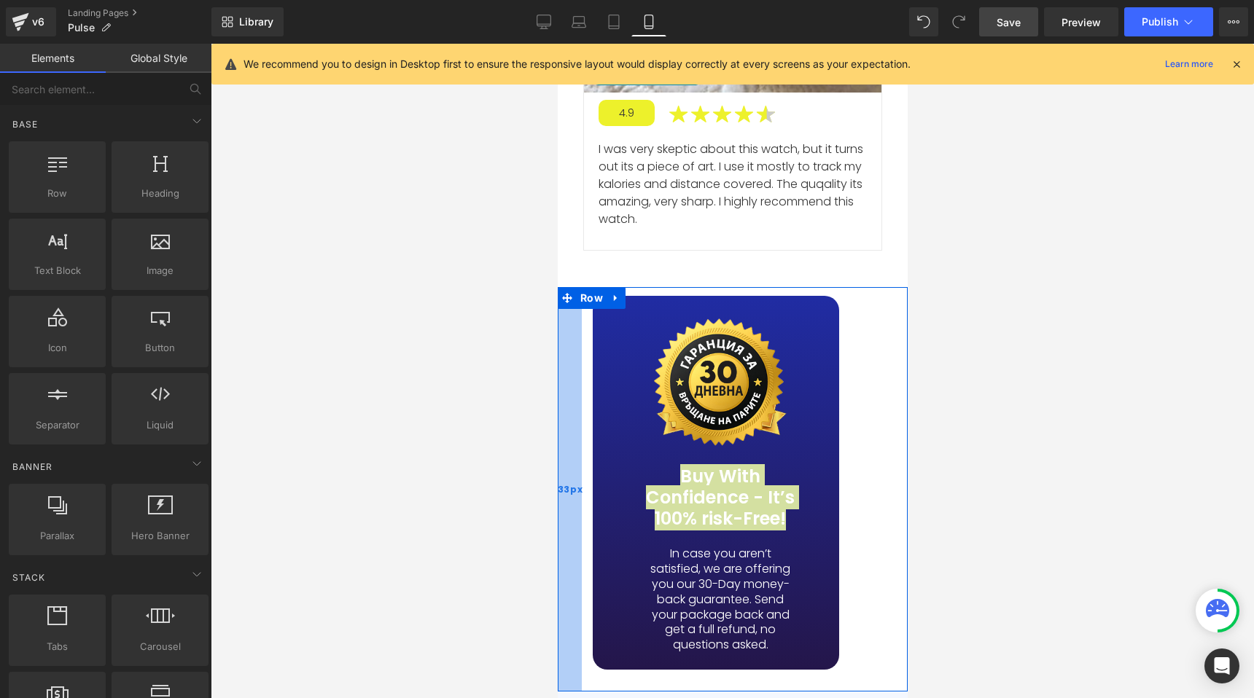
click at [568, 359] on div "33px" at bounding box center [569, 489] width 24 height 405
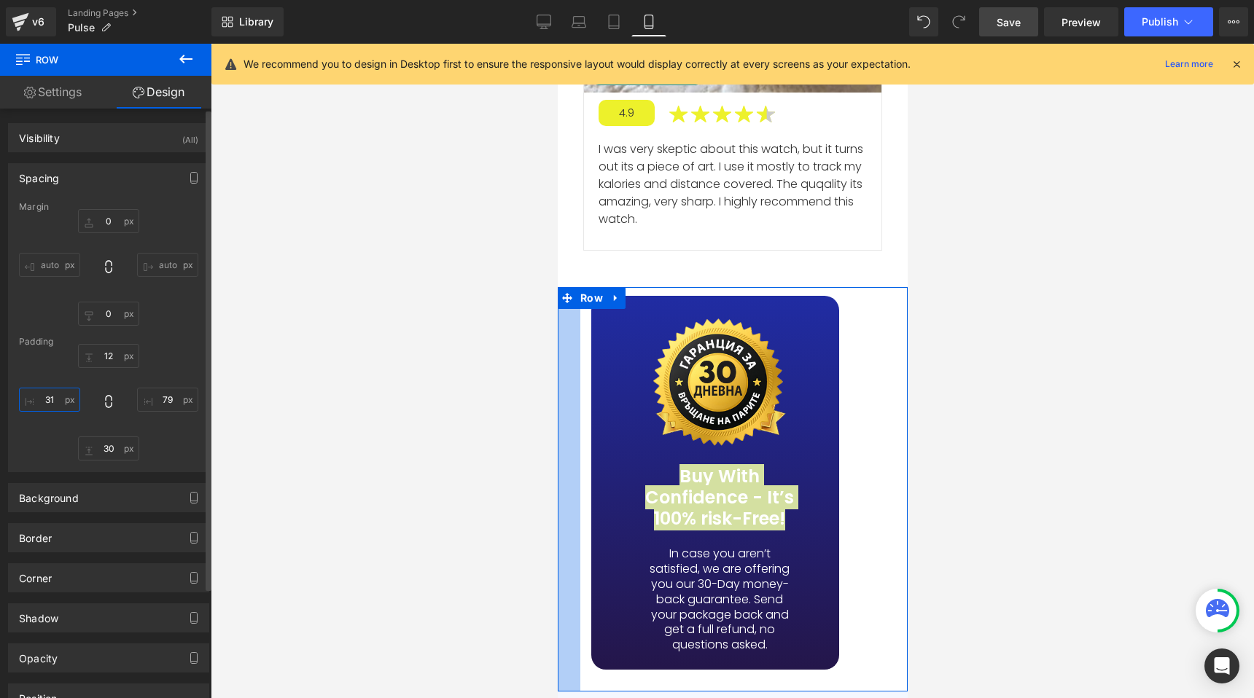
click at [47, 402] on input "text" at bounding box center [49, 400] width 61 height 24
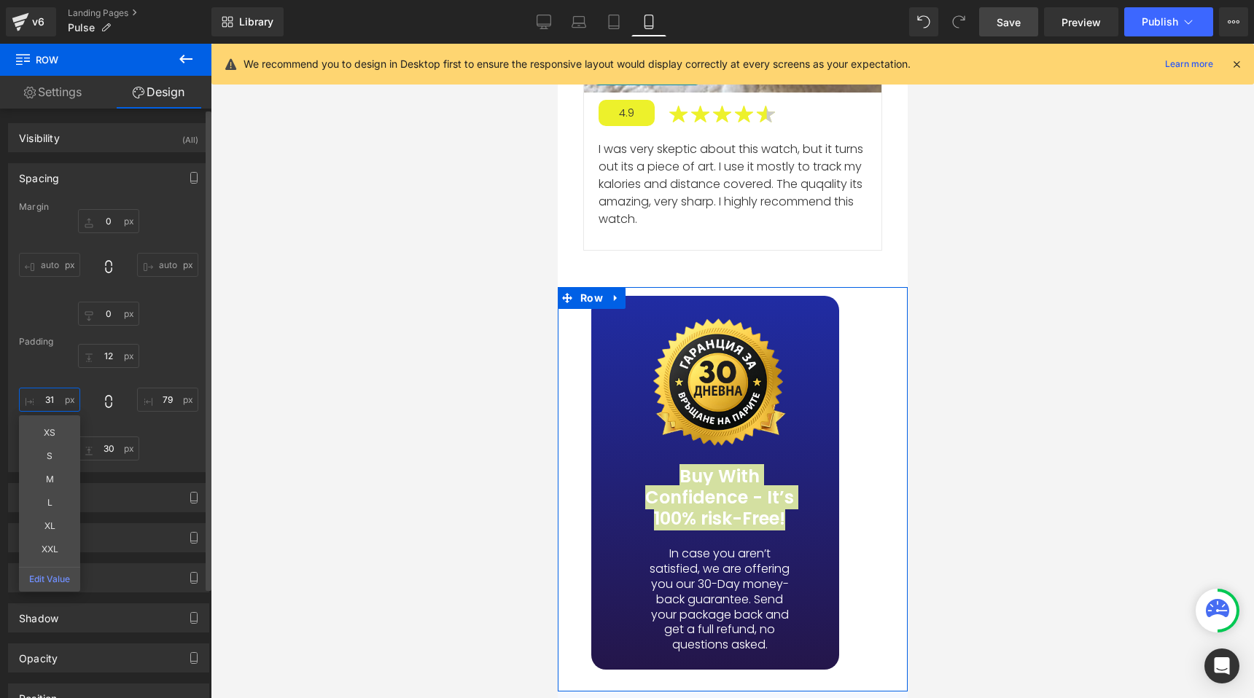
click at [47, 402] on input "text" at bounding box center [49, 400] width 61 height 24
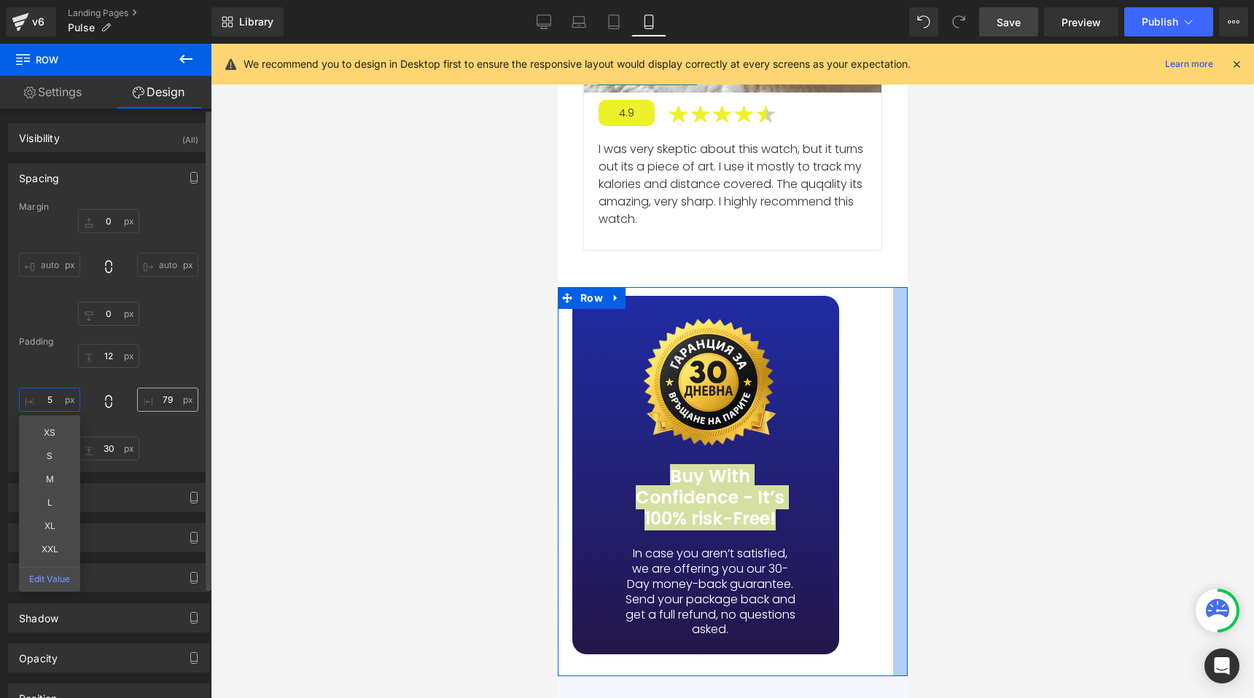
type input "5"
click at [156, 402] on input "text" at bounding box center [167, 400] width 61 height 24
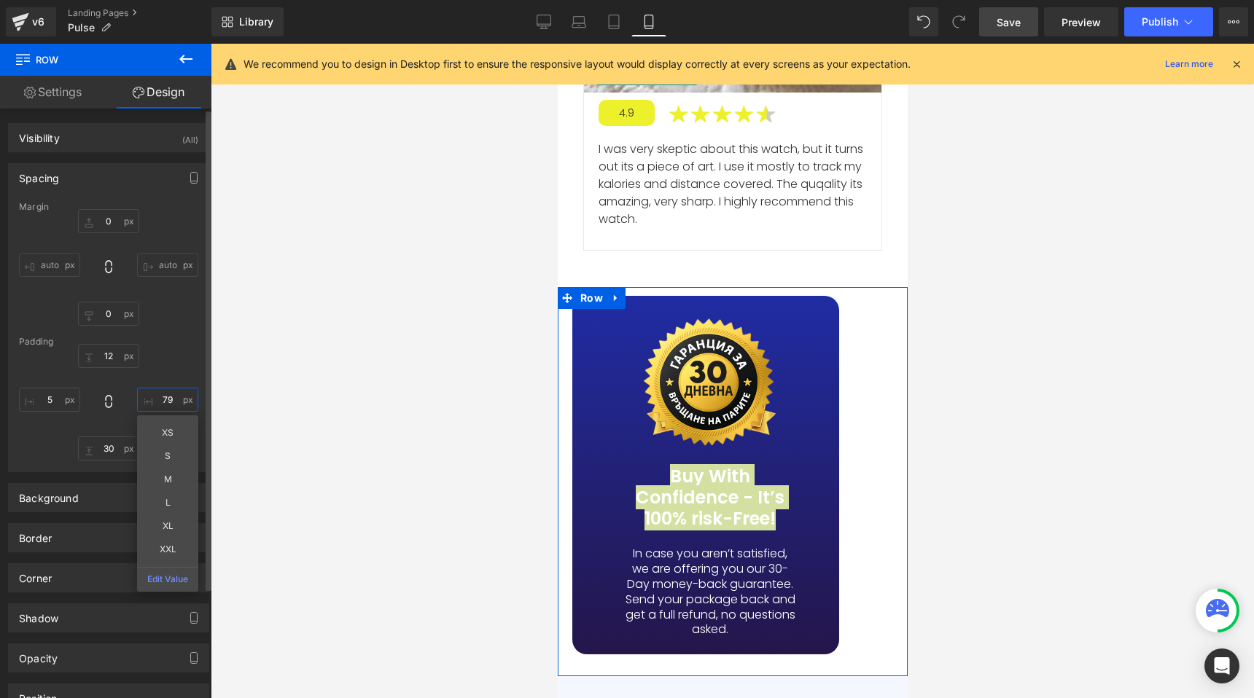
click at [156, 402] on input "text" at bounding box center [167, 400] width 61 height 24
type input "5"
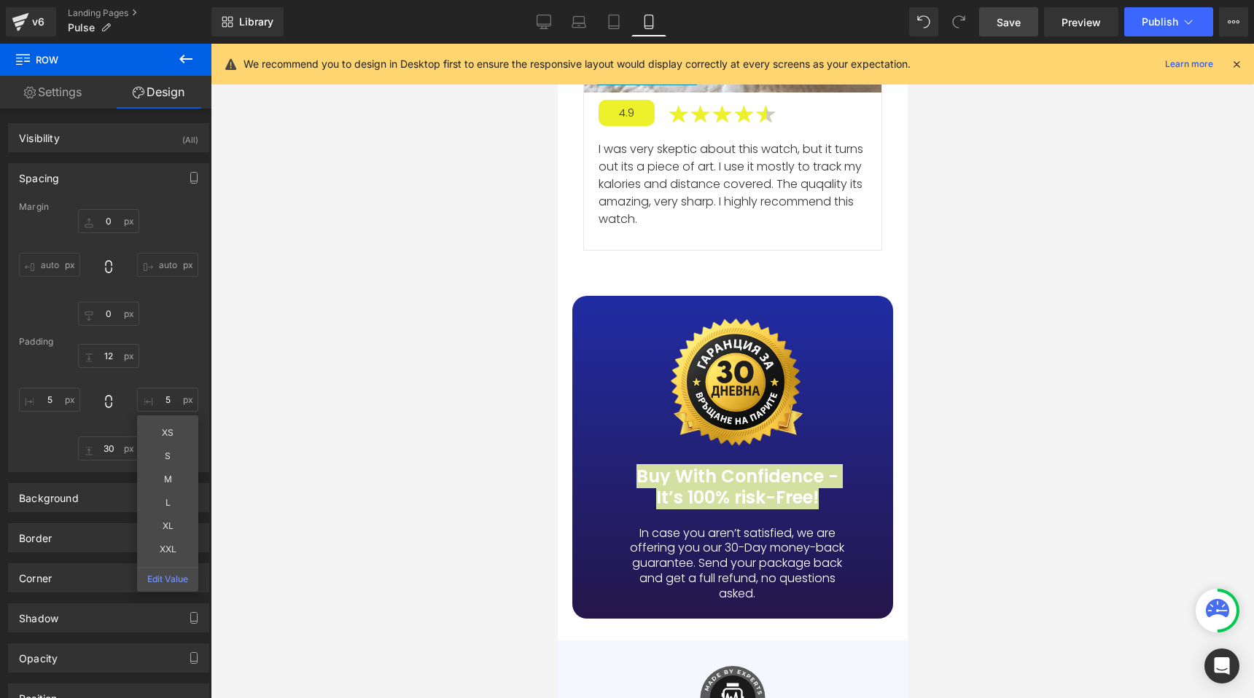
click at [475, 393] on div at bounding box center [732, 371] width 1043 height 655
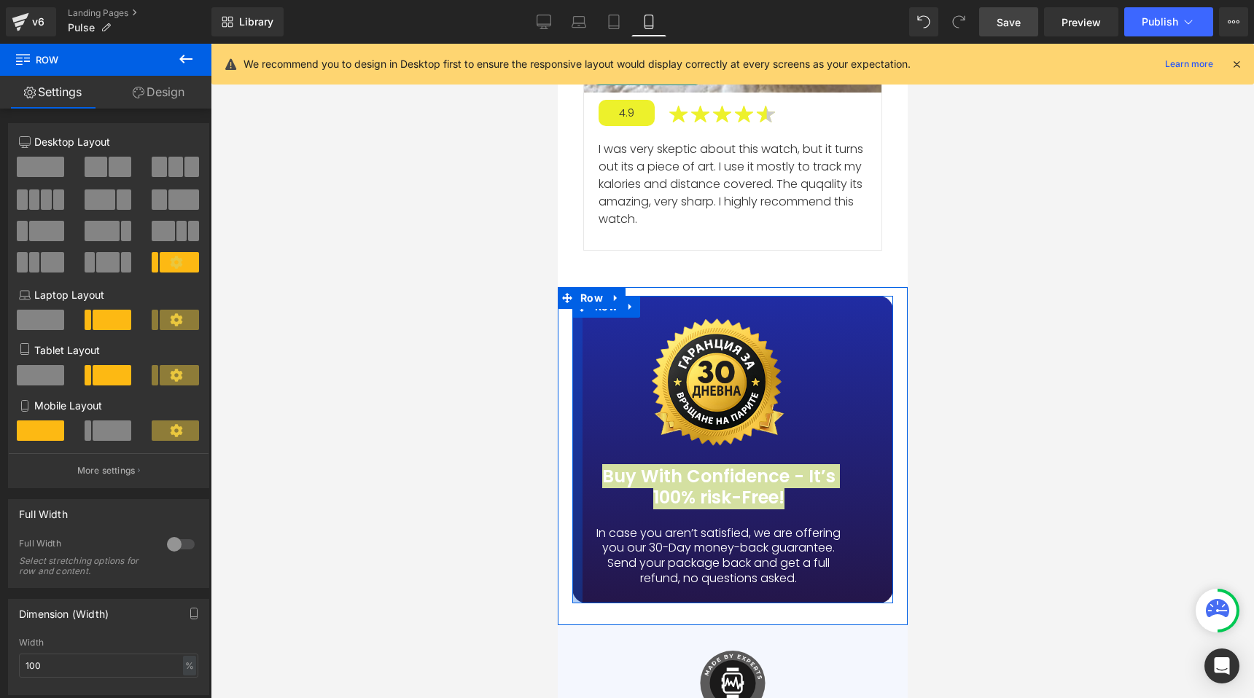
drag, startPoint x: 577, startPoint y: 441, endPoint x: 559, endPoint y: 435, distance: 19.1
click at [559, 435] on div "Image Buy With Confidence - It’s 100% risk-Free! Heading In case you aren’t sat…" at bounding box center [732, 456] width 350 height 338
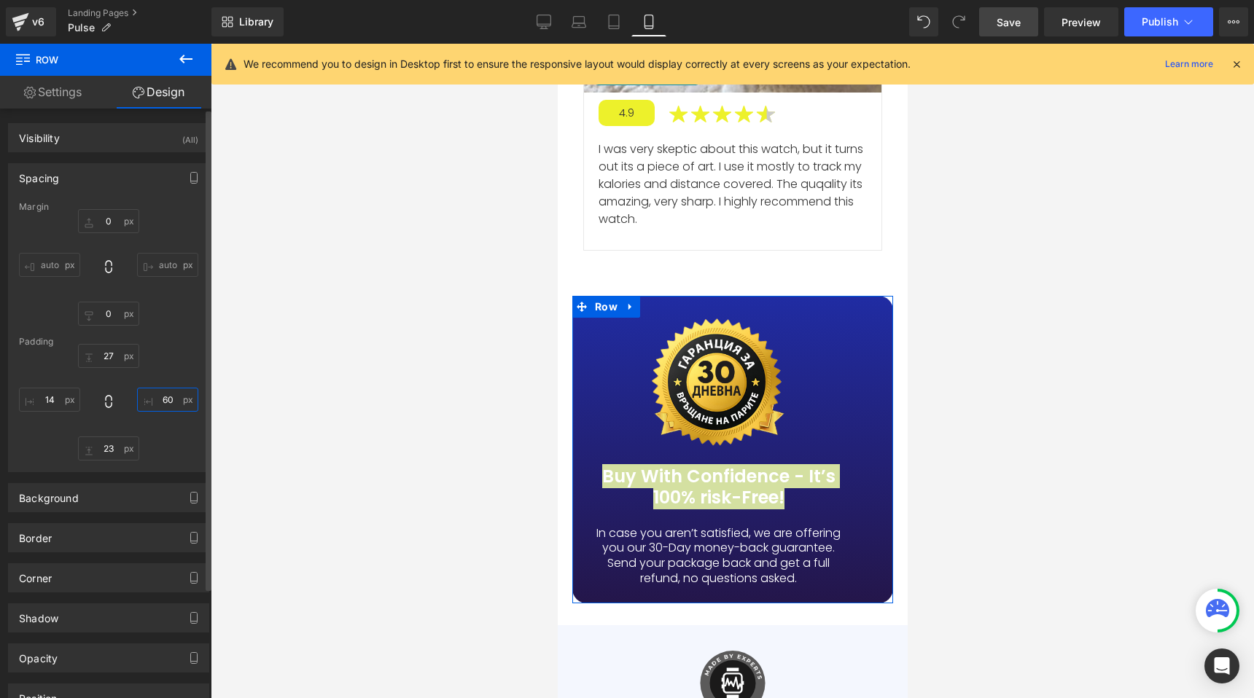
click at [167, 402] on input "60" at bounding box center [167, 400] width 61 height 24
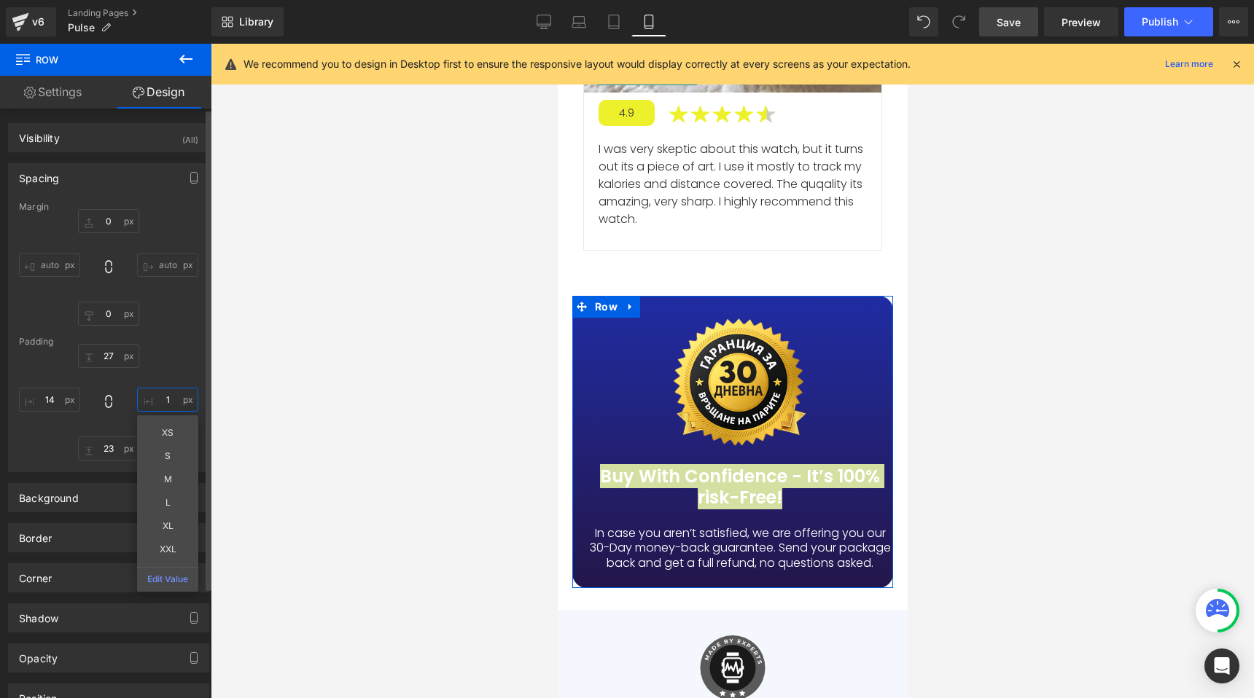
type input "14"
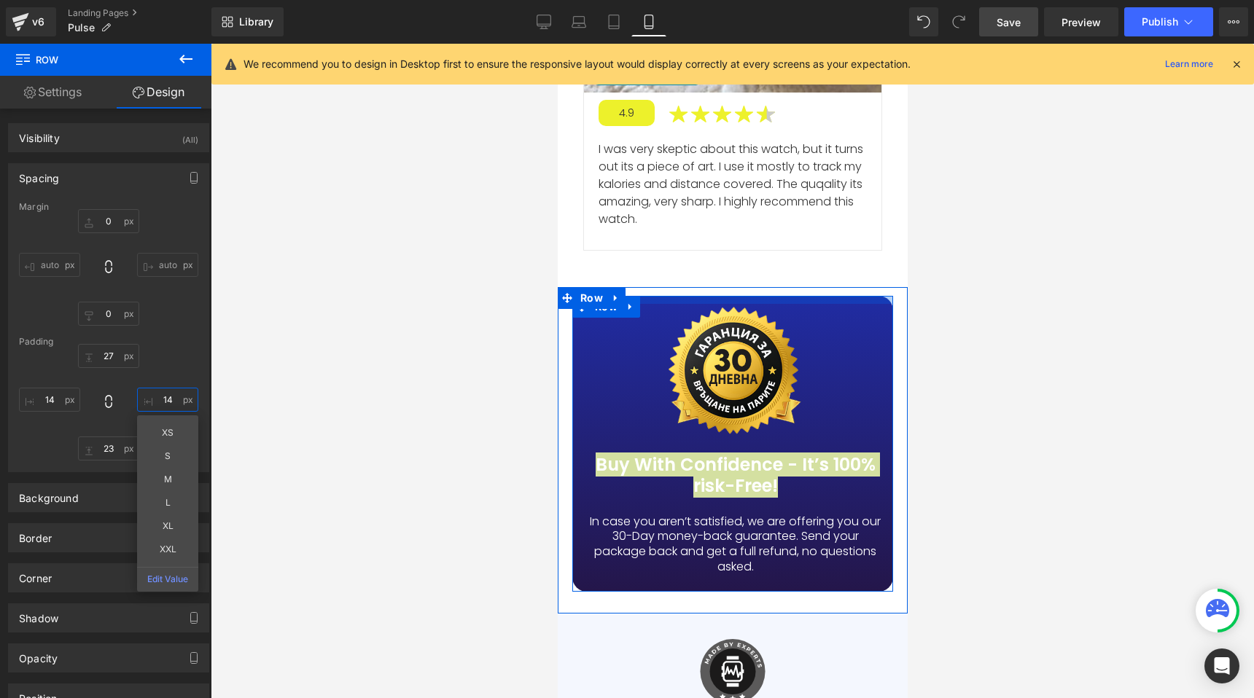
drag, startPoint x: 698, startPoint y: 224, endPoint x: 701, endPoint y: 213, distance: 11.3
click at [701, 296] on div at bounding box center [732, 300] width 321 height 8
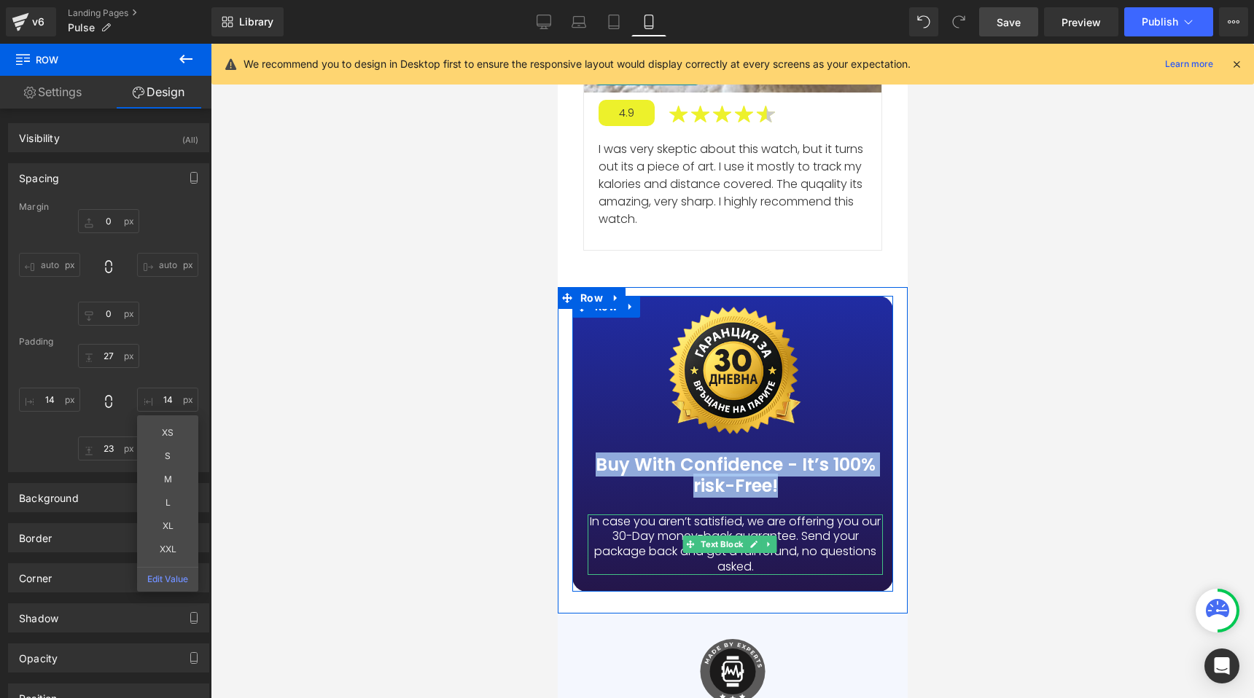
click at [695, 515] on p "In case you aren’t satisfied, we are offering you our 30-Day money-back guarant…" at bounding box center [734, 545] width 295 height 61
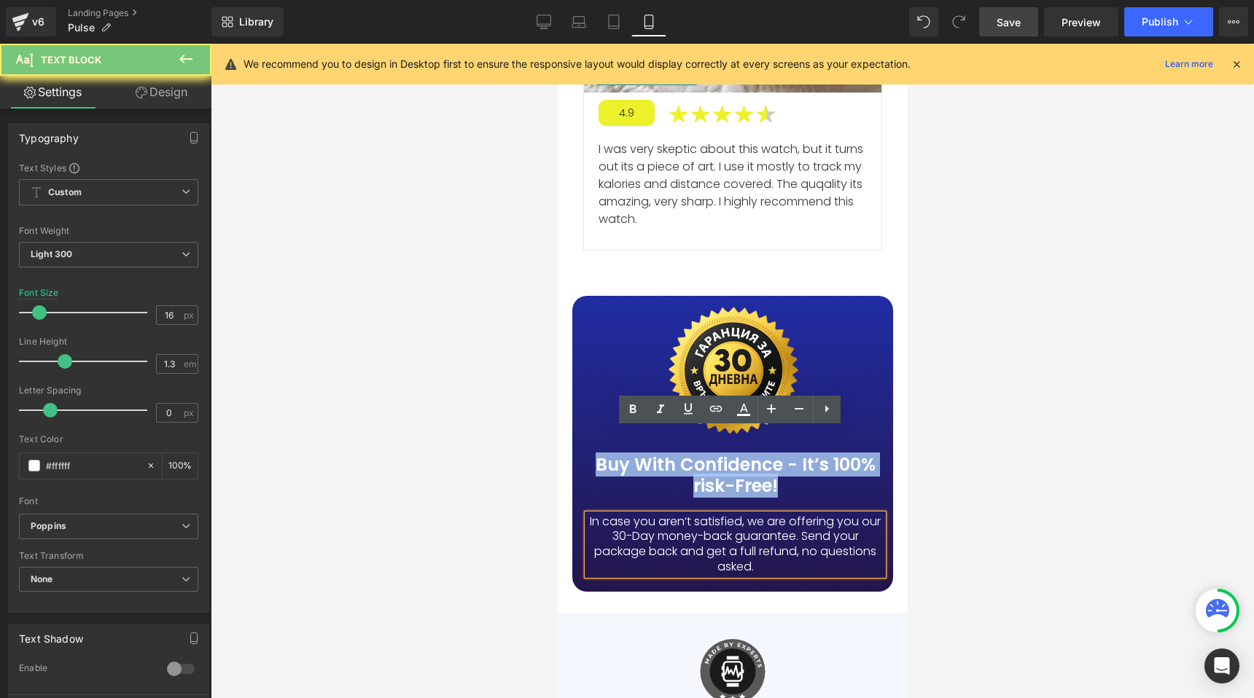
click at [695, 515] on p "In case you aren’t satisfied, we are offering you our 30-Day money-back guarant…" at bounding box center [734, 545] width 295 height 61
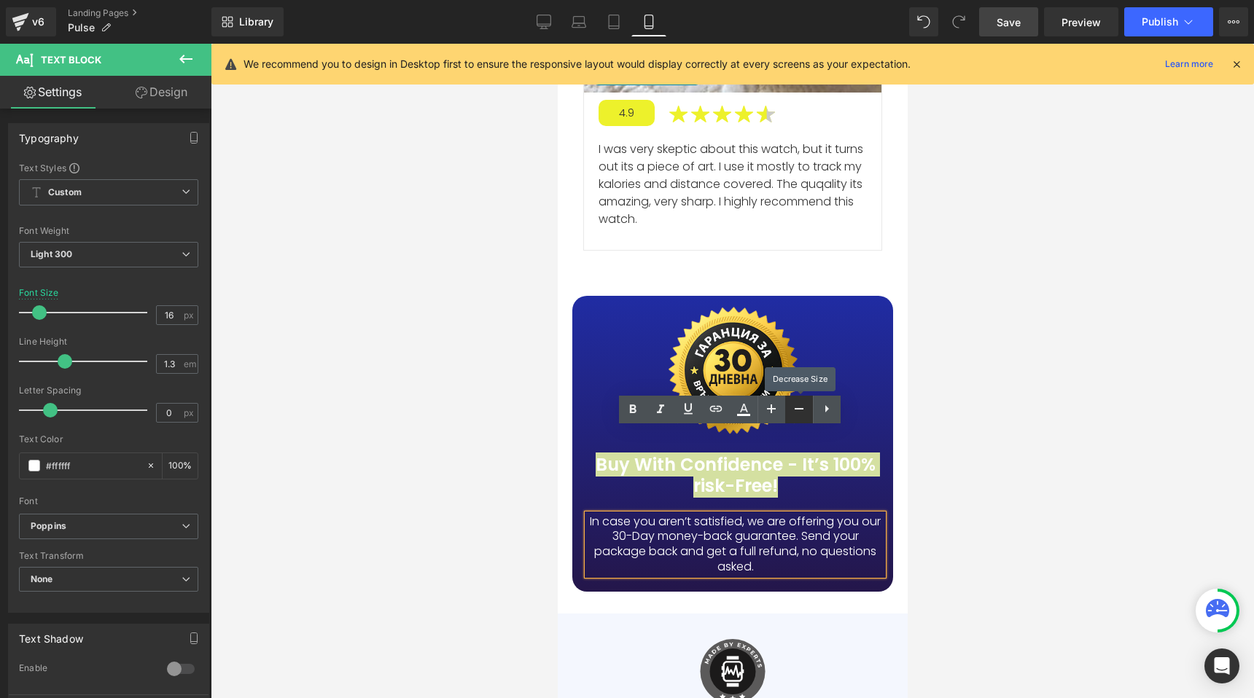
click at [803, 407] on icon at bounding box center [798, 408] width 17 height 17
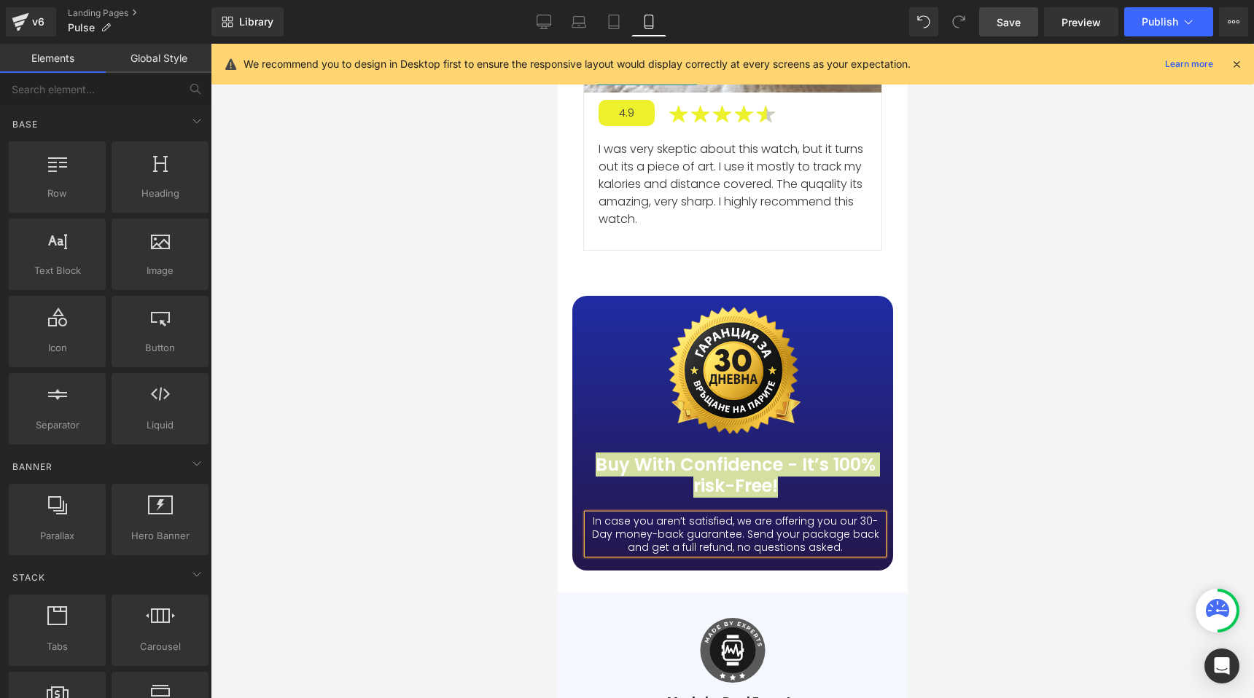
click at [467, 386] on div at bounding box center [732, 371] width 1043 height 655
click at [483, 327] on div at bounding box center [732, 371] width 1043 height 655
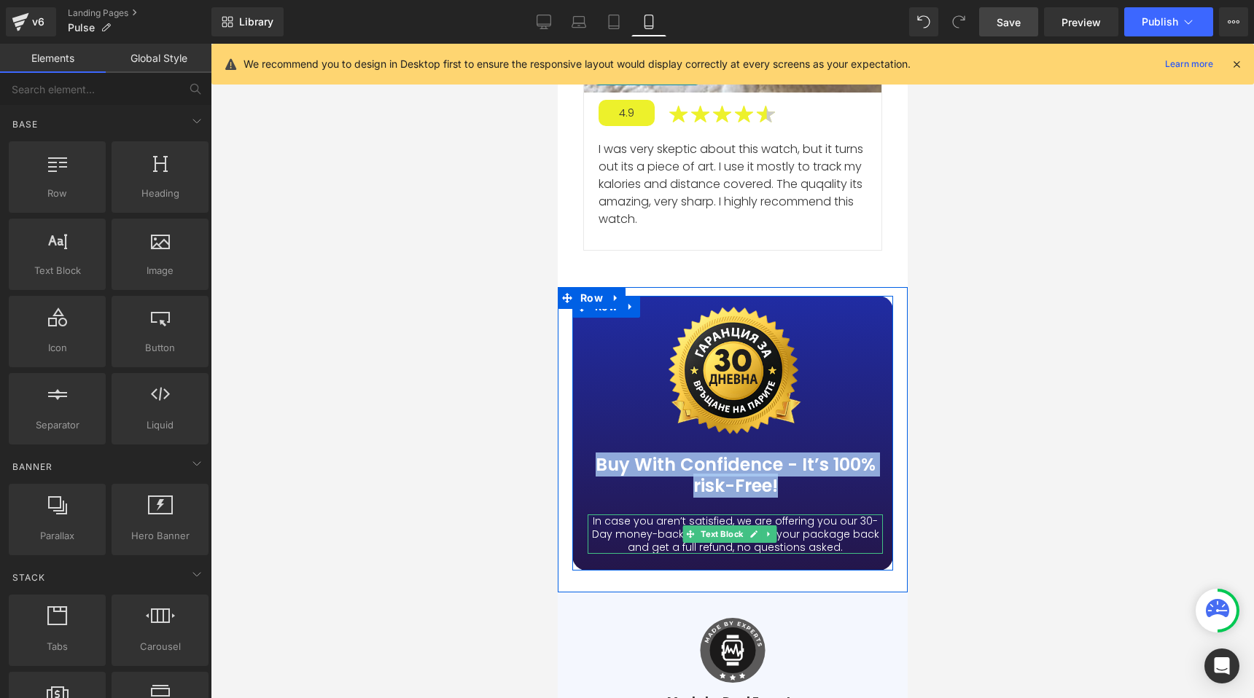
click at [780, 515] on p "In case you aren’t satisfied, we are offering you our 30-Day money-back guarant…" at bounding box center [734, 535] width 295 height 40
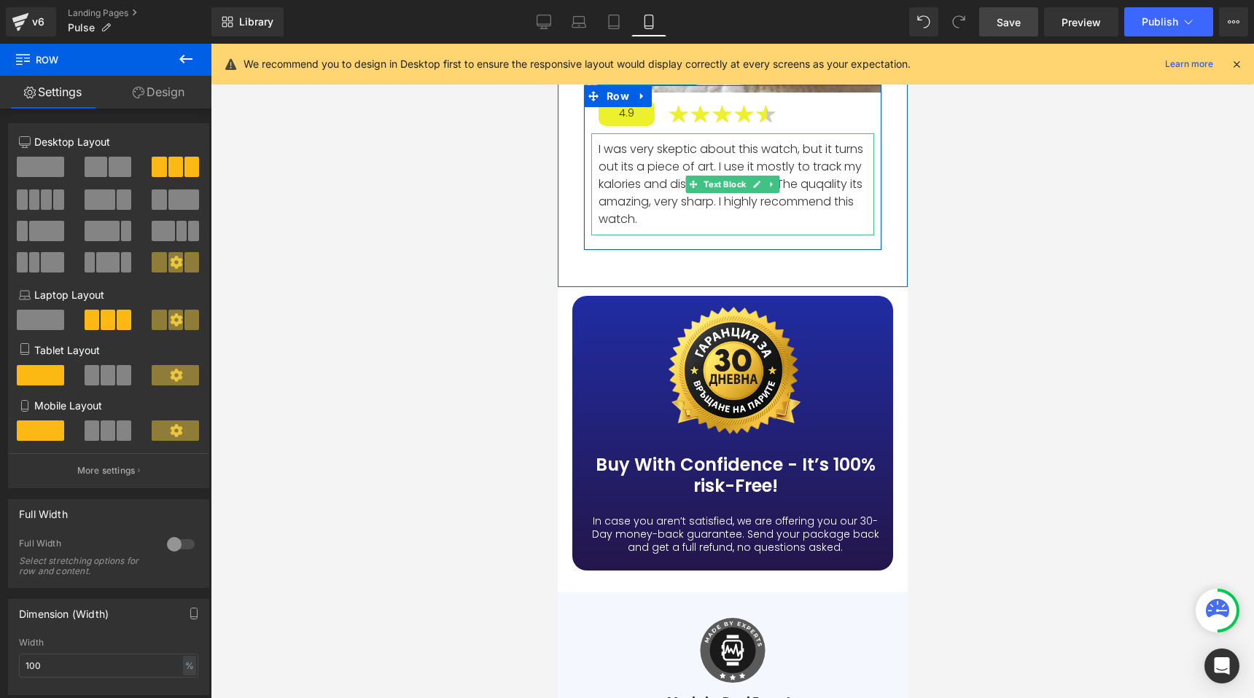
click at [715, 141] on p "I was very skeptic about this watch, but it turns out its a piece of art. I use…" at bounding box center [732, 184] width 268 height 87
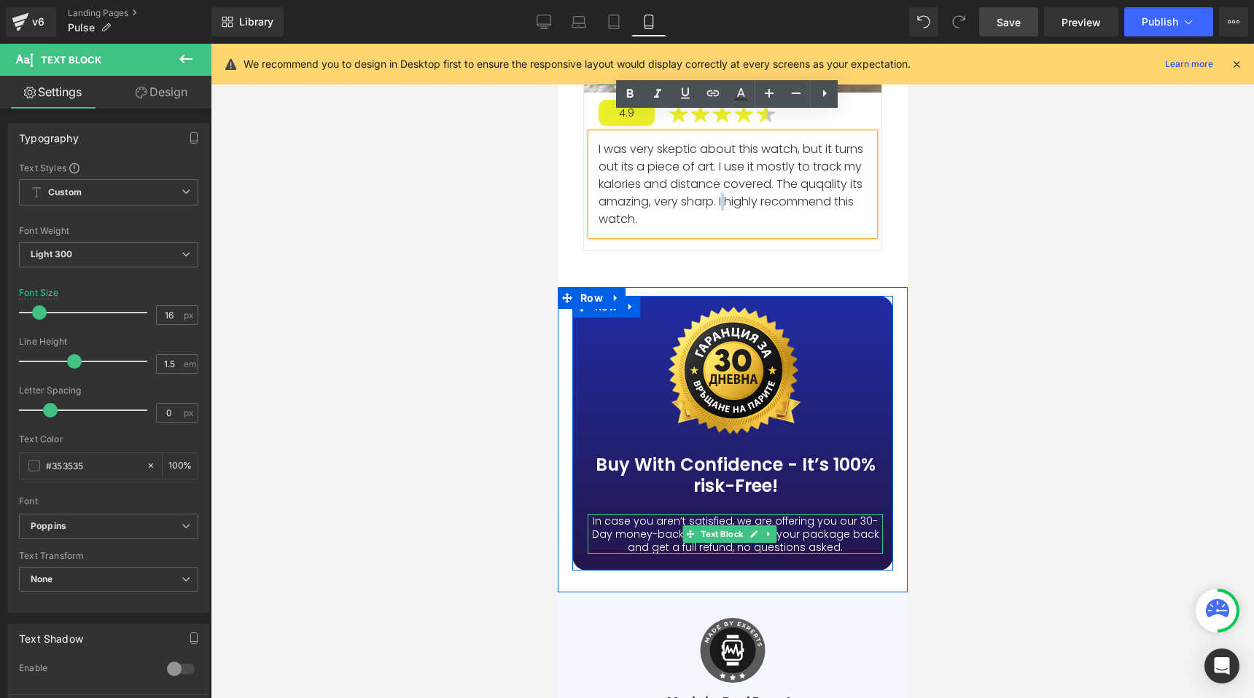
click at [690, 515] on p "In case you aren’t satisfied, we are offering you our 30-Day money-back guarant…" at bounding box center [734, 535] width 295 height 40
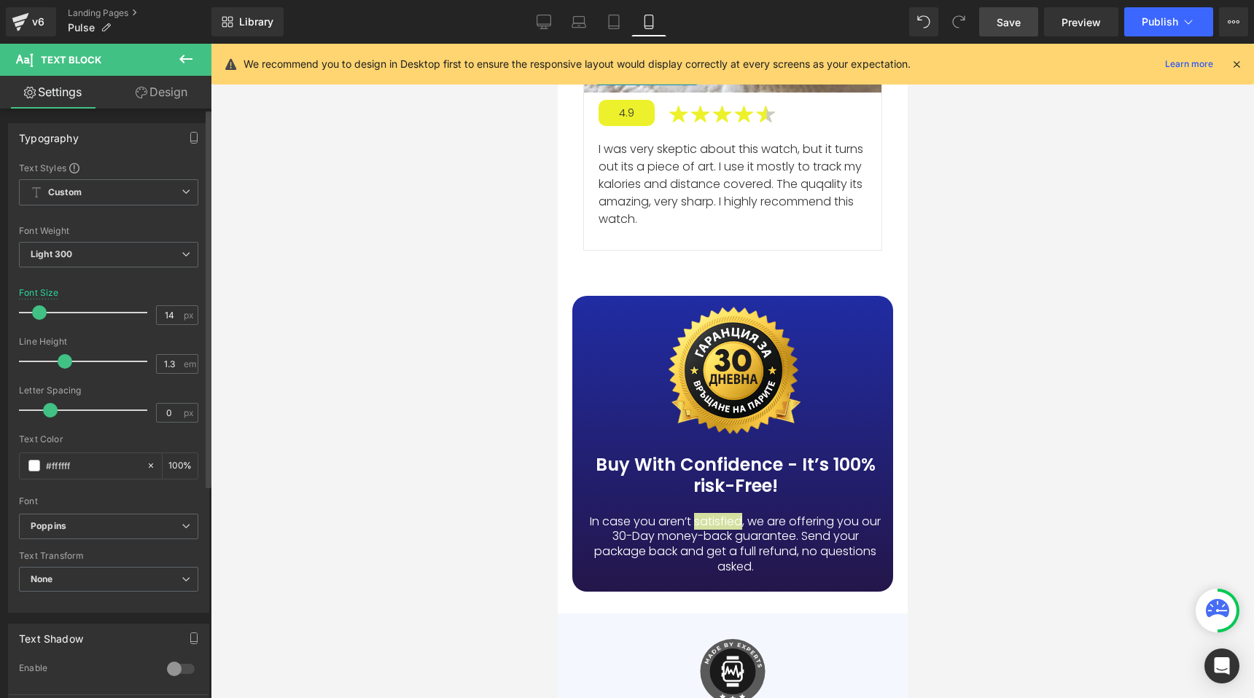
click at [34, 313] on span at bounding box center [39, 312] width 15 height 15
click at [465, 367] on div at bounding box center [732, 371] width 1043 height 655
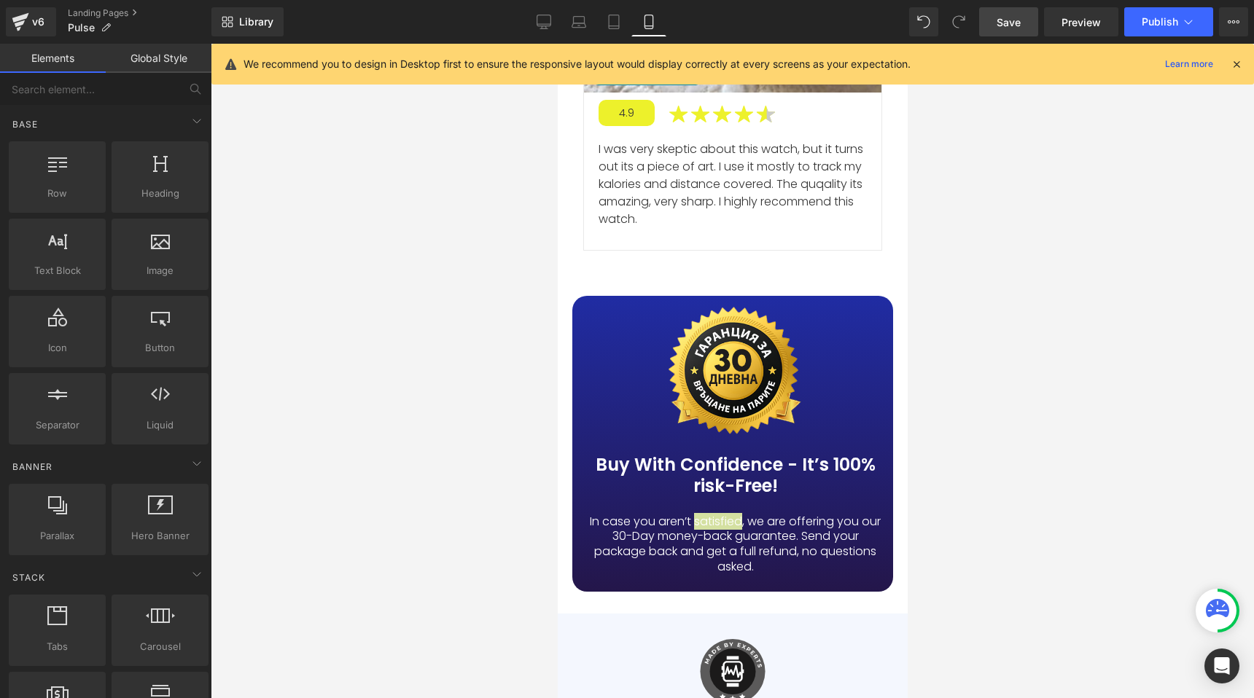
click at [1004, 22] on span "Save" at bounding box center [1009, 22] width 24 height 15
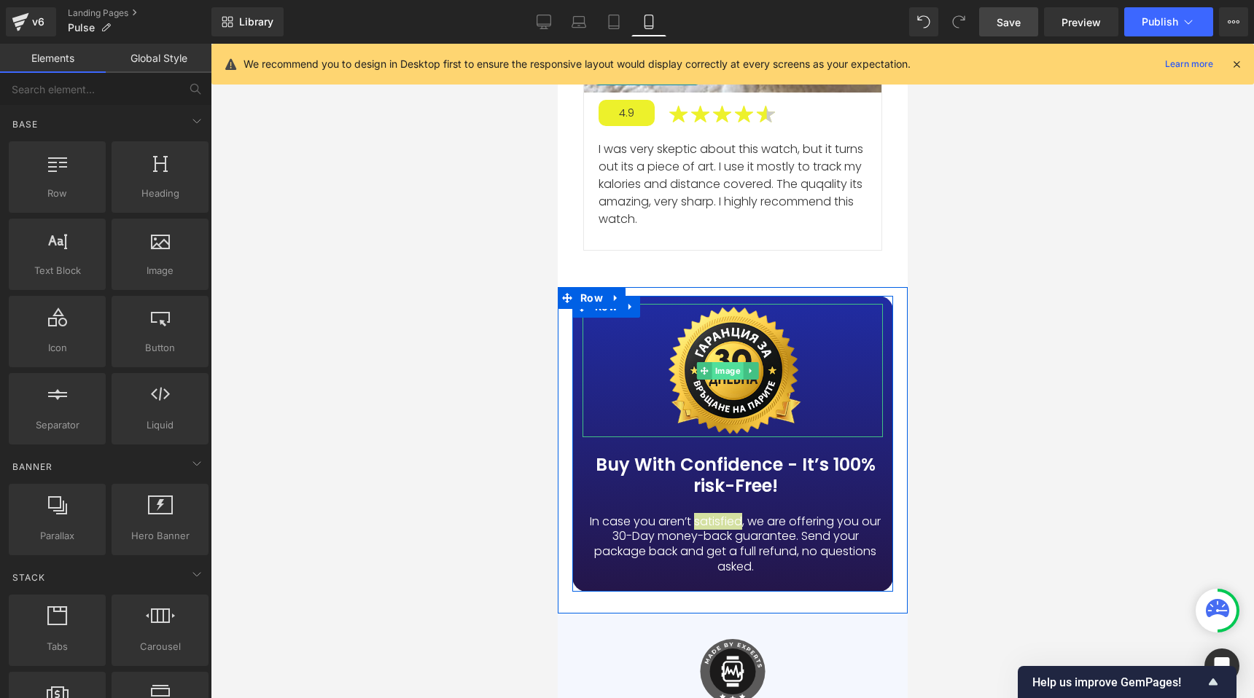
click at [720, 362] on span "Image" at bounding box center [726, 370] width 31 height 17
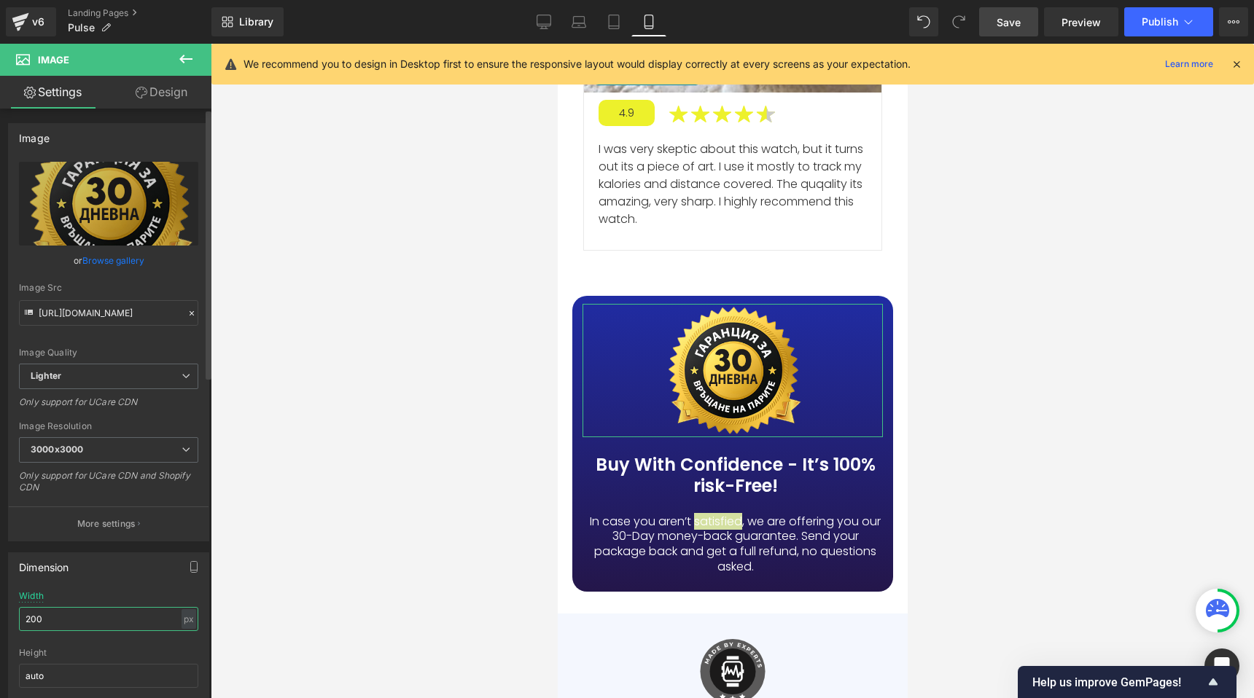
click at [41, 620] on input "200" at bounding box center [108, 619] width 179 height 24
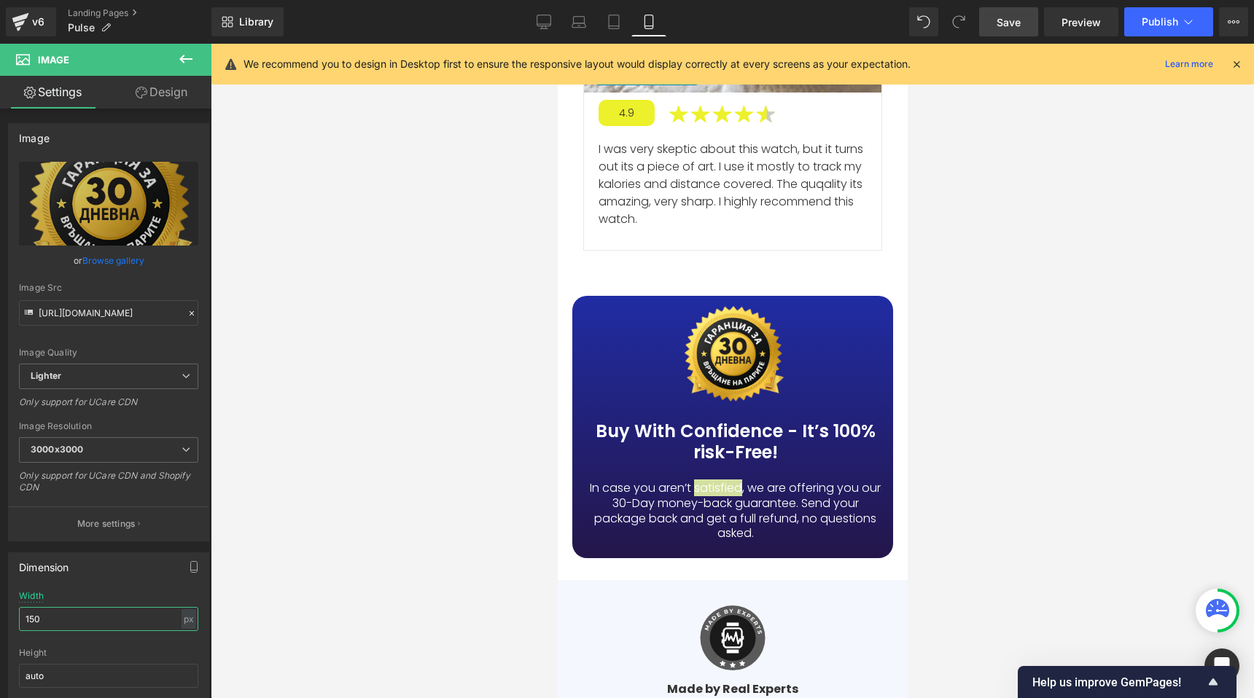
type input "150"
click at [1024, 22] on link "Save" at bounding box center [1008, 21] width 59 height 29
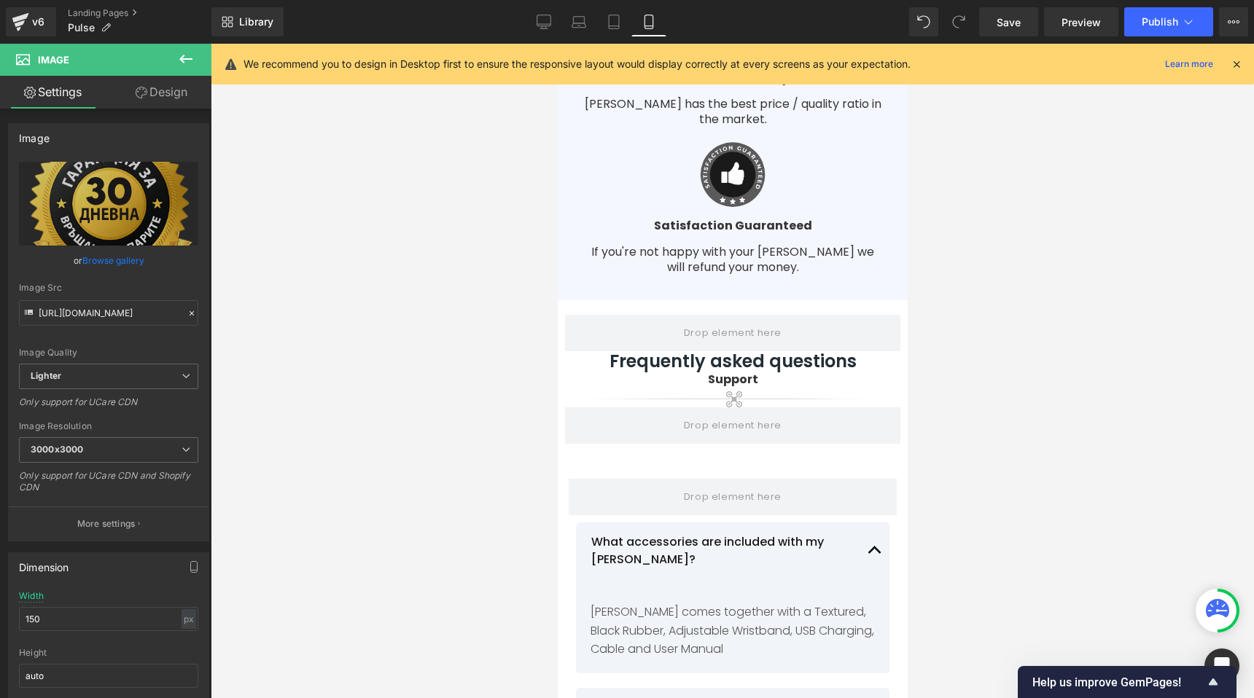
scroll to position [11715, 0]
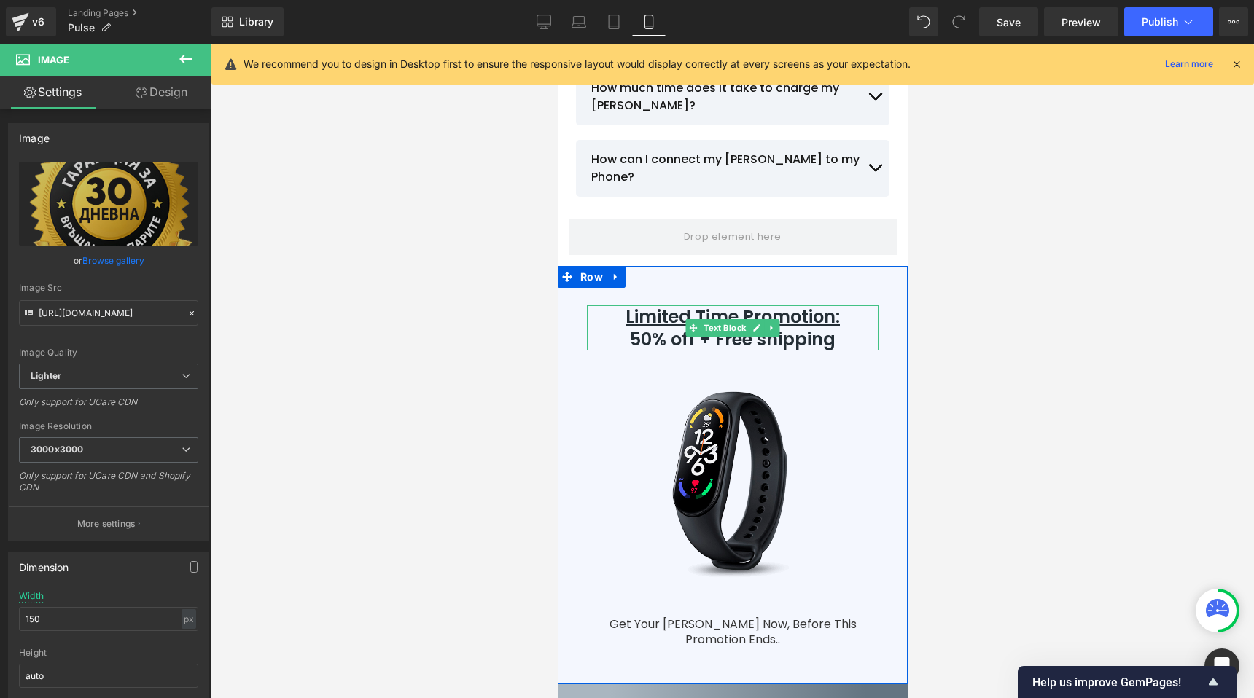
click at [666, 305] on u "Limited Time Promotion:" at bounding box center [732, 317] width 214 height 24
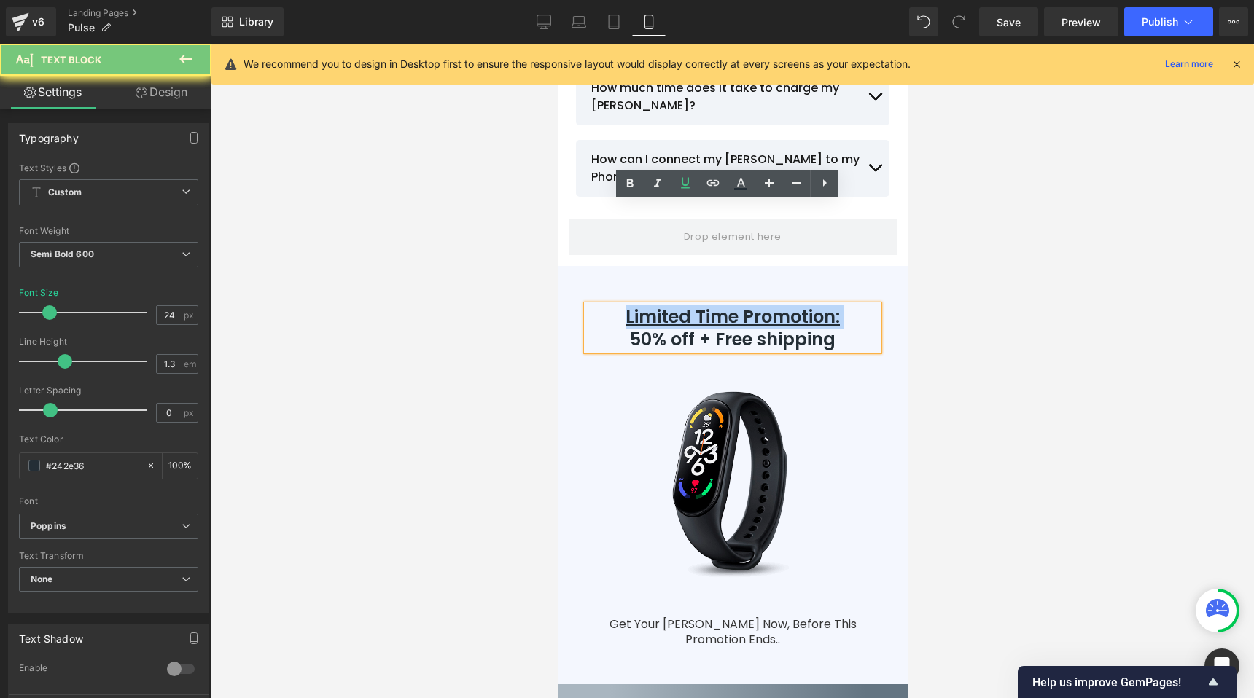
click at [666, 305] on u "Limited Time Promotion:" at bounding box center [732, 317] width 214 height 24
click at [559, 266] on div "Limited Time Promotion: 50% off + Free shipping Text Block Image Liquid Row Get…" at bounding box center [732, 475] width 350 height 418
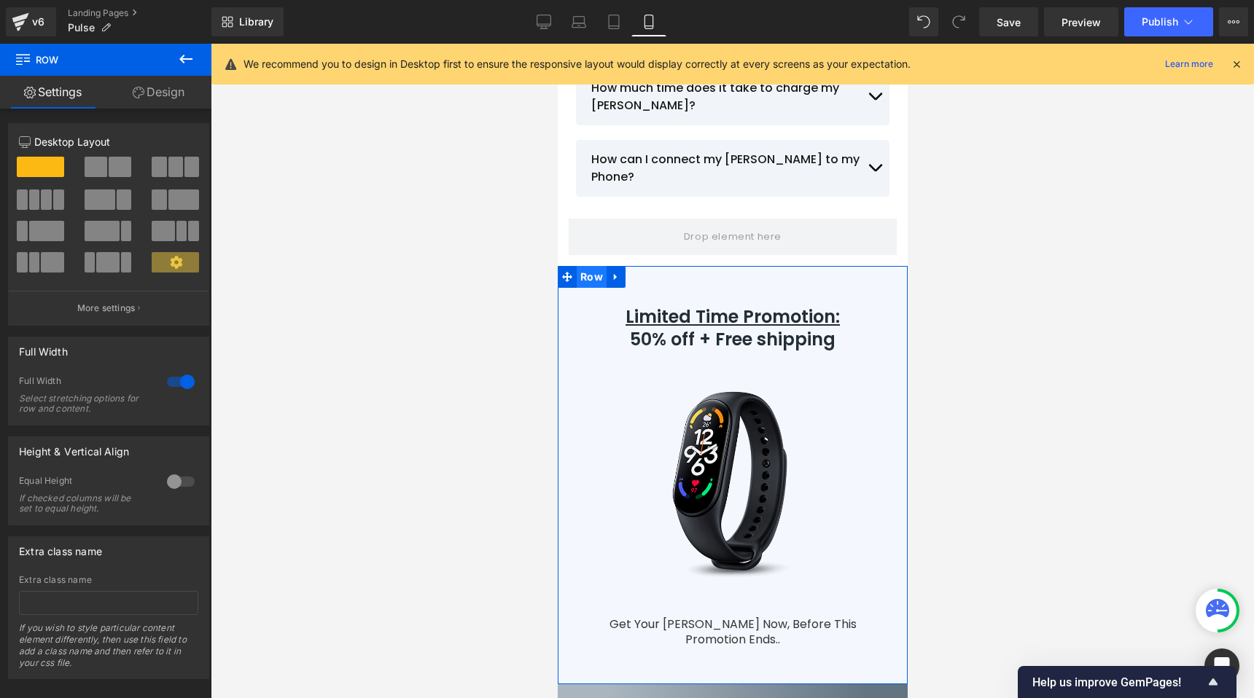
click at [588, 266] on span "Row" at bounding box center [591, 277] width 30 height 22
click at [655, 305] on p "Limited Time Promotion: 50% off + Free shipping" at bounding box center [732, 327] width 292 height 45
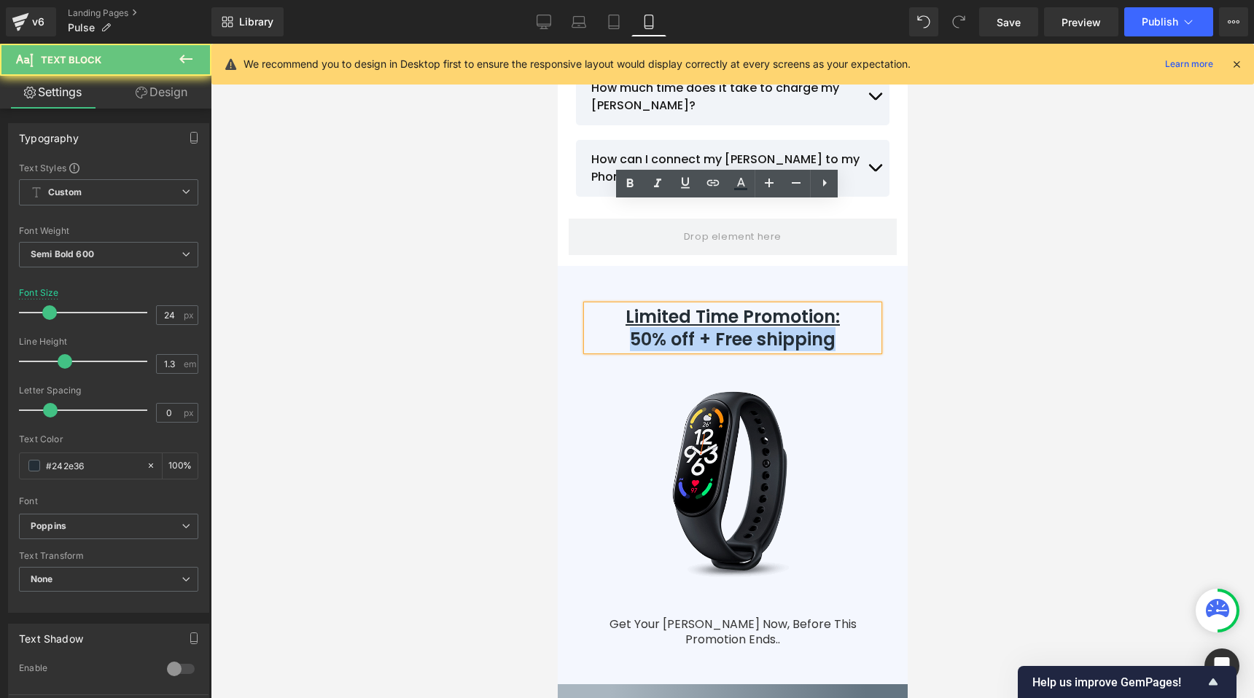
click at [655, 305] on p "Limited Time Promotion: 50% off + Free shipping" at bounding box center [732, 327] width 292 height 45
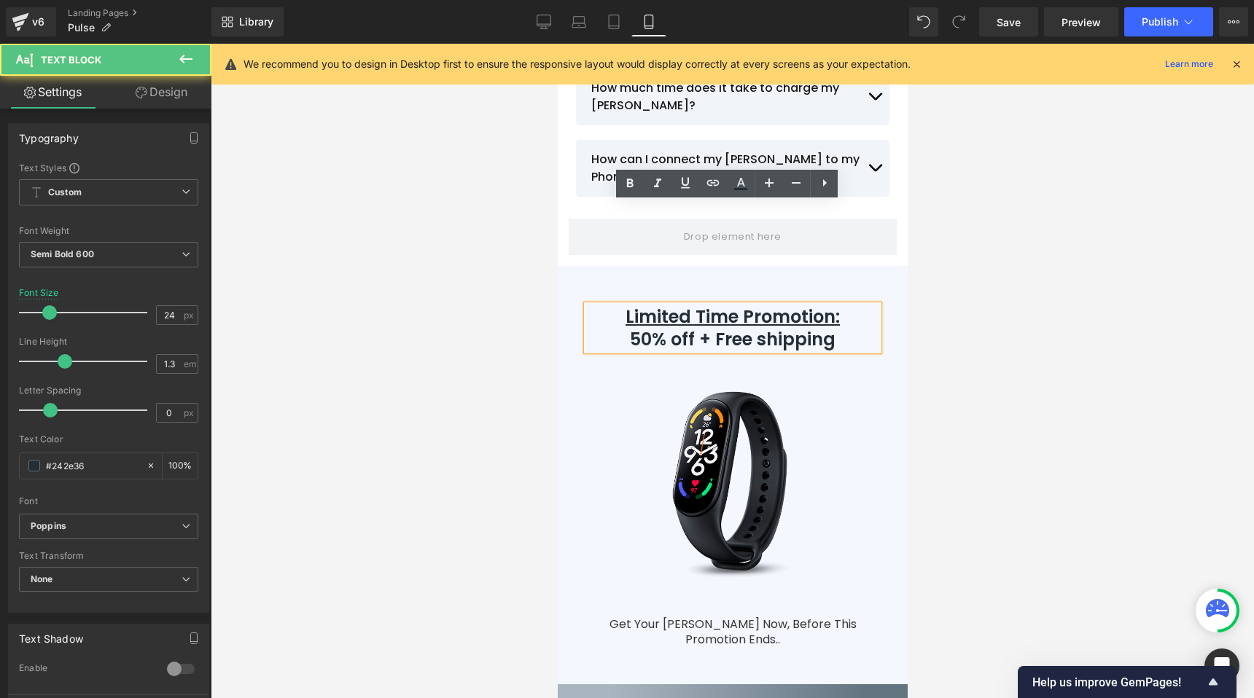
click at [657, 305] on u "Limited Time Promotion:" at bounding box center [732, 317] width 214 height 24
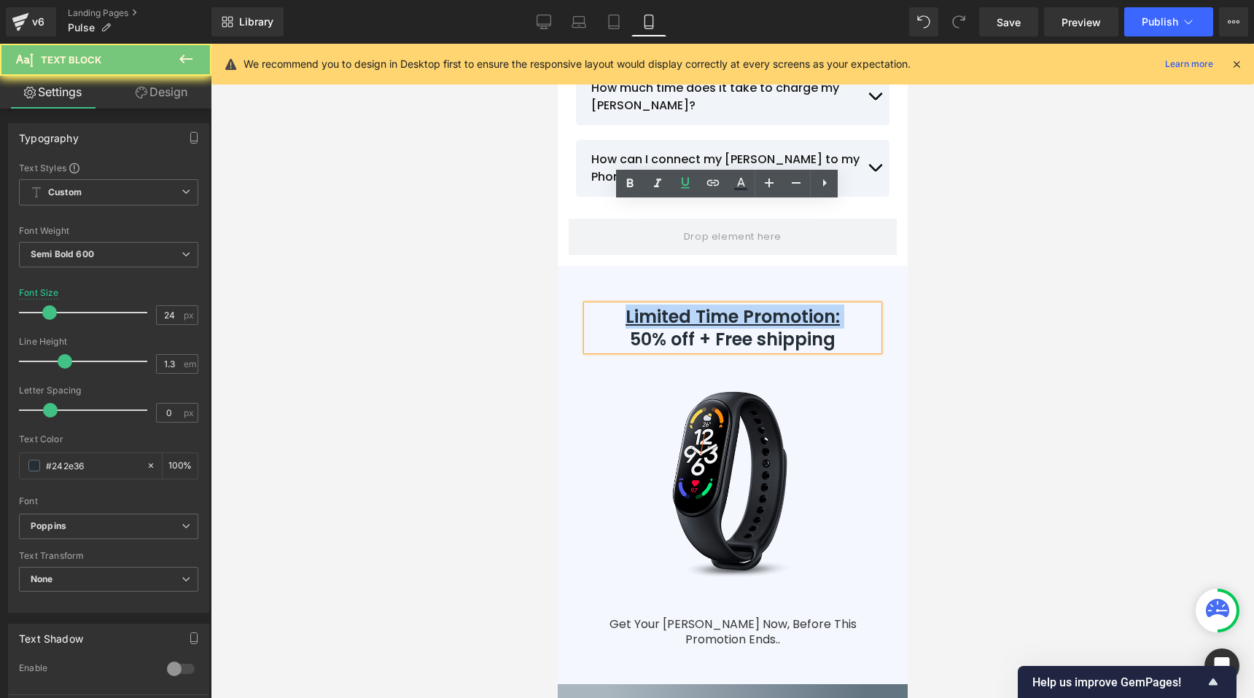
click at [657, 305] on u "Limited Time Promotion:" at bounding box center [732, 317] width 214 height 24
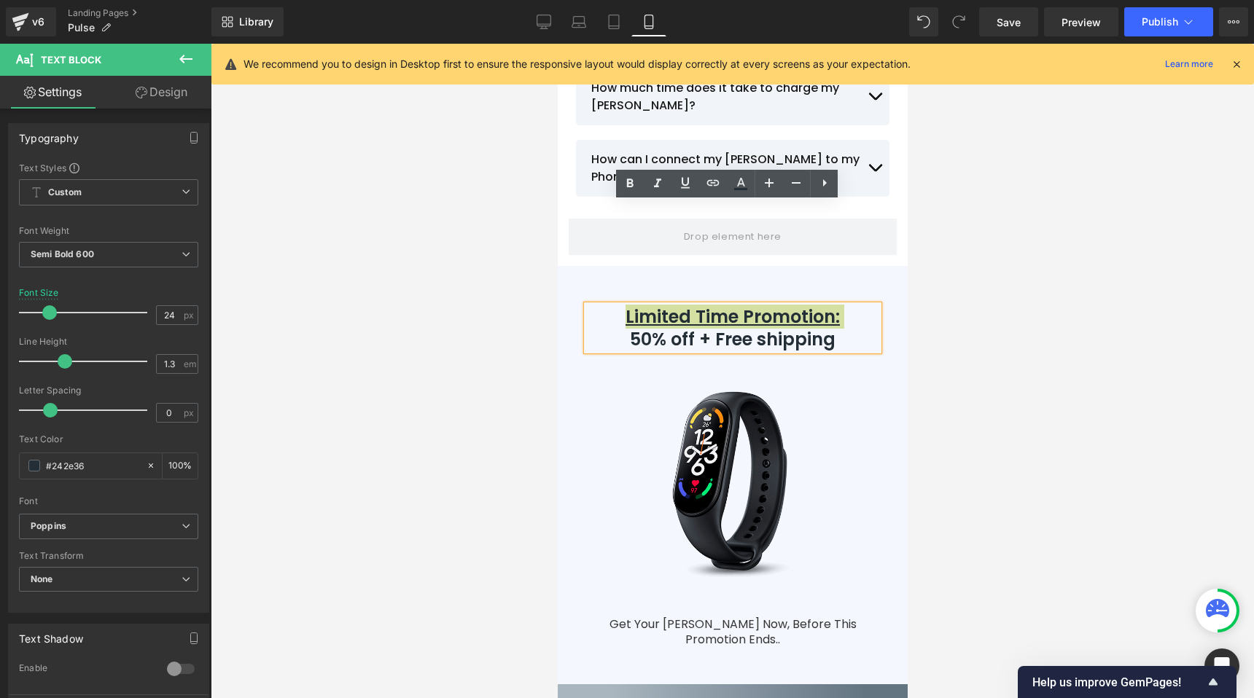
click at [507, 254] on div at bounding box center [732, 371] width 1043 height 655
